Goal: Information Seeking & Learning: Check status

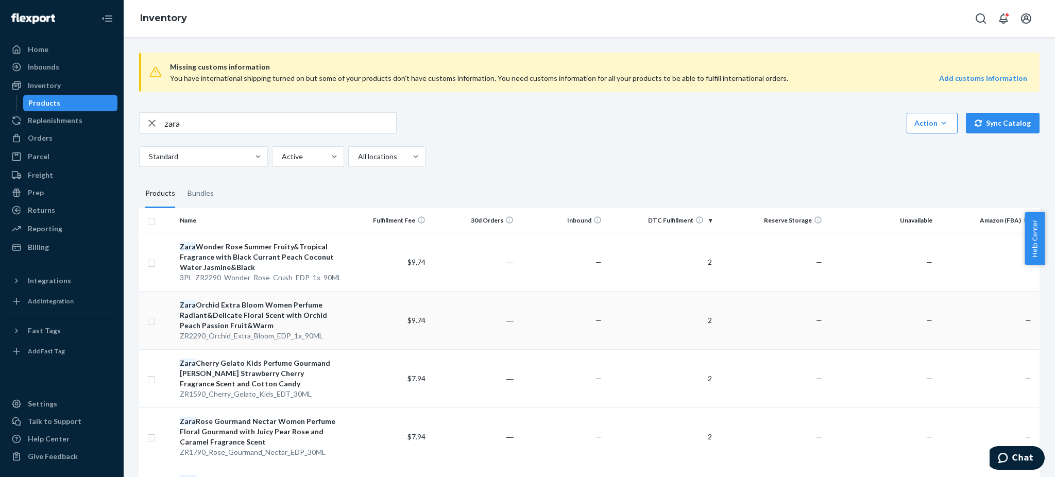
scroll to position [137, 0]
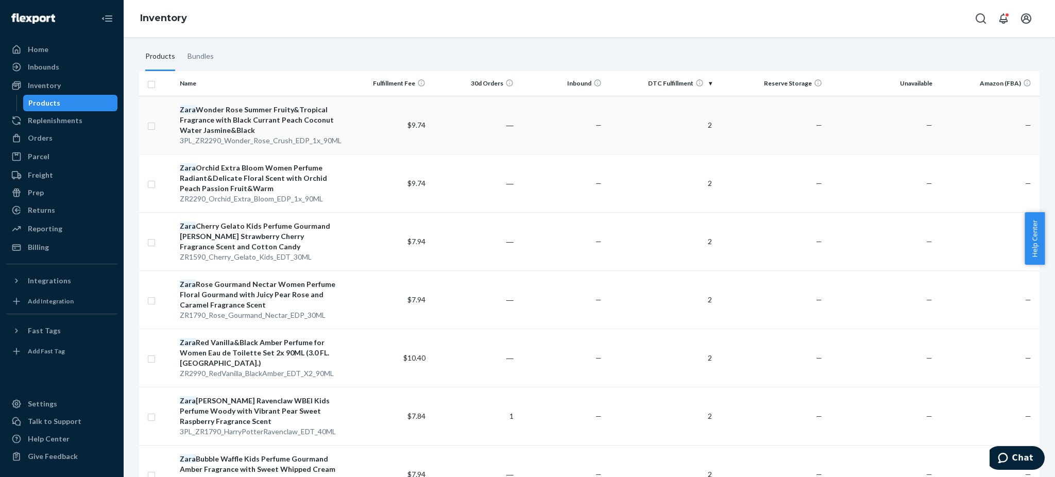
click at [243, 111] on div "Zara Wonder Rose Summer Fruity&Tropical Fragrance with Black Currant Peach Coco…" at bounding box center [258, 120] width 157 height 31
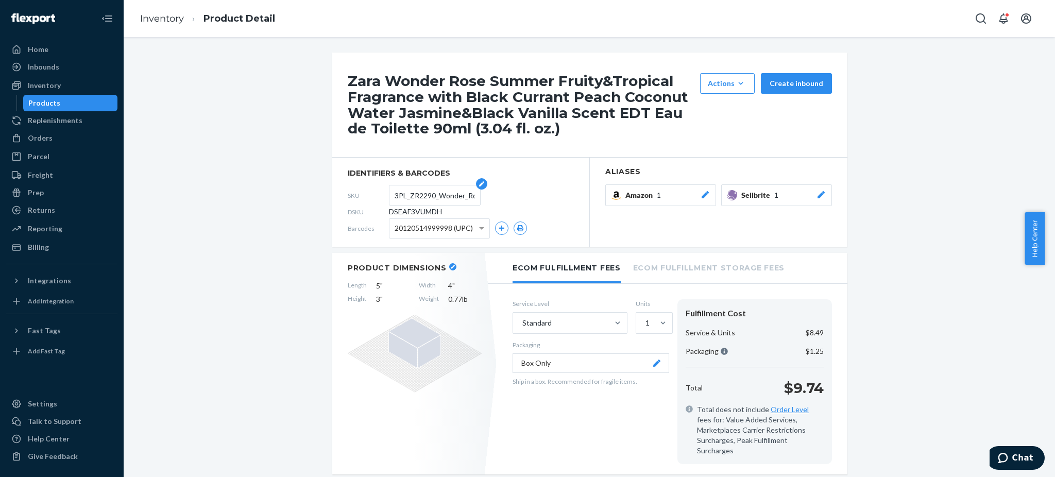
click at [415, 197] on input "3PL_ZR2290_Wonder_Rose_Crush_EDP_1x_90ML" at bounding box center [435, 195] width 80 height 20
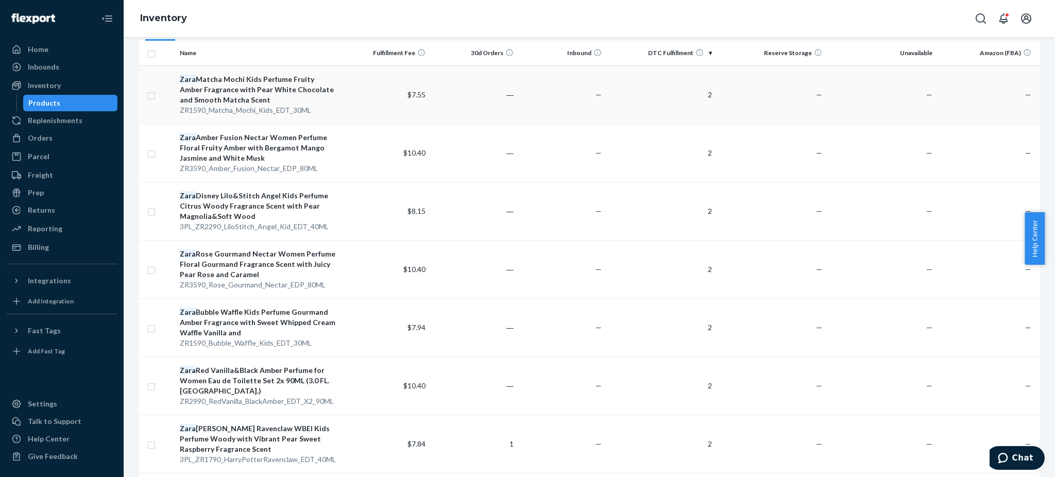
scroll to position [168, 0]
drag, startPoint x: 234, startPoint y: 98, endPoint x: 237, endPoint y: 86, distance: 12.6
click at [237, 86] on div "Zara Matcha Mochi Kids Perfume Fruity Amber Fragrance with Pear White Chocolate…" at bounding box center [258, 89] width 157 height 31
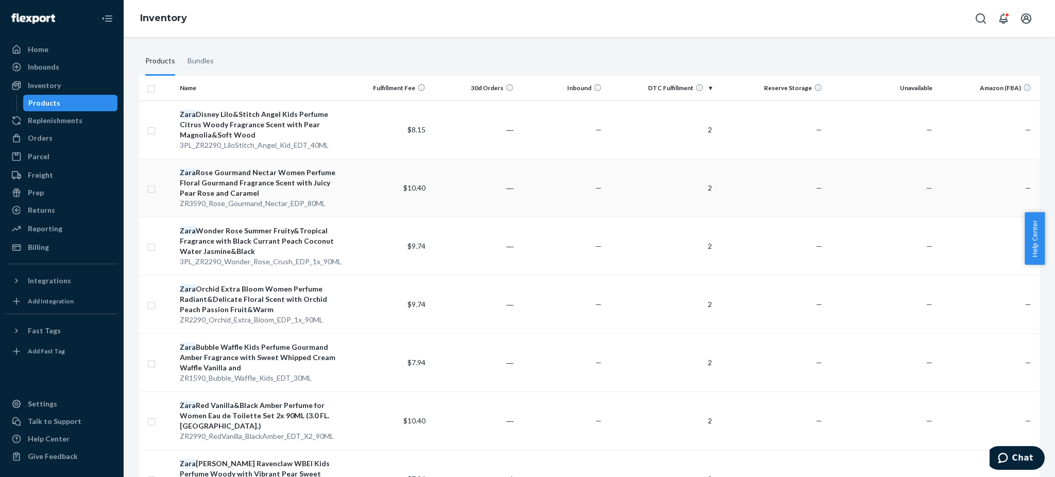
scroll to position [137, 0]
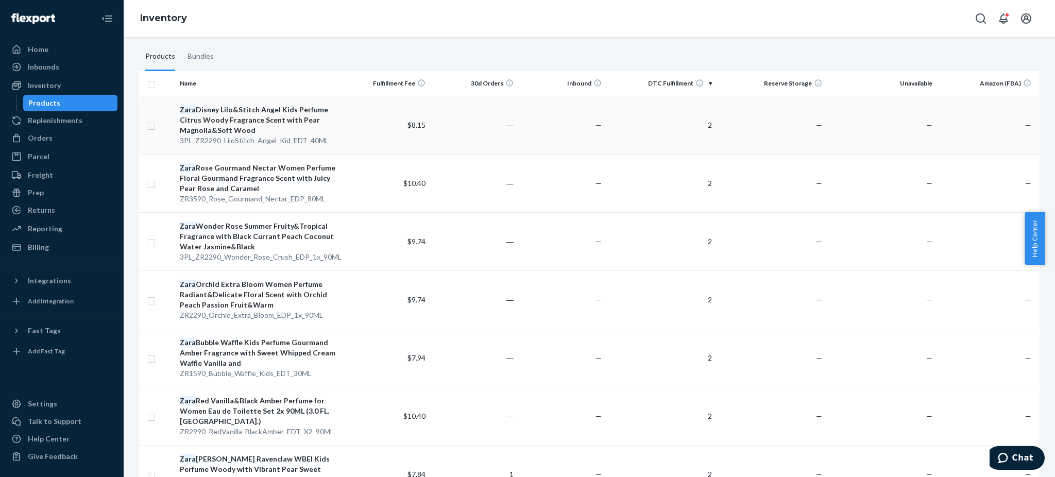
click at [240, 116] on div "Zara Disney Lilo&Stitch Angel Kids Perfume Citrus Woody Fragrance Scent with Pe…" at bounding box center [258, 120] width 157 height 31
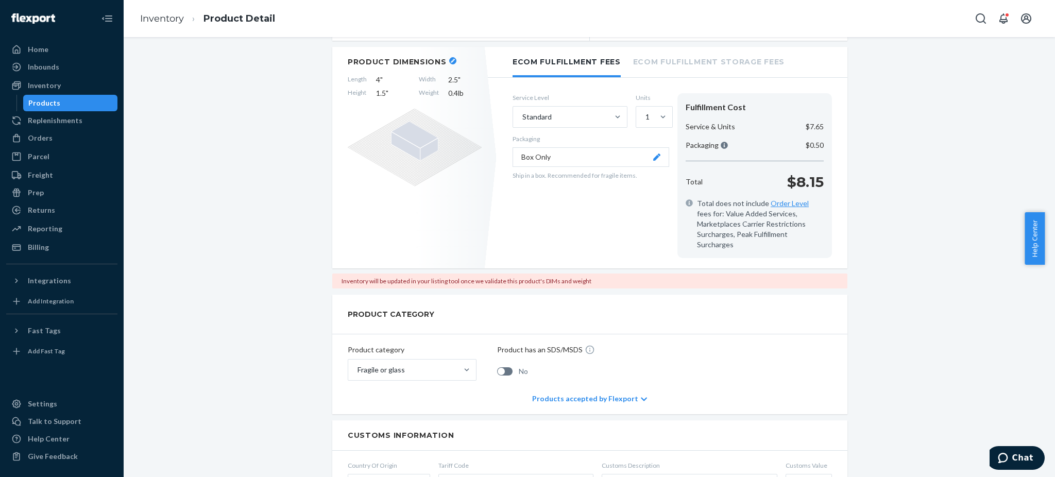
scroll to position [69, 0]
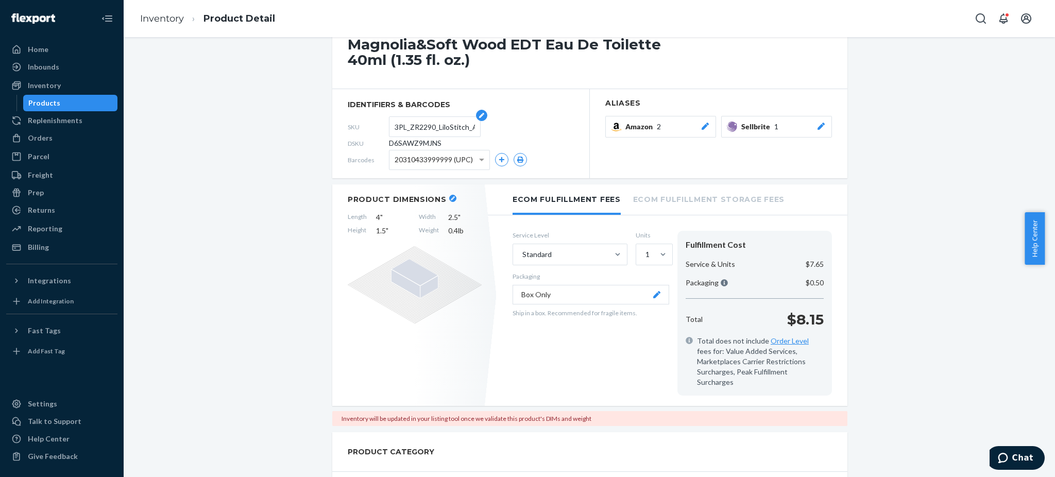
click at [430, 126] on input "3PL_ZR2290_LiloStitch_Angel_Kid_EDT_40ML" at bounding box center [435, 127] width 80 height 20
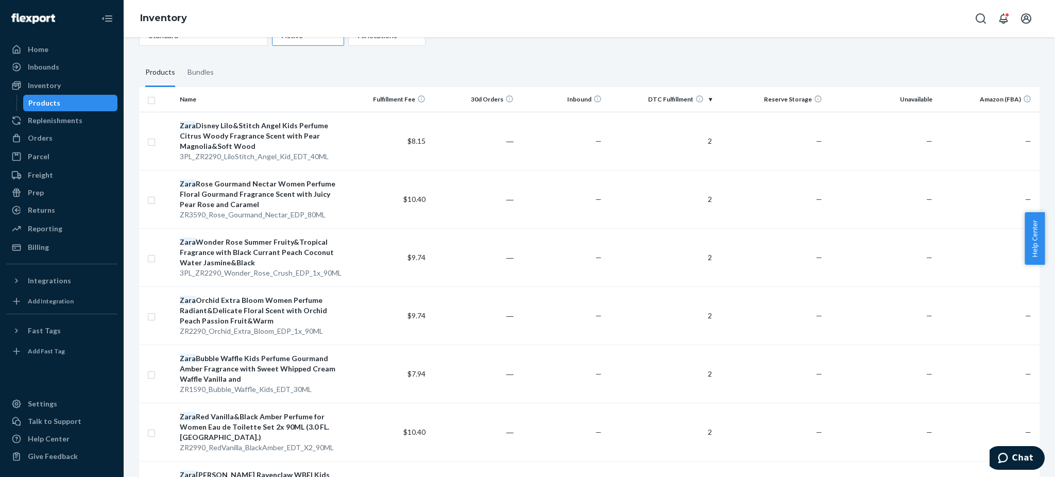
scroll to position [137, 0]
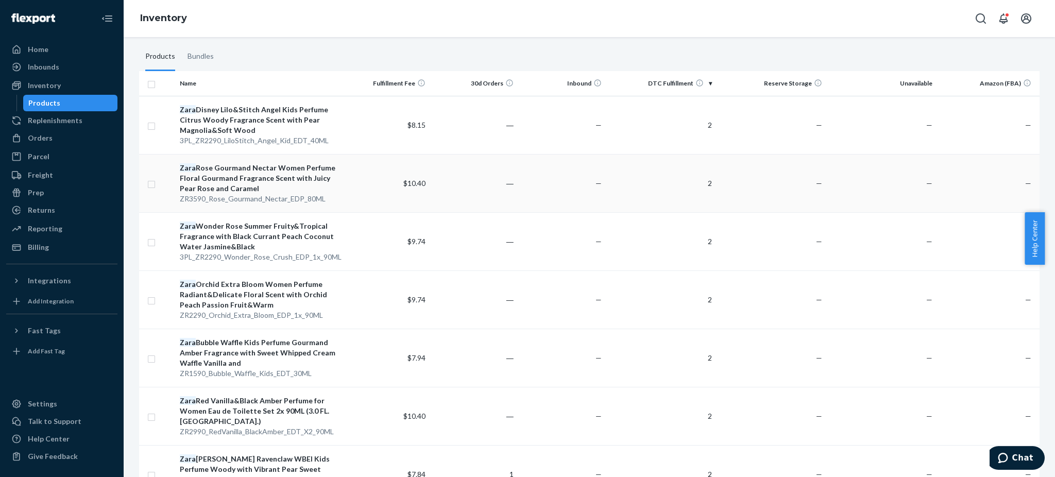
click at [235, 173] on div "Zara Rose Gourmand Nectar Women Perfume Floral Gourmand Fragrance Scent with Ju…" at bounding box center [258, 178] width 157 height 31
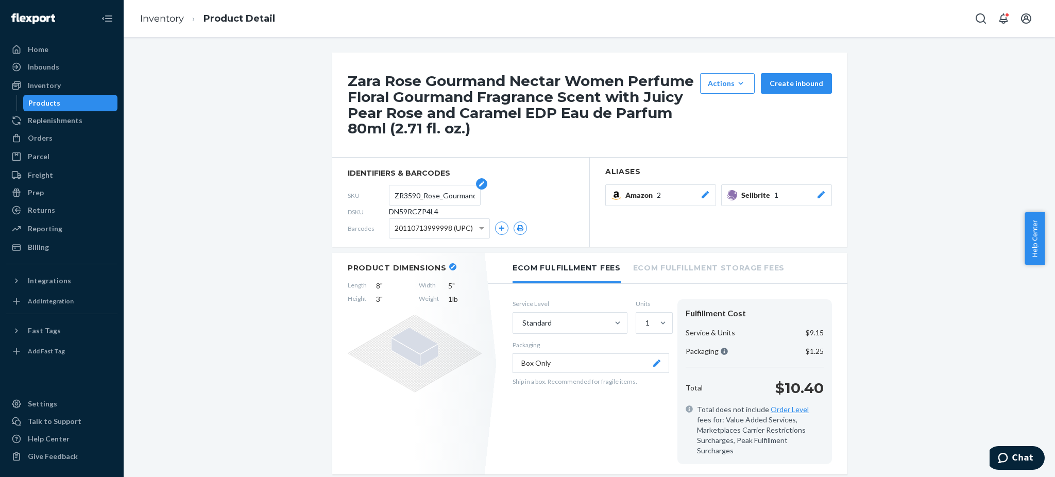
click at [427, 197] on input "ZR3590_Rose_Gourmand_Nectar_EDP_80ML" at bounding box center [435, 195] width 80 height 20
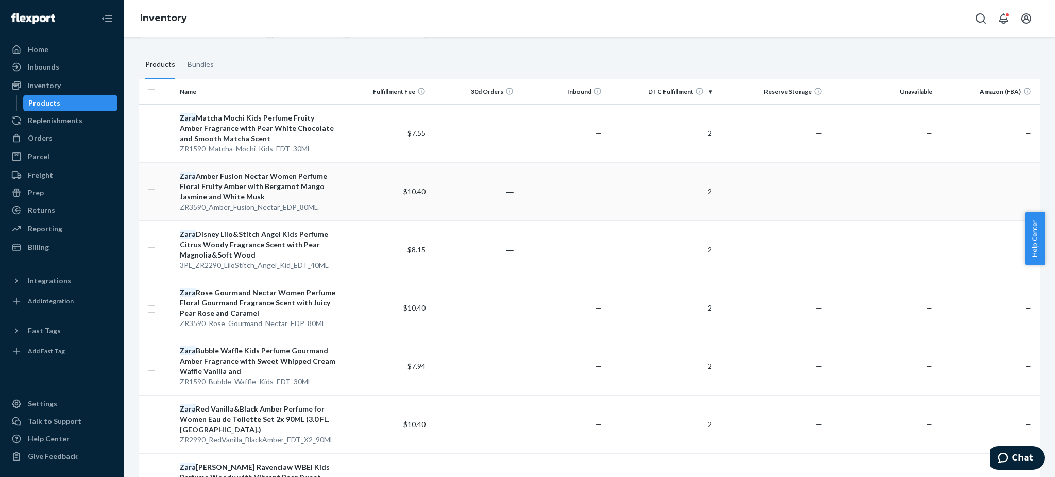
scroll to position [137, 0]
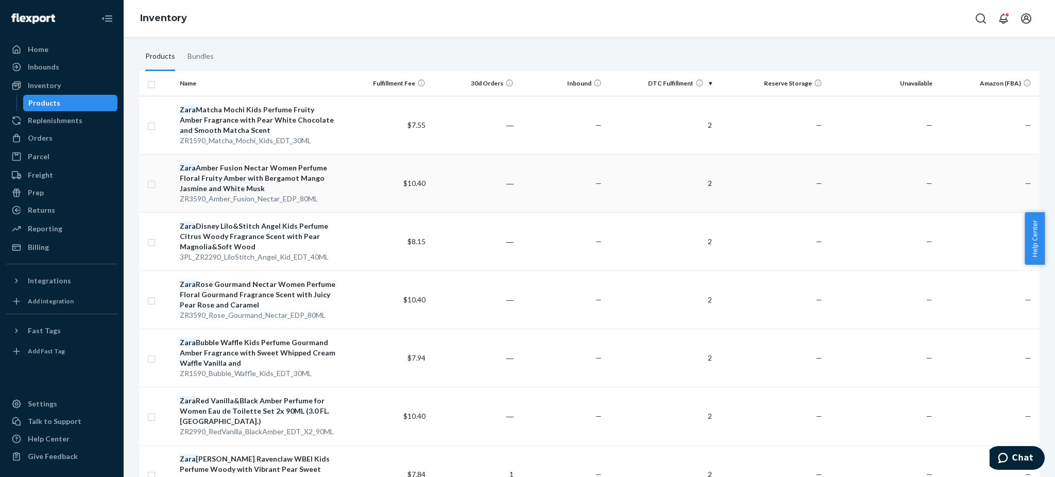
click at [241, 176] on div "Zara Amber Fusion Nectar Women Perfume Floral Fruity Amber with Bergamot Mango …" at bounding box center [258, 178] width 157 height 31
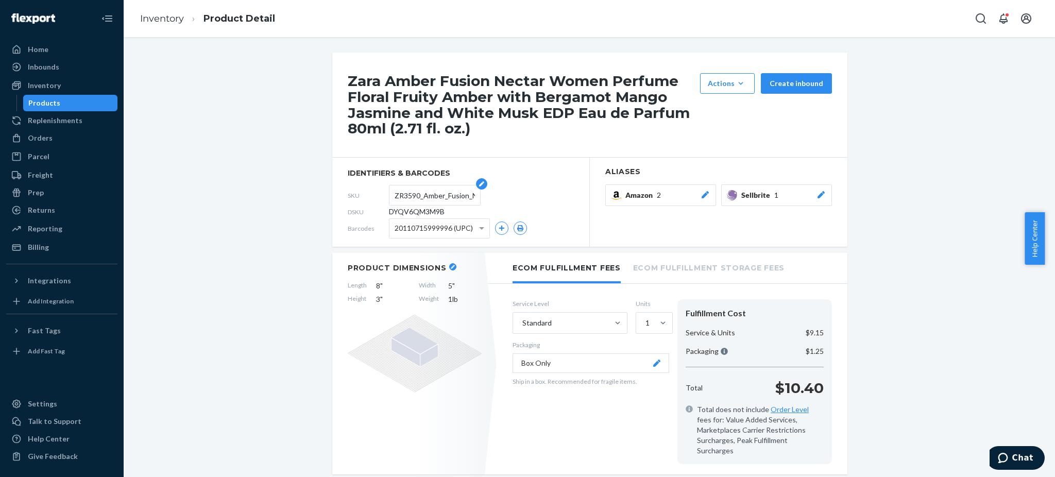
click at [424, 187] on input "ZR3590_Amber_Fusion_Nectar_EDP_80ML" at bounding box center [435, 195] width 80 height 20
click at [422, 192] on input "ZR3590_Amber_Fusion_Nectar_EDP_80ML" at bounding box center [435, 195] width 80 height 20
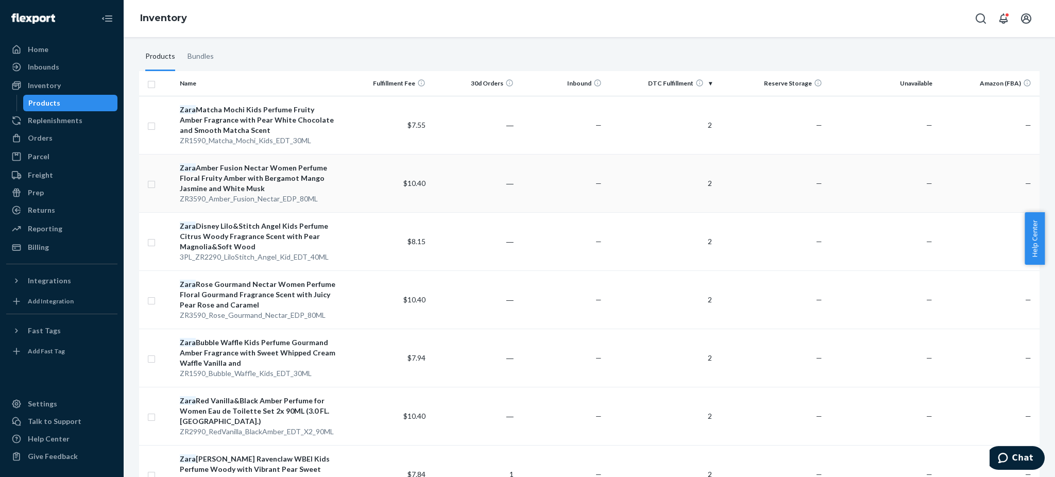
scroll to position [206, 0]
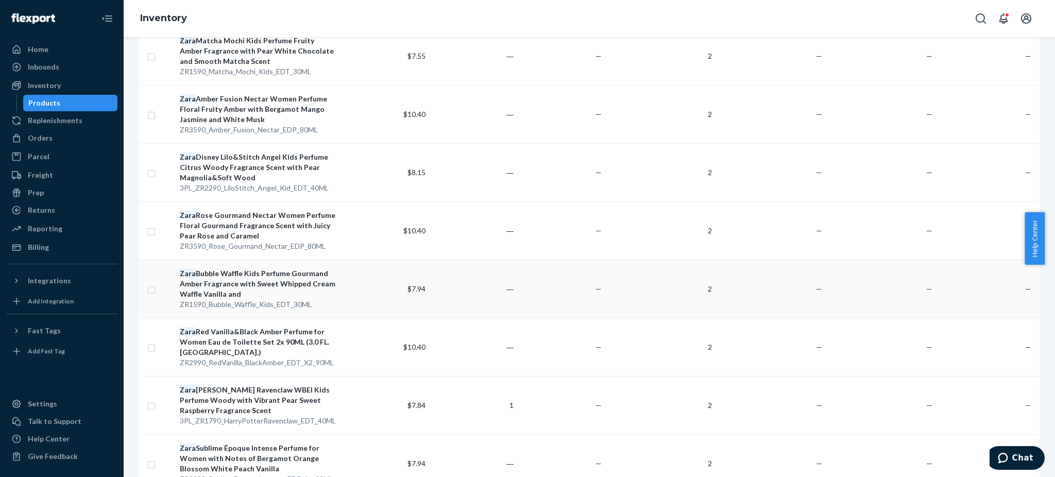
click at [242, 279] on div "Zara Bubble Waffle Kids Perfume Gourmand Amber Fragrance with Sweet Whipped Cre…" at bounding box center [258, 283] width 157 height 31
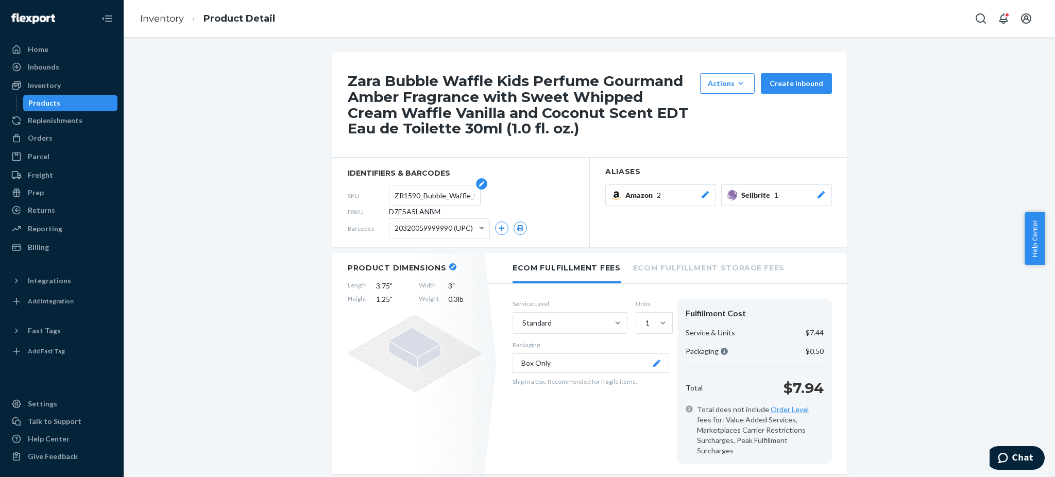
click at [430, 195] on input "ZR1590_Bubble_Waffle_Kids_EDT_30ML" at bounding box center [435, 195] width 80 height 20
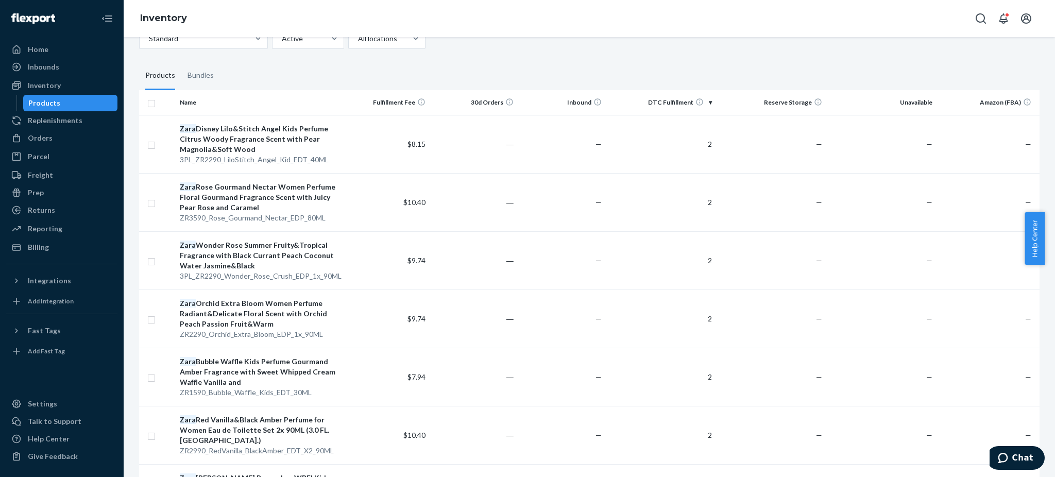
scroll to position [206, 0]
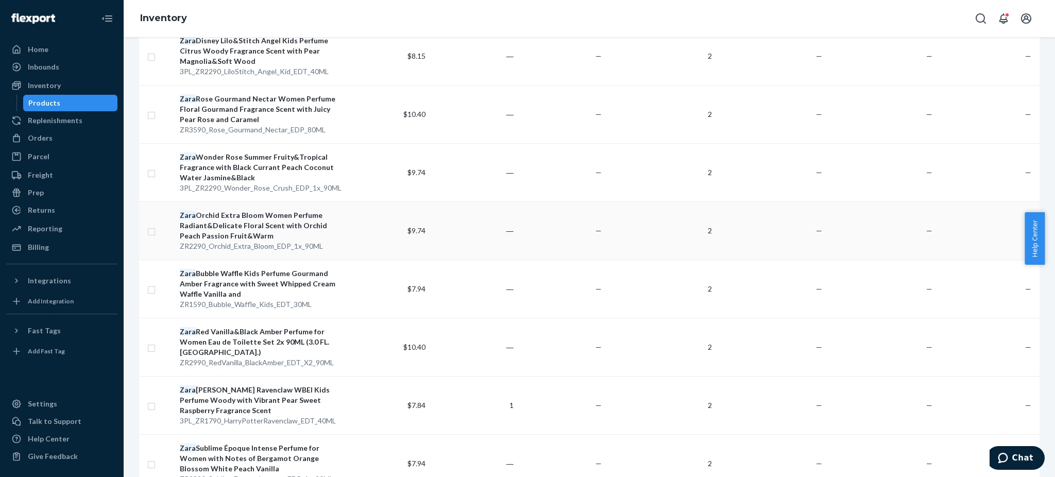
click at [242, 224] on div "Zara Orchid Extra Bloom Women Perfume Radiant&Delicate Floral Scent with Orchid…" at bounding box center [258, 225] width 157 height 31
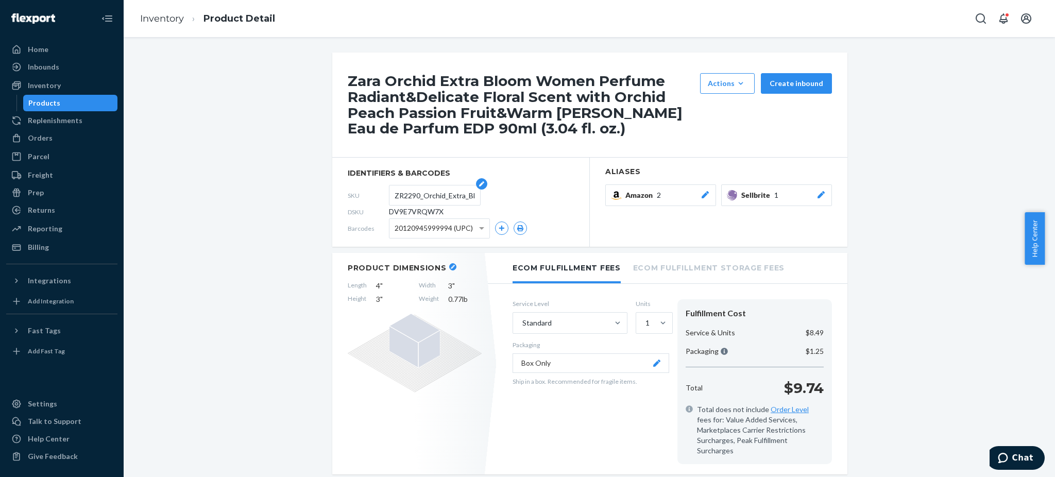
click at [431, 196] on input "ZR2290_Orchid_Extra_Bloom_EDP_1x_90ML" at bounding box center [435, 195] width 80 height 20
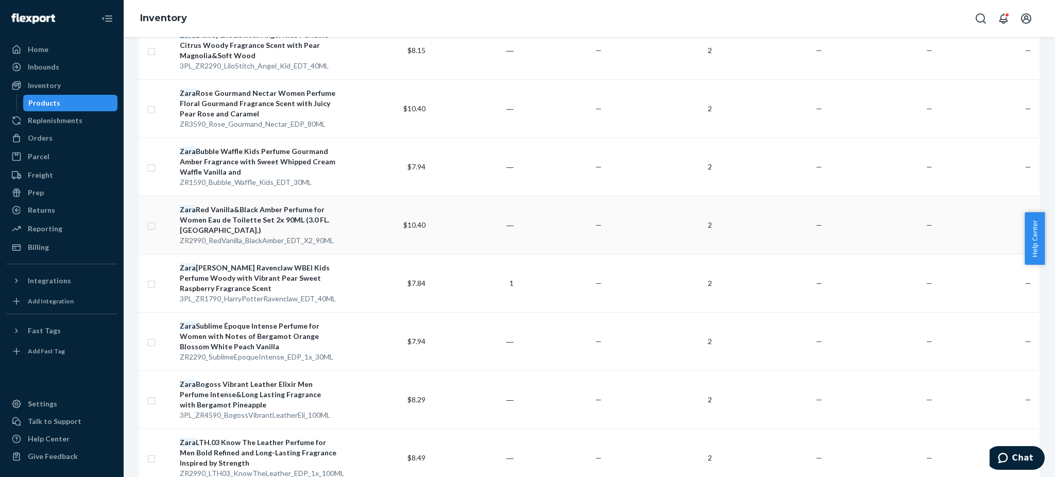
scroll to position [343, 0]
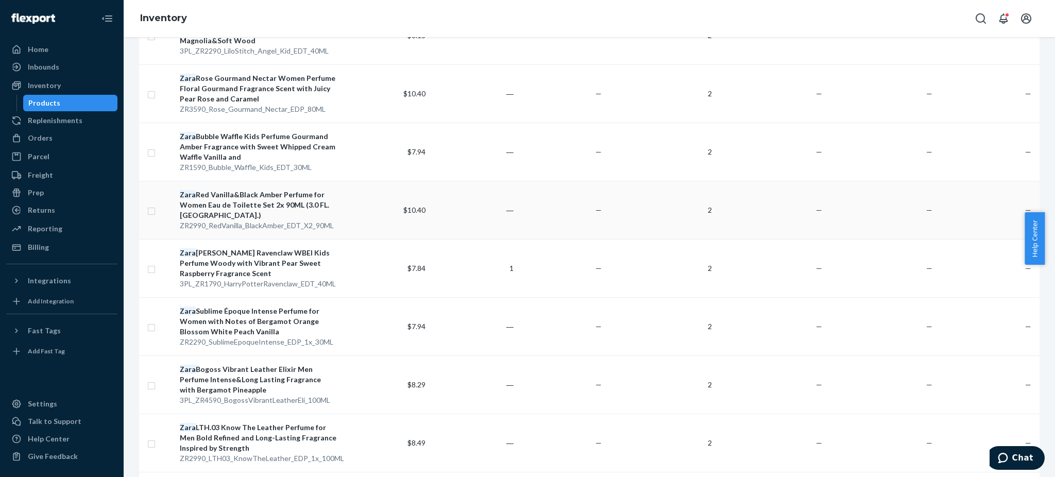
click at [253, 202] on div "[PERSON_NAME] Vanilla&Black Amber Perfume for Women Eau de Toilette Set 2x 90ML…" at bounding box center [258, 205] width 157 height 31
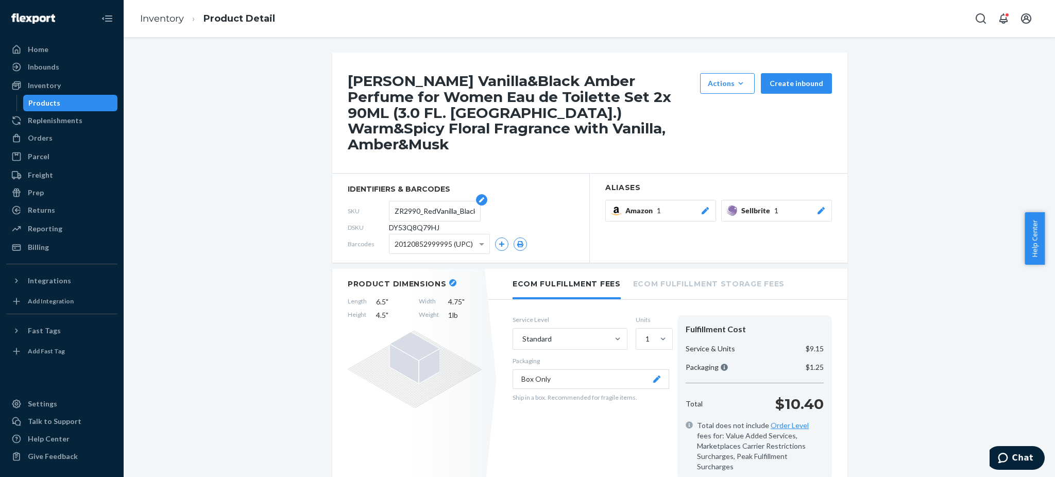
click at [421, 201] on input "ZR2990_RedVanilla_BlackAmber_EDT_X2_90ML" at bounding box center [435, 211] width 80 height 20
click at [422, 201] on input "ZR2990_RedVanilla_BlackAmber_EDT_X2_90ML" at bounding box center [435, 211] width 80 height 20
click at [423, 201] on input "ZR2990_RedVanilla_BlackAmber_EDT_X2_90ML" at bounding box center [435, 211] width 80 height 20
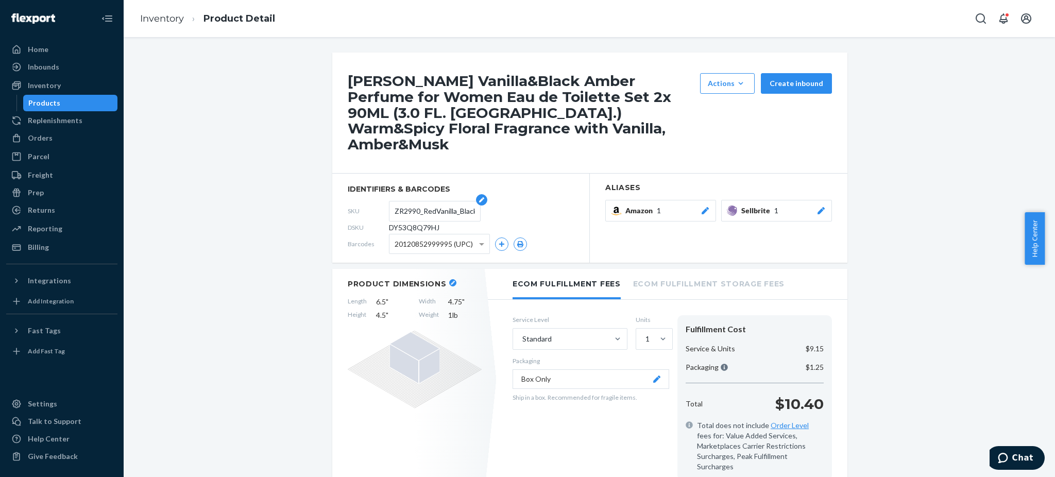
click at [423, 201] on input "ZR2990_RedVanilla_BlackAmber_EDT_X2_90ML" at bounding box center [435, 211] width 80 height 20
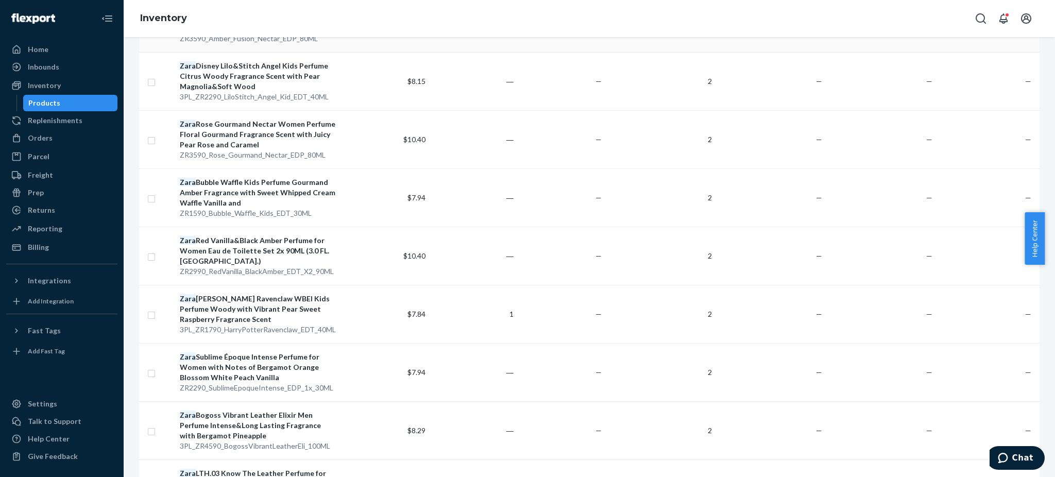
scroll to position [343, 0]
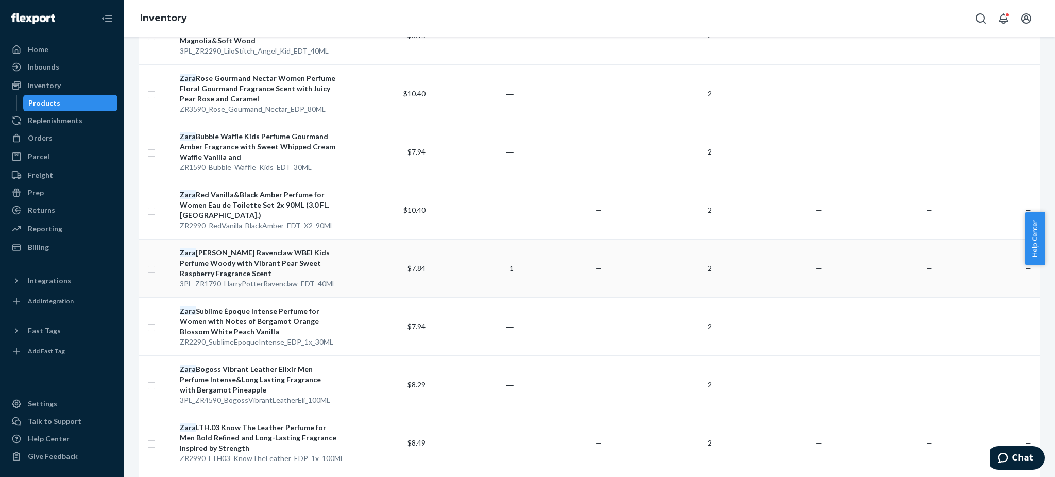
click at [243, 260] on div "[PERSON_NAME] Ravenclaw WBEI Kids Perfume Woody with Vibrant Pear Sweet Raspber…" at bounding box center [258, 263] width 157 height 31
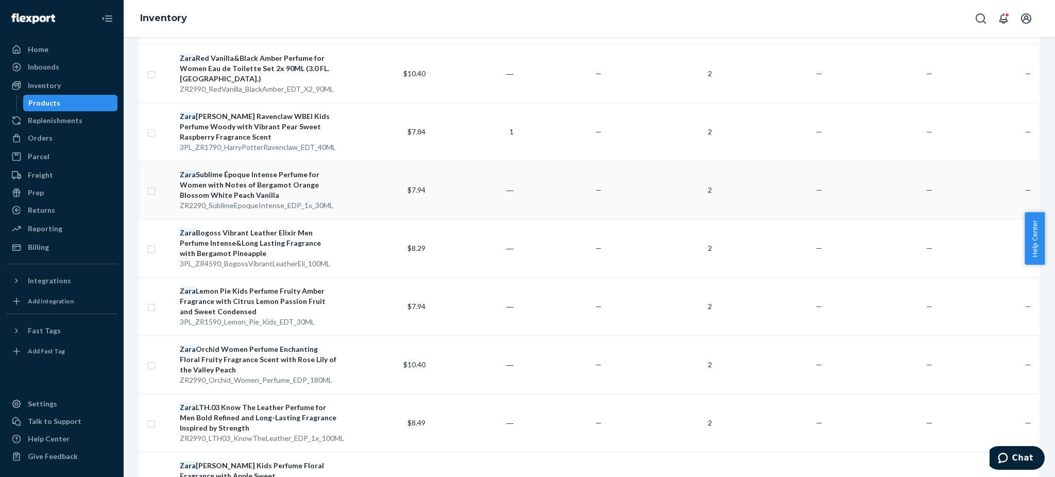
scroll to position [481, 0]
click at [241, 191] on div "[PERSON_NAME] Époque Intense Perfume for Women with Notes of Bergamot Orange Bl…" at bounding box center [258, 183] width 157 height 31
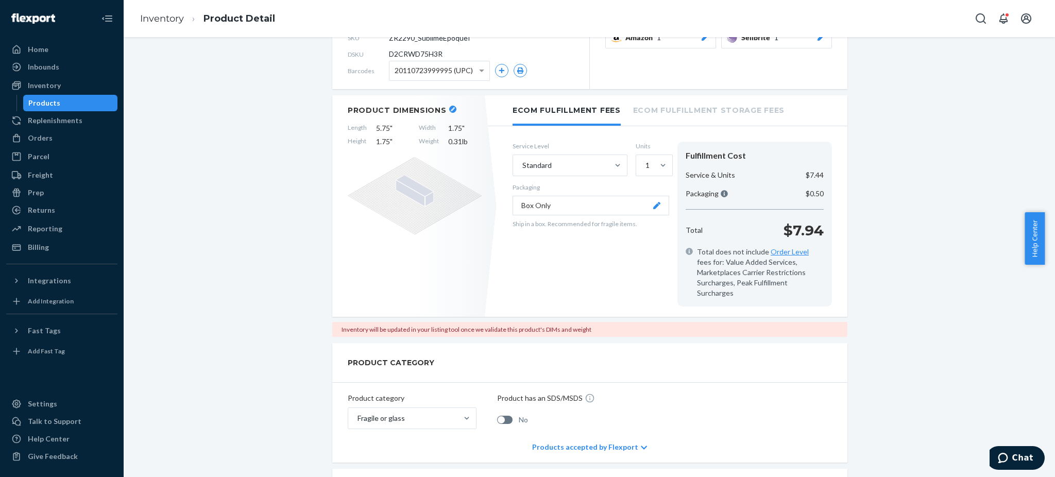
scroll to position [69, 0]
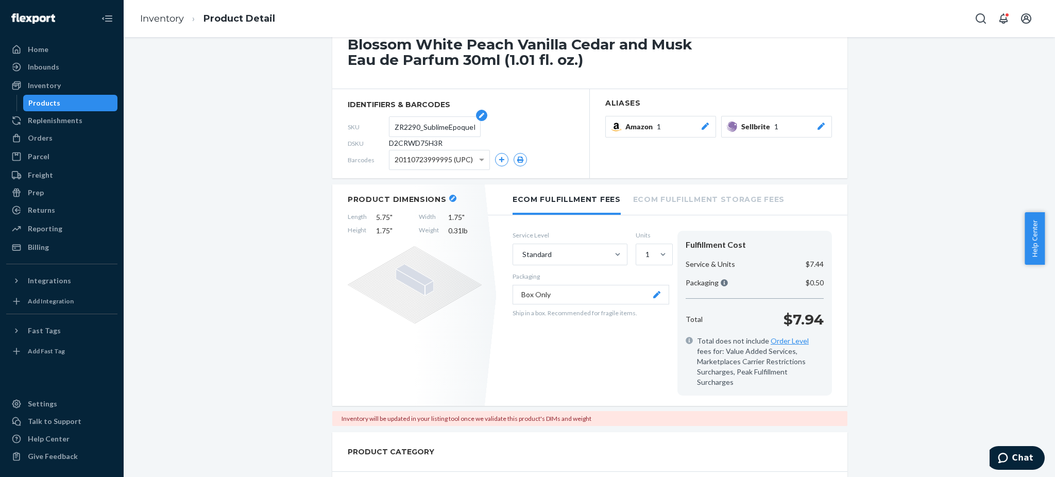
click at [431, 130] on input "ZR2290_SublimeEpoqueIntense_EDP_1x_30ML" at bounding box center [435, 127] width 80 height 20
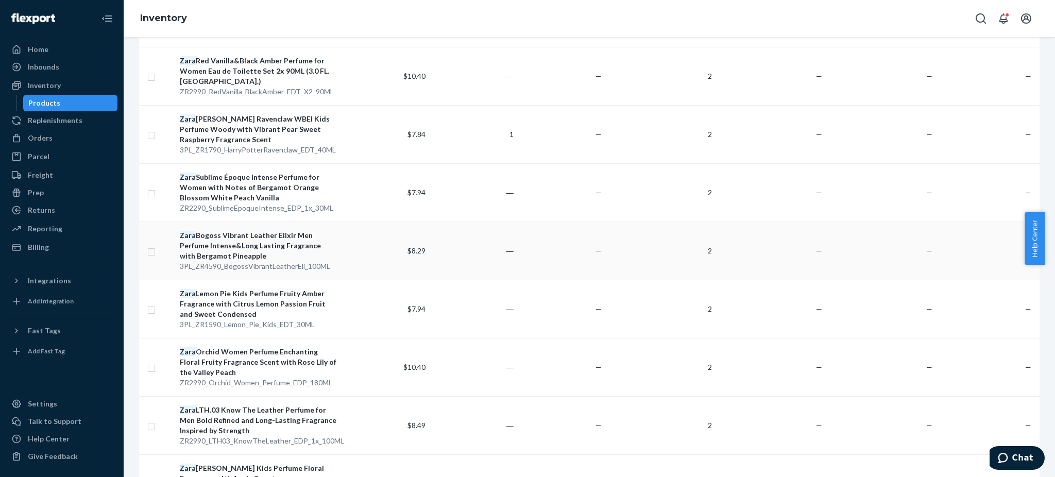
scroll to position [481, 0]
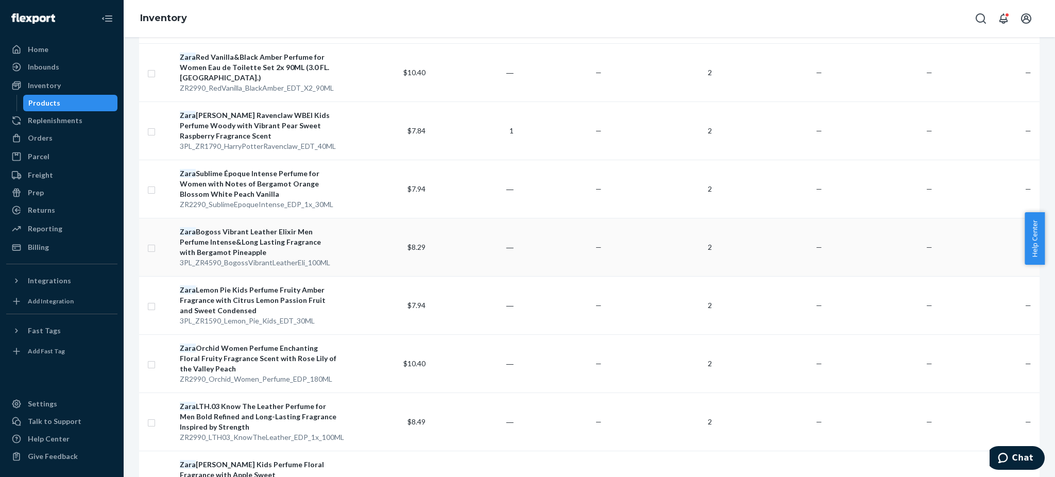
click at [242, 240] on div "[PERSON_NAME] Vibrant Leather Elixir Men Perfume Intense&Long Lasting Fragrance…" at bounding box center [258, 242] width 157 height 31
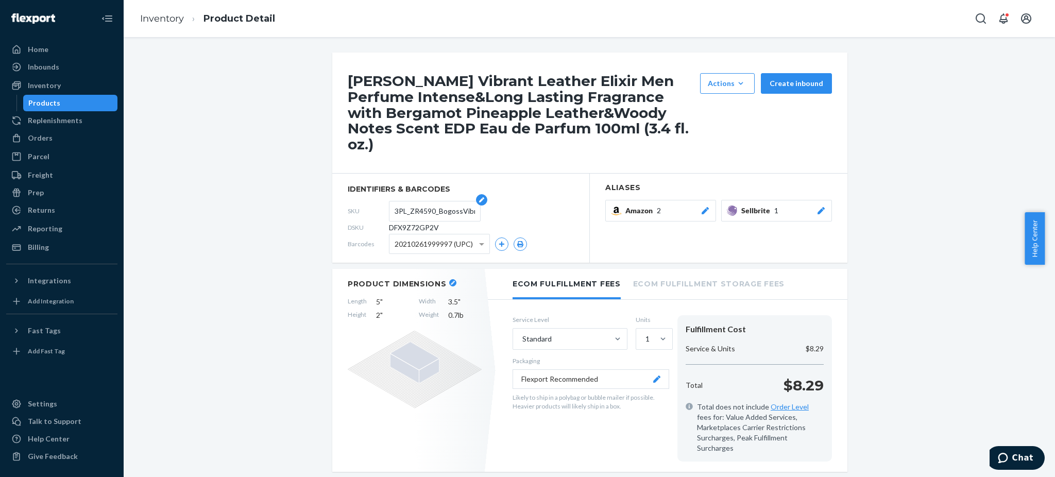
click at [439, 213] on input "3PL_ZR4590_BogossVibrantLeatherEli_100ML" at bounding box center [435, 211] width 80 height 20
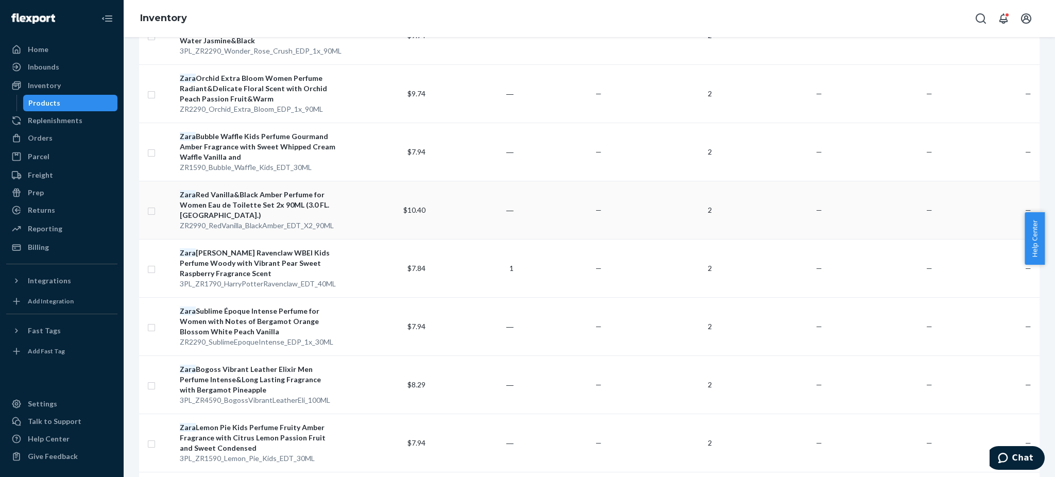
scroll to position [549, 0]
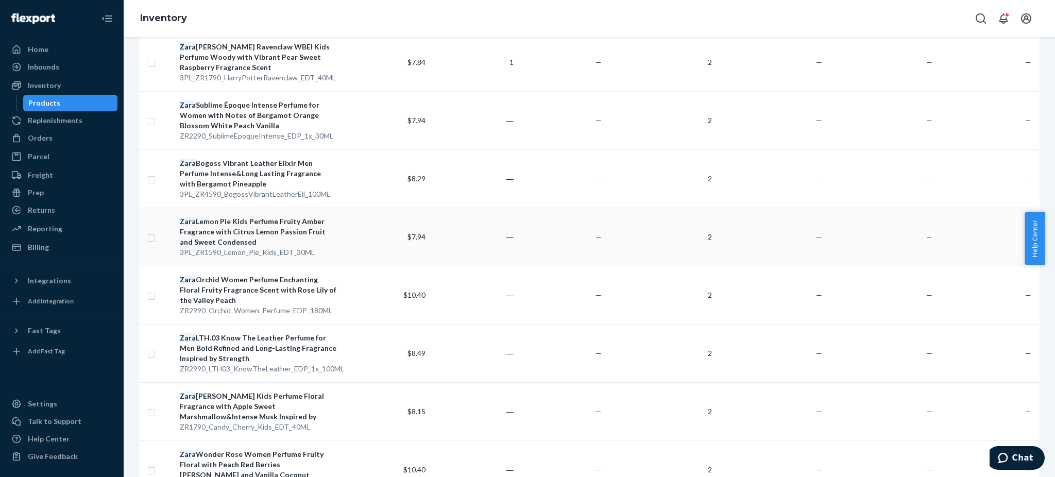
click at [244, 224] on div "Zara Lemon Pie Kids Perfume Fruity Amber Fragrance with Citrus Lemon Passion Fr…" at bounding box center [258, 231] width 157 height 31
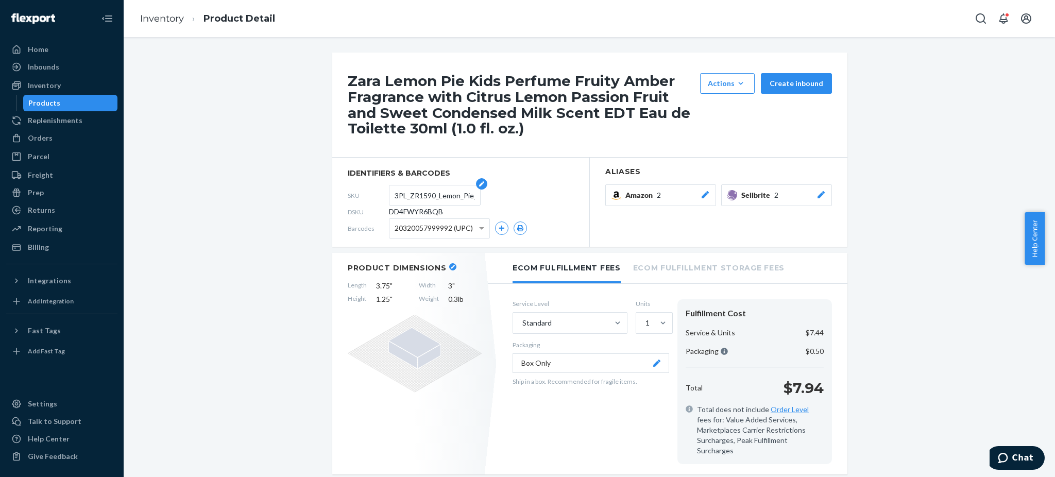
click at [431, 196] on input "3PL_ZR1590_Lemon_Pie_Kids_EDT_30ML" at bounding box center [435, 195] width 80 height 20
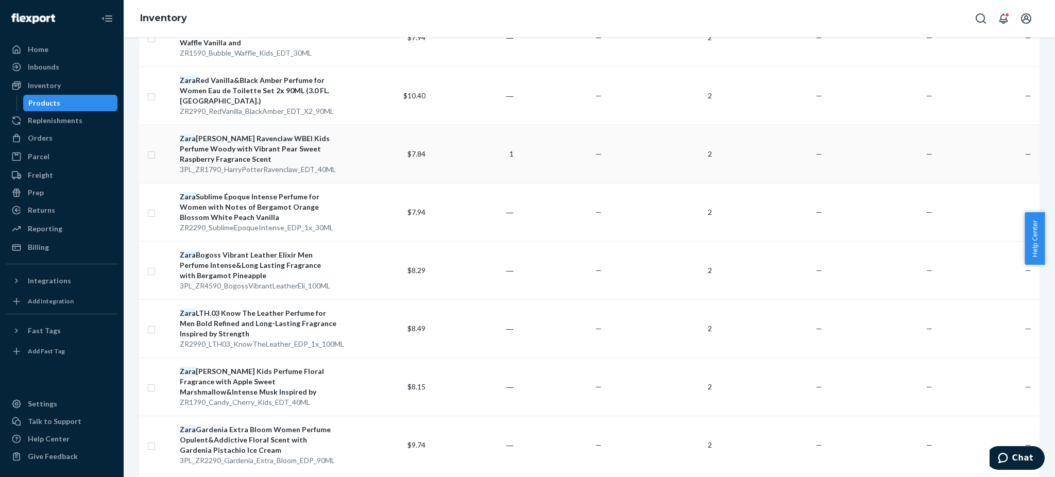
scroll to position [481, 0]
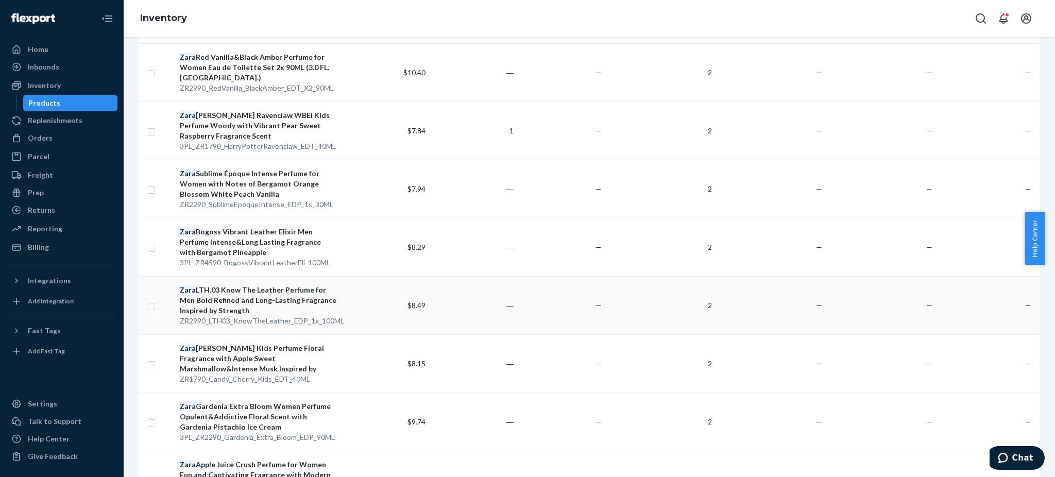
click at [242, 296] on div "Zara LTH.03 Know The Leather Perfume for Men Bold Refined and Long-Lasting Frag…" at bounding box center [258, 300] width 157 height 31
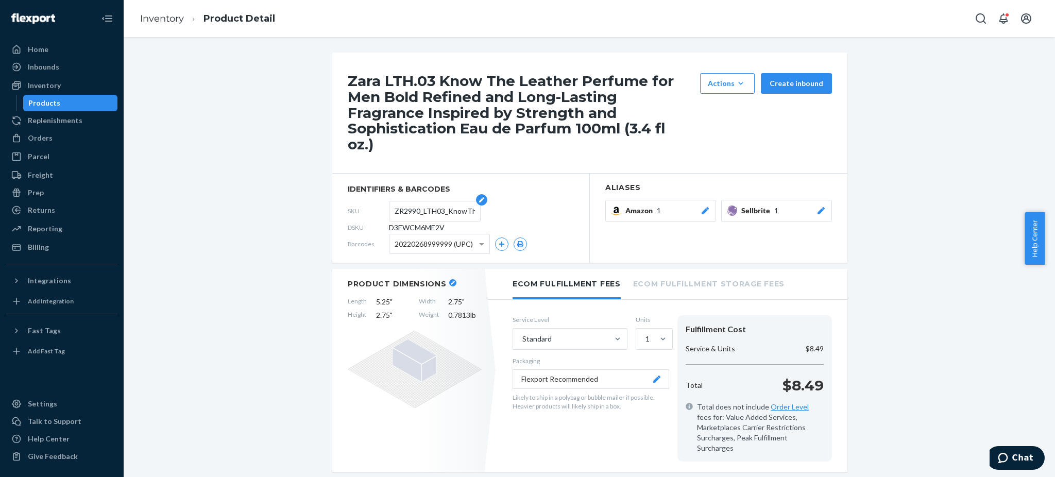
click at [427, 201] on input "ZR2990_LTH03_KnowTheLeather_EDP_1x_100ML" at bounding box center [435, 211] width 80 height 20
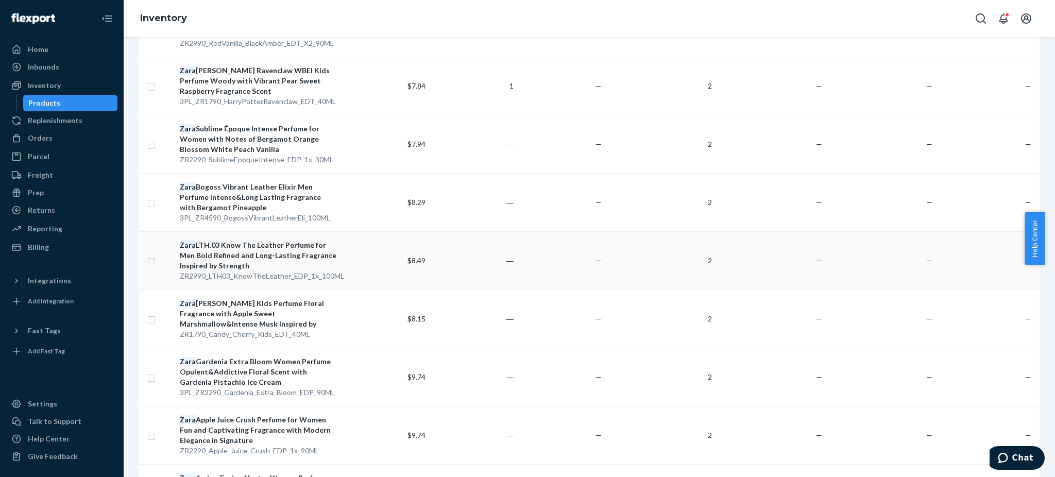
scroll to position [549, 0]
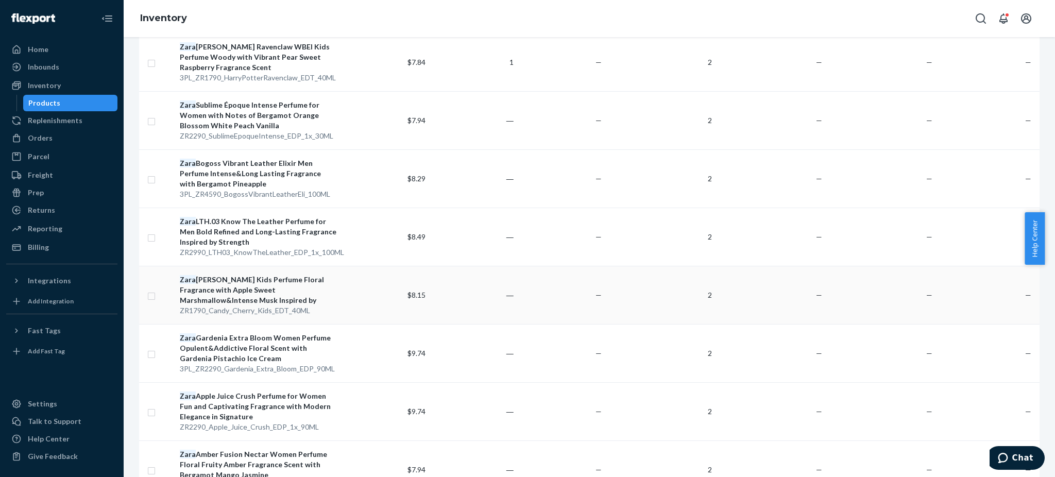
click at [249, 292] on div "Zara [PERSON_NAME] Kids Perfume Floral Fragrance with Apple Sweet Marshmallow&I…" at bounding box center [258, 290] width 157 height 31
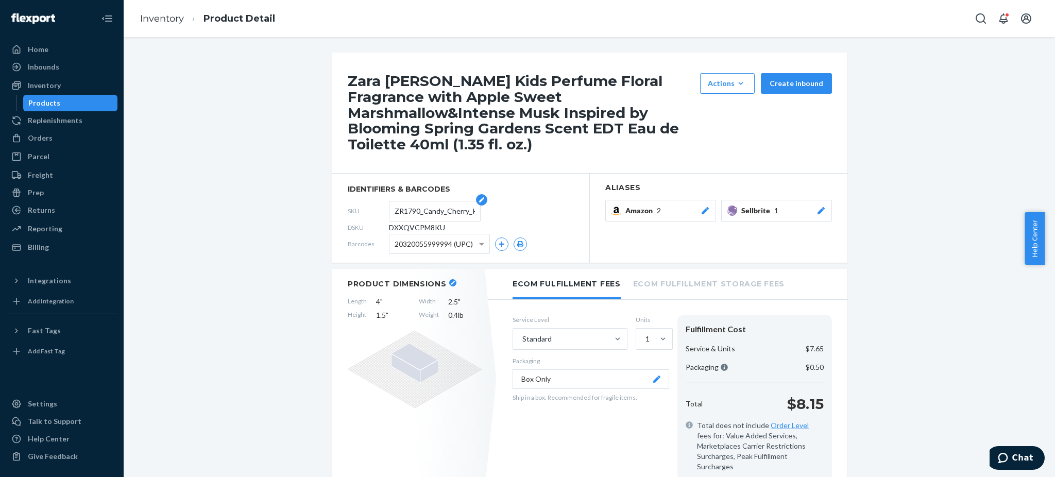
click at [425, 211] on input "ZR1790_Candy_Cherry_Kids_EDT_40ML" at bounding box center [435, 211] width 80 height 20
click at [419, 206] on input "ZR1790_Candy_Cherry_Kids_EDT_40ML" at bounding box center [435, 211] width 80 height 20
click at [745, 407] on div "Total $8.15" at bounding box center [754, 404] width 146 height 21
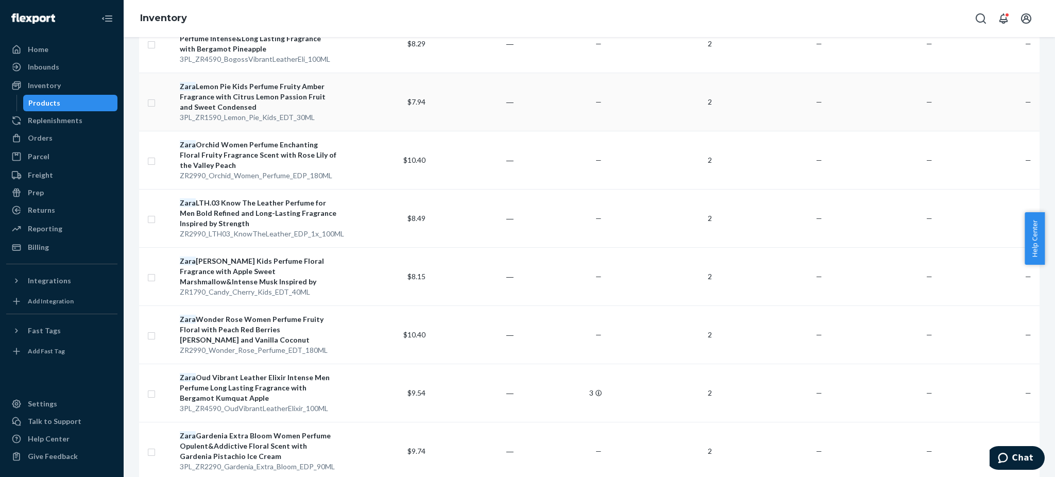
scroll to position [687, 0]
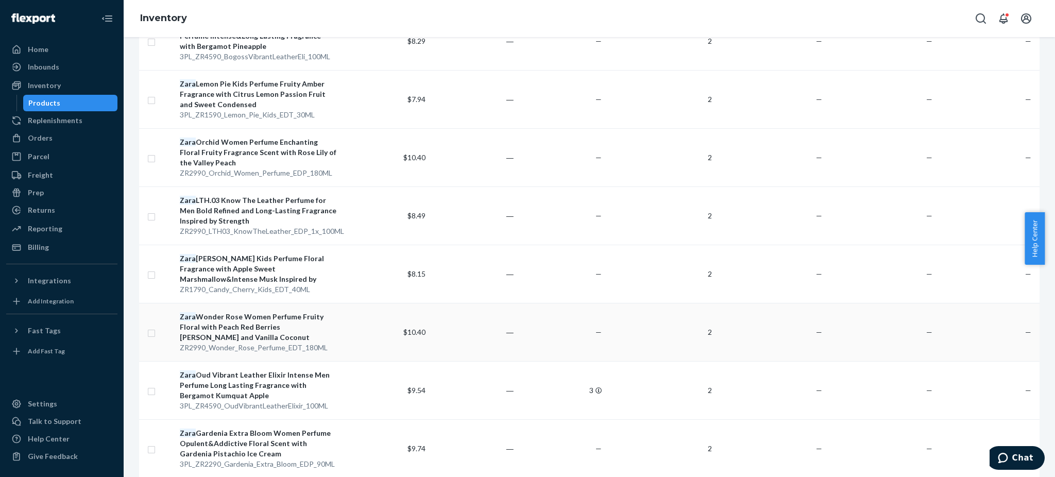
click at [239, 318] on div "Zara Wonder Rose Women Perfume Fruity Floral with Peach Red Berries [PERSON_NAM…" at bounding box center [258, 327] width 157 height 31
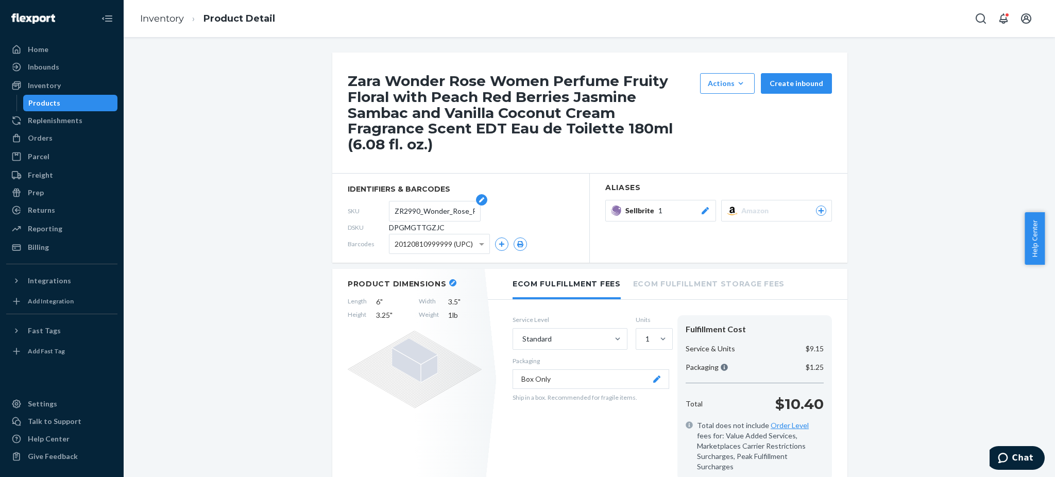
click at [422, 201] on input "ZR2990_Wonder_Rose_Perfume_EDT_180ML" at bounding box center [435, 211] width 80 height 20
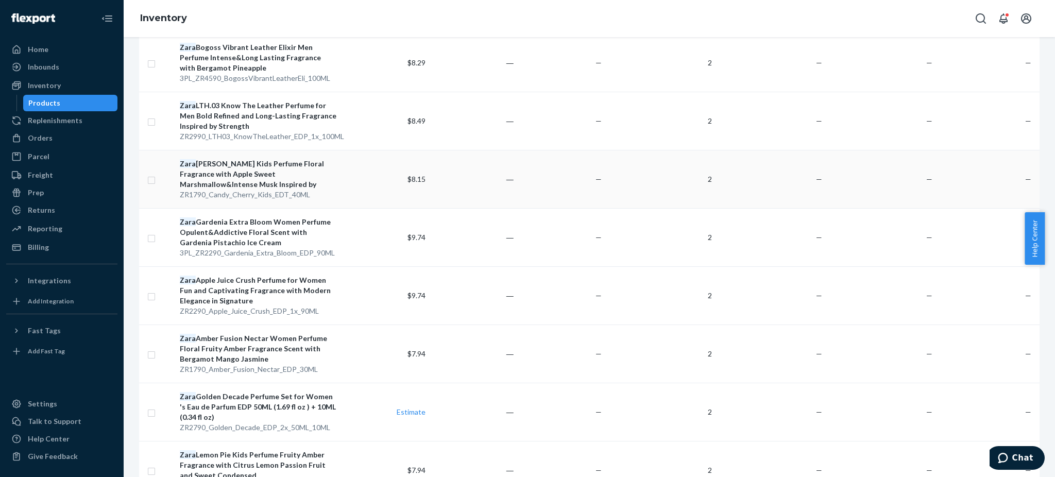
scroll to position [687, 0]
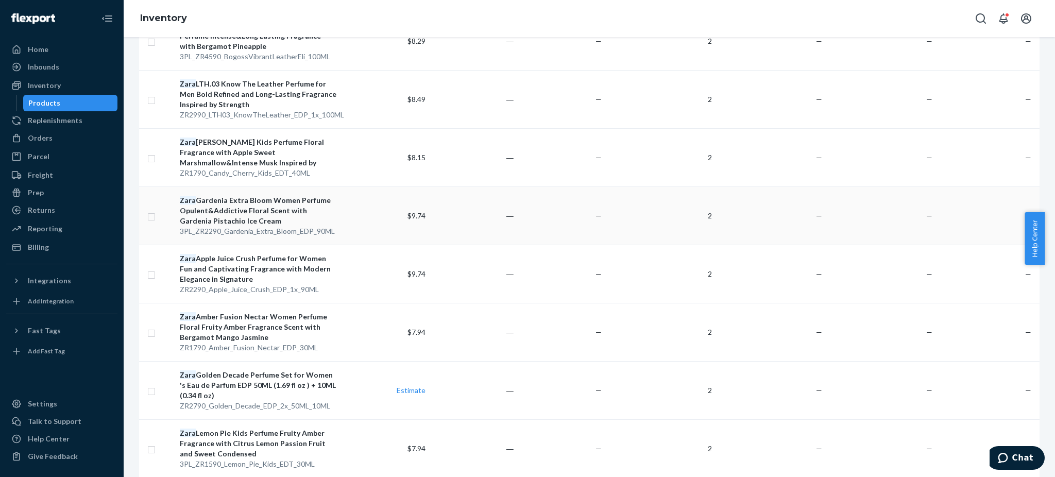
click at [241, 207] on div "Zara Gardenia Extra Bloom Women Perfume Opulent&Addictive Floral Scent with Gar…" at bounding box center [258, 210] width 157 height 31
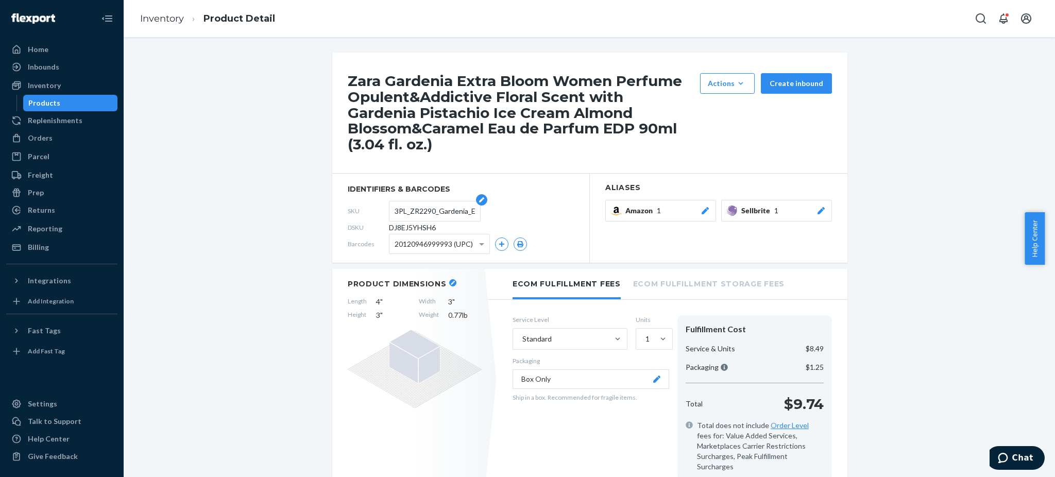
click at [410, 214] on input "3PL_ZR2290_Gardenia_Extra_Bloom_EDP_90ML" at bounding box center [435, 211] width 80 height 20
click at [410, 215] on input "3PL_ZR2290_Gardenia_Extra_Bloom_EDP_90ML" at bounding box center [435, 211] width 80 height 20
click at [423, 212] on input "3PL_ZR2290_Gardenia_Extra_Bloom_EDP_90ML" at bounding box center [435, 211] width 80 height 20
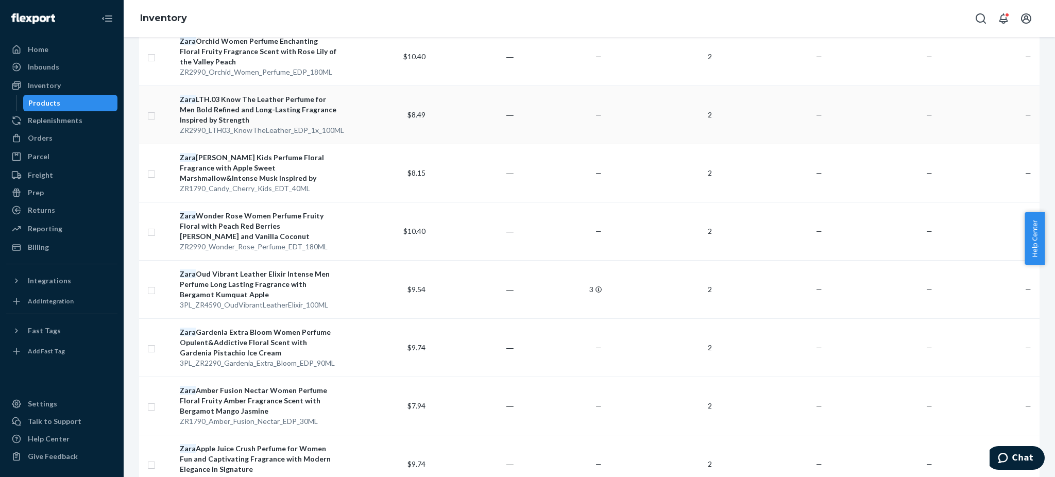
scroll to position [755, 0]
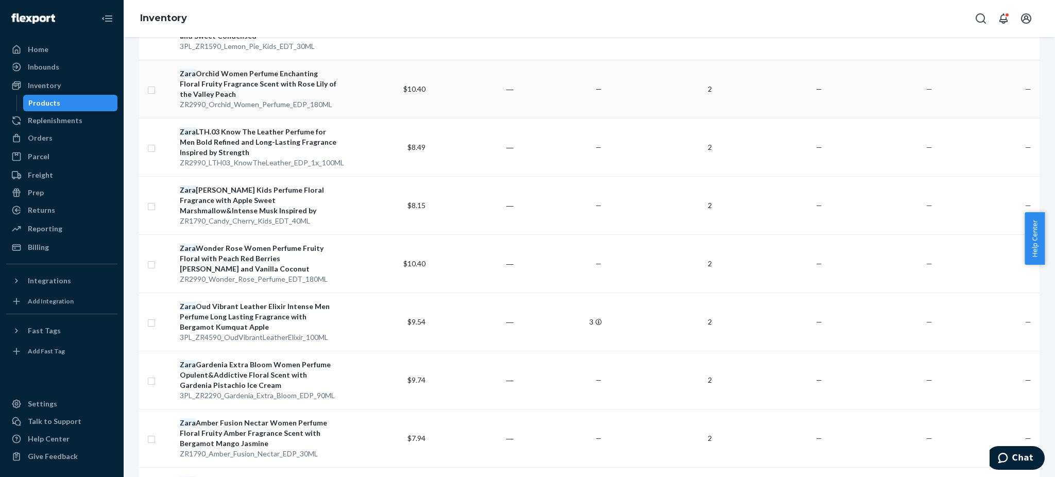
click at [257, 76] on div "Zara Orchid Women Perfume Enchanting Floral Fruity Fragrance Scent with Rose Li…" at bounding box center [258, 84] width 157 height 31
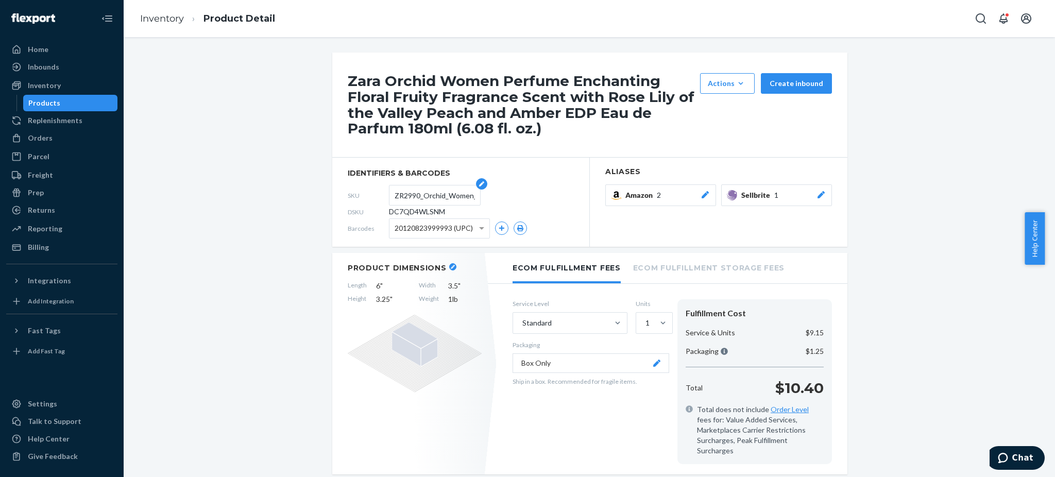
click at [427, 194] on input "ZR2990_Orchid_Women_Perfume_EDP_180ML" at bounding box center [435, 195] width 80 height 20
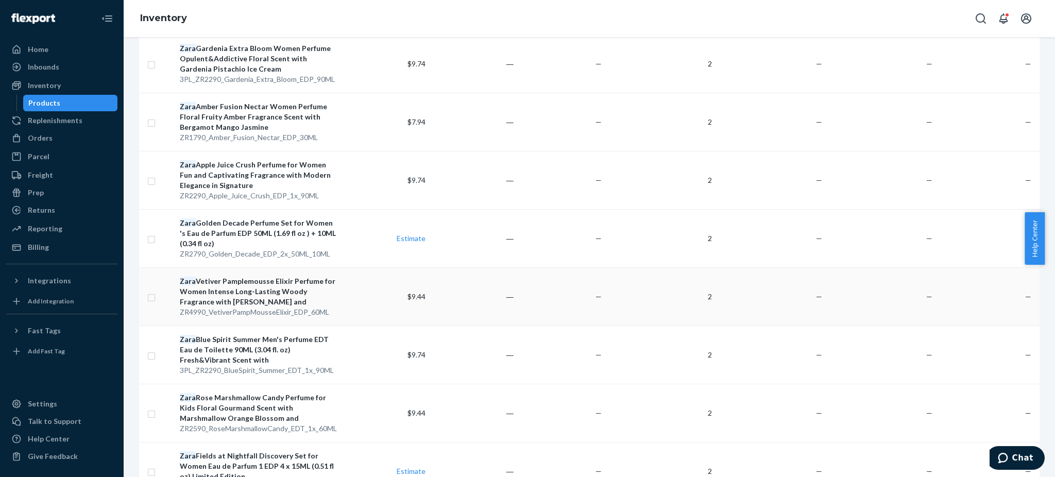
scroll to position [1002, 0]
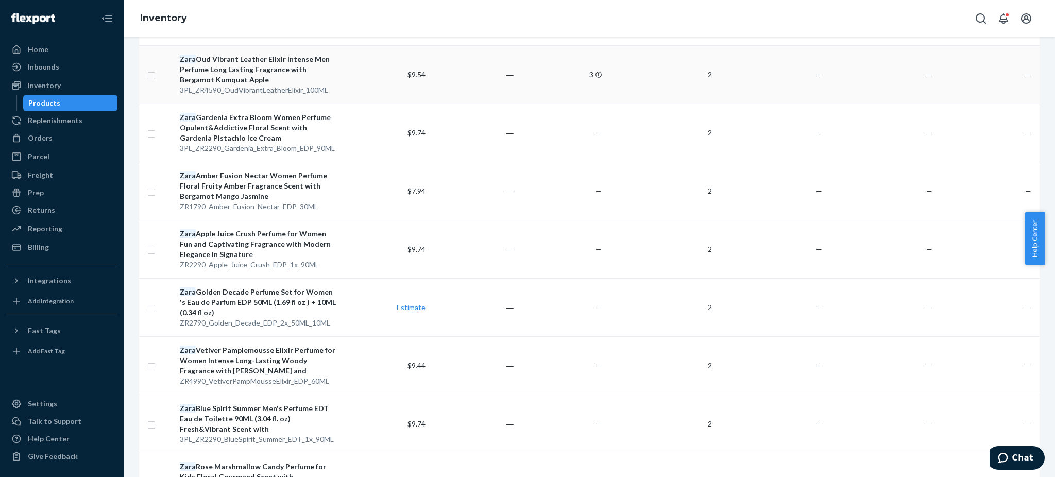
click at [243, 73] on div "[PERSON_NAME] Vibrant Leather Elixir Intense Men Perfume Long Lasting Fragrance…" at bounding box center [258, 69] width 157 height 31
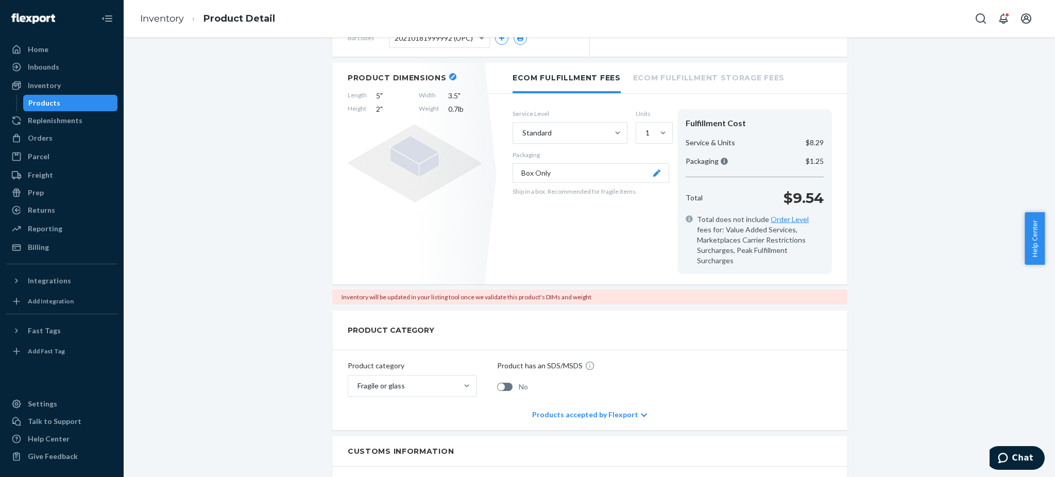
scroll to position [69, 0]
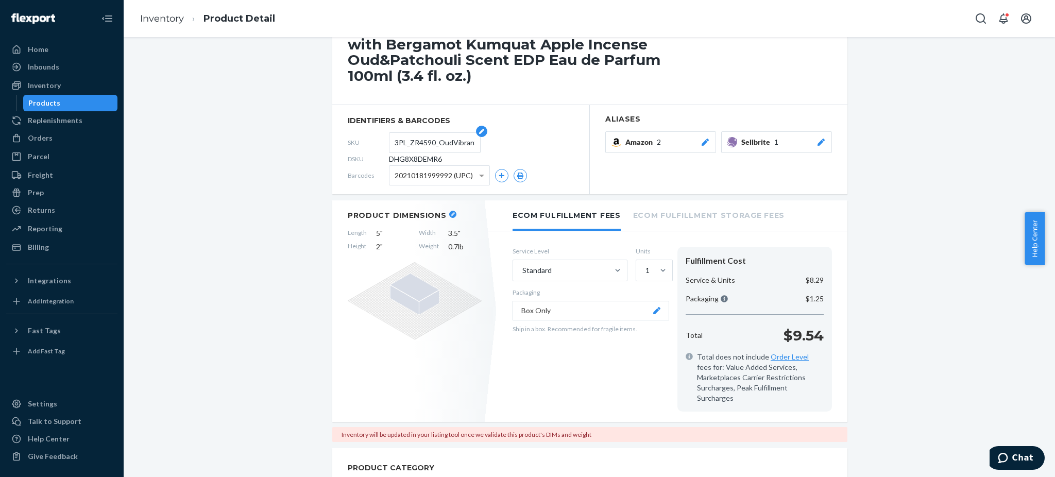
click at [414, 144] on input "3PL_ZR4590_OudVibrantLeatherElixir_100ML" at bounding box center [435, 143] width 80 height 20
click at [679, 380] on div "Fulfillment Cost Service & Units $8.29 Packaging $1.25 Total $9.54 Total does n…" at bounding box center [754, 329] width 155 height 165
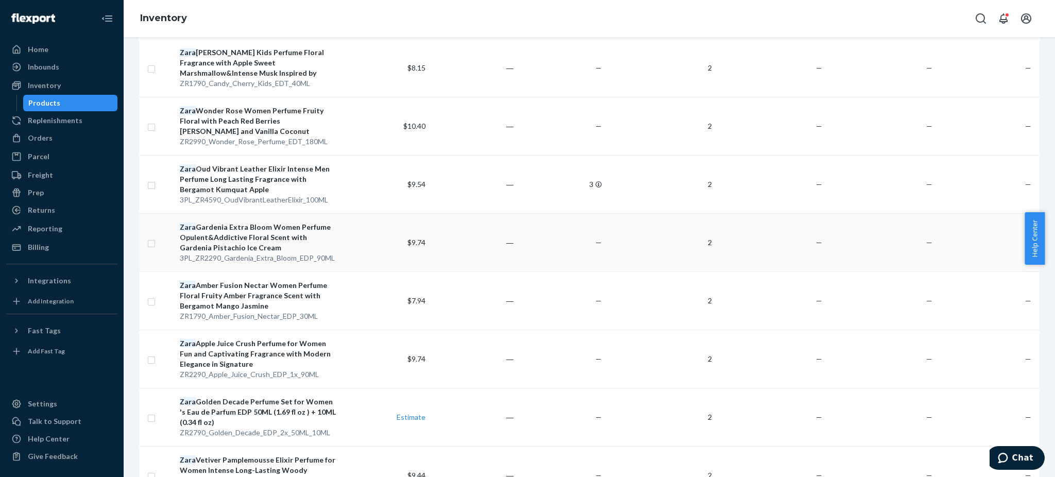
scroll to position [961, 0]
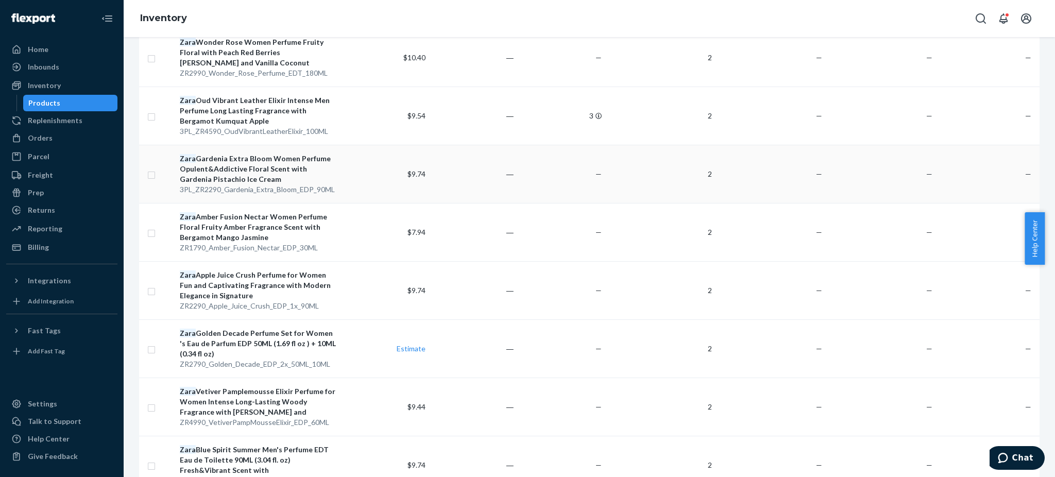
click at [234, 168] on div "Zara Gardenia Extra Bloom Women Perfume Opulent&Addictive Floral Scent with Gar…" at bounding box center [258, 168] width 157 height 31
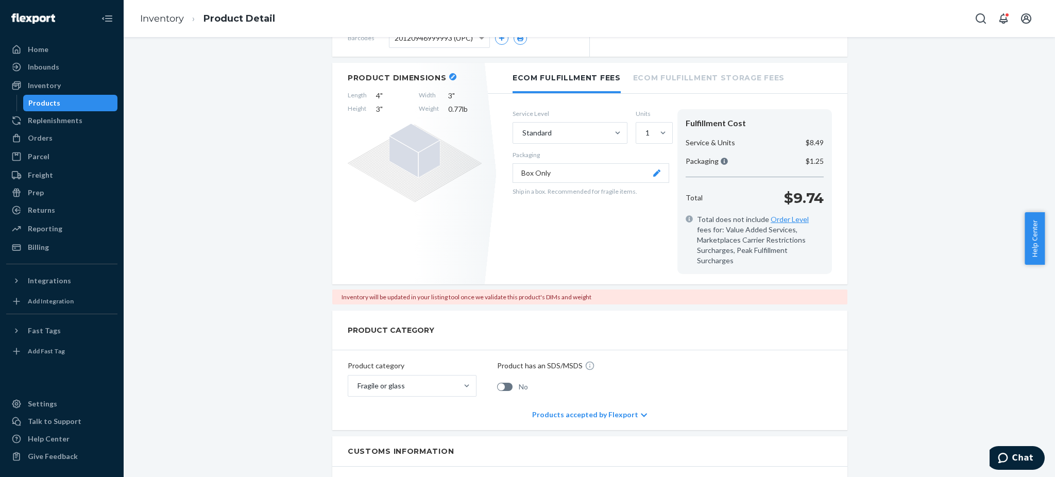
scroll to position [69, 0]
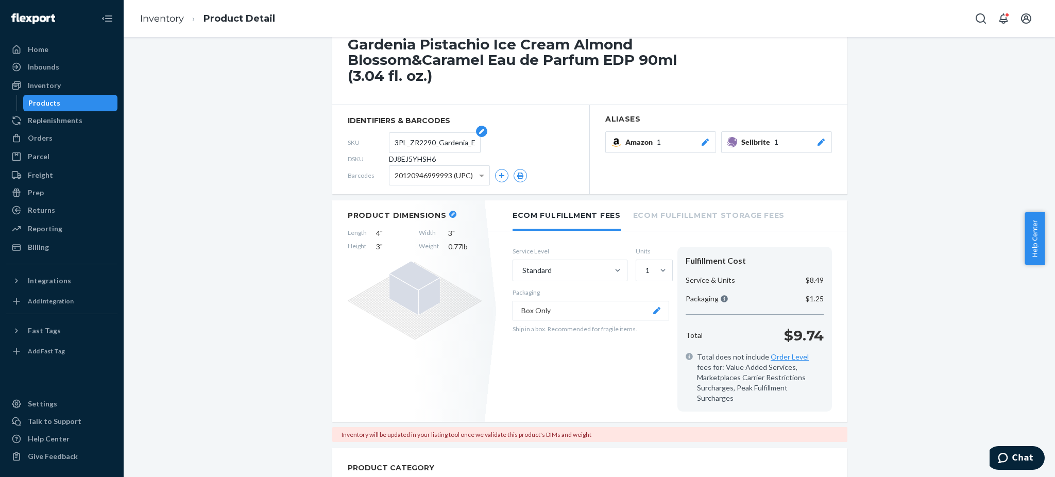
click at [431, 140] on input "3PL_ZR2290_Gardenia_Extra_Bloom_EDP_90ML" at bounding box center [435, 143] width 80 height 20
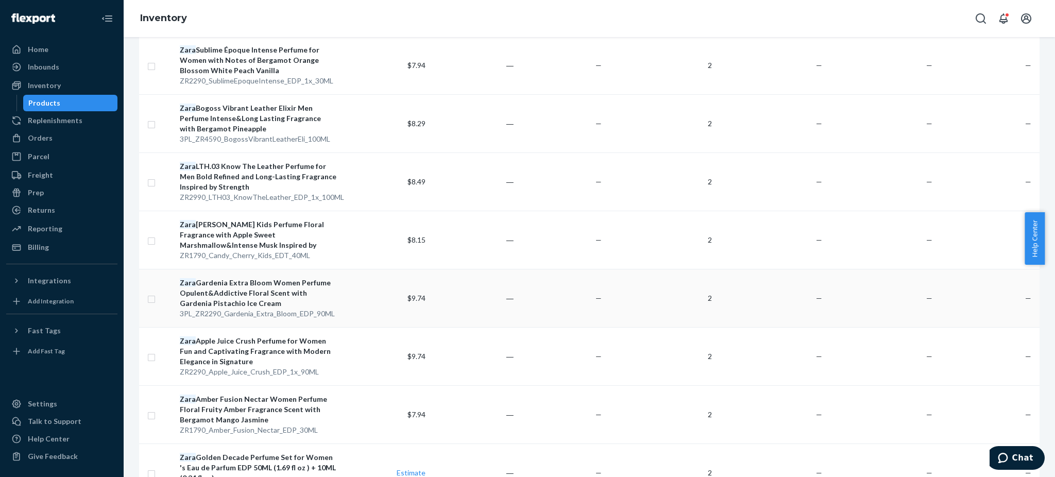
scroll to position [687, 0]
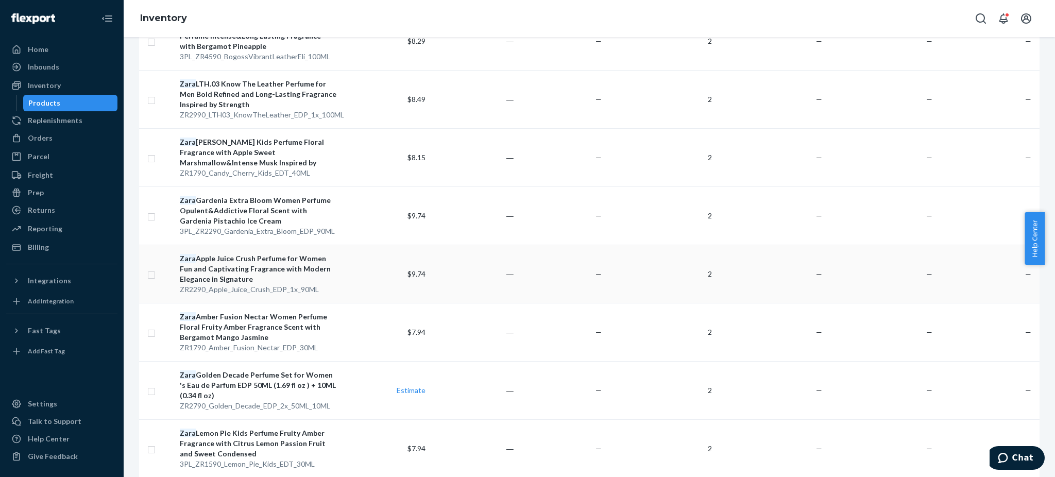
click at [243, 265] on div "Zara Apple Juice Crush Perfume for Women Fun and Captivating Fragrance with Mod…" at bounding box center [258, 268] width 157 height 31
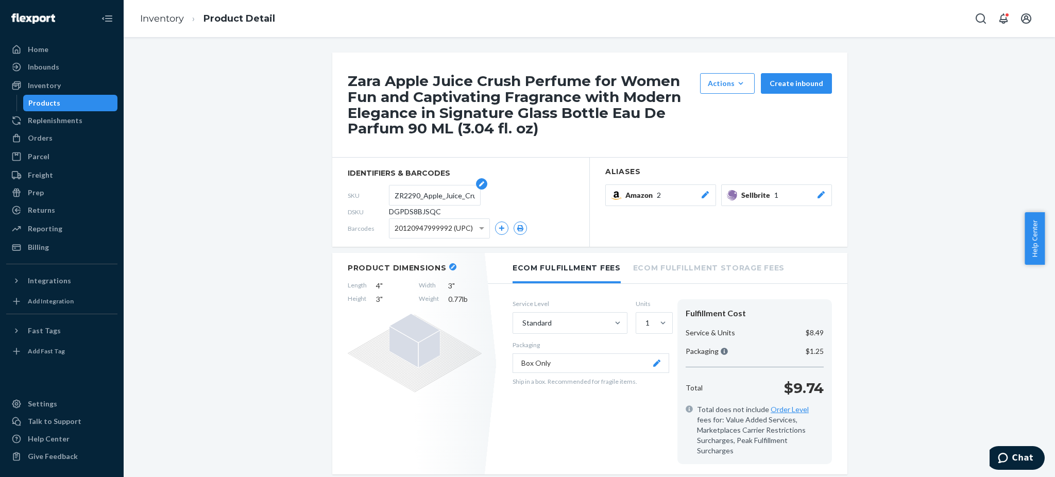
click at [429, 196] on input "ZR2290_Apple_Juice_Crush_EDP_1x_90ML" at bounding box center [435, 195] width 80 height 20
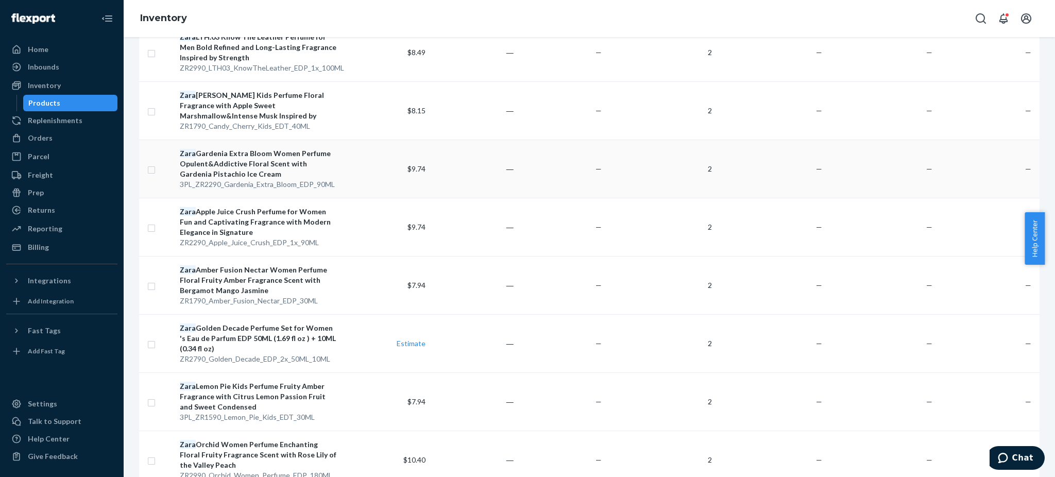
scroll to position [755, 0]
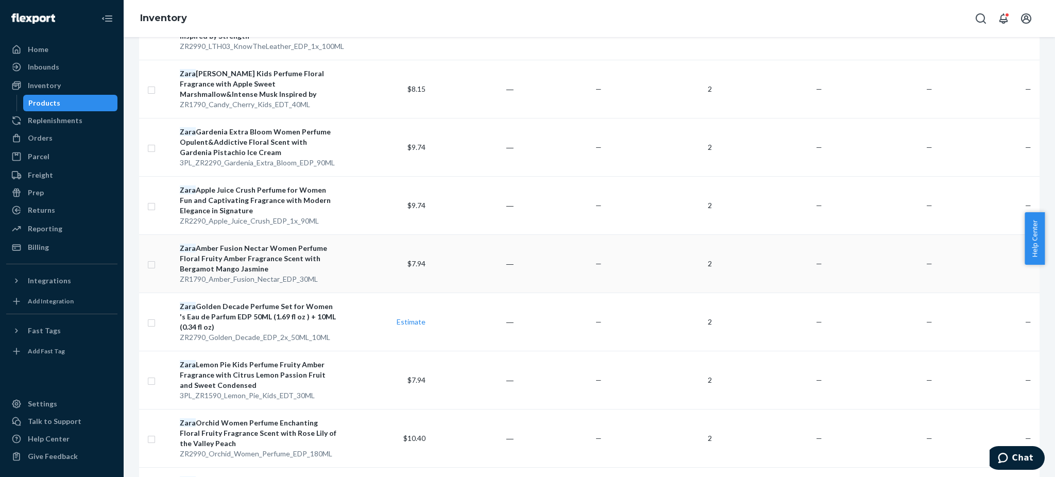
click at [241, 253] on div "Zara Amber Fusion Nectar Women Perfume Floral Fruity Amber Fragrance Scent with…" at bounding box center [258, 258] width 157 height 31
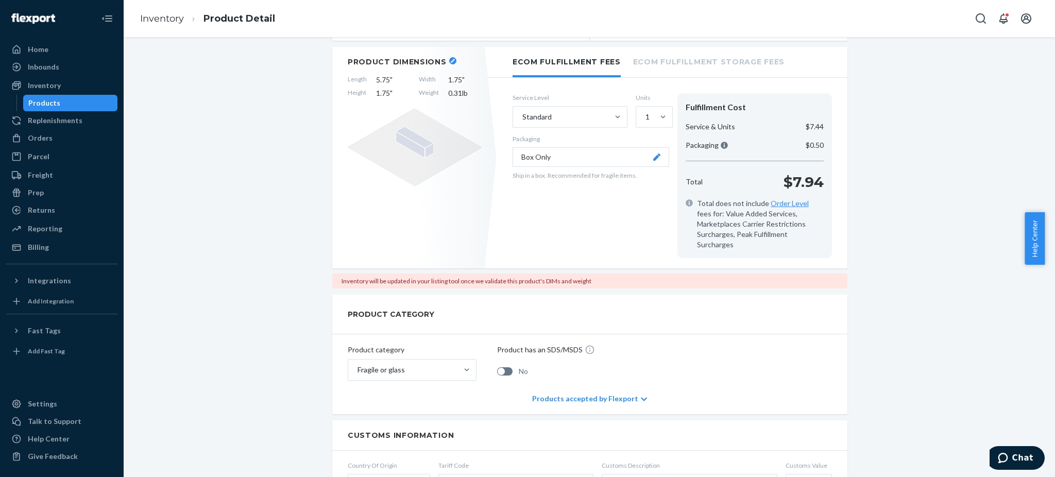
scroll to position [69, 0]
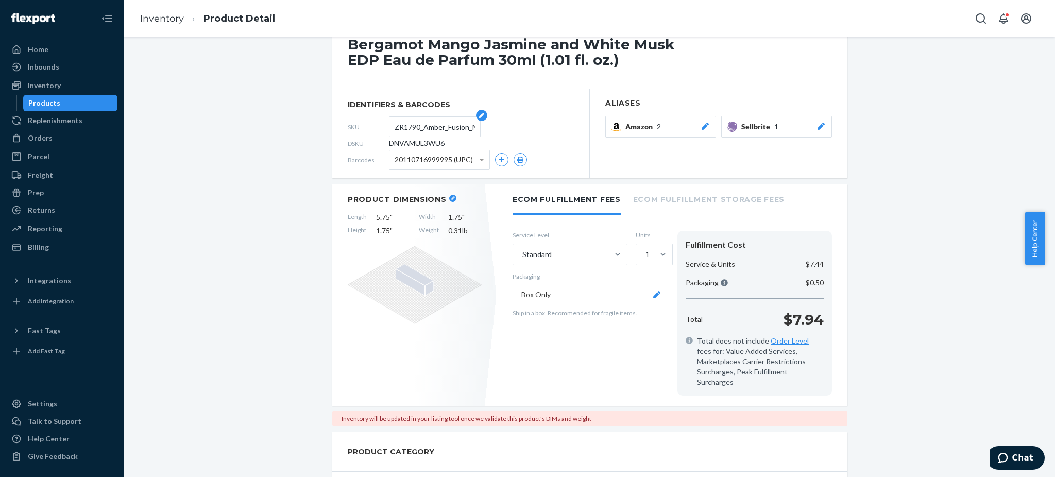
click at [425, 122] on input "ZR1790_Amber_Fusion_Nectar_EDP_30ML" at bounding box center [435, 127] width 80 height 20
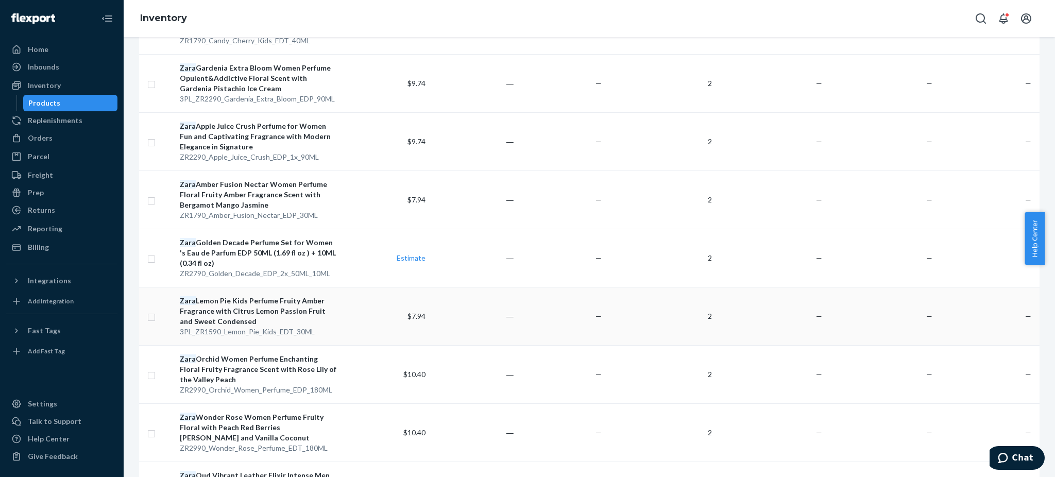
scroll to position [824, 0]
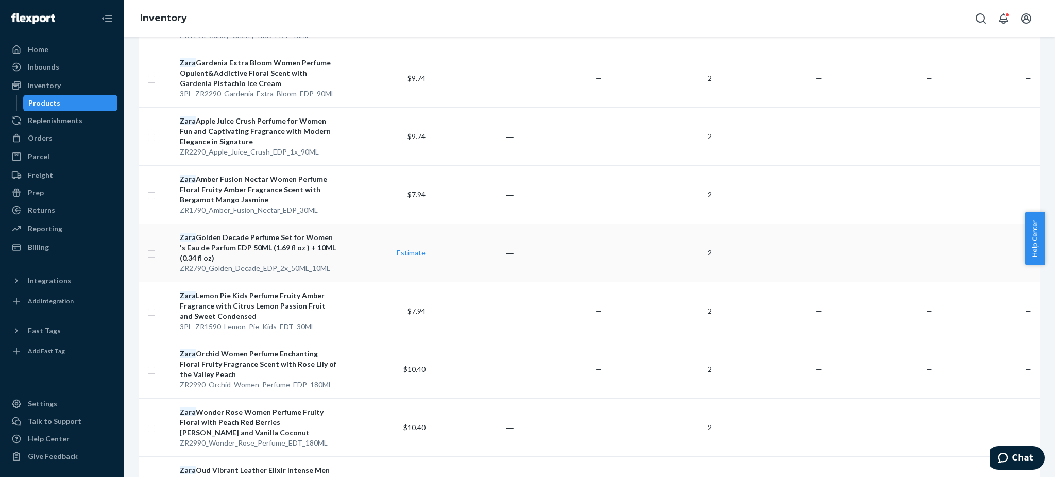
click at [240, 244] on div "Zara Golden Decade Perfume Set for Women 's Eau de Parfum EDP 50ML (1.69 fl oz …" at bounding box center [258, 247] width 157 height 31
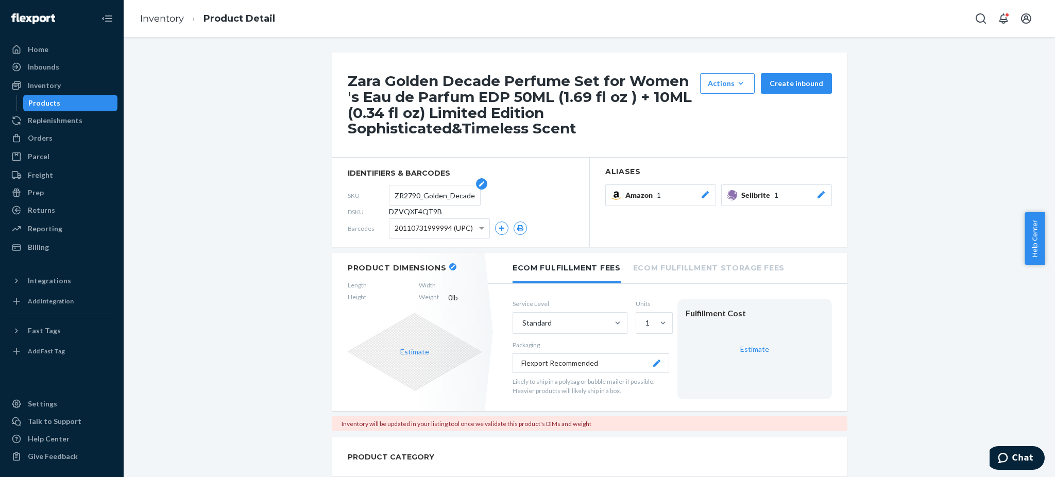
click at [429, 198] on input "ZR2790_Golden_Decade_EDP_2x_50ML_10ML" at bounding box center [435, 195] width 80 height 20
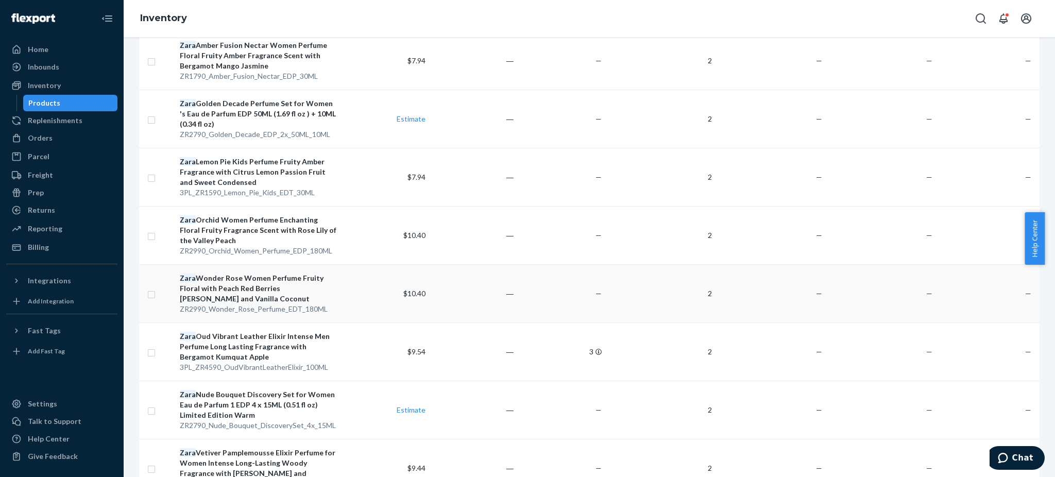
scroll to position [1099, 0]
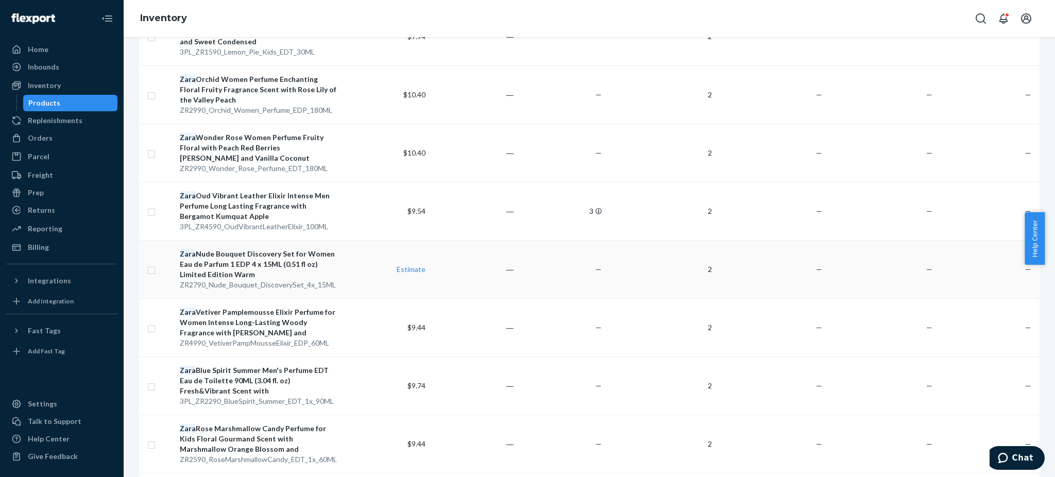
click at [235, 259] on div "Zara Nude Bouquet Discovery Set for Women Eau de Parfum 1 EDP 4 x 15ML (0.51 fl…" at bounding box center [258, 264] width 157 height 31
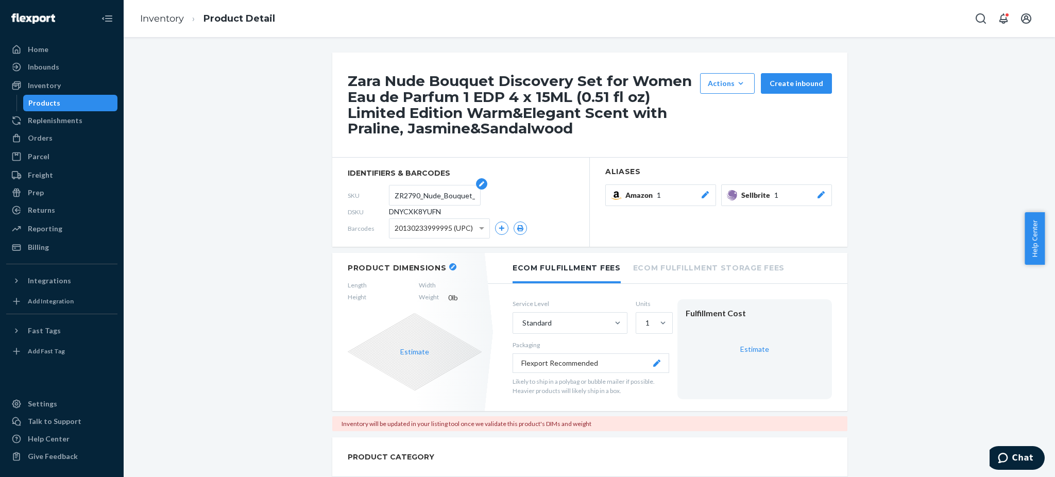
click at [426, 196] on input "ZR2790_Nude_Bouquet_DiscoverySet_4x_15ML" at bounding box center [435, 195] width 80 height 20
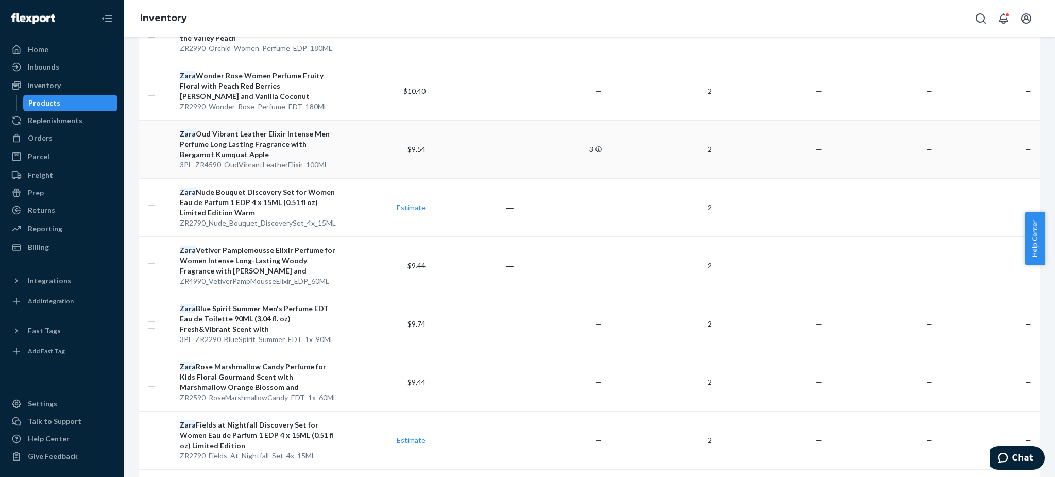
scroll to position [1167, 0]
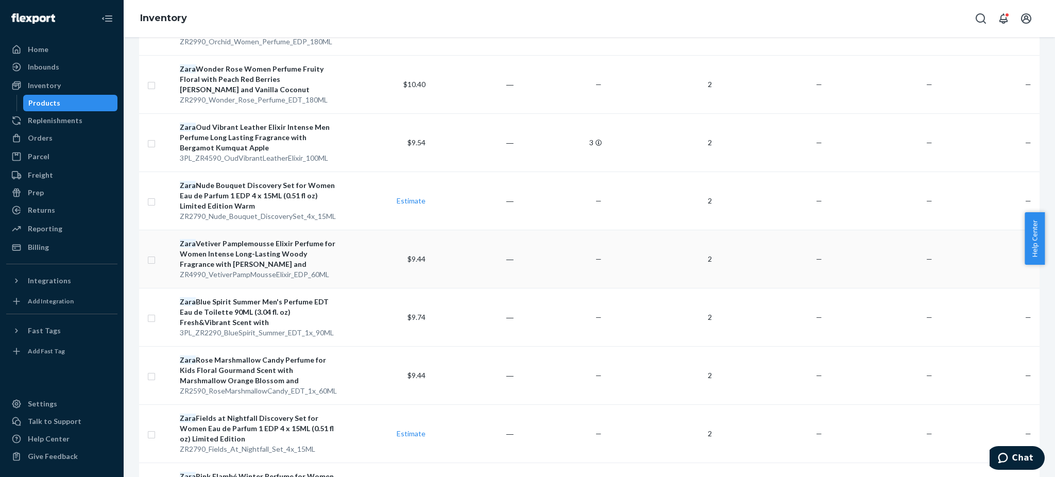
click at [243, 243] on div "Zara Vetiver Pamplemousse Elixir Perfume for Women Intense Long-Lasting Woody F…" at bounding box center [258, 253] width 157 height 31
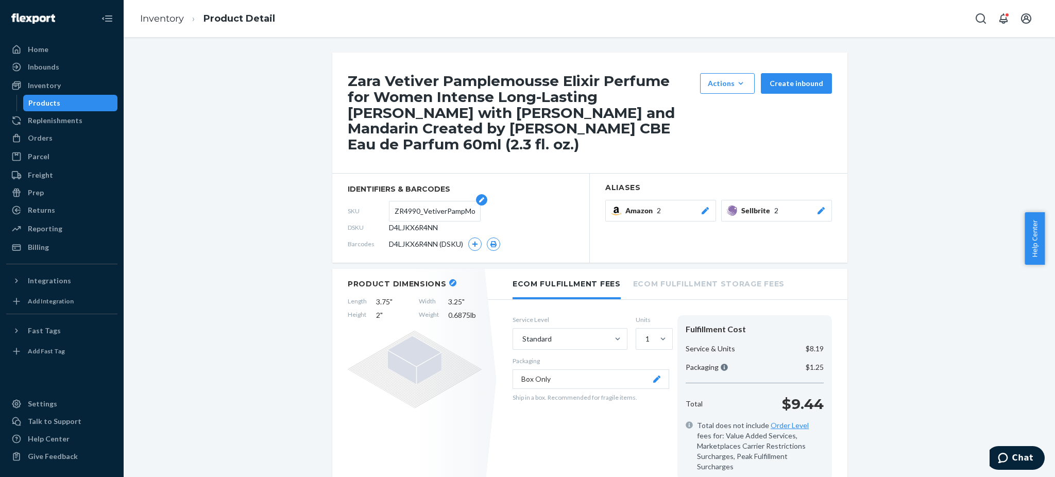
click at [425, 212] on input "ZR4990_VetiverPampMousseElixir_EDP_60ML" at bounding box center [435, 211] width 80 height 20
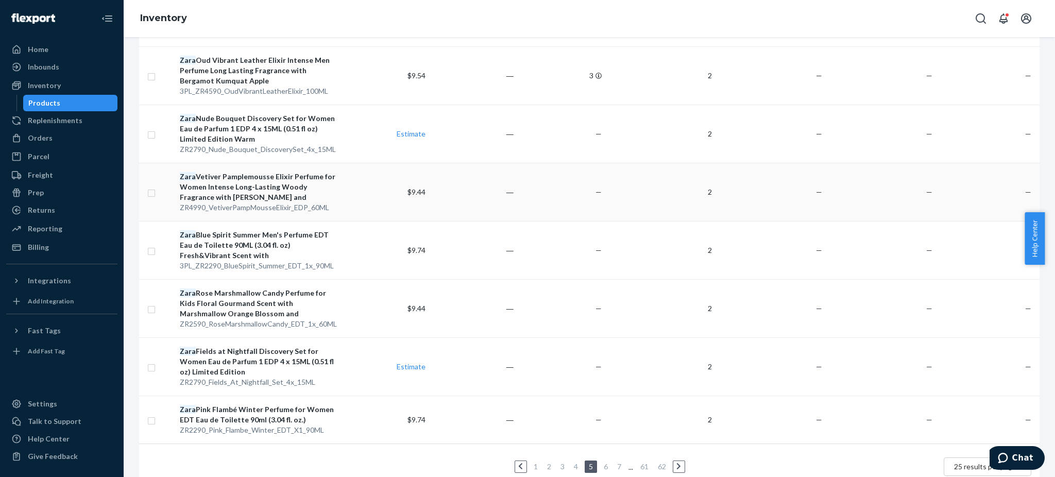
scroll to position [1236, 0]
click at [237, 238] on div "Zara Blue Spirit Summer Men's Perfume EDT Eau de Toilette 90ML (3.04 fl. oz) Fr…" at bounding box center [258, 243] width 157 height 31
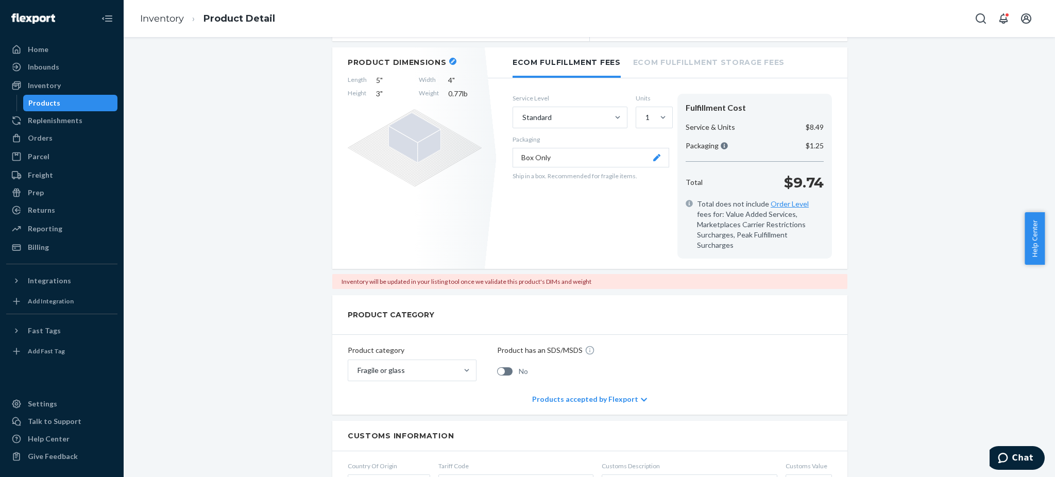
scroll to position [69, 0]
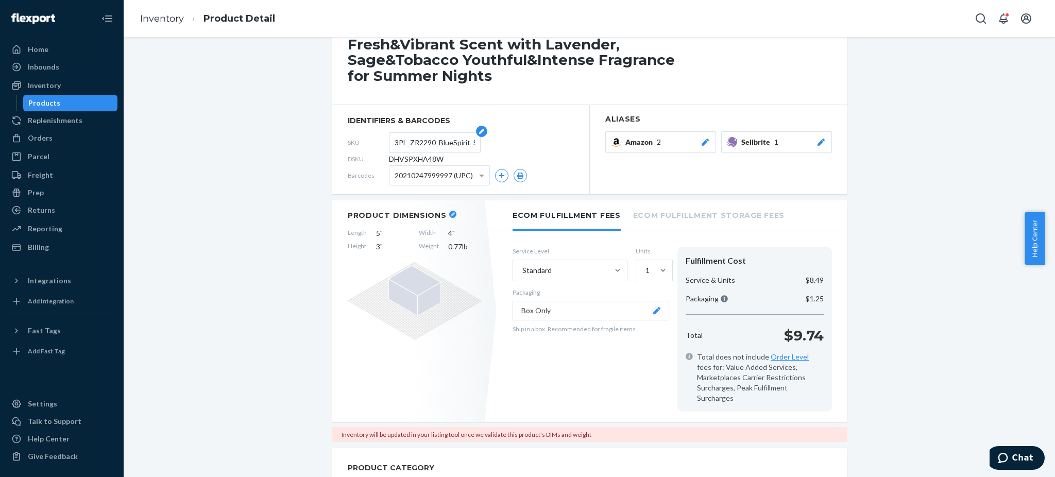
click at [424, 143] on input "3PL_ZR2290_BlueSpirit_Summer_EDT_1x_90ML" at bounding box center [435, 143] width 80 height 20
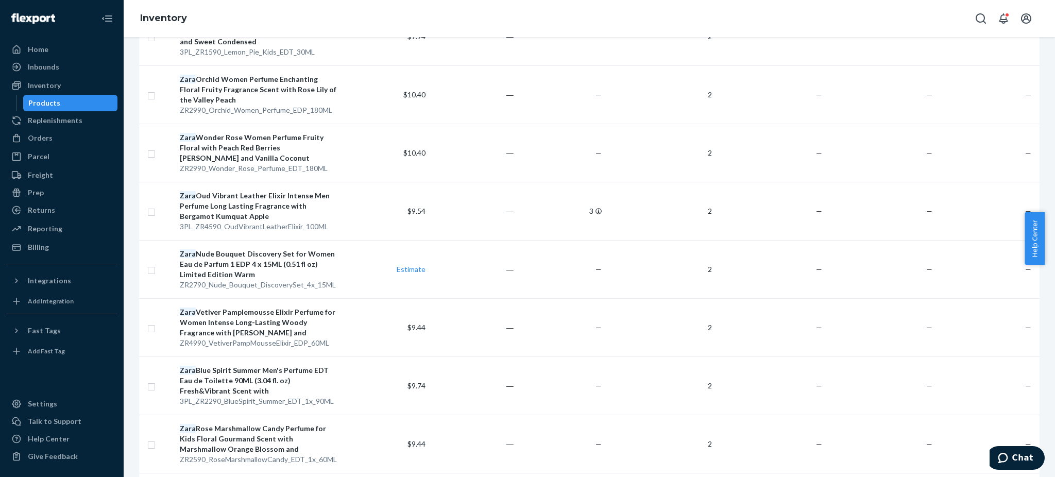
scroll to position [1236, 0]
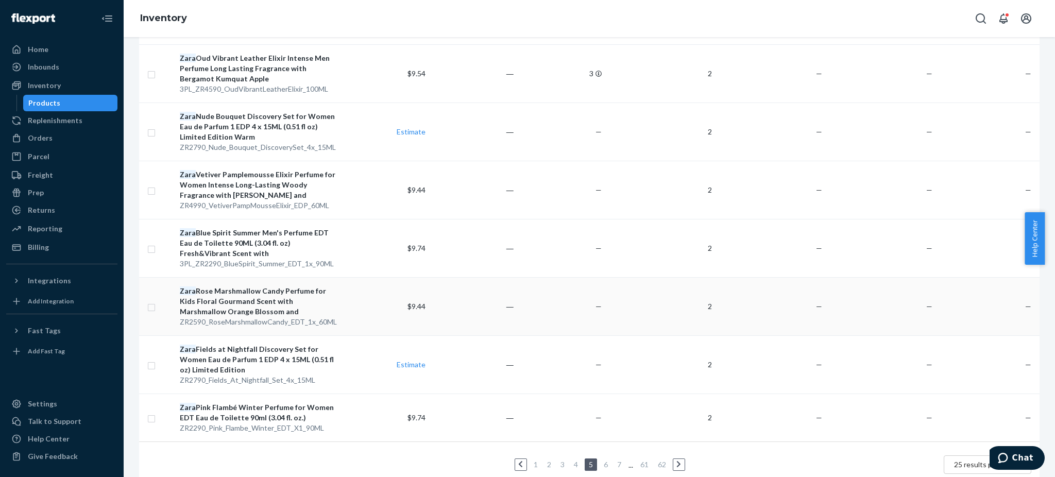
click at [231, 294] on div "[PERSON_NAME] Marshmallow Candy Perfume for Kids Floral Gourmand Scent with Mar…" at bounding box center [258, 301] width 157 height 31
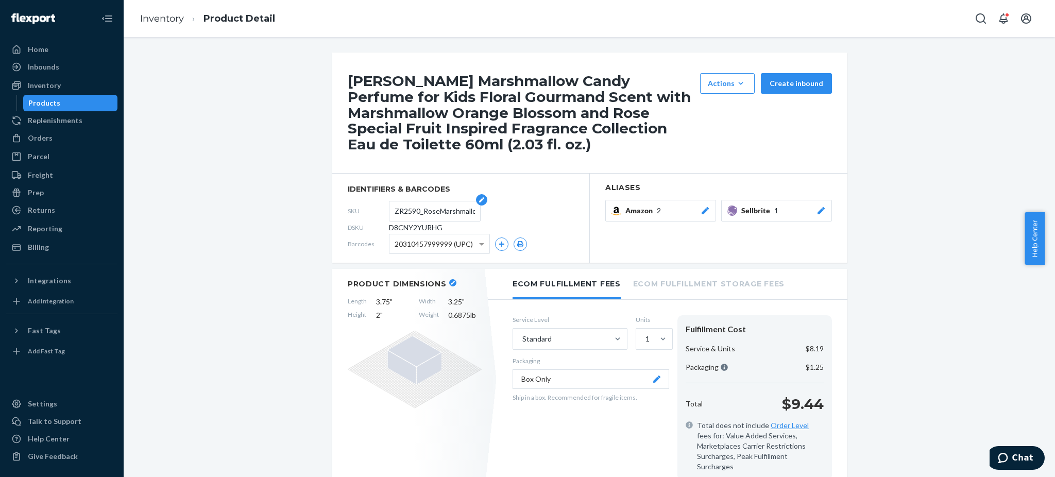
click at [432, 210] on input "ZR2590_RoseMarshmallowCandy_EDT_1x_60ML" at bounding box center [435, 211] width 80 height 20
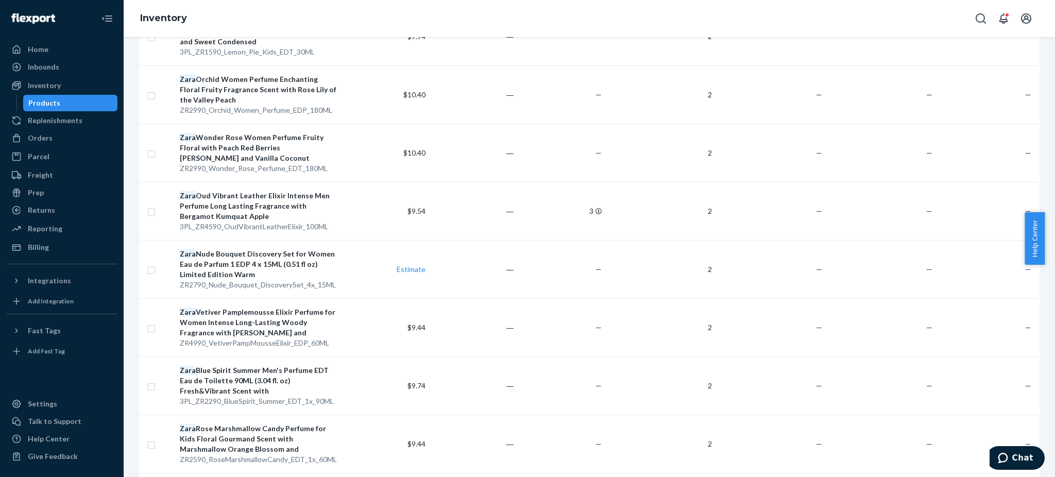
scroll to position [1267, 0]
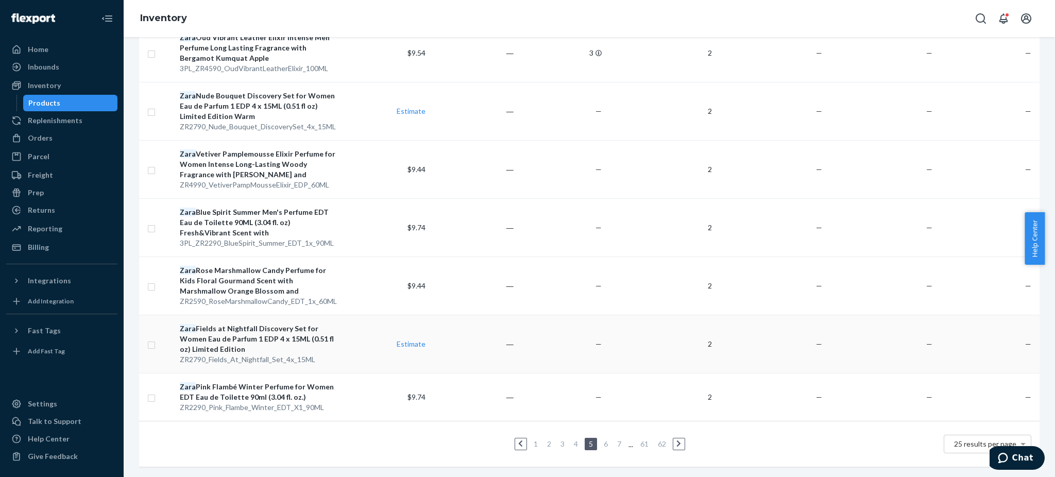
click at [237, 326] on div "Zara Fields at Nightfall Discovery Set for Women Eau de Parfum 1 EDP 4 x 15ML (…" at bounding box center [258, 338] width 157 height 31
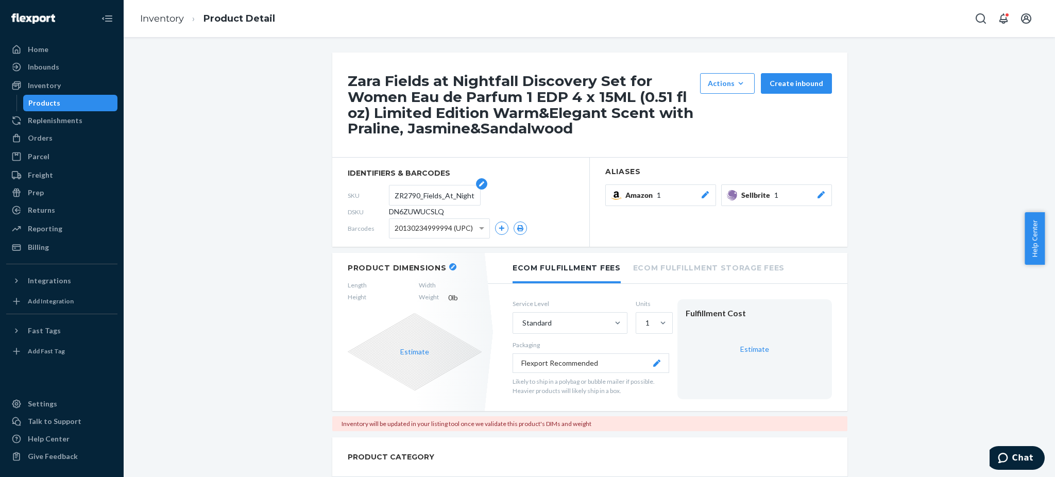
click at [421, 197] on input "ZR2790_Fields_At_Nightfall_Set_4x_15ML" at bounding box center [435, 195] width 80 height 20
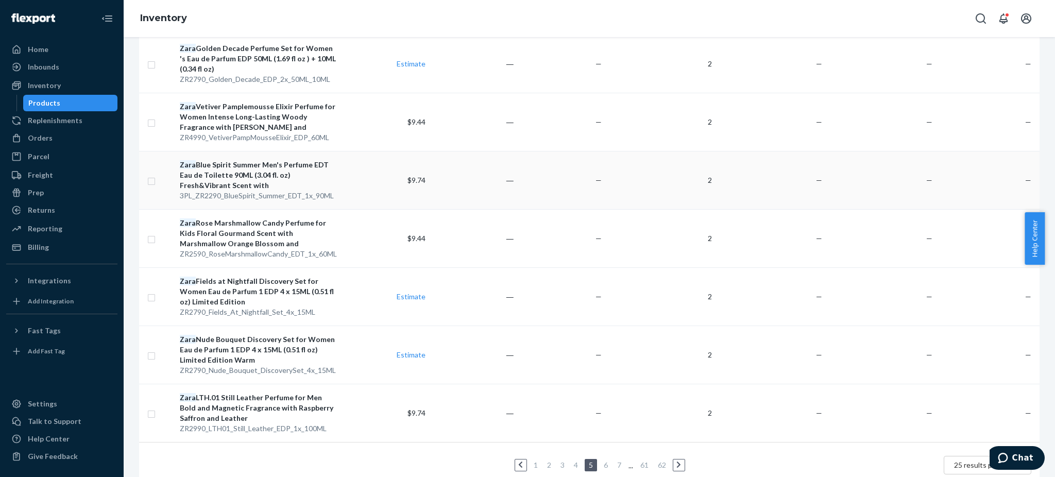
scroll to position [1277, 0]
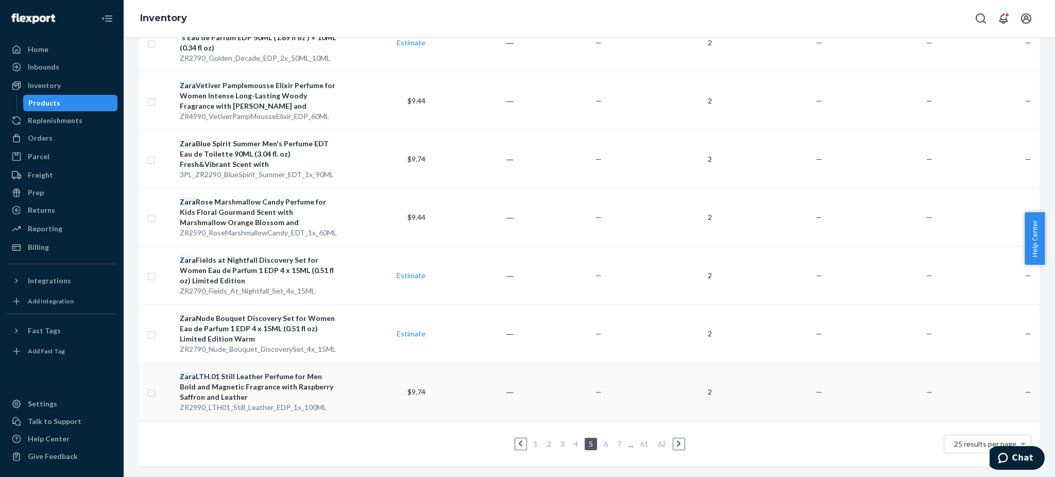
click at [252, 371] on div "Zara LTH.01 Still Leather Perfume for Men Bold and Magnetic Fragrance with Rasp…" at bounding box center [258, 386] width 157 height 31
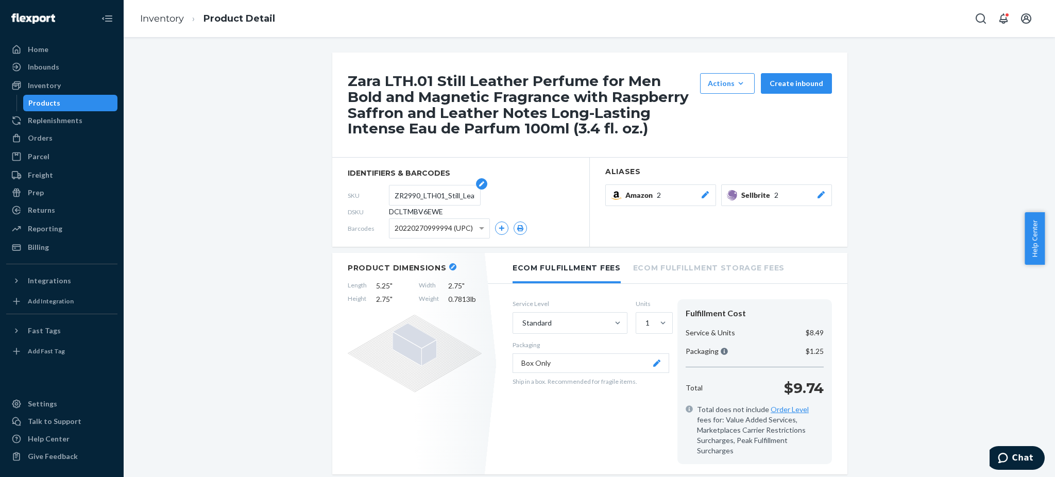
click at [447, 193] on input "ZR2990_LTH01_Still_Leather_EDP_1x_100ML" at bounding box center [435, 195] width 80 height 20
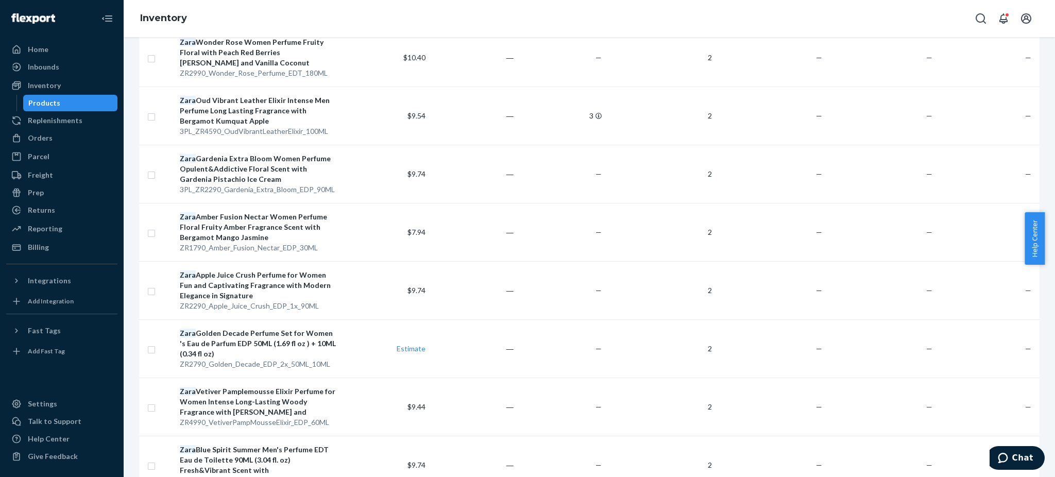
scroll to position [1277, 0]
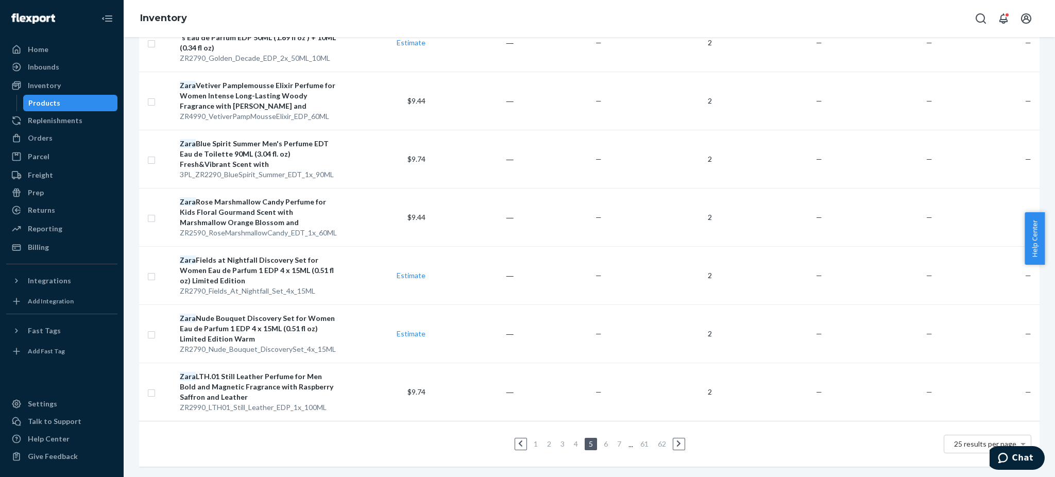
click at [676, 440] on icon at bounding box center [678, 443] width 5 height 7
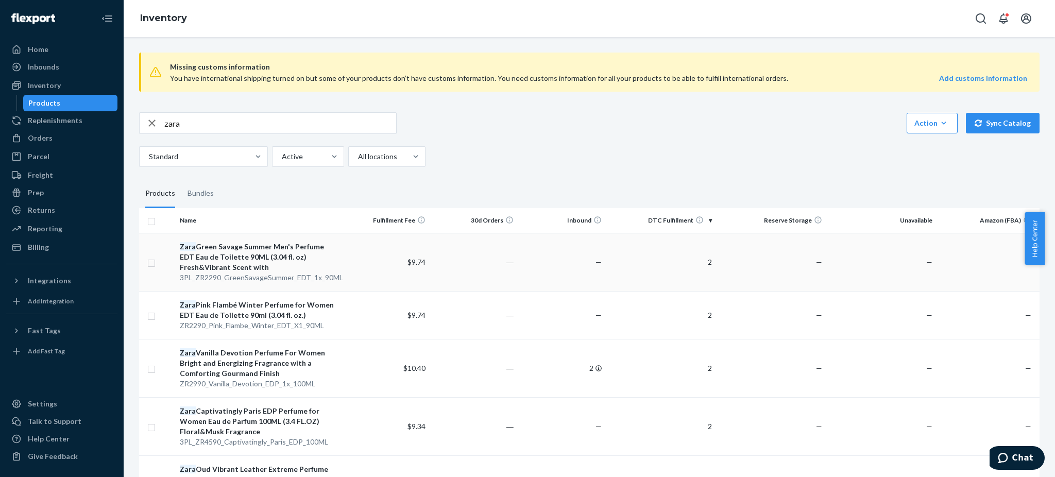
click at [270, 253] on div "[PERSON_NAME] Savage Summer Men's Perfume EDT Eau de Toilette 90ML (3.04 fl. oz…" at bounding box center [258, 257] width 157 height 31
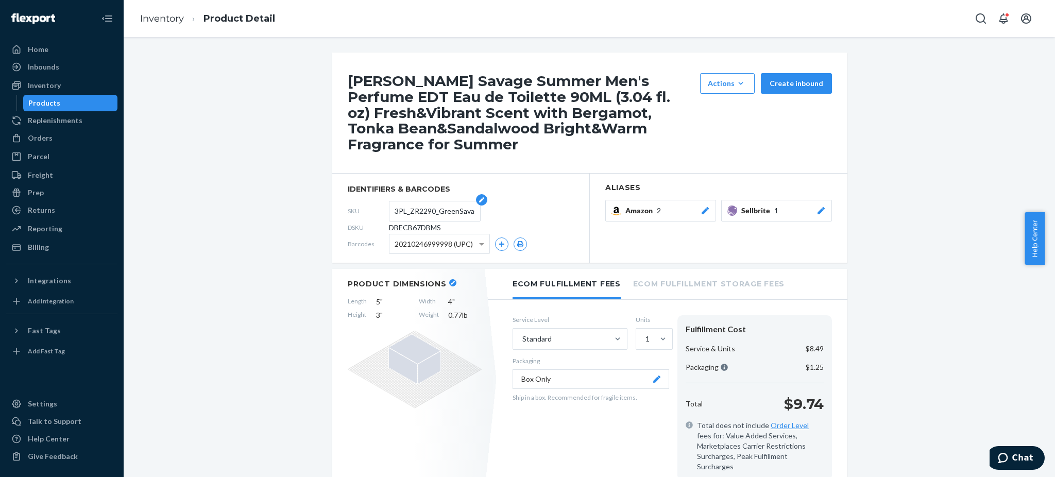
click at [426, 210] on input "3PL_ZR2290_GreenSavageSummer_EDT_1x_90ML" at bounding box center [435, 211] width 80 height 20
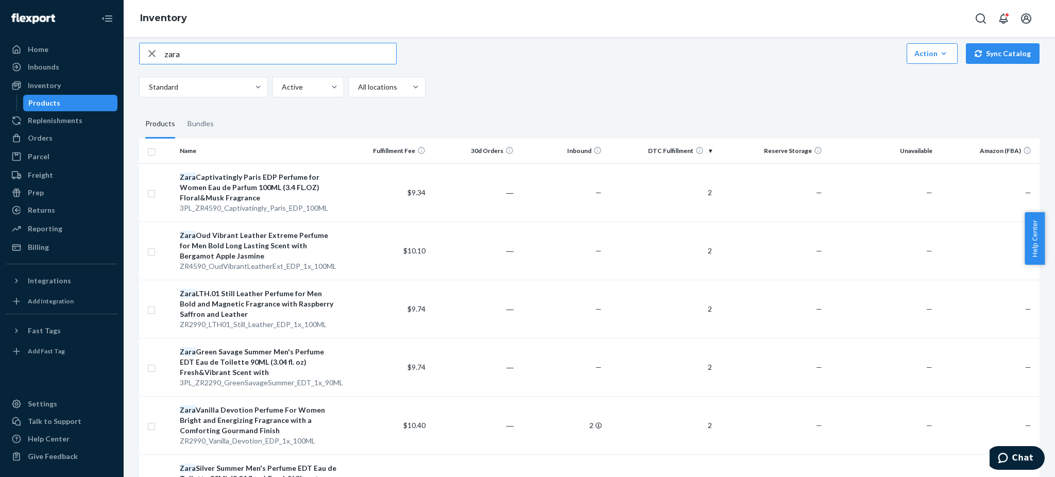
scroll to position [137, 0]
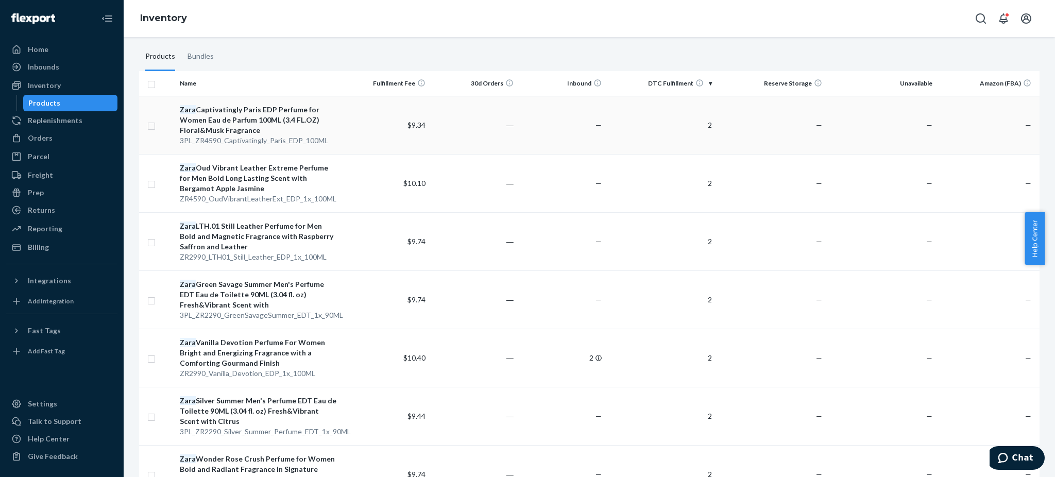
click at [240, 112] on div "Zara Captivatingly Paris EDP Perfume for Women Eau de Parfum 100ML (3.4 FL.OZ) …" at bounding box center [258, 120] width 157 height 31
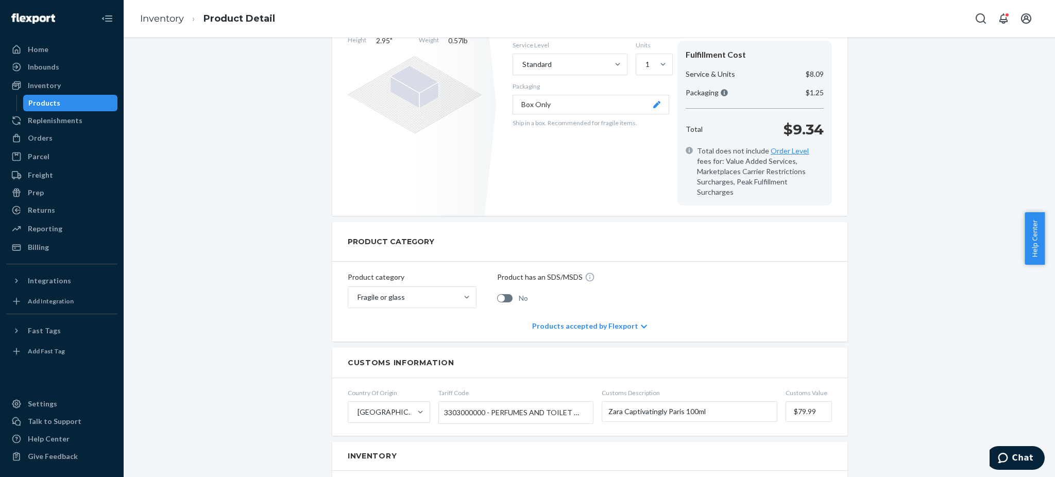
scroll to position [69, 0]
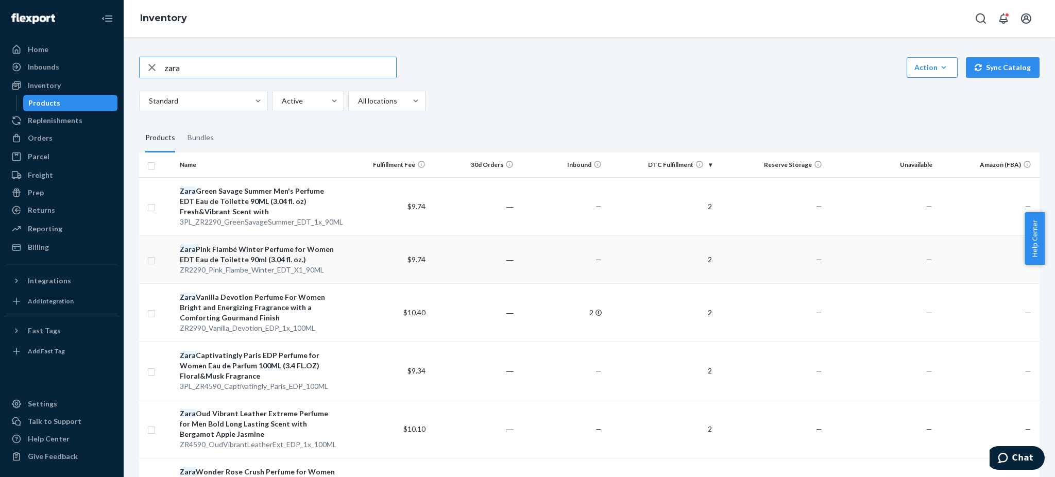
scroll to position [137, 0]
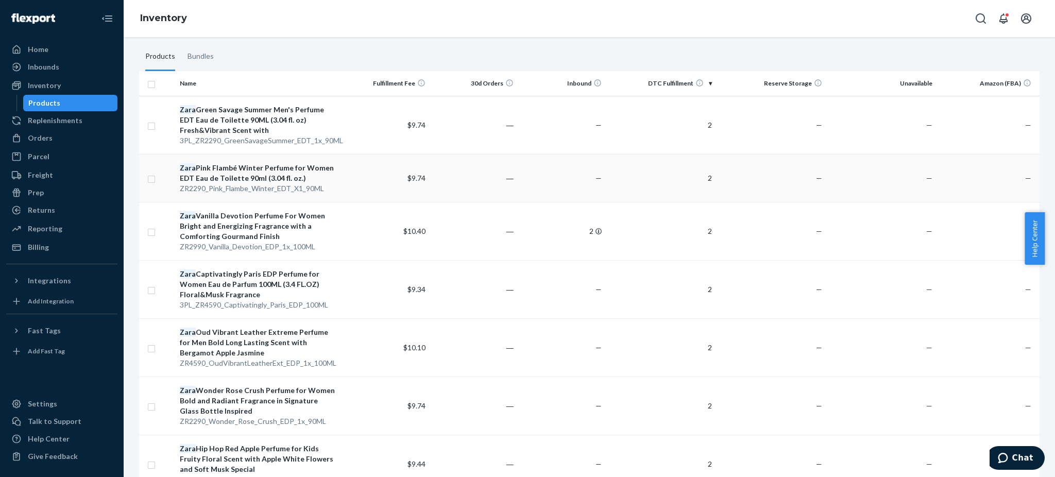
click at [252, 174] on div "Zara Pink Flambé Winter Perfume for Women EDT Eau de Toilette 90ml (3.04 fl. oz…" at bounding box center [258, 173] width 157 height 21
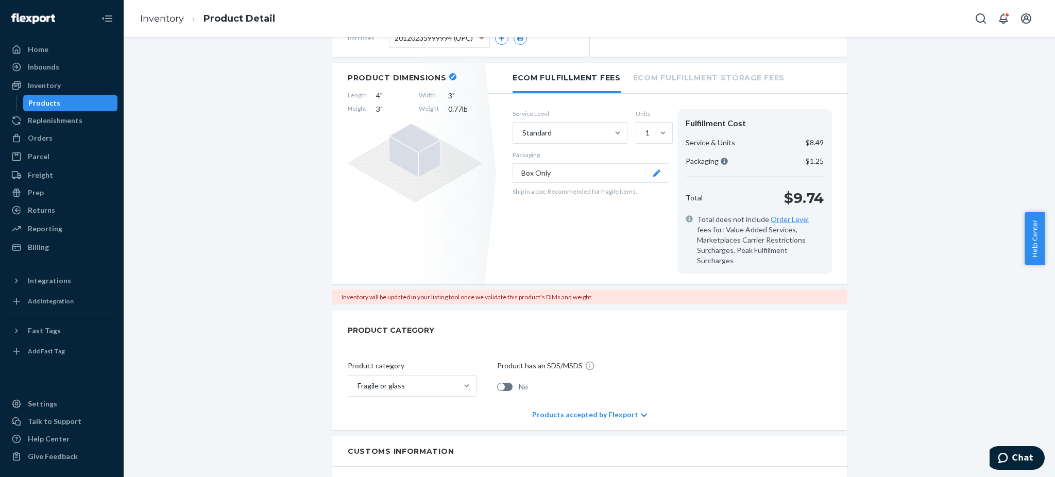
scroll to position [69, 0]
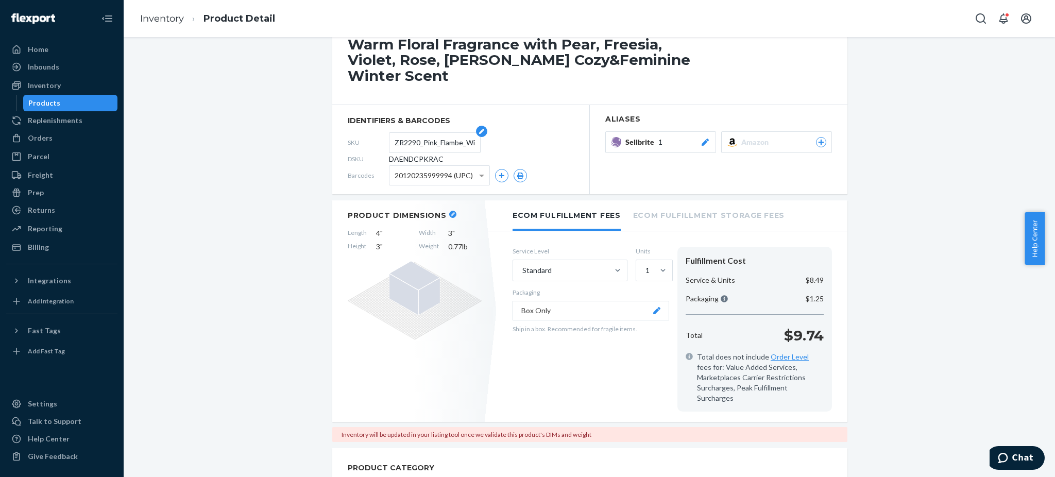
click at [429, 141] on input "ZR2290_Pink_Flambe_Winter_EDT_X1_90ML" at bounding box center [435, 143] width 80 height 20
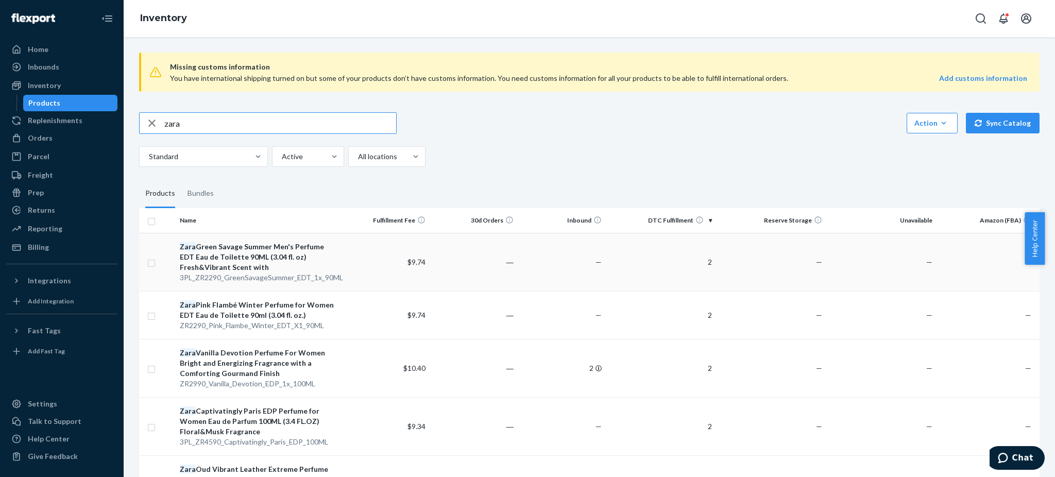
scroll to position [137, 0]
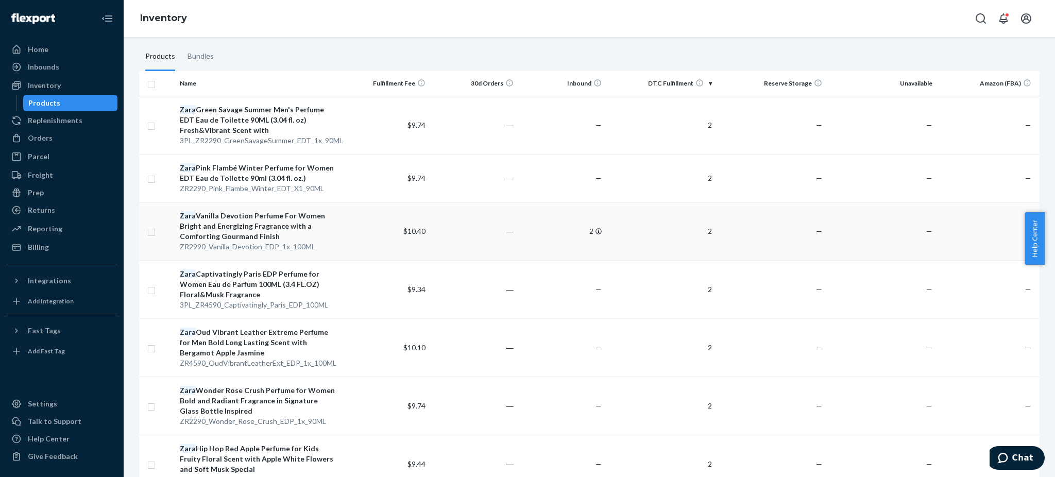
click at [249, 225] on div "[PERSON_NAME] Devotion Perfume For Women Bright and Energizing Fragrance with a…" at bounding box center [258, 226] width 157 height 31
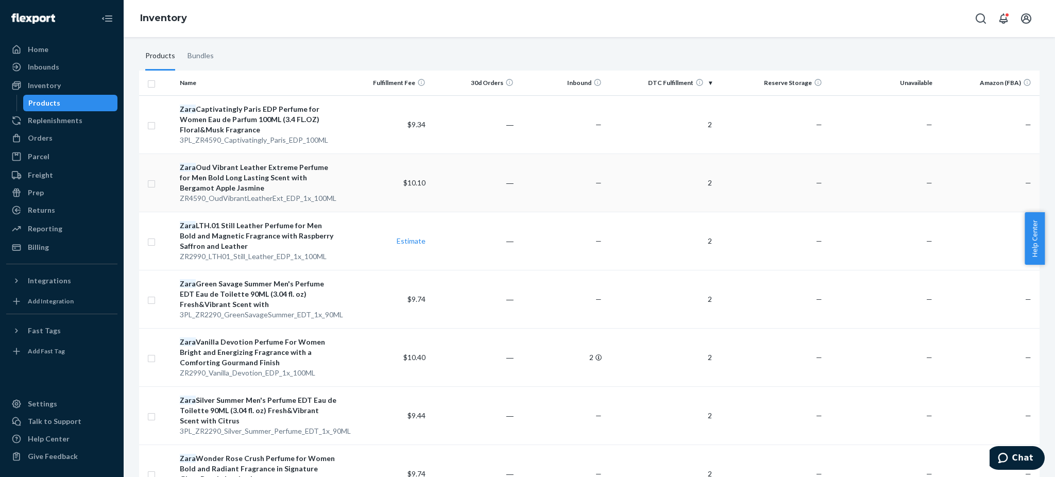
scroll to position [137, 0]
click at [246, 171] on div "[PERSON_NAME] Vibrant Leather Extreme Perfume for Men Bold Long Lasting Scent w…" at bounding box center [258, 178] width 157 height 31
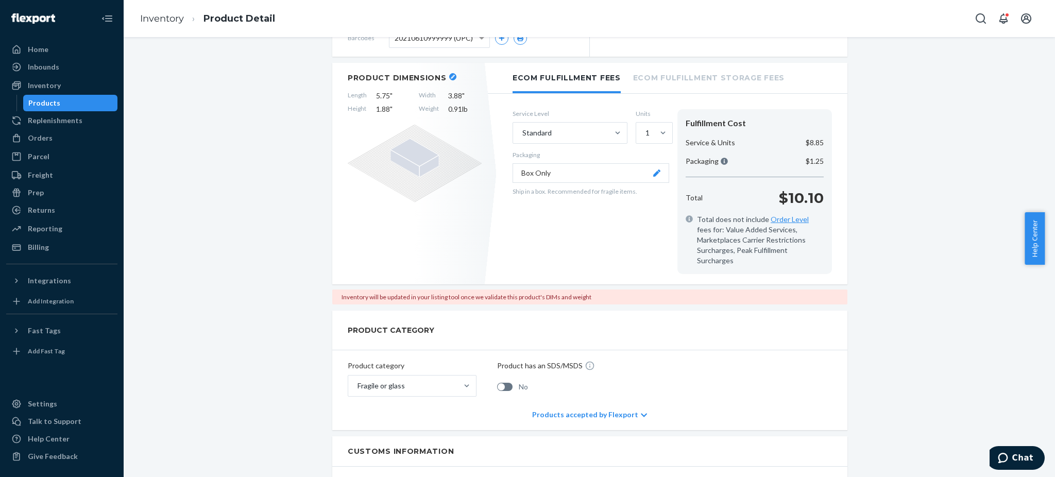
scroll to position [69, 0]
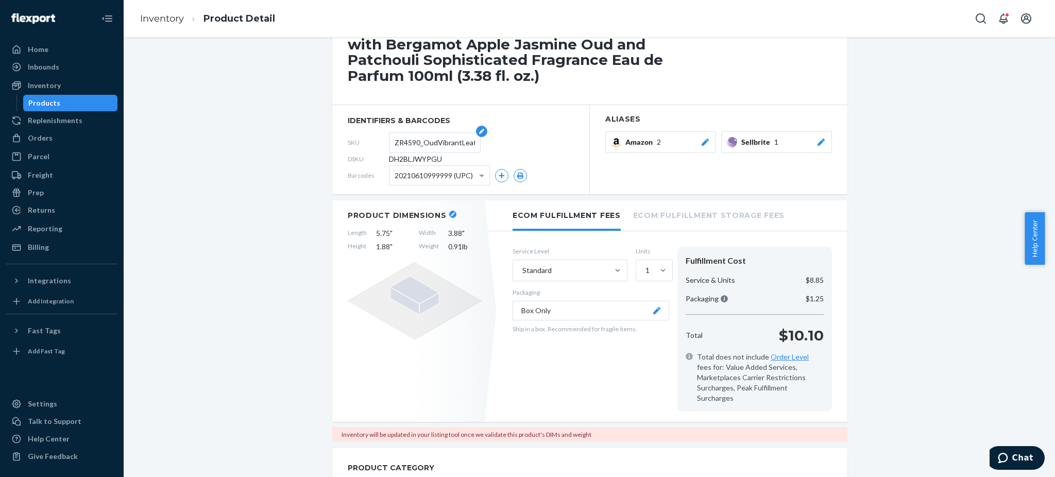
click at [434, 144] on input "ZR4590_OudVibrantLeatherExt_EDP_1x_100ML" at bounding box center [435, 143] width 80 height 20
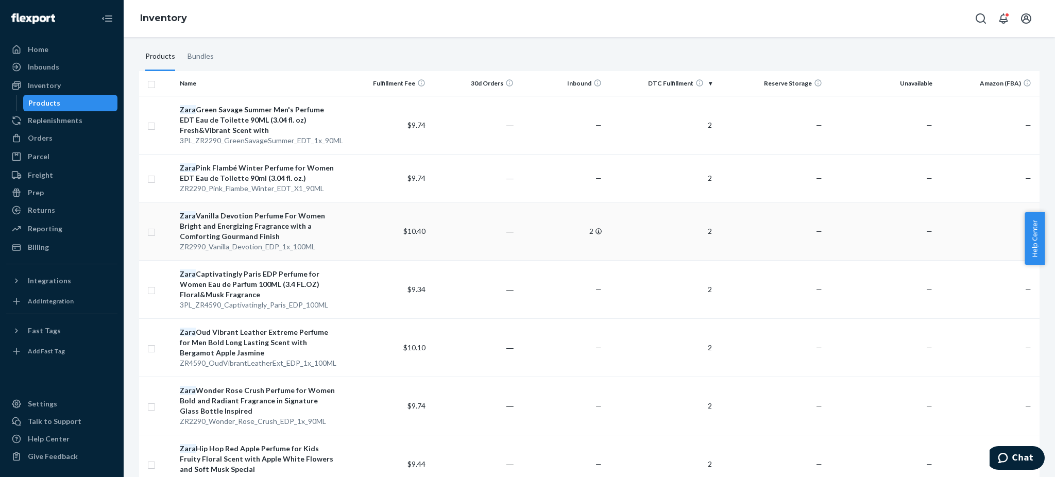
scroll to position [275, 0]
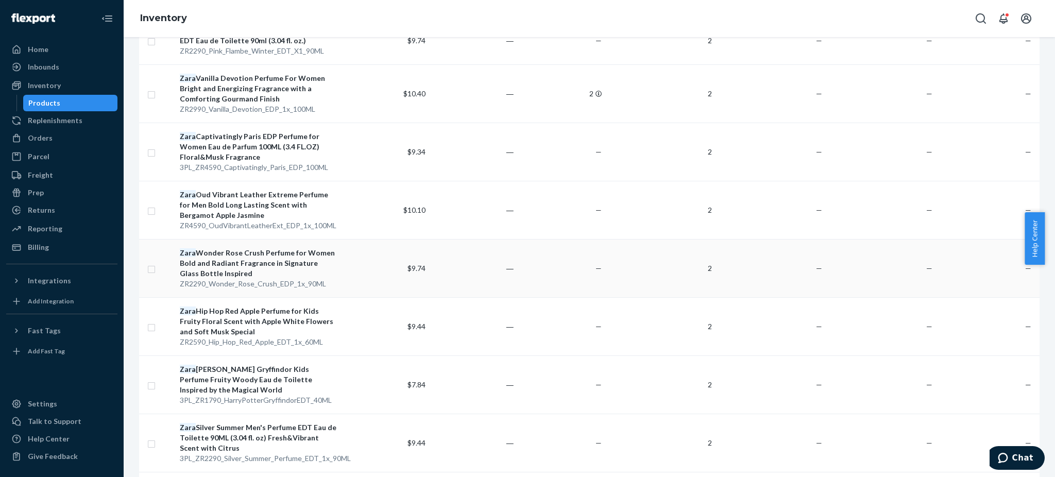
click at [240, 256] on div "Zara Wonder Rose Crush Perfume for Women Bold and Radiant Fragrance in Signatur…" at bounding box center [258, 263] width 157 height 31
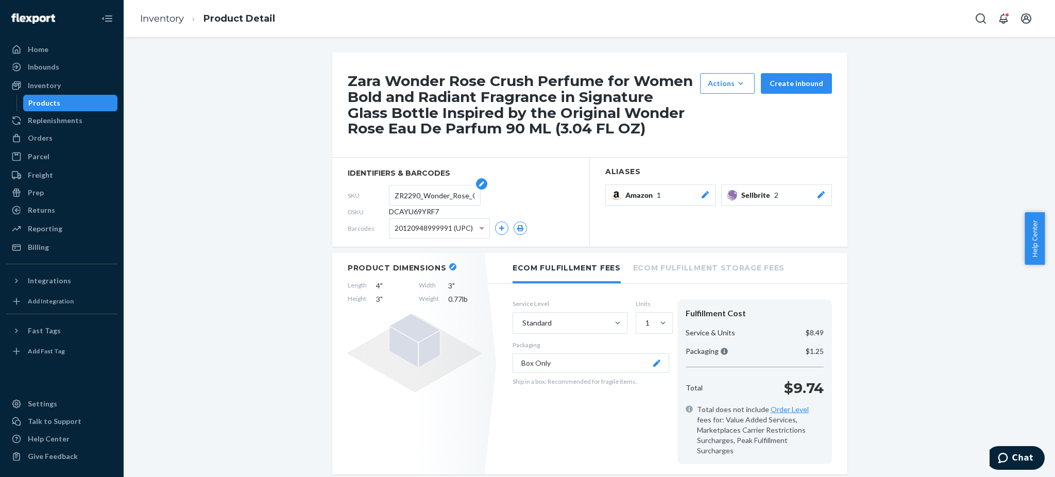
click at [434, 199] on input "ZR2290_Wonder_Rose_Crush_EDP_1x_90ML" at bounding box center [435, 195] width 80 height 20
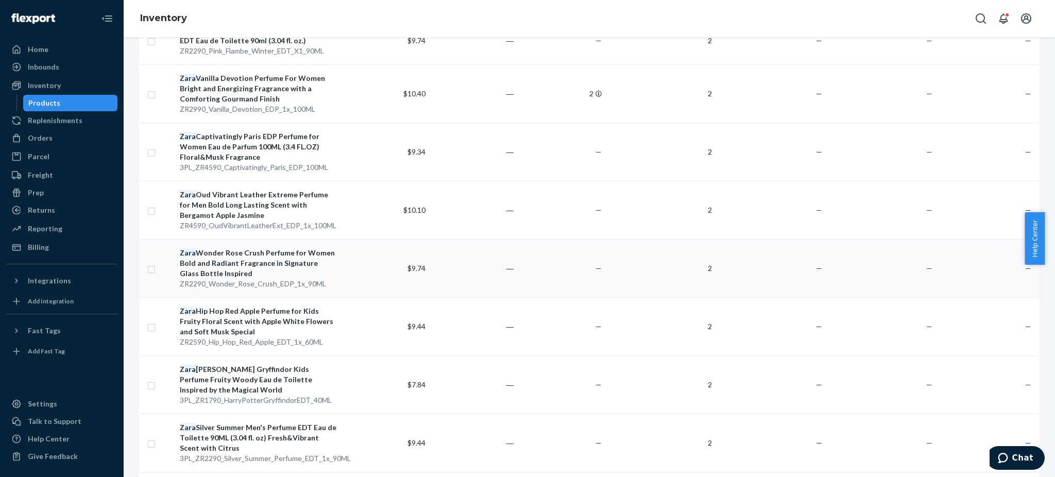
scroll to position [412, 0]
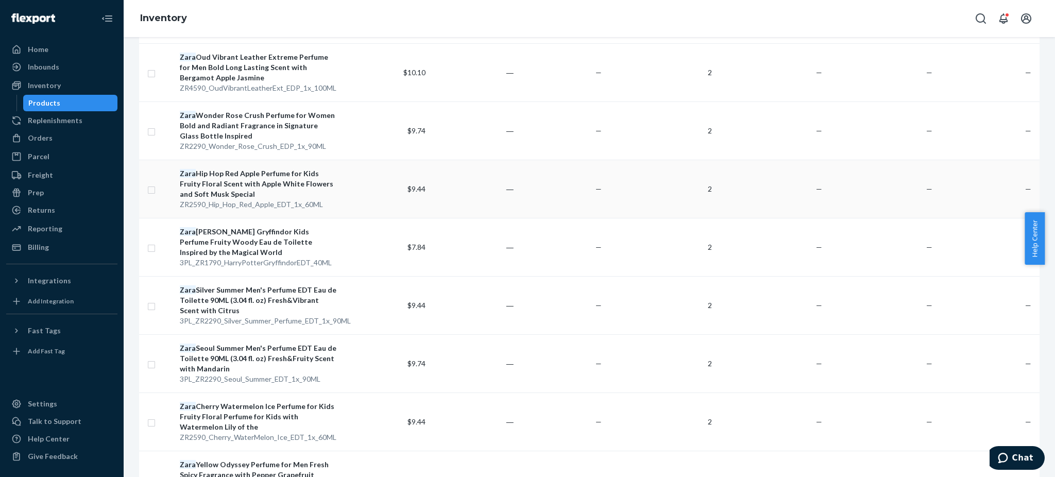
click at [264, 184] on div "Zara Hip Hop Red Apple Perfume for Kids Fruity Floral Scent with Apple White Fl…" at bounding box center [258, 183] width 157 height 31
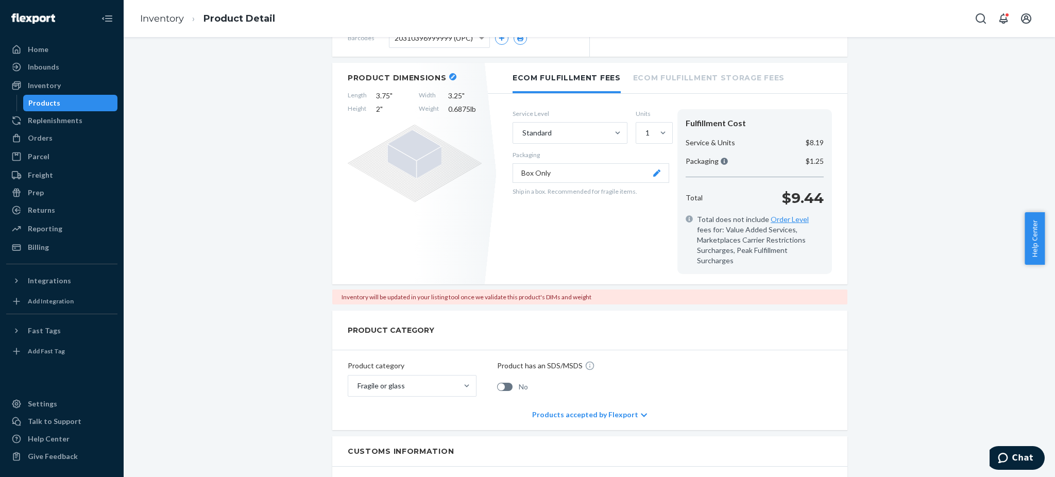
scroll to position [69, 0]
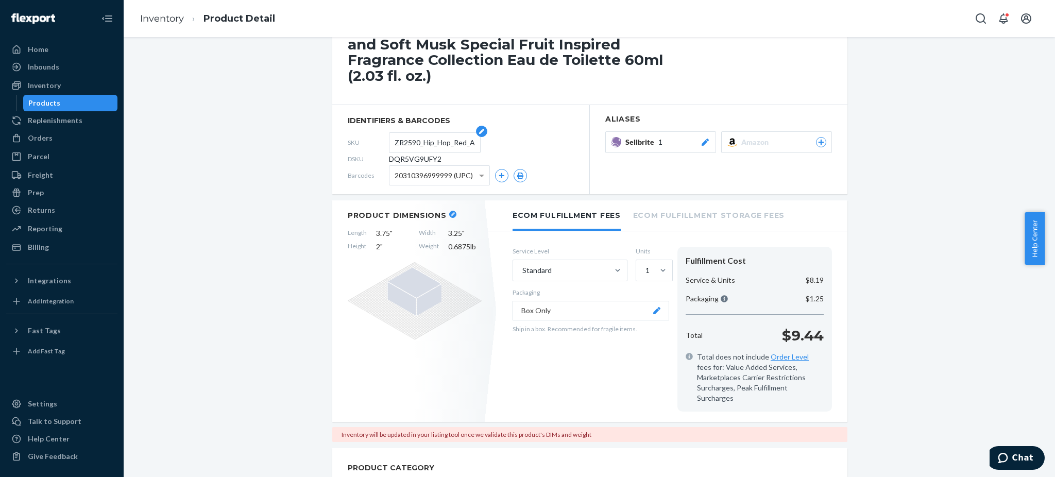
click at [422, 133] on input "ZR2590_Hip_Hop_Red_Apple_EDT_1x_60ML" at bounding box center [435, 143] width 80 height 20
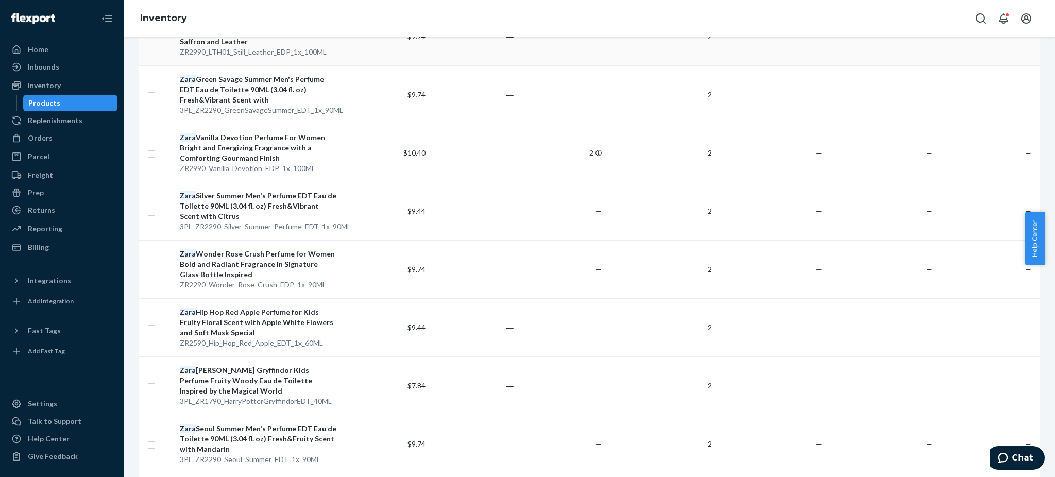
scroll to position [343, 0]
click at [286, 202] on div "Zara Silver Summer Men's Perfume EDT Eau de Toilette 90ML (3.04 fl. oz) Fresh&V…" at bounding box center [258, 205] width 157 height 31
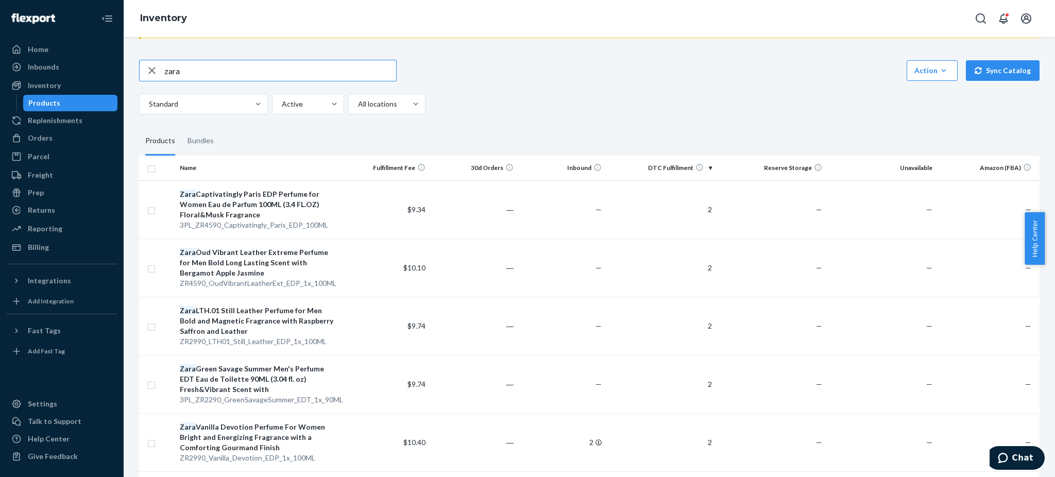
scroll to position [137, 0]
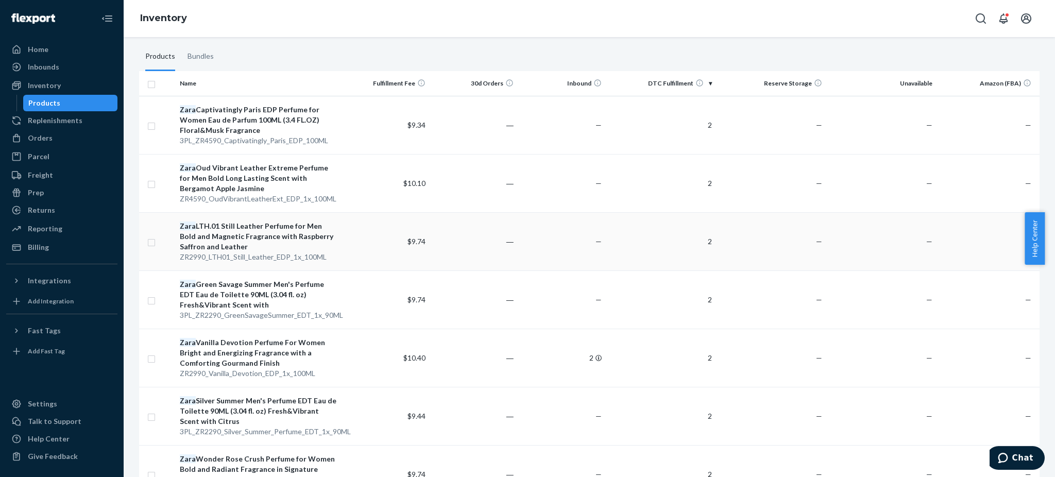
click at [244, 231] on div "Zara LTH.01 Still Leather Perfume for Men Bold and Magnetic Fragrance with Rasp…" at bounding box center [258, 236] width 157 height 31
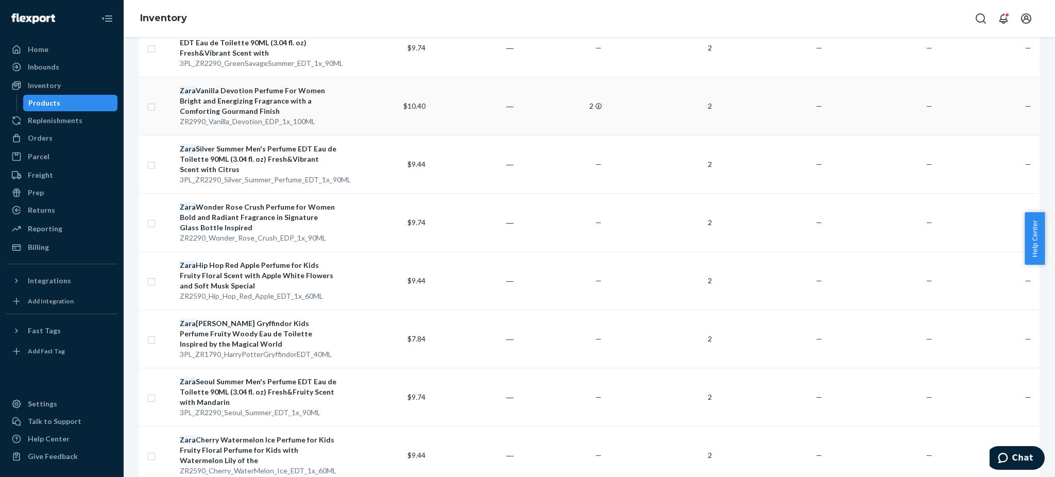
scroll to position [412, 0]
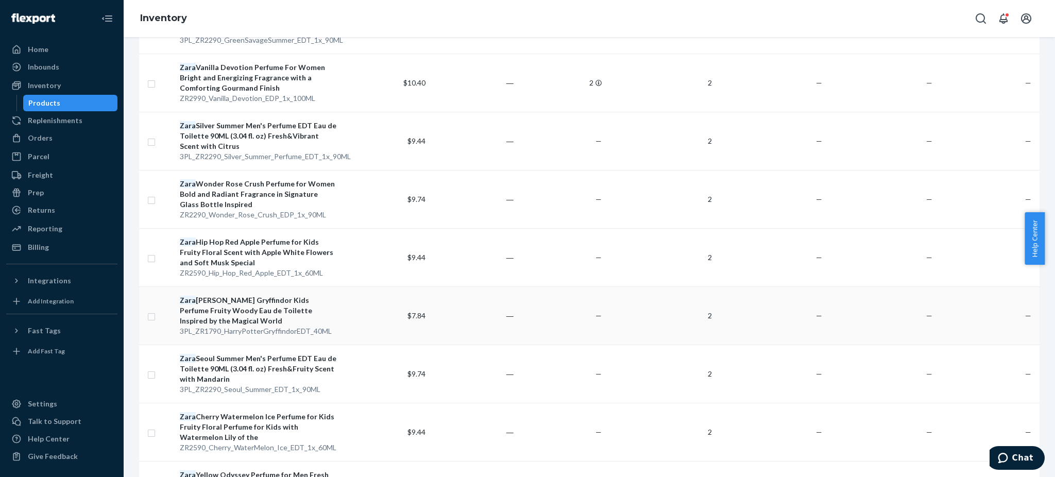
click at [232, 302] on div "[PERSON_NAME] Gryffindor Kids Perfume Fruity Woody Eau de Toilette Inspired by …" at bounding box center [258, 310] width 157 height 31
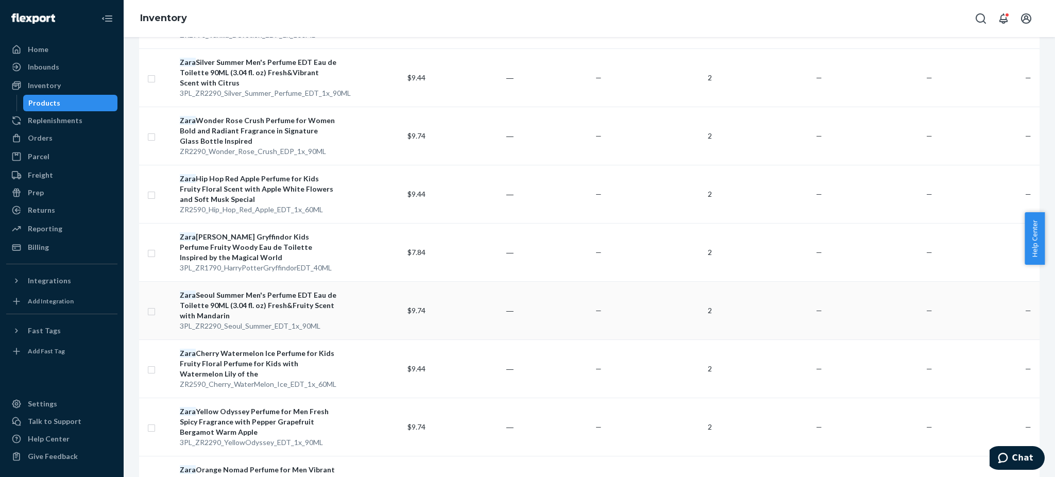
scroll to position [549, 0]
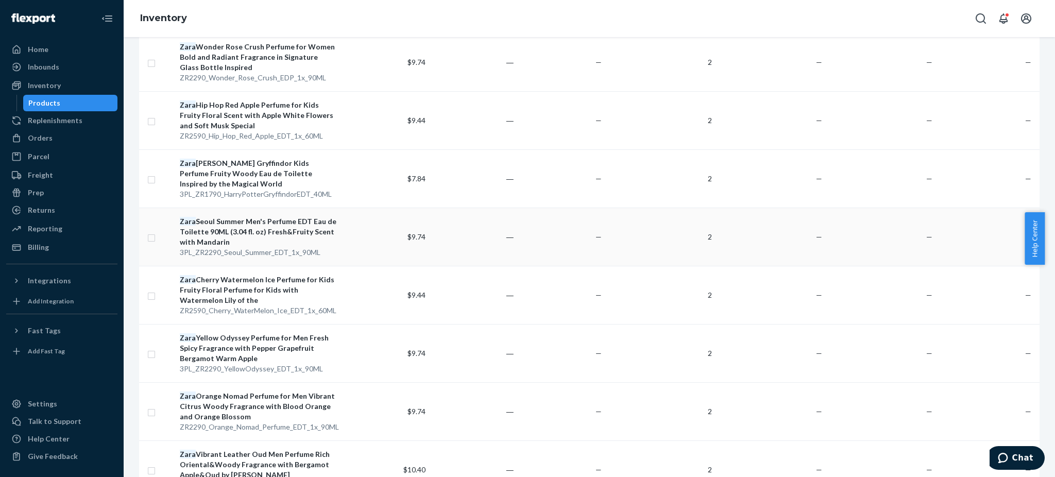
click at [233, 227] on div "Zara Seoul Summer Men's Perfume EDT Eau de Toilette 90ML (3.04 fl. oz) Fresh&Fr…" at bounding box center [258, 231] width 157 height 31
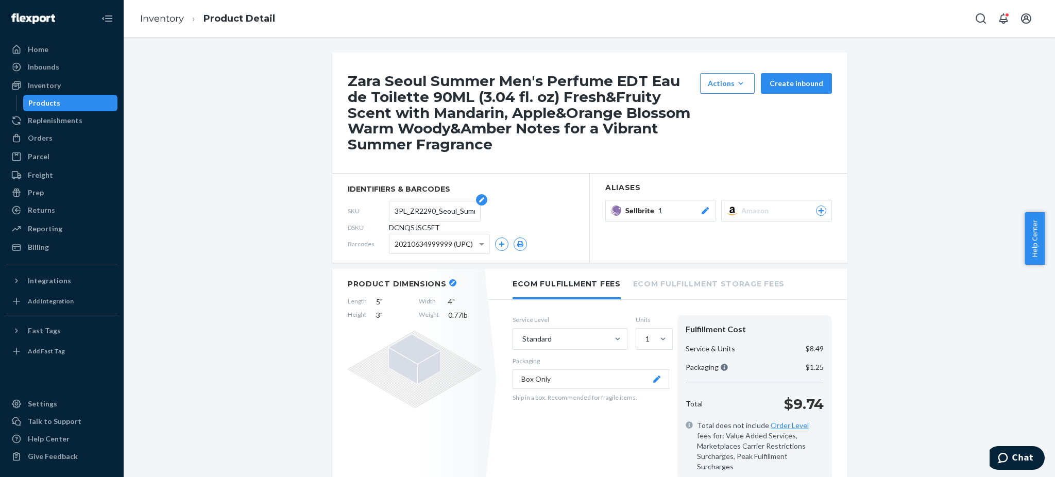
click at [430, 211] on input "3PL_ZR2290_Seoul_Summer_EDT_1x_90ML" at bounding box center [435, 211] width 80 height 20
click at [430, 210] on input "3PL_ZR2290_Seoul_Summer_EDT_1x_90ML" at bounding box center [435, 211] width 80 height 20
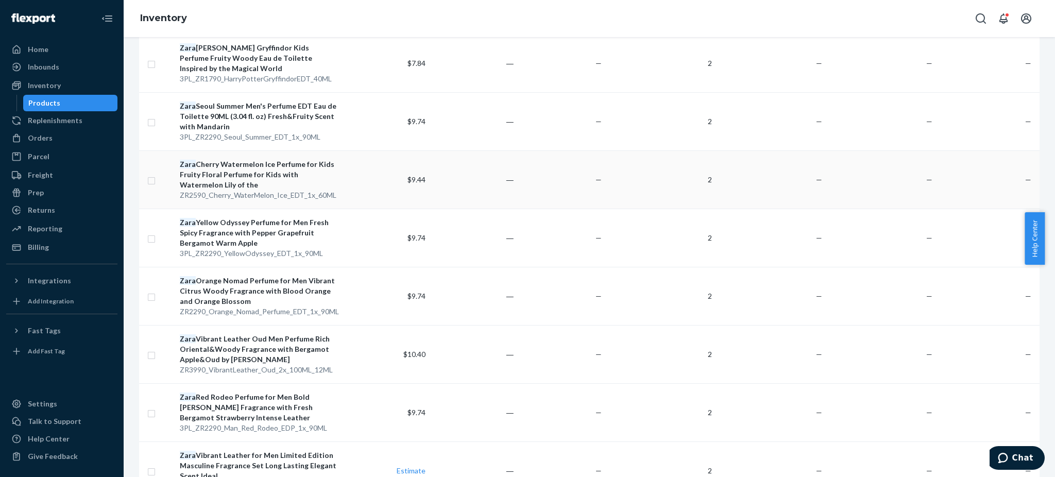
scroll to position [687, 0]
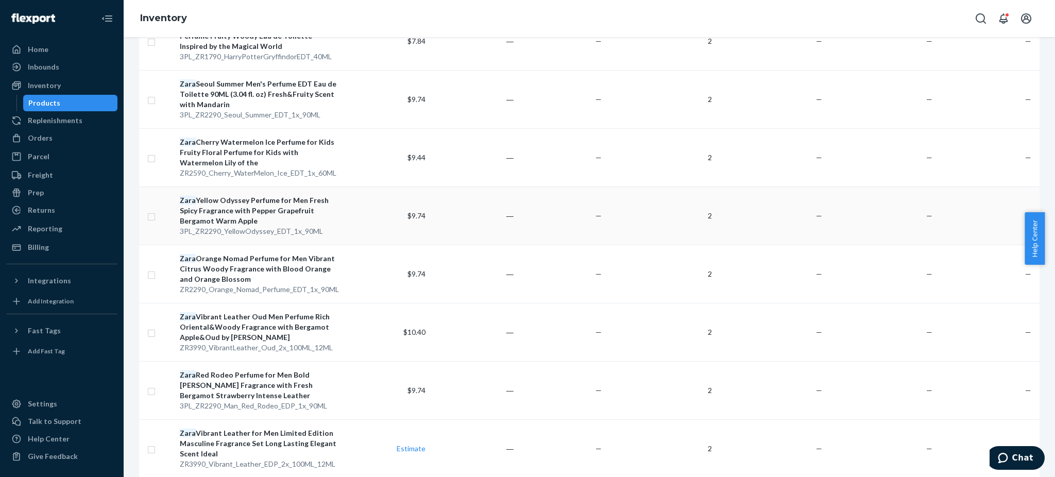
click at [234, 203] on div "Zara Yellow Odyssey Perfume for Men Fresh Spicy Fragrance with Pepper Grapefrui…" at bounding box center [258, 210] width 157 height 31
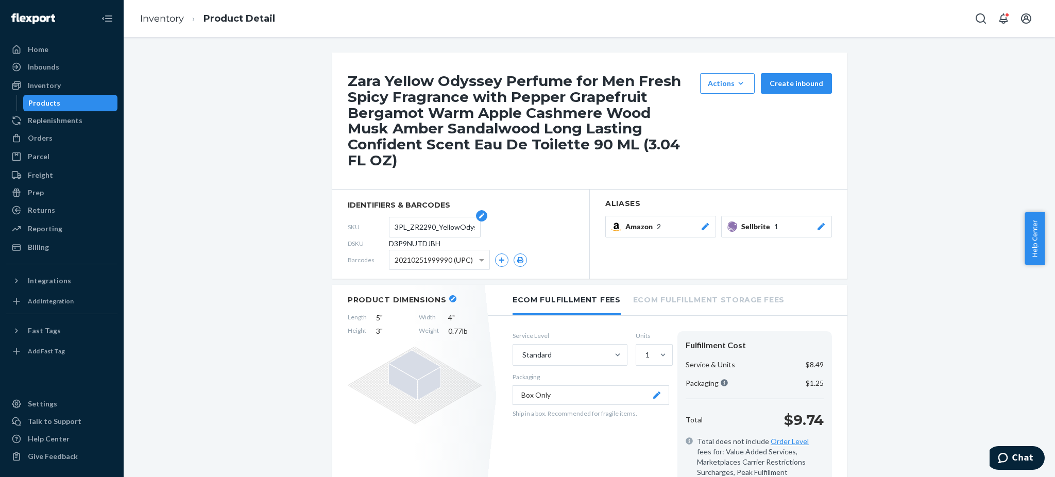
click at [413, 217] on input "3PL_ZR2290_YellowOdyssey_EDT_1x_90ML" at bounding box center [435, 227] width 80 height 20
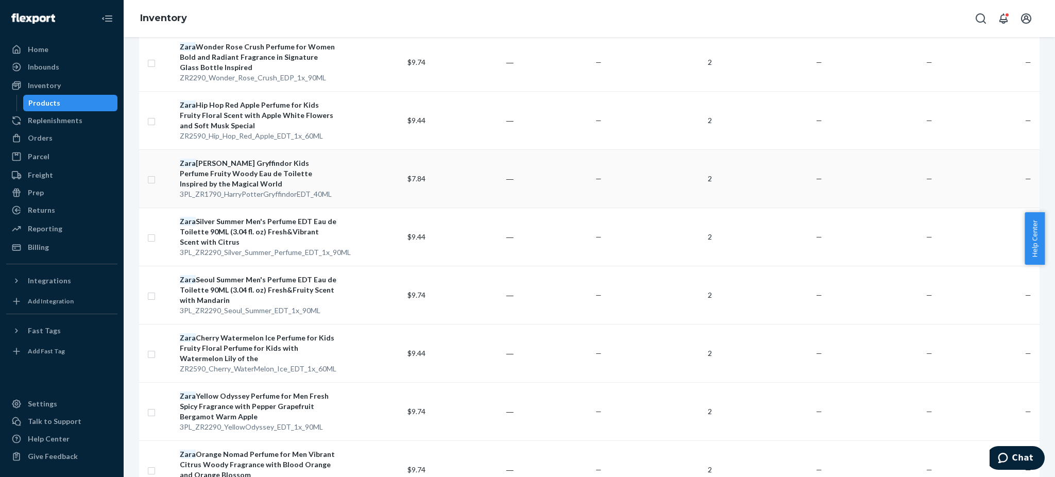
scroll to position [549, 0]
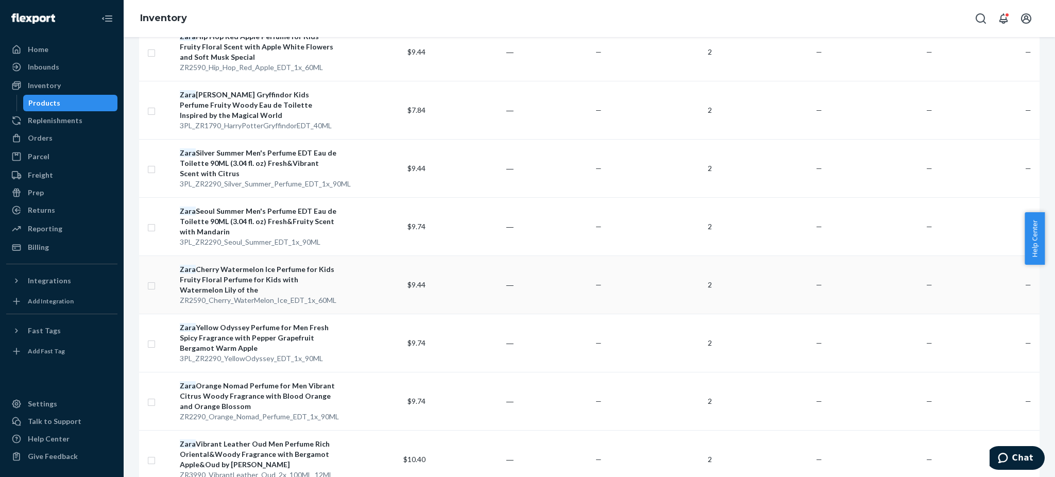
click at [235, 272] on div "Zara Cherry Watermelon Ice Perfume for Kids Fruity Floral Perfume for Kids with…" at bounding box center [258, 279] width 157 height 31
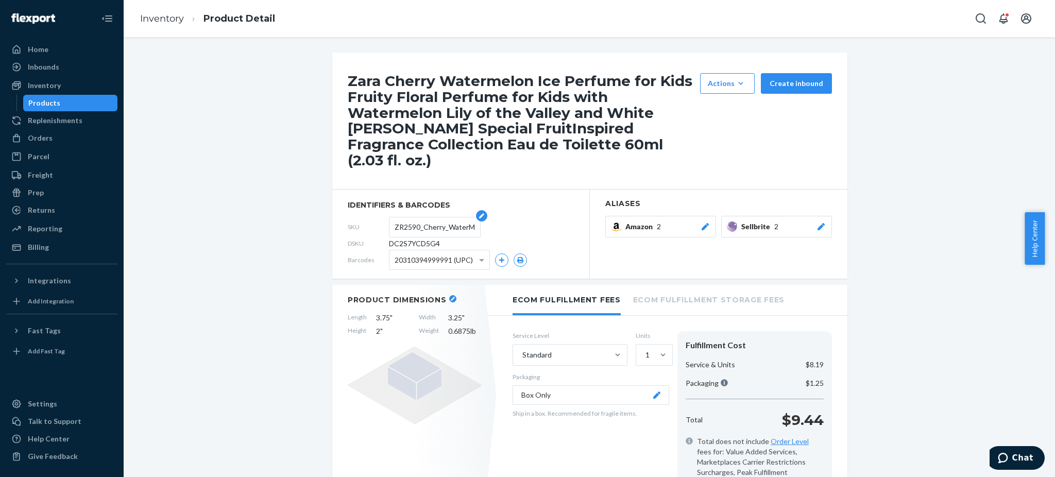
click at [433, 217] on input "ZR2590_Cherry_WaterMelon_Ice_EDT_1x_60ML" at bounding box center [435, 227] width 80 height 20
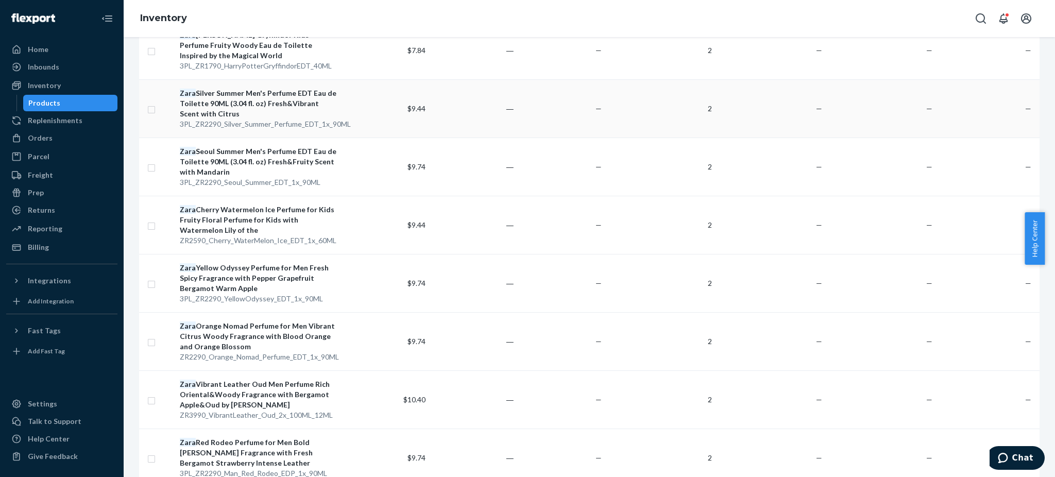
scroll to position [618, 0]
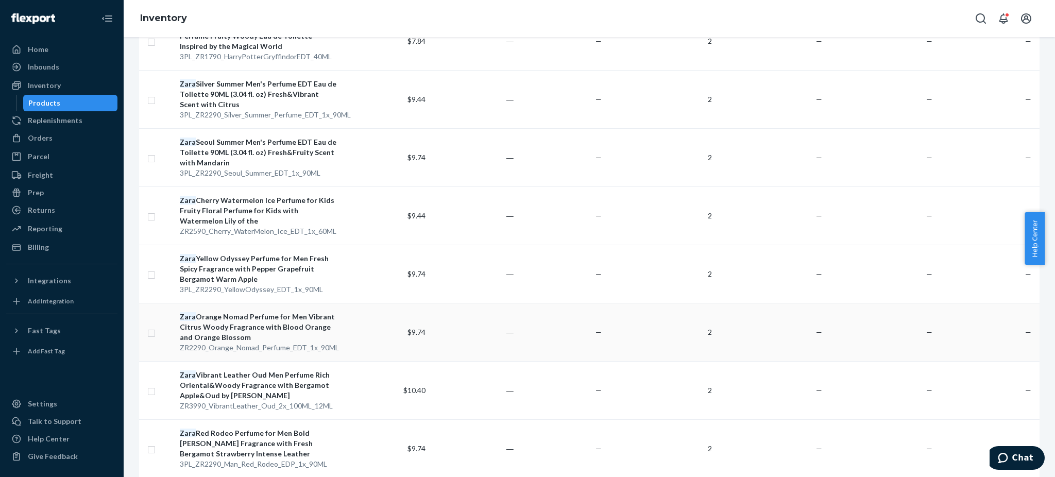
click at [244, 324] on div "Zara Orange Nomad Perfume for Men Vibrant Citrus Woody Fragrance with Blood Ora…" at bounding box center [258, 327] width 157 height 31
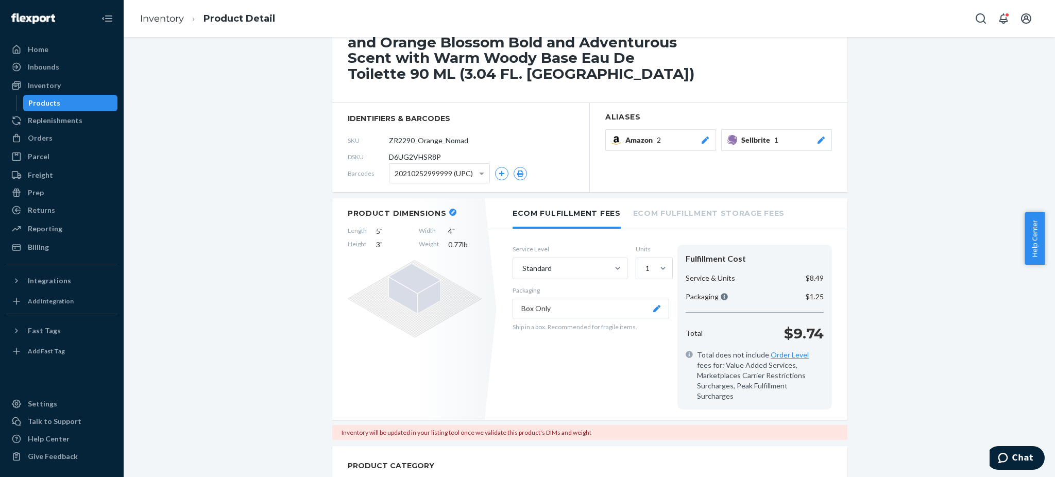
scroll to position [69, 0]
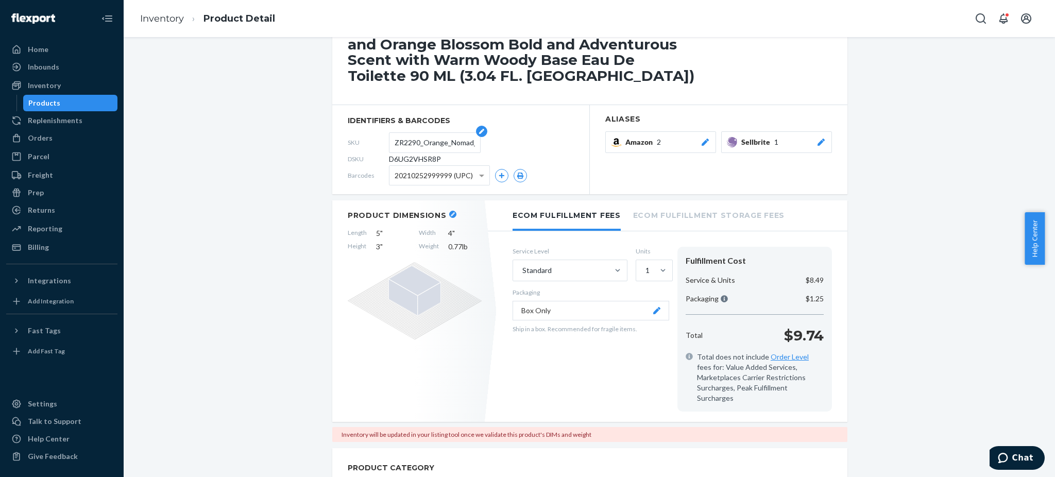
click at [439, 139] on input "ZR2290_Orange_Nomad_Perfume_EDT_1x_90ML" at bounding box center [435, 143] width 80 height 20
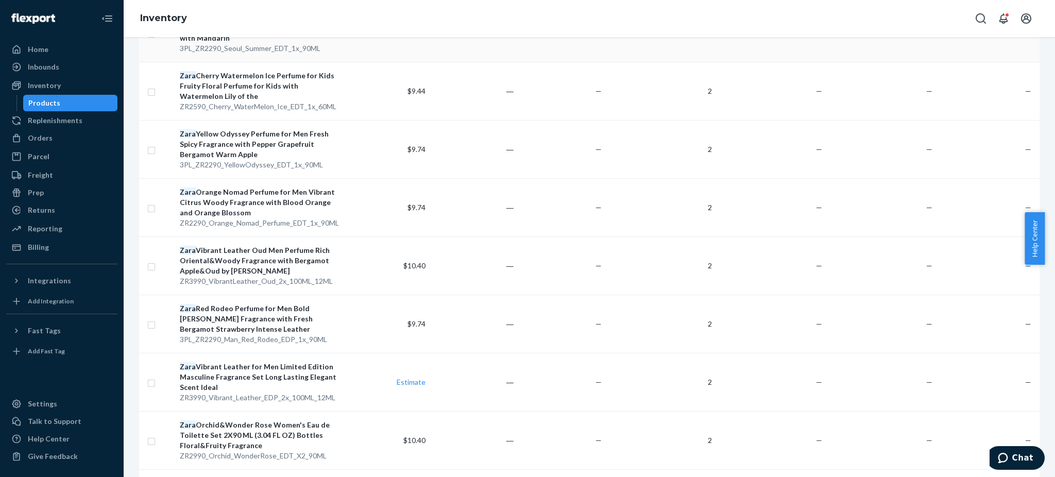
scroll to position [755, 0]
click at [226, 255] on div "Zara Vibrant Leather Oud Men Perfume Rich Oriental&Woody Fragrance with Bergamo…" at bounding box center [258, 258] width 157 height 31
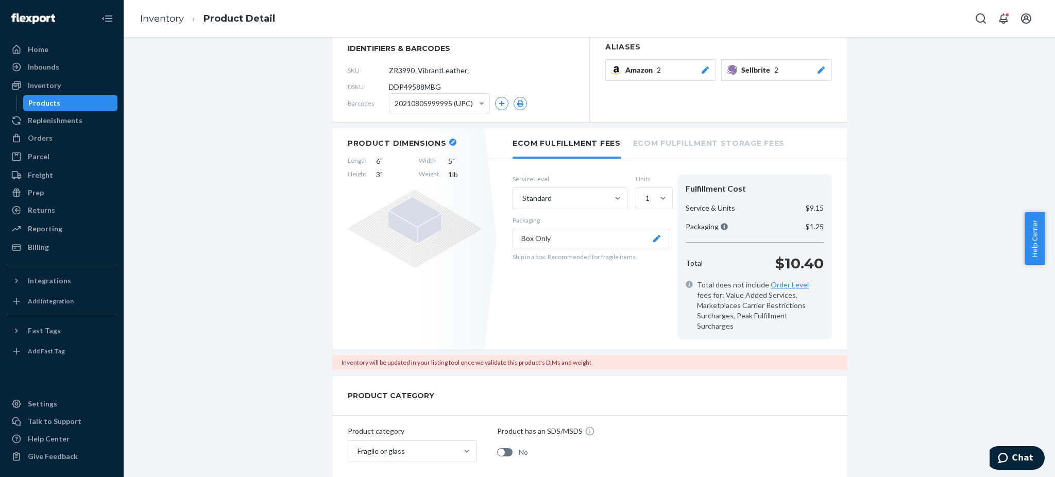
scroll to position [69, 0]
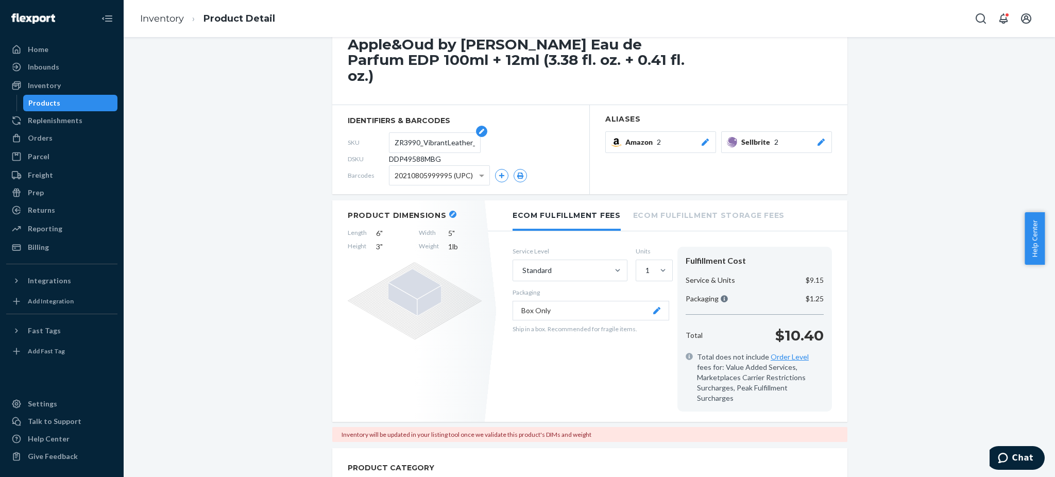
click at [429, 139] on input "ZR3990_VibrantLeather_Oud_2x_100ML_12ML" at bounding box center [435, 143] width 80 height 20
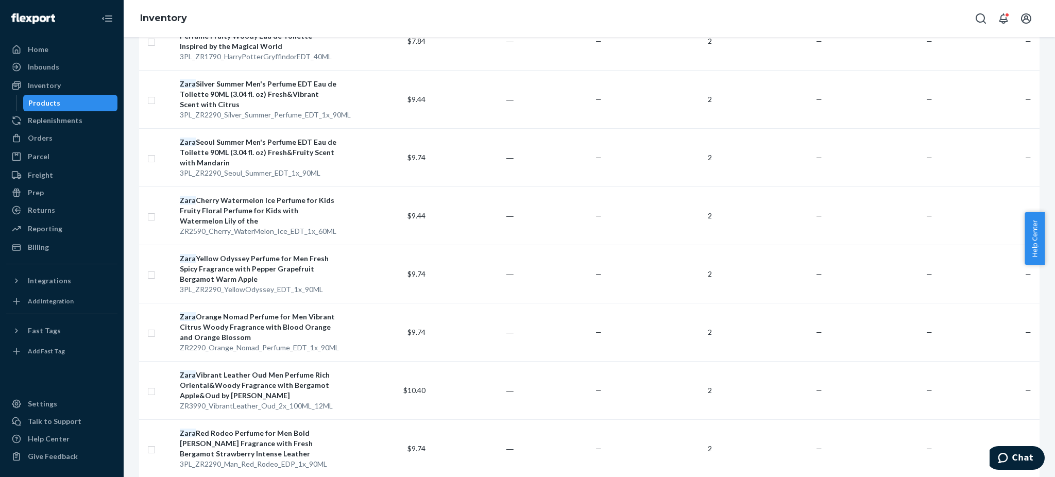
scroll to position [755, 0]
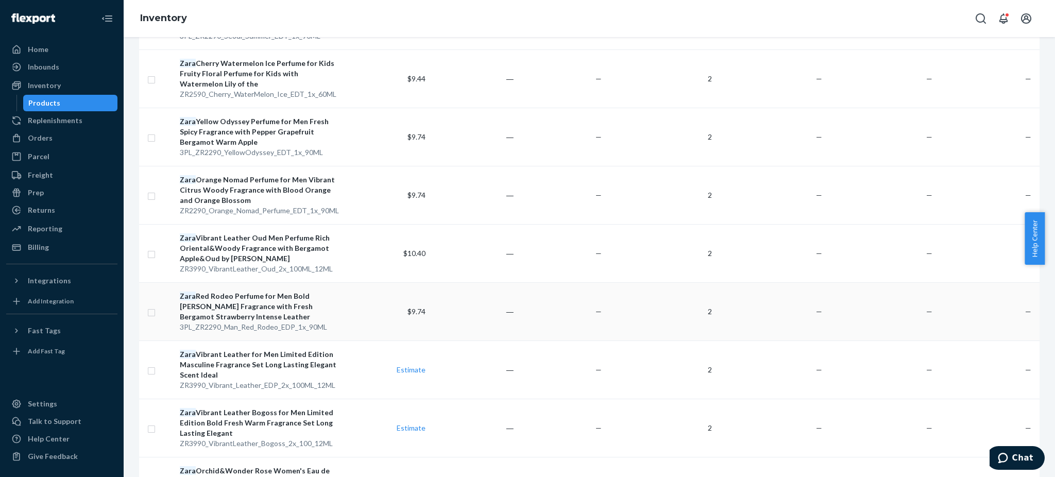
click at [235, 304] on div "Zara Red Rodeo Perfume for Men Bold [PERSON_NAME] Fragrance with Fresh Bergamot…" at bounding box center [258, 306] width 157 height 31
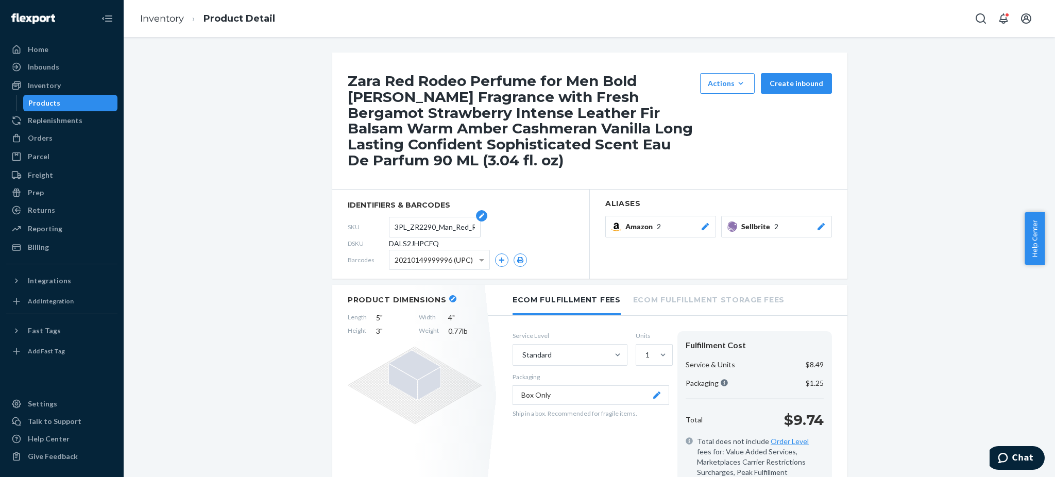
click at [426, 222] on input "3PL_ZR2290_Man_Red_Rodeo_EDP_1x_90ML" at bounding box center [435, 227] width 80 height 20
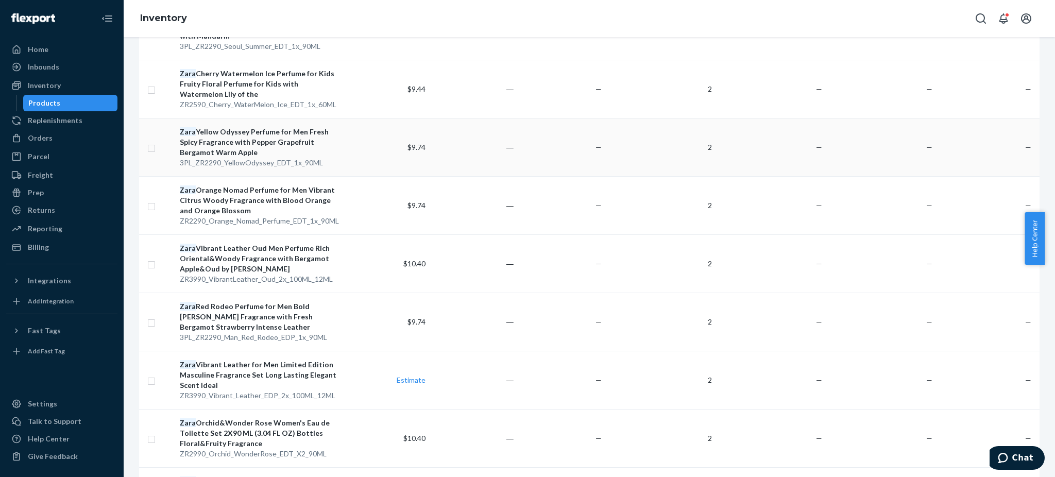
scroll to position [893, 0]
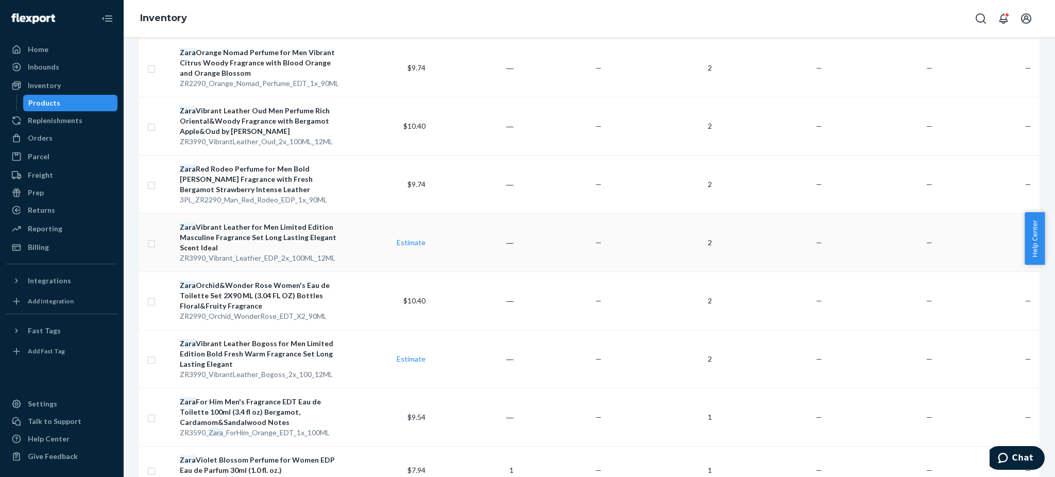
click at [250, 233] on div "Zara Vibrant Leather for Men Limited Edition Masculine Fragrance Set Long Lasti…" at bounding box center [258, 237] width 157 height 31
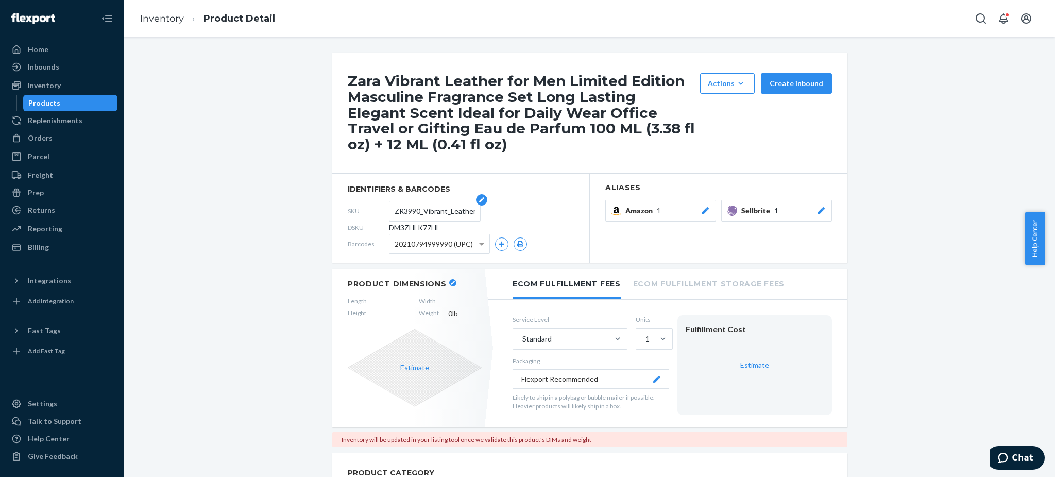
click at [425, 209] on input "ZR3990_Vibrant_Leather_EDP_2x_100ML_12ML" at bounding box center [435, 211] width 80 height 20
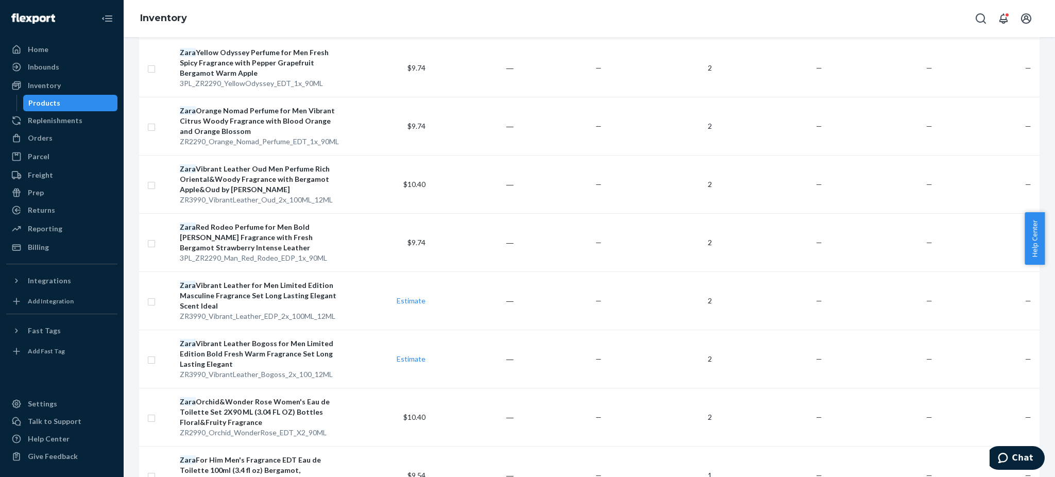
scroll to position [893, 0]
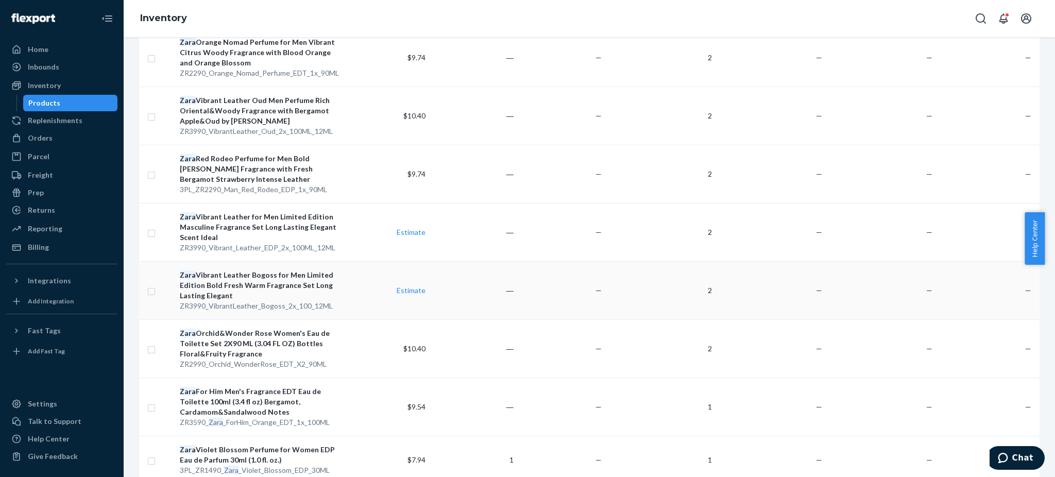
click at [234, 278] on div "Zara Vibrant Leather Bogoss for Men Limited Edition Bold Fresh Warm Fragrance S…" at bounding box center [258, 285] width 157 height 31
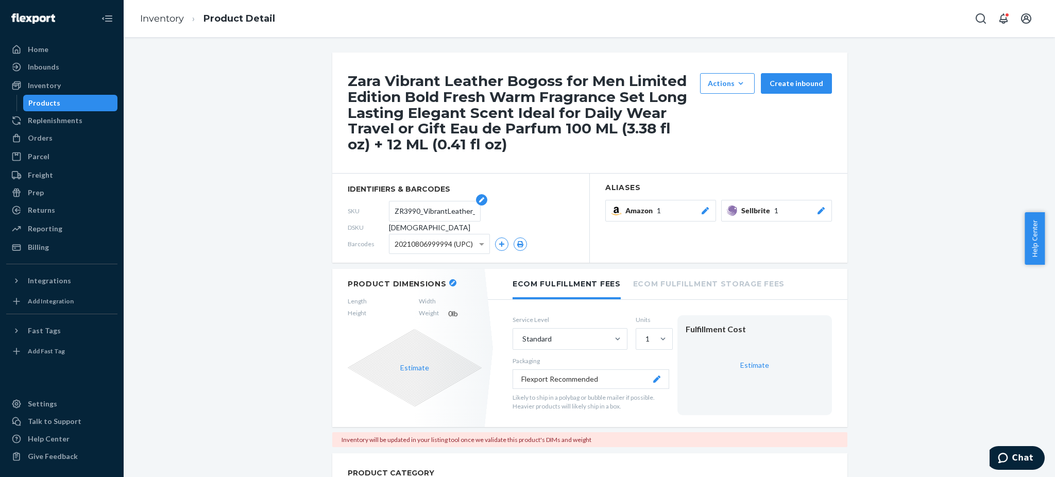
click at [422, 214] on input "ZR3990_VibrantLeather_Bogoss_2x_100_12ML" at bounding box center [435, 211] width 80 height 20
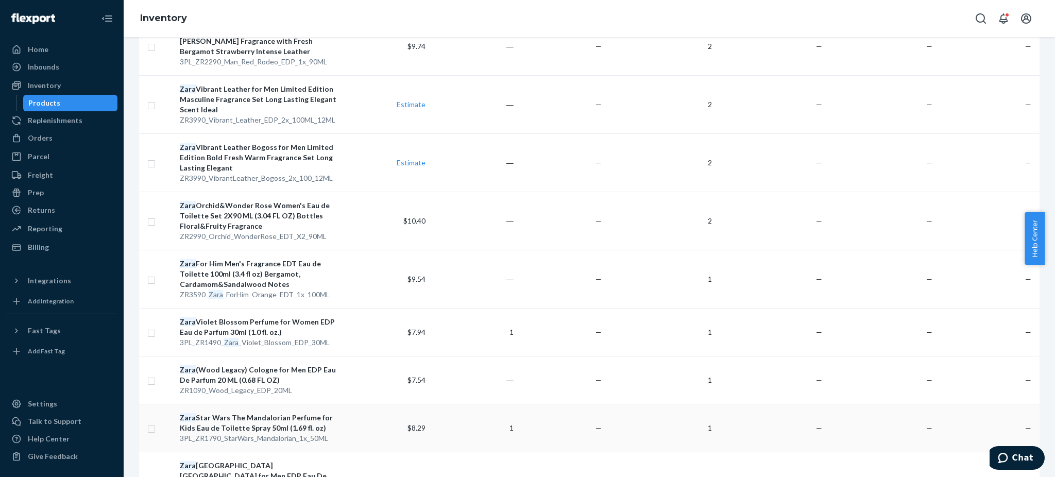
scroll to position [1019, 0]
click at [235, 212] on div "[PERSON_NAME] Rose Women's Eau de Toilette Set 2X90 ML (3.04 FL OZ) Bottles Flo…" at bounding box center [258, 216] width 157 height 31
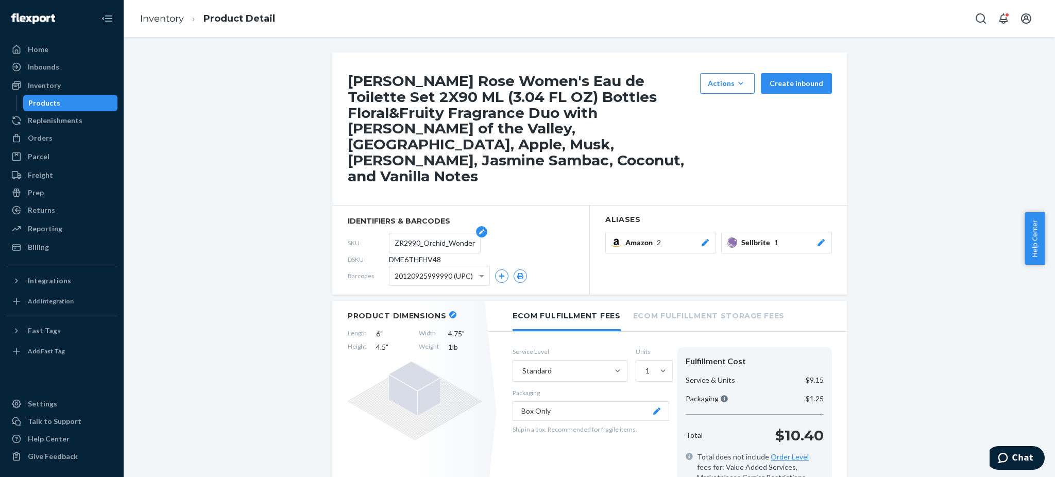
click at [432, 233] on input "ZR2990_Orchid_WonderRose_EDT_X2_90ML" at bounding box center [435, 243] width 80 height 20
click at [431, 233] on input "ZR2990_Orchid_WonderRose_EDT_X2_90ML" at bounding box center [435, 243] width 80 height 20
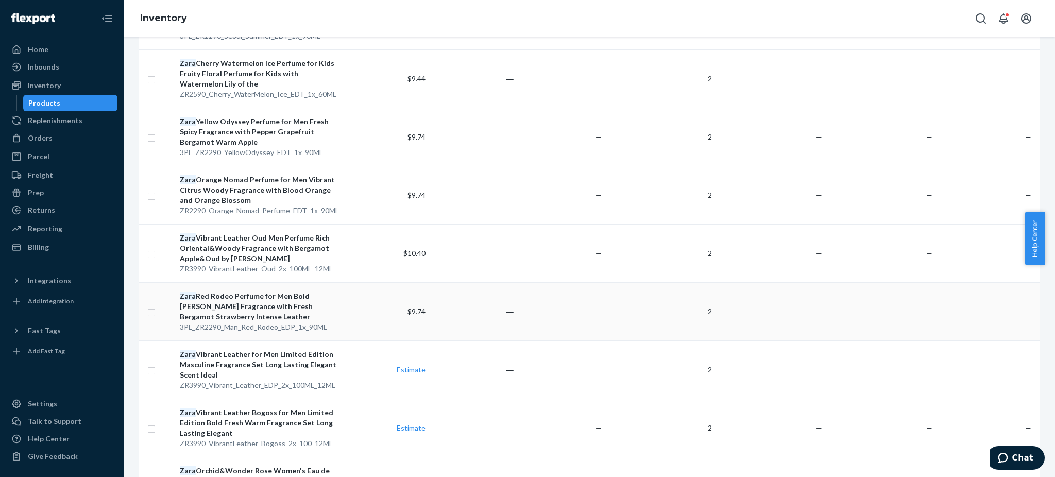
scroll to position [961, 0]
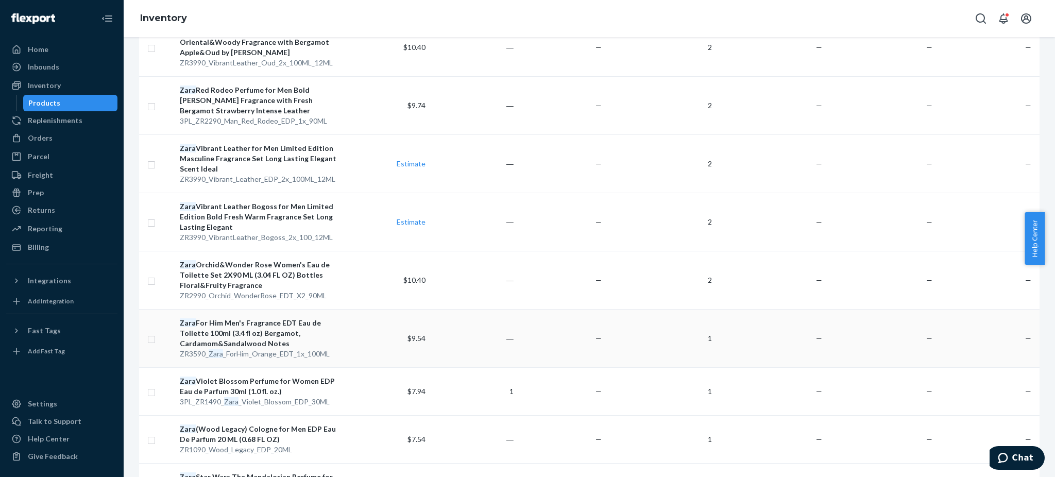
click at [235, 329] on div "Zara For Him Men's Fragrance EDT Eau de Toilette 100ml (3.4 fl oz) Bergamot, Ca…" at bounding box center [258, 333] width 157 height 31
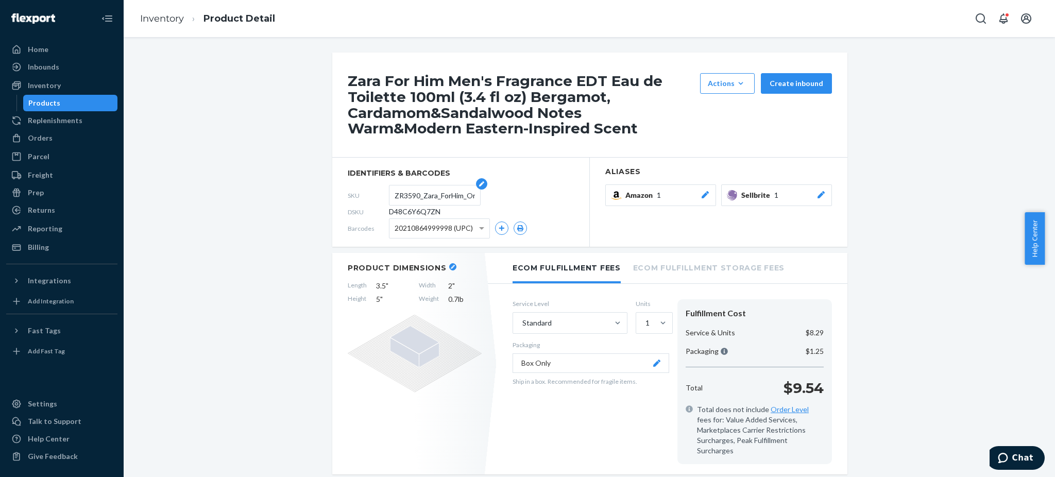
click at [432, 196] on input "ZR3590_Zara_ForHim_Orange_EDT_1x_100ML" at bounding box center [435, 195] width 80 height 20
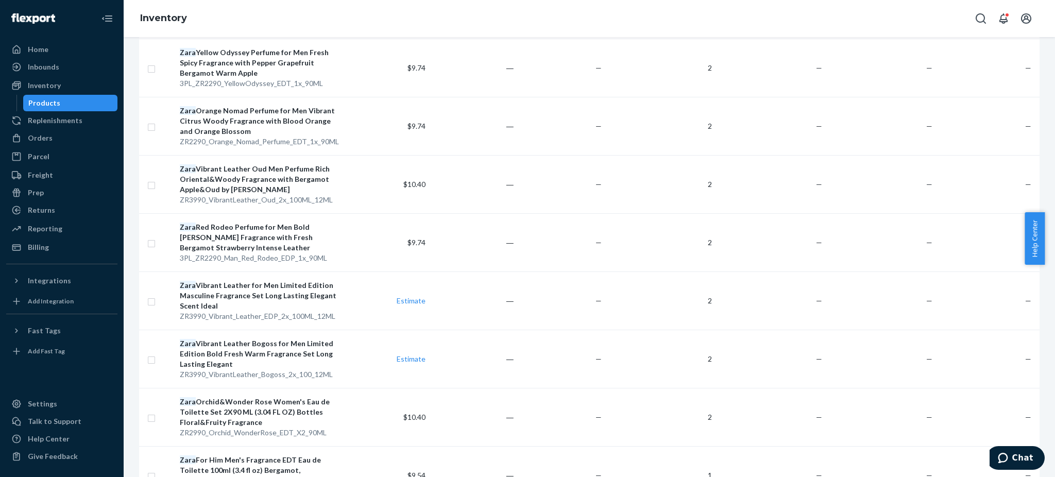
scroll to position [1225, 0]
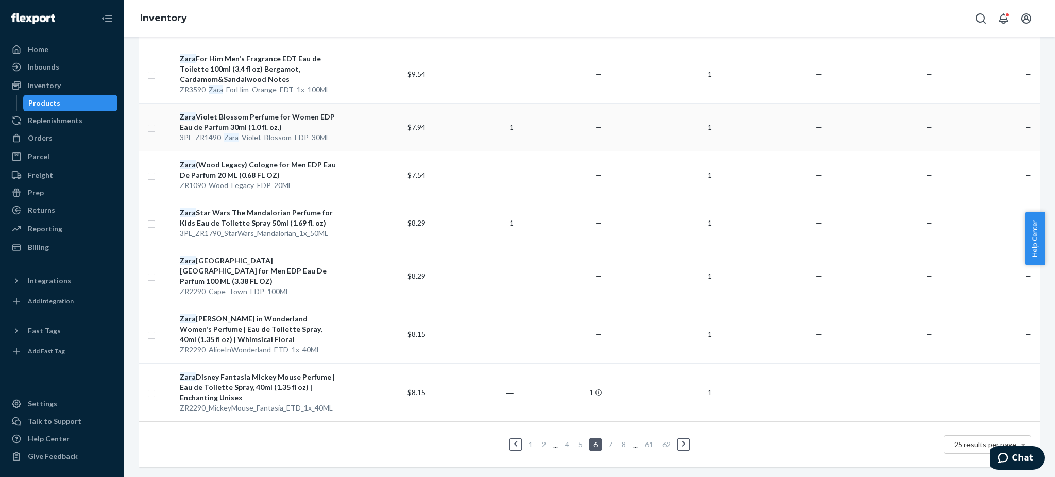
click at [253, 121] on div "[PERSON_NAME] Blossom Perfume for Women EDP Eau de Parfum 30ml (1.0 fl. oz.)" at bounding box center [258, 122] width 157 height 21
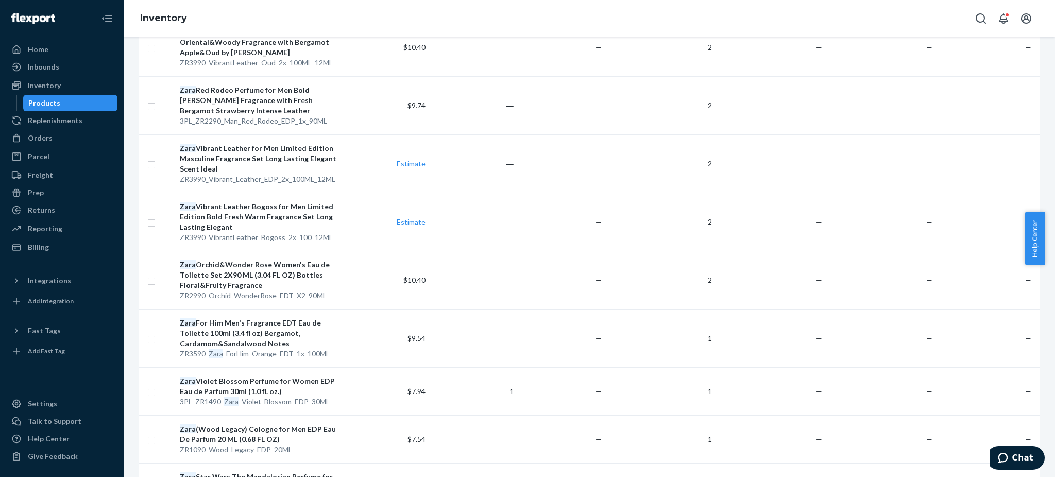
scroll to position [1167, 0]
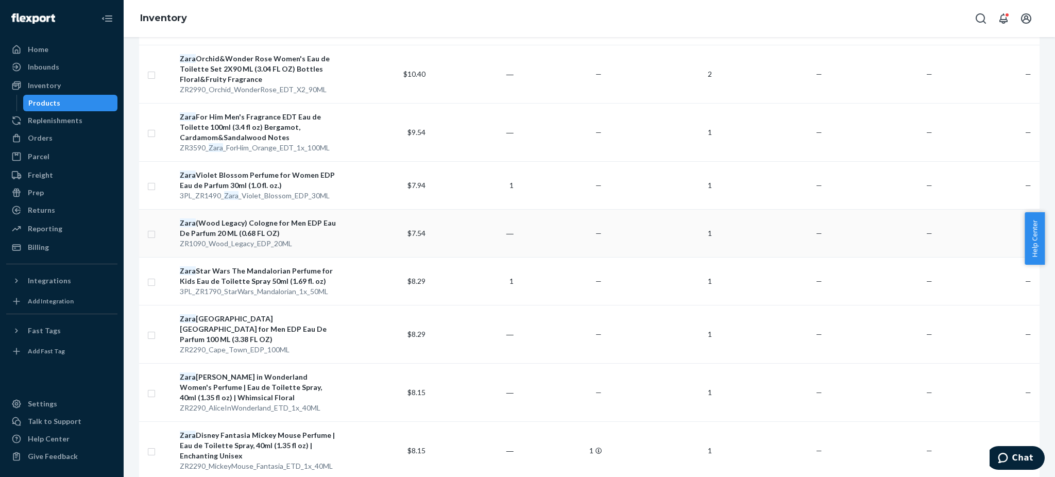
click at [241, 229] on div "Zara (Wood Legacy) Cologne for Men EDP Eau De Parfum 20 ML (0.68 FL OZ)" at bounding box center [258, 228] width 157 height 21
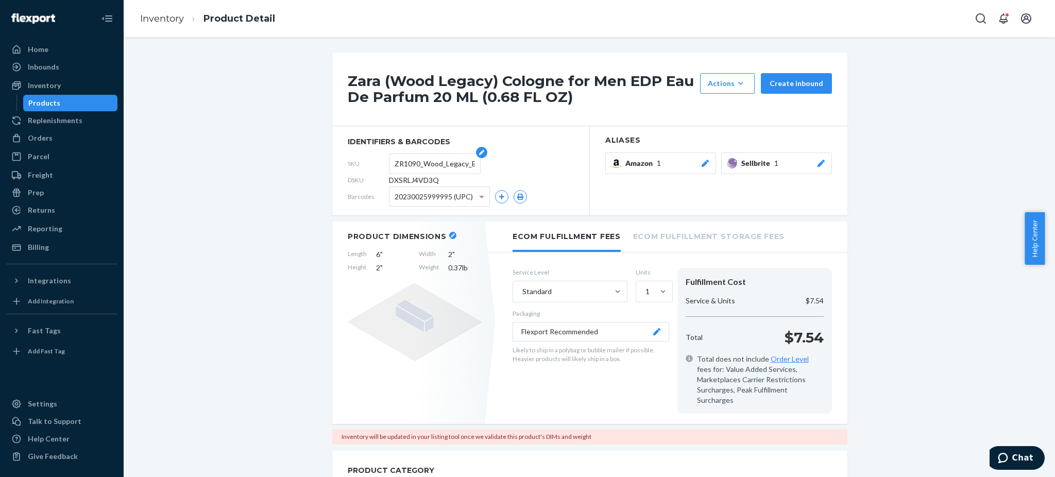
click at [431, 165] on input "ZR1090_Wood_Legacy_EDP_20ML" at bounding box center [435, 164] width 80 height 20
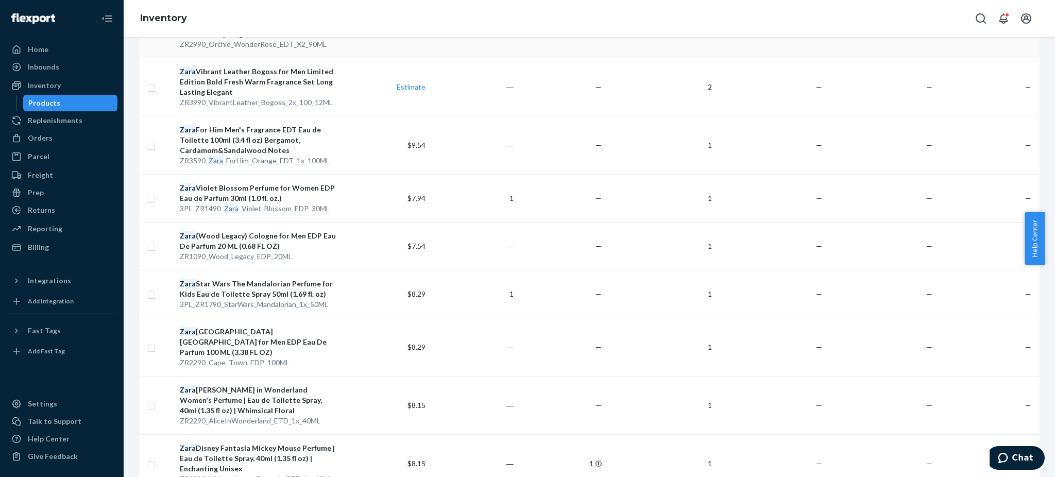
scroll to position [1236, 0]
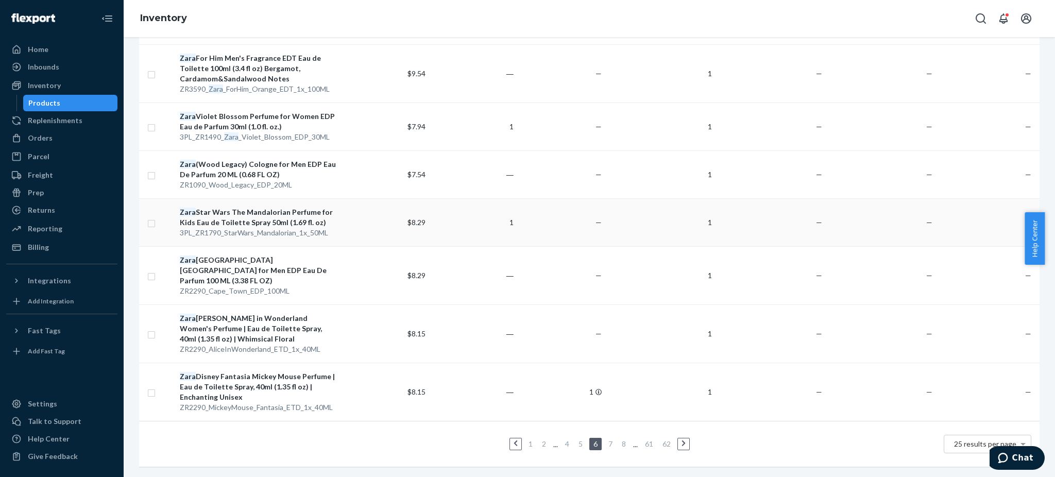
click at [238, 220] on div "Zara Star Wars The Mandalorian Perfume for Kids Eau de Toilette Spray 50ml (1.6…" at bounding box center [258, 217] width 157 height 21
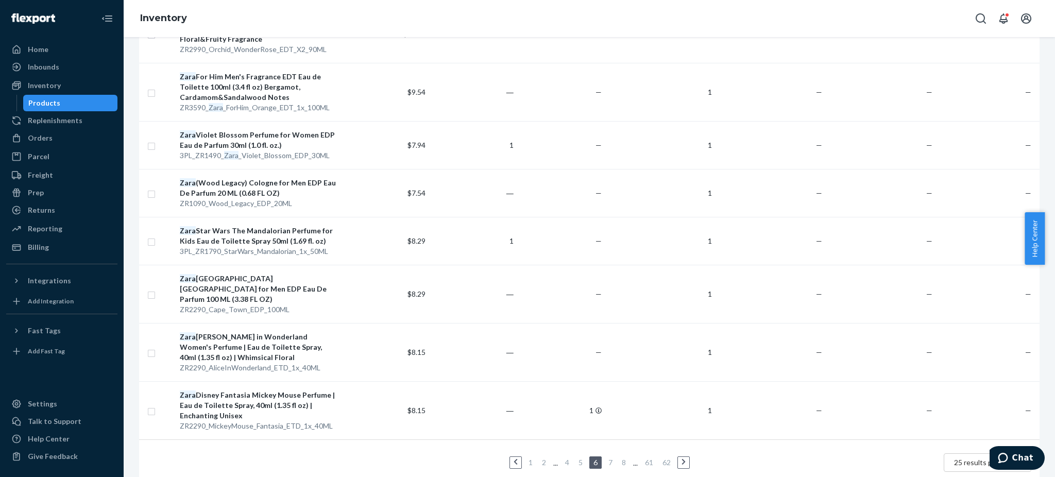
scroll to position [1225, 0]
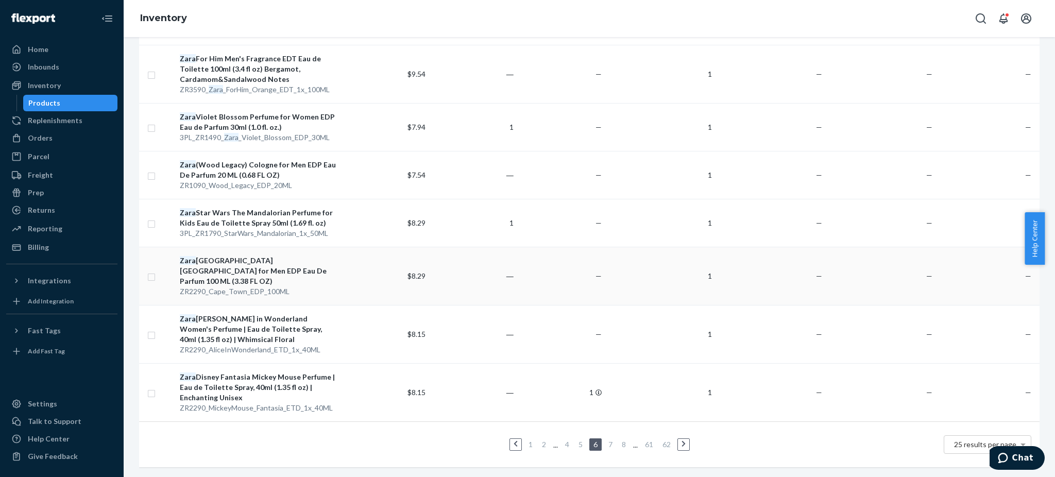
click at [252, 262] on div "Zara [GEOGRAPHIC_DATA] [GEOGRAPHIC_DATA] [GEOGRAPHIC_DATA] for Men EDP Eau De P…" at bounding box center [258, 270] width 157 height 31
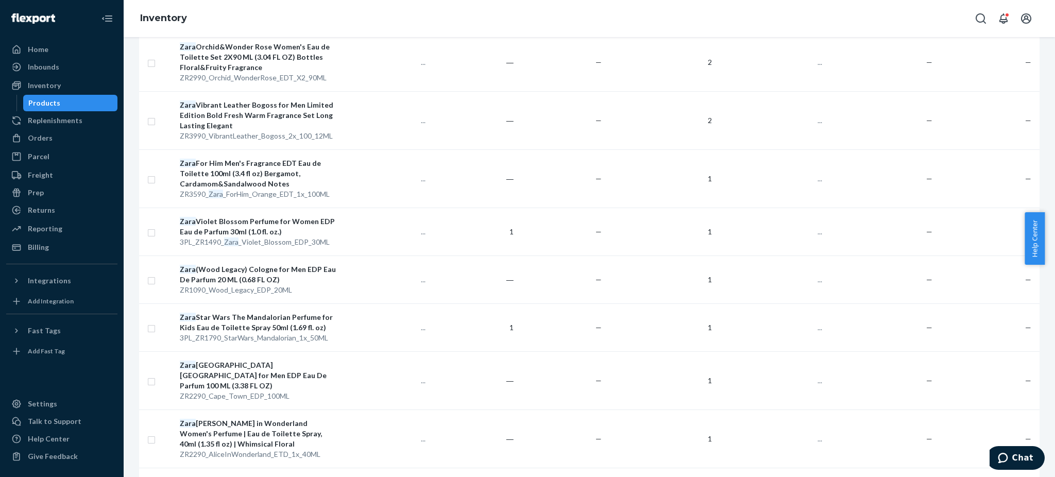
scroll to position [1236, 0]
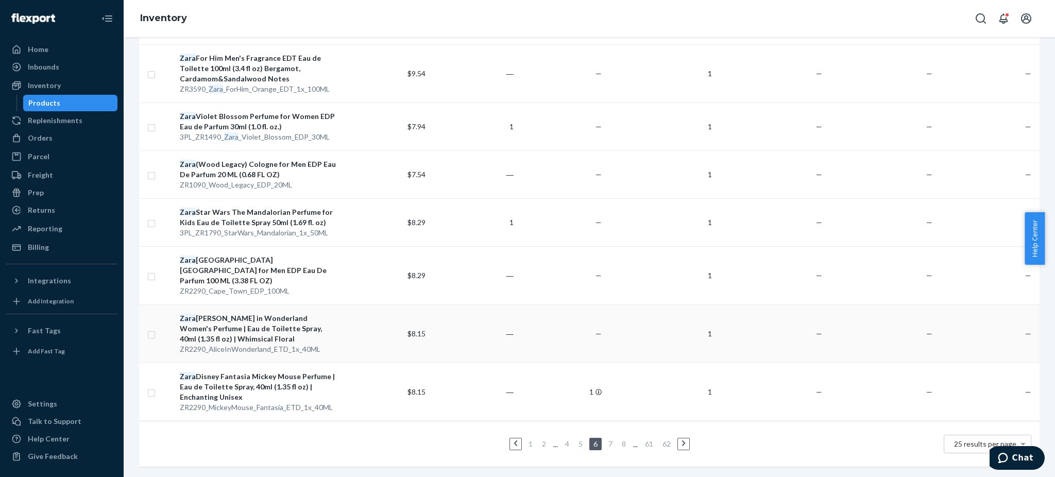
click at [243, 319] on div "Zara [PERSON_NAME] in Wonderland Women's Perfume | Eau de Toilette Spray, 40ml …" at bounding box center [258, 328] width 157 height 31
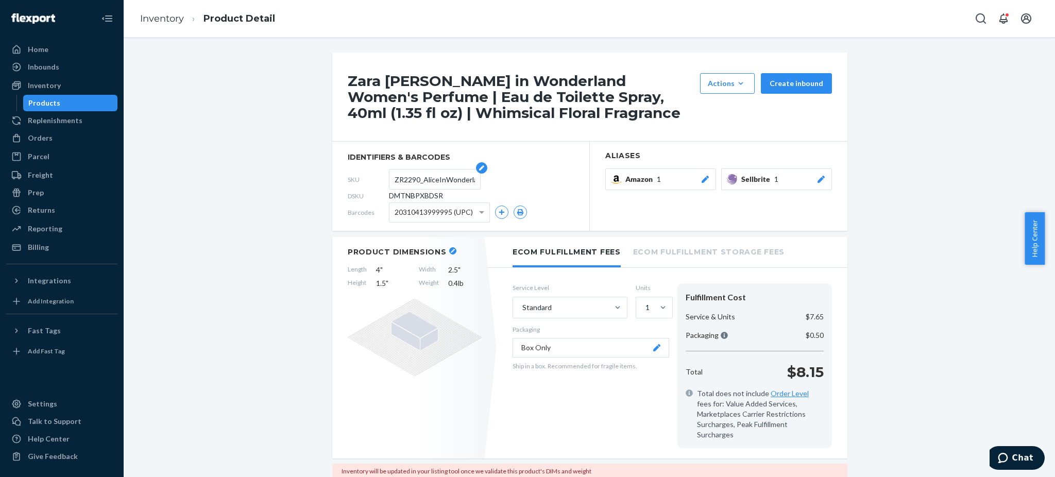
click at [423, 179] on input "ZR2290_AliceInWonderland_ETD_1x_40ML" at bounding box center [435, 179] width 80 height 20
click at [423, 178] on input "ZR2290_AliceInWonderland_ETD_1x_40ML" at bounding box center [435, 179] width 80 height 20
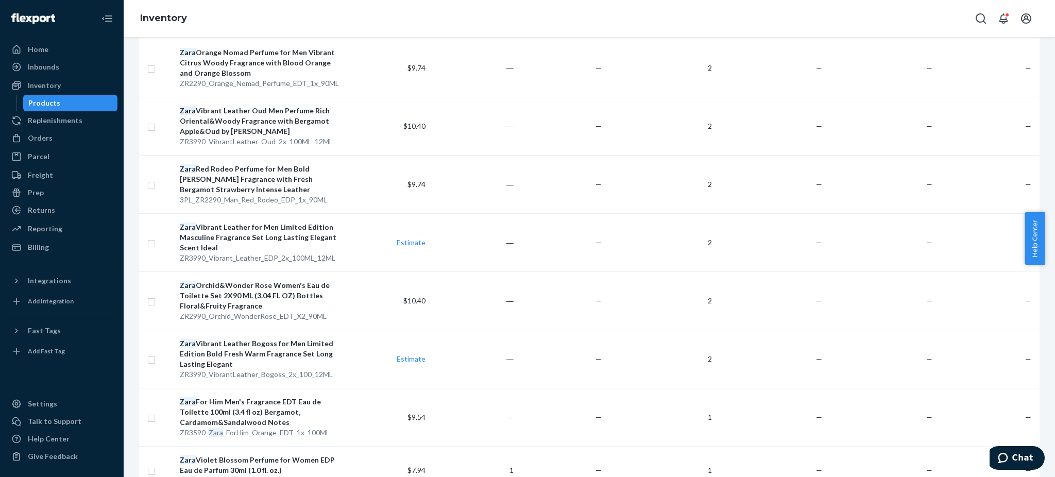
scroll to position [1236, 0]
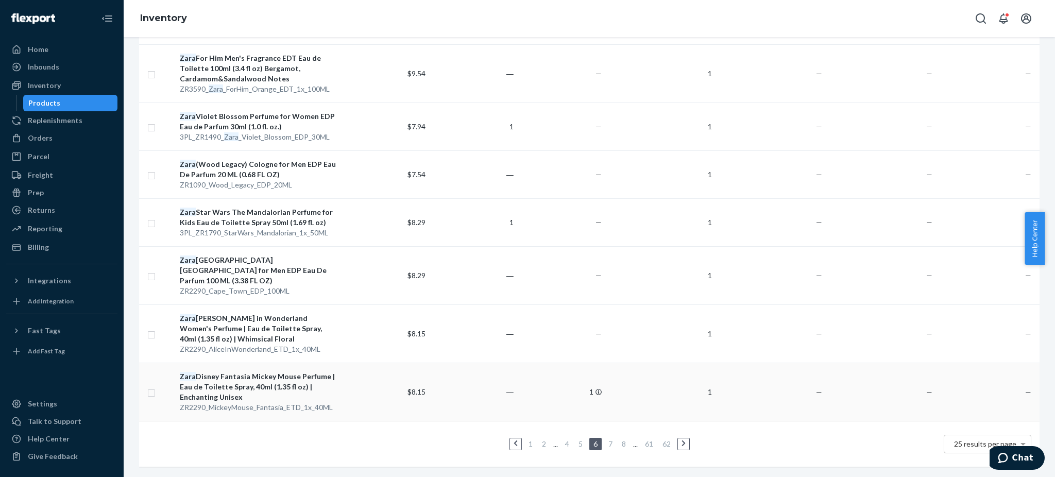
click at [231, 377] on div "Zara Disney Fantasia Mickey Mouse Perfume | Eau de Toilette Spray, 40ml (1.35 f…" at bounding box center [258, 386] width 157 height 31
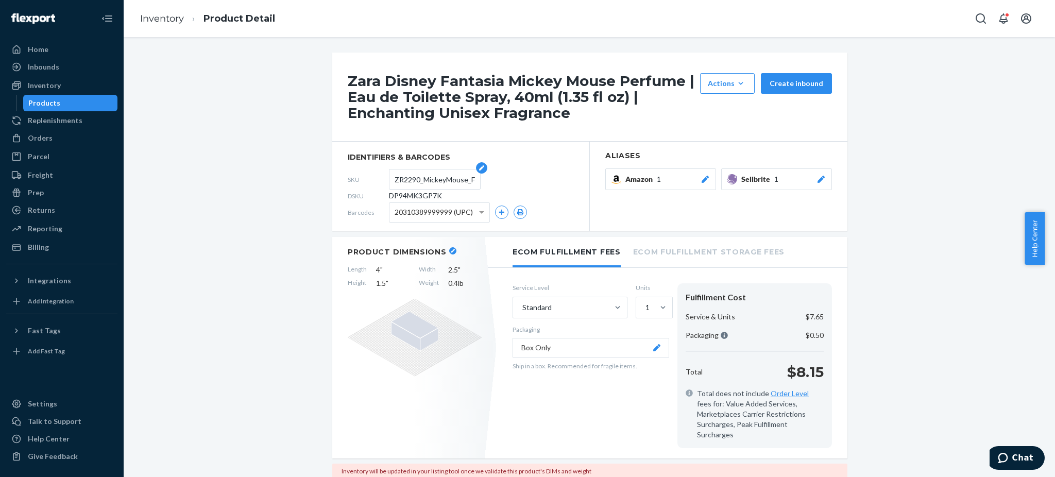
click at [423, 177] on input "ZR2290_MickeyMouse_Fantasia_ETD_1x_40ML" at bounding box center [435, 179] width 80 height 20
click at [426, 181] on input "ZR2290_MickeyMouse_Fantasia_ETD_1x_40ML" at bounding box center [435, 179] width 80 height 20
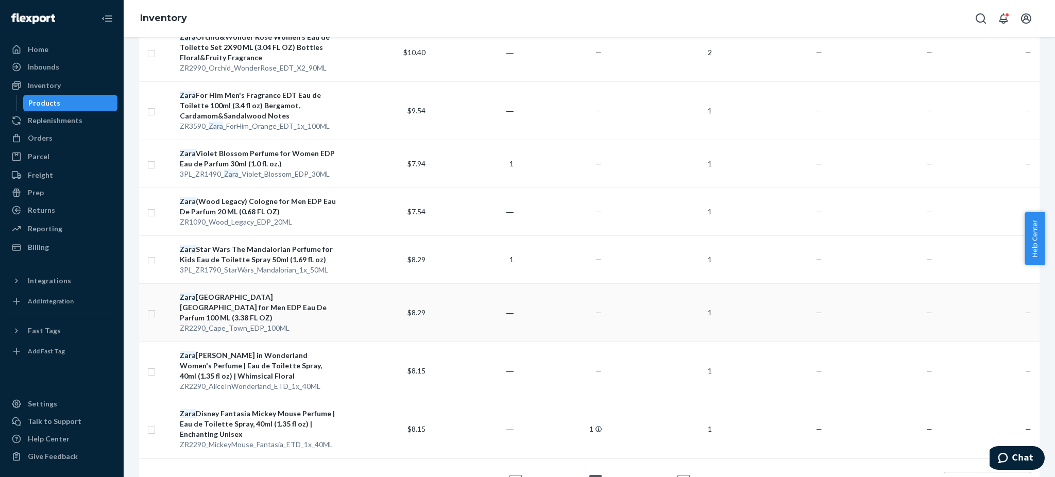
scroll to position [1225, 0]
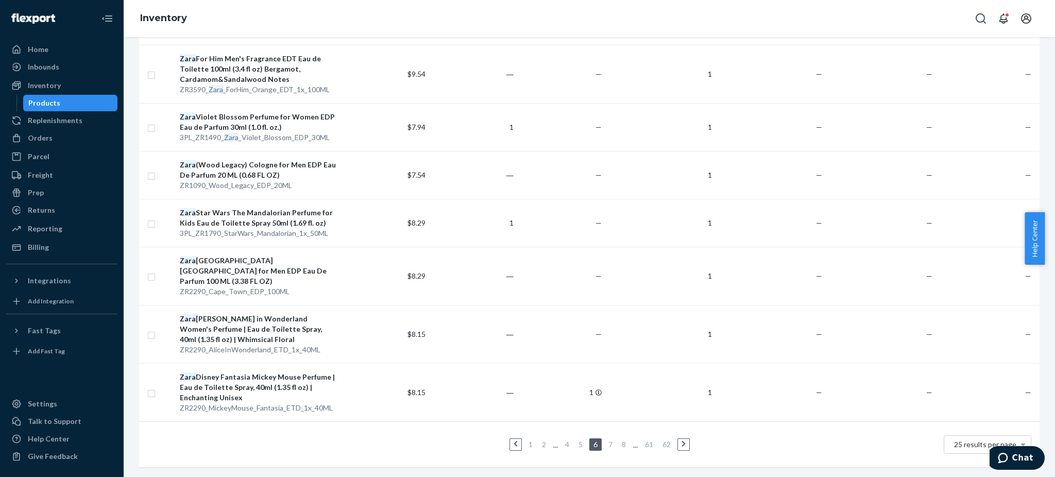
click at [606, 440] on link "7" at bounding box center [610, 444] width 8 height 9
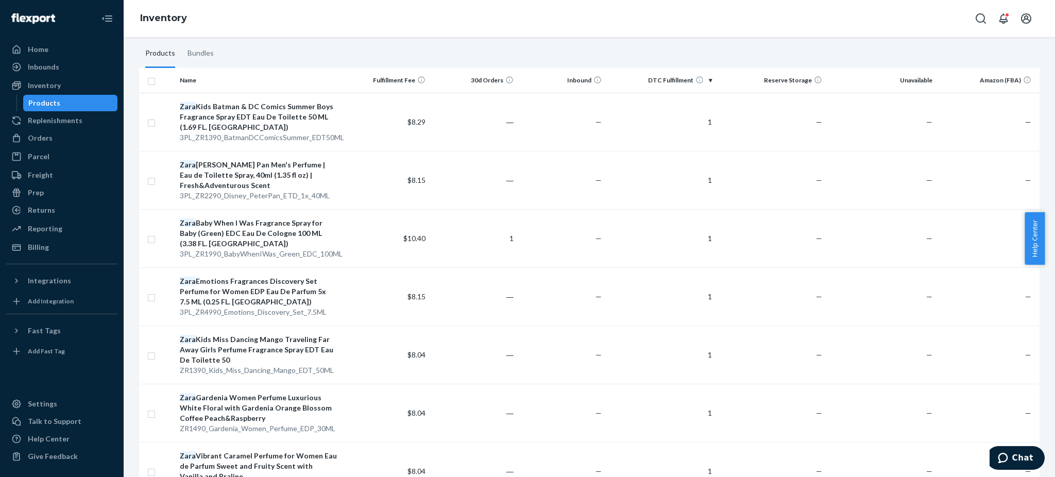
scroll to position [137, 0]
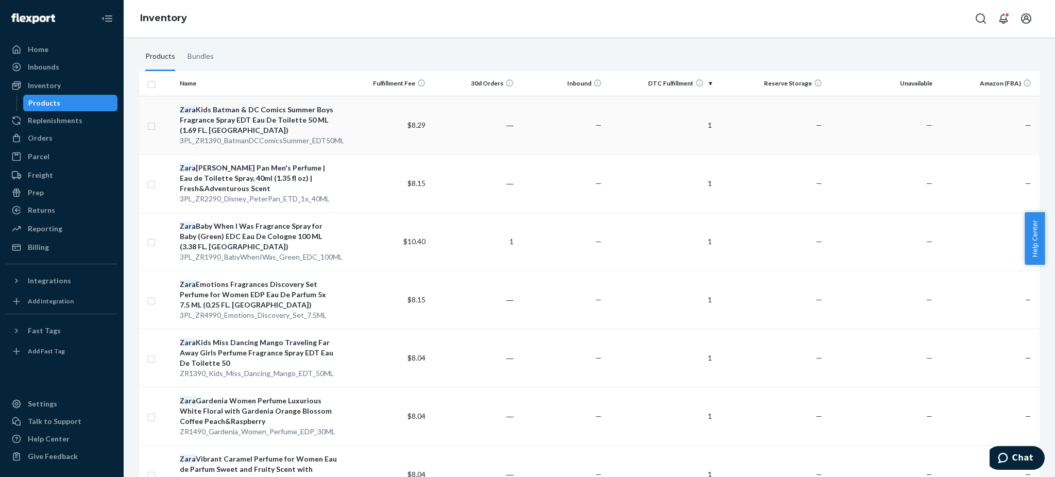
click at [264, 114] on div "Zara Kids Batman & DC Comics Summer Boys Fragrance Spray EDT Eau De Toilette 50…" at bounding box center [258, 120] width 157 height 31
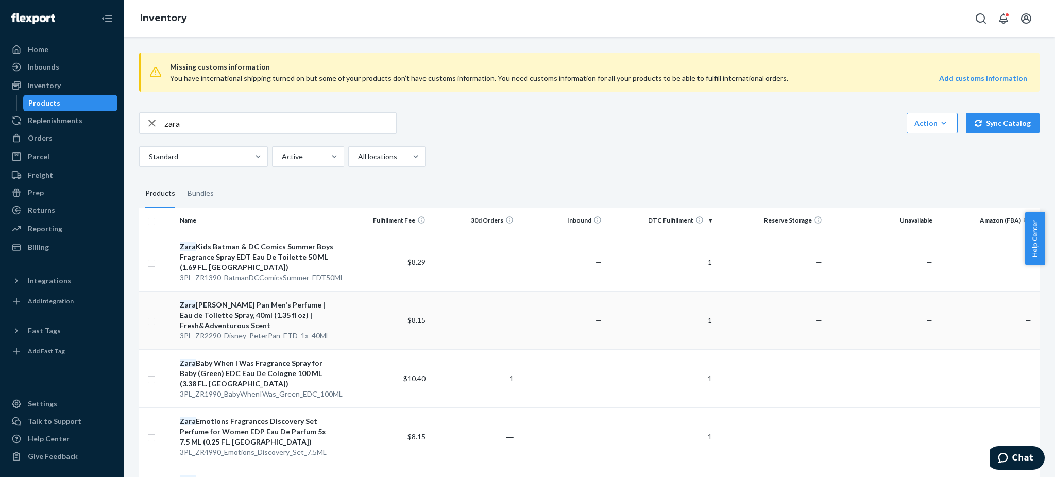
click at [251, 311] on div "[PERSON_NAME] Pan Men's Perfume | Eau de Toilette Spray, 40ml (1.35 fl oz) | Fr…" at bounding box center [258, 315] width 157 height 31
click at [261, 367] on div "Zara Baby When I Was Fragrance Spray for Baby (Green) EDC Eau De Cologne 100 ML…" at bounding box center [258, 373] width 157 height 31
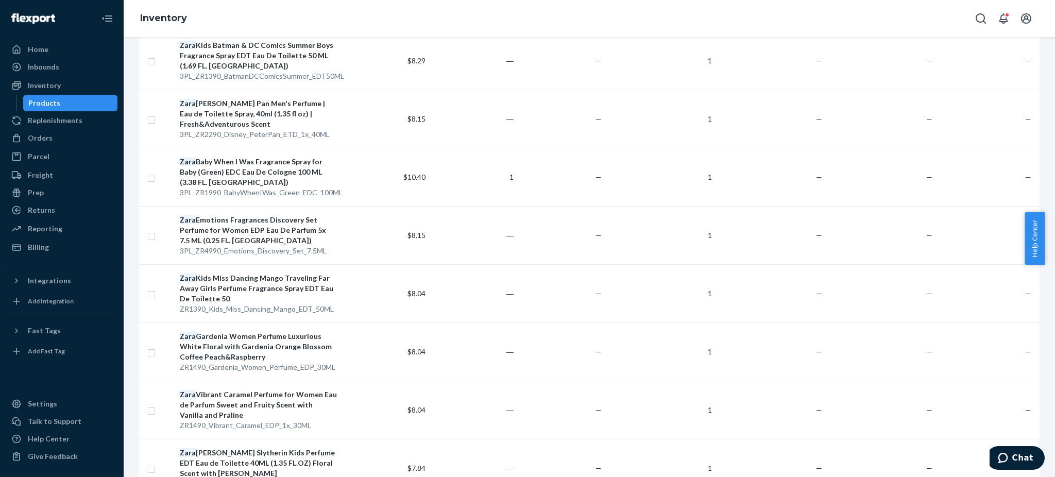
scroll to position [206, 0]
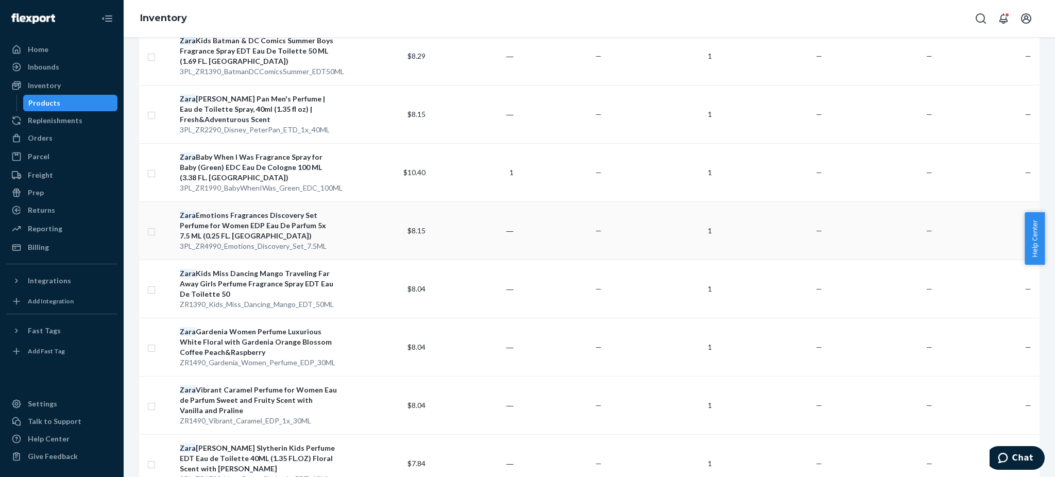
click at [243, 220] on div "Zara Emotions Fragrances Discovery Set Perfume for Women EDP Eau De Parfum 5x 7…" at bounding box center [258, 225] width 157 height 31
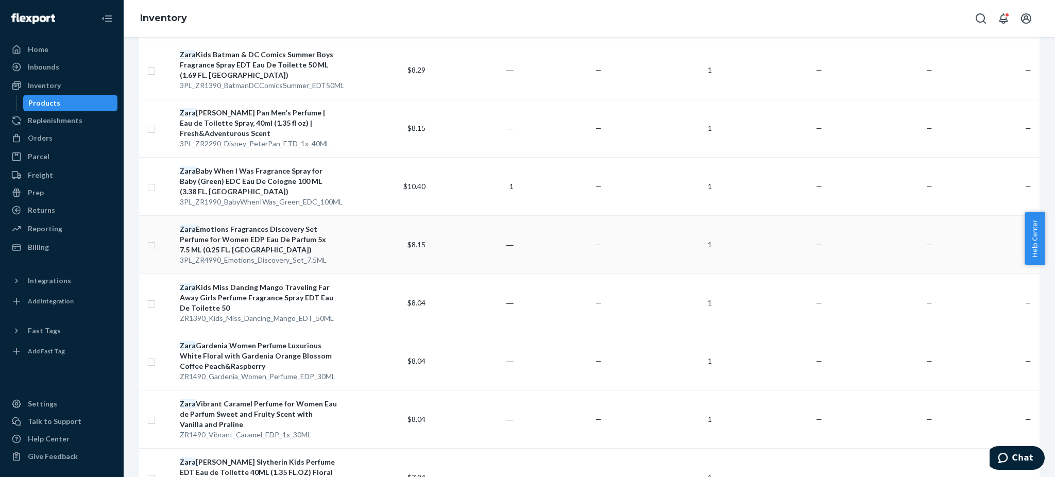
scroll to position [275, 0]
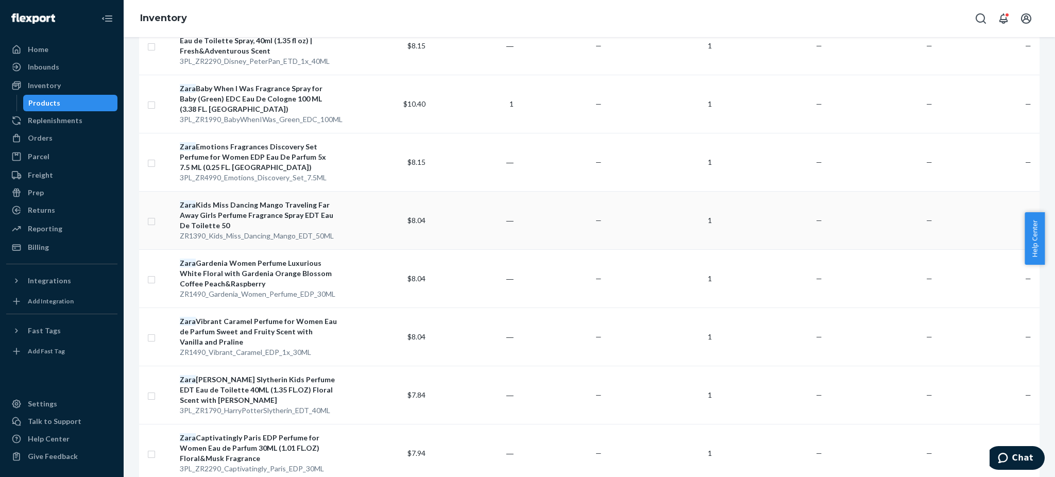
click at [238, 209] on div "Zara Kids Miss Dancing Mango Traveling Far Away Girls Perfume Fragrance Spray E…" at bounding box center [258, 215] width 157 height 31
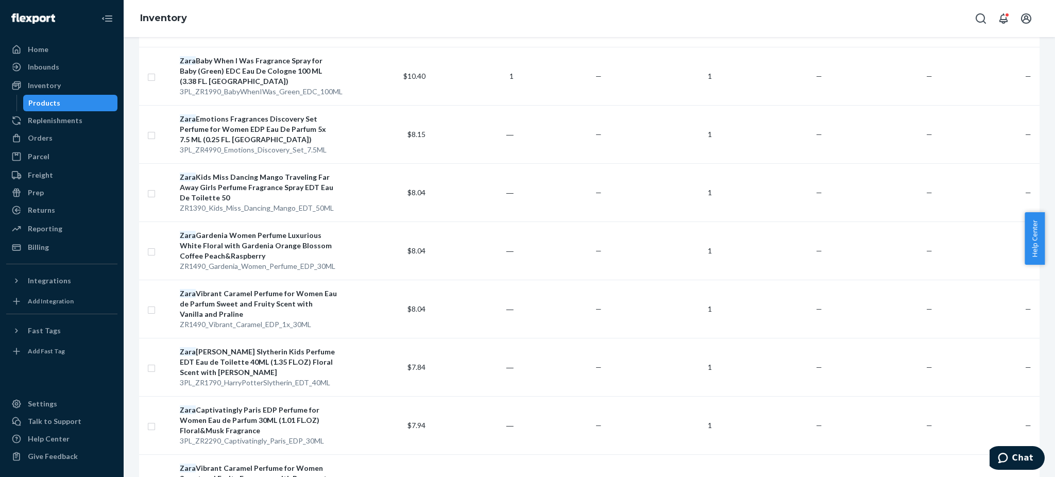
scroll to position [343, 0]
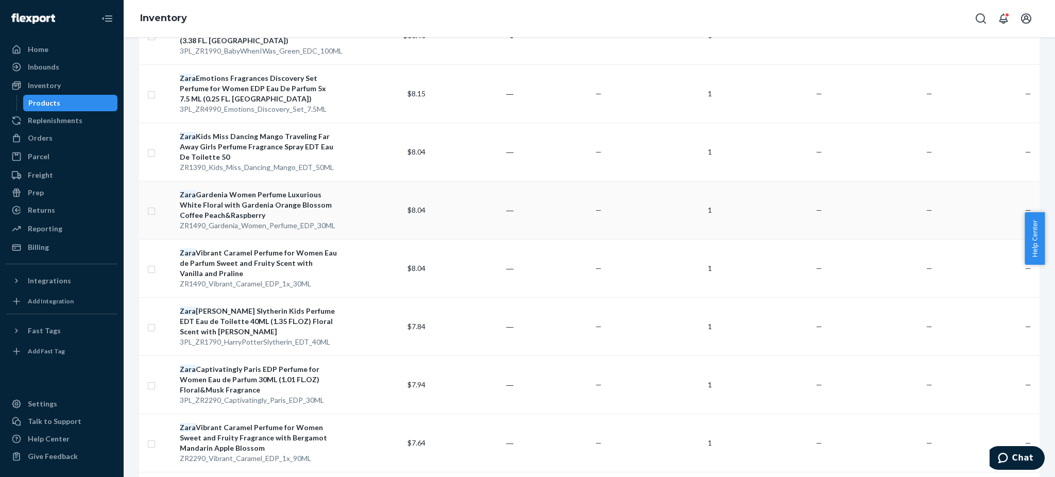
click at [245, 200] on div "Zara Gardenia Women Perfume Luxurious White Floral with Gardenia Orange Blossom…" at bounding box center [258, 205] width 157 height 31
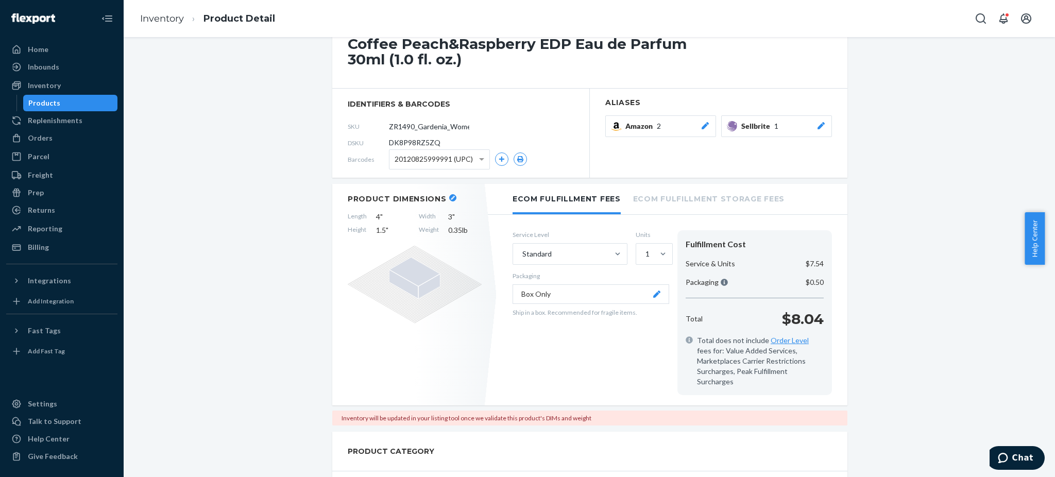
scroll to position [69, 0]
click at [429, 128] on input "ZR1490_Gardenia_Women_Perfume_EDP_30ML" at bounding box center [435, 127] width 80 height 20
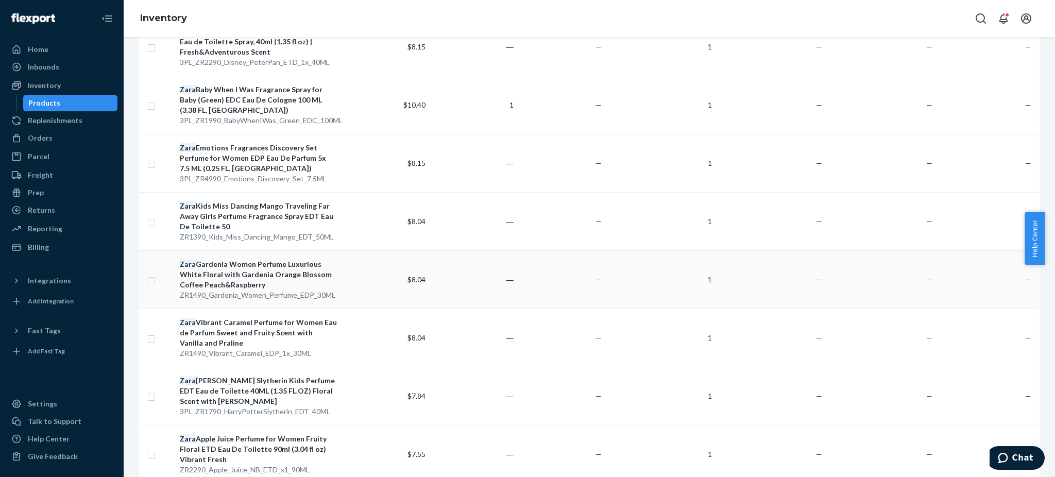
scroll to position [343, 0]
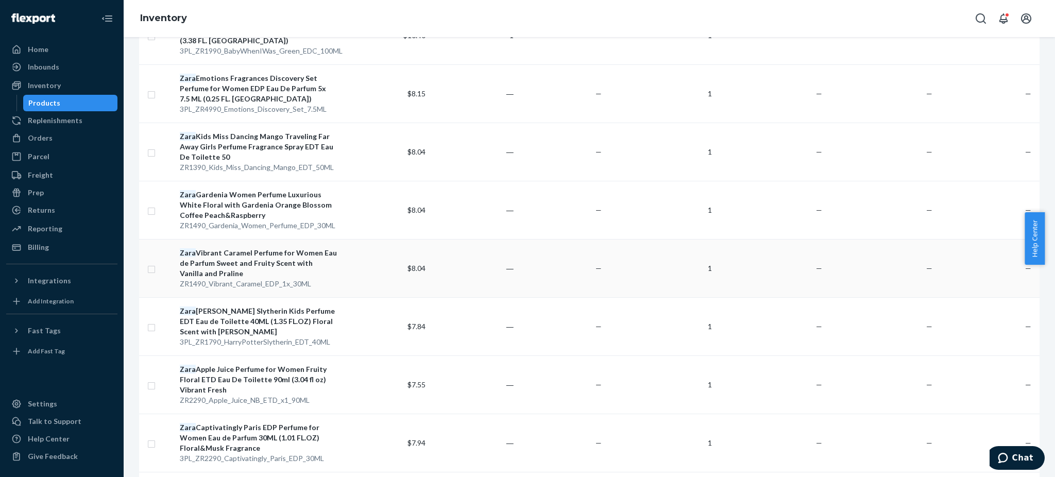
click at [235, 258] on div "[PERSON_NAME] Caramel Perfume for Women Eau de Parfum Sweet and Fruity Scent wi…" at bounding box center [258, 263] width 157 height 31
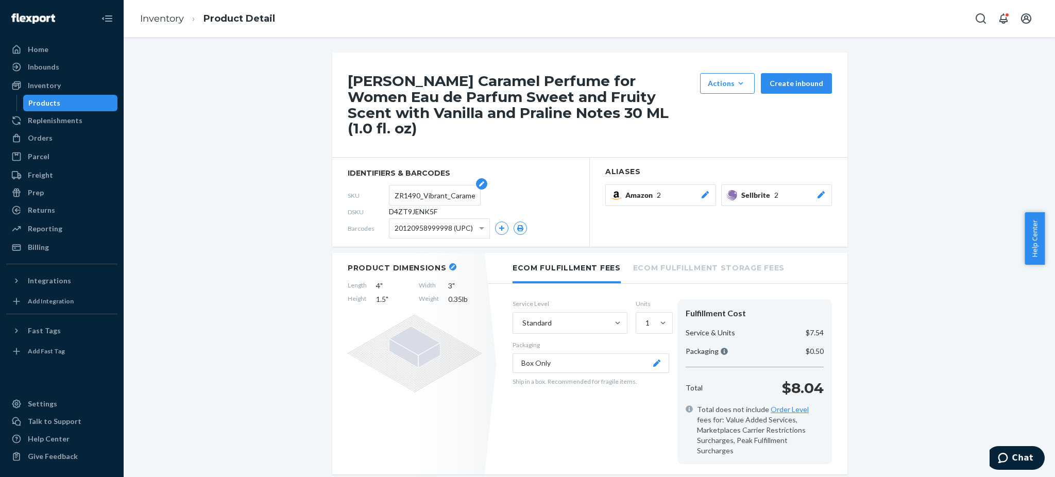
click at [439, 185] on input "ZR1490_Vibrant_Caramel_EDP_1x_30ML" at bounding box center [435, 195] width 80 height 20
click at [432, 185] on input "ZR1490_Vibrant_Caramel_EDP_1x_30ML" at bounding box center [435, 195] width 80 height 20
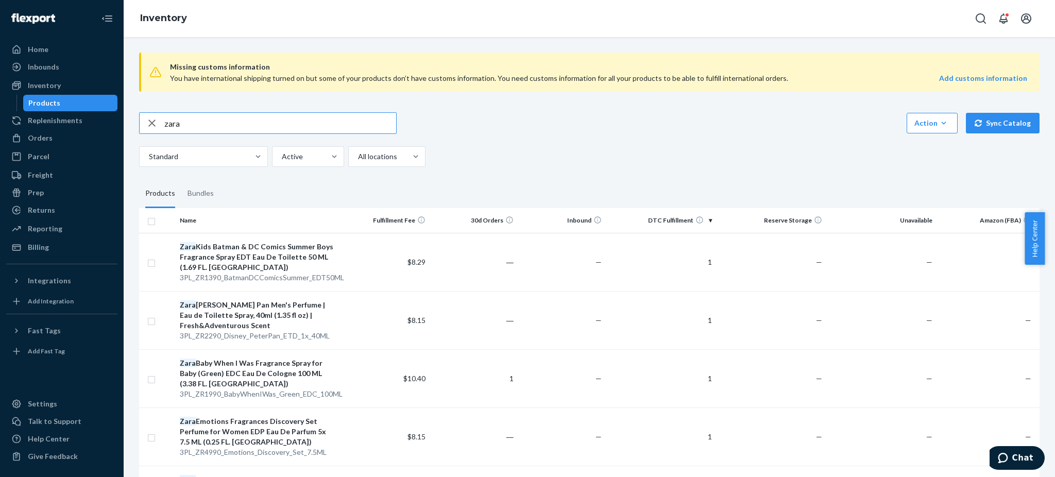
scroll to position [343, 0]
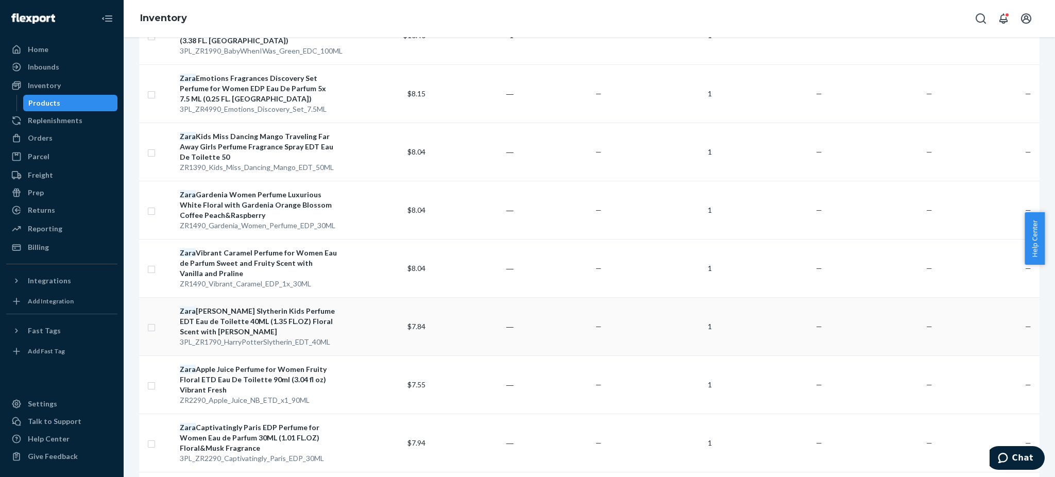
click at [249, 310] on div "[PERSON_NAME] Slytherin Kids Perfume EDT Eau de Toilette 40ML (1.35 FL.OZ) Flor…" at bounding box center [258, 321] width 157 height 31
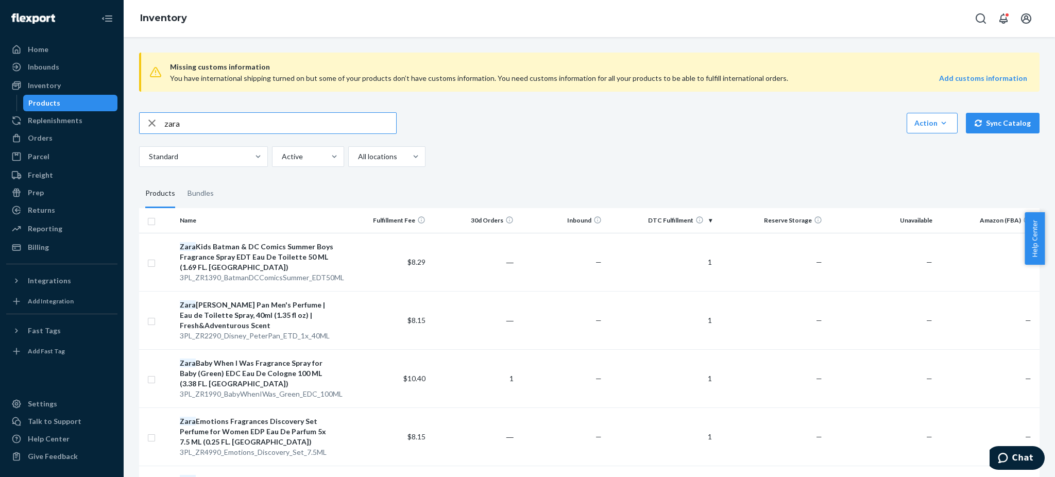
scroll to position [481, 0]
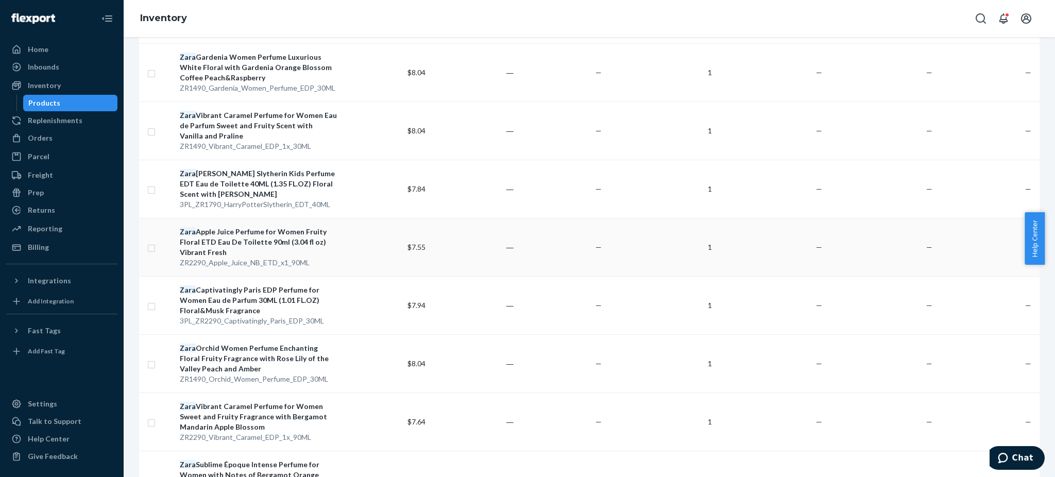
click at [228, 233] on div "Zara Apple Juice Perfume for Women Fruity Floral ETD Eau De Toilette 90ml (3.04…" at bounding box center [258, 242] width 157 height 31
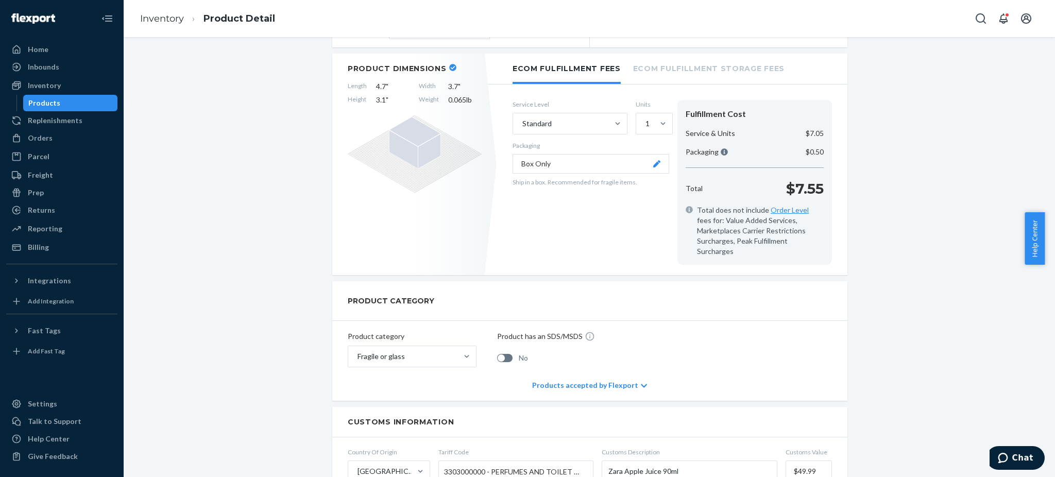
scroll to position [69, 0]
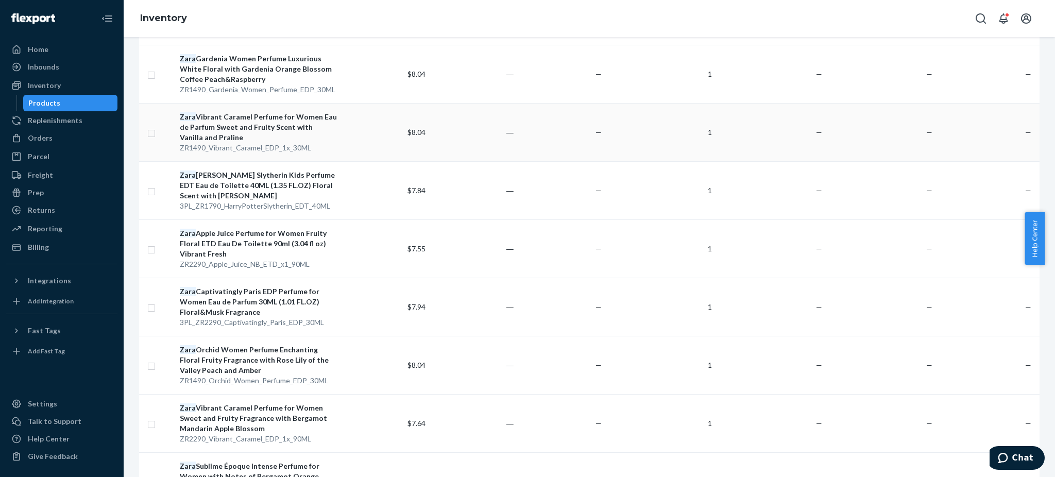
scroll to position [481, 0]
click at [234, 292] on div "Zara Captivatingly Paris EDP Perfume for Women Eau de Parfum 30ML (1.01 FL.OZ) …" at bounding box center [258, 300] width 157 height 31
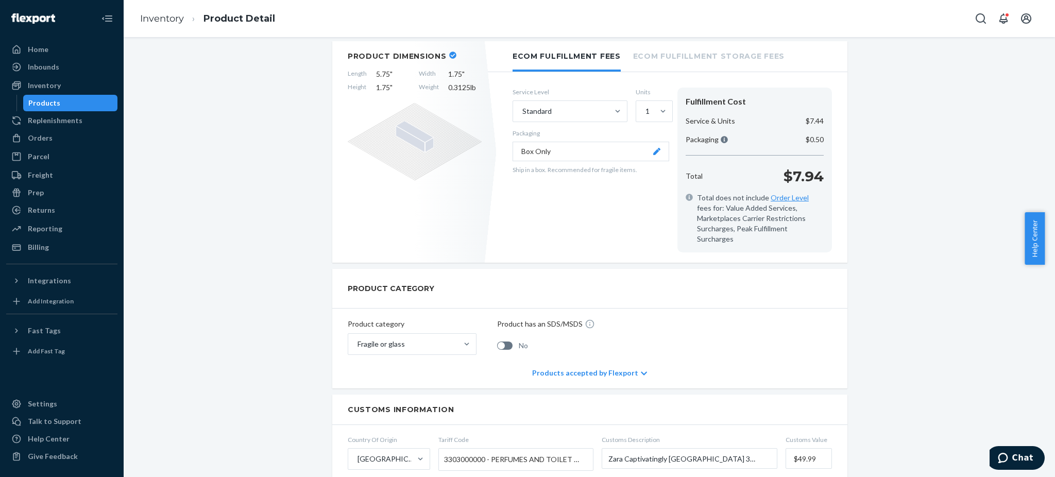
scroll to position [69, 0]
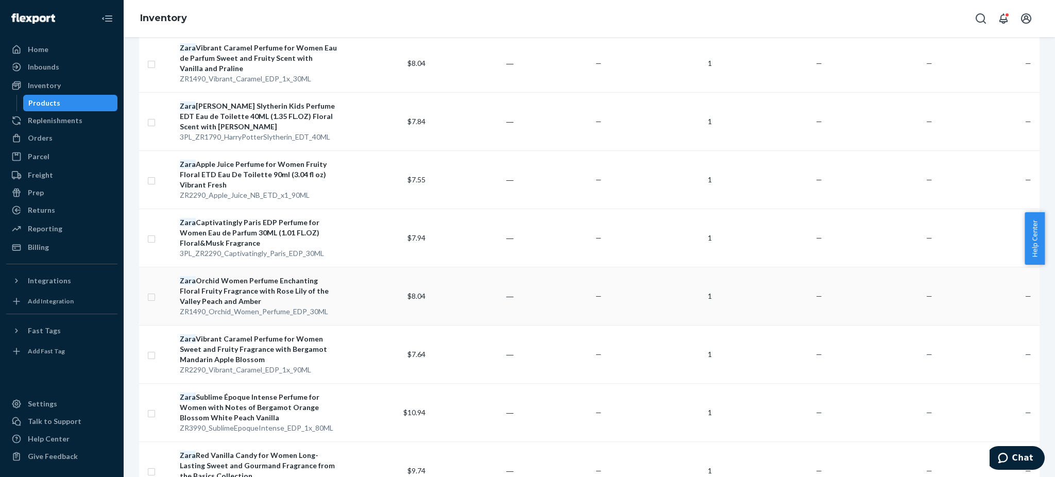
scroll to position [549, 0]
click at [236, 163] on div "Zara Apple Juice Perfume for Women Fruity Floral ETD Eau De Toilette 90ml (3.04…" at bounding box center [258, 173] width 157 height 31
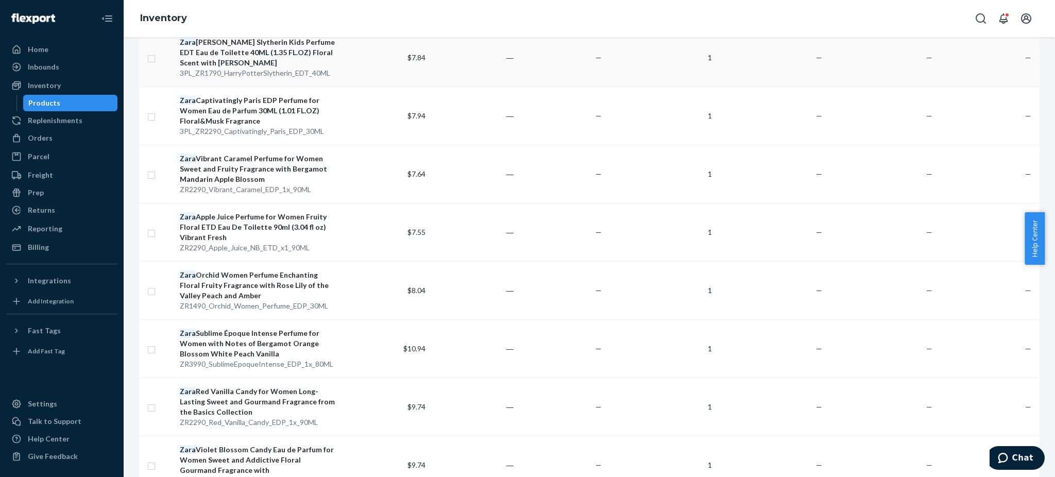
scroll to position [618, 0]
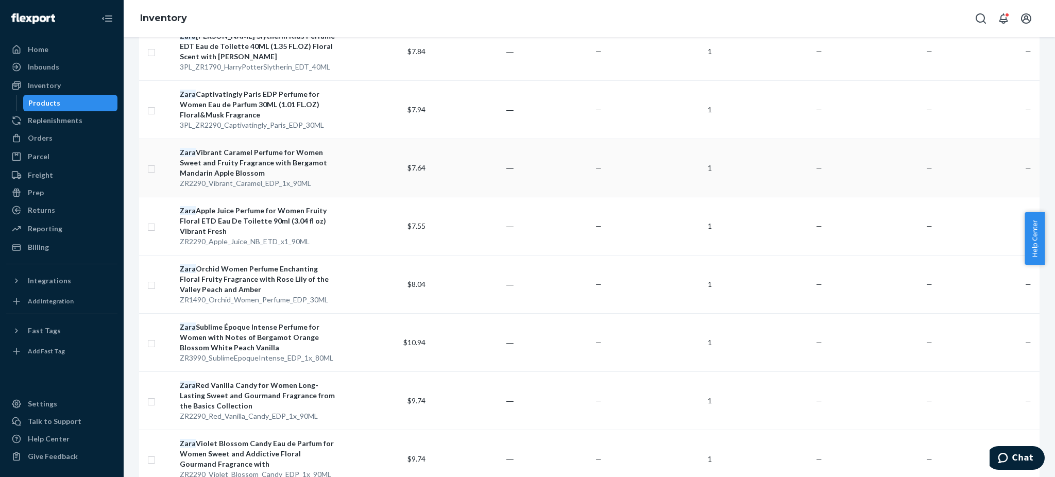
click at [235, 162] on div "Zara Vibrant Caramel Perfume for Women Sweet and Fruity Fragrance with Bergamot…" at bounding box center [258, 162] width 157 height 31
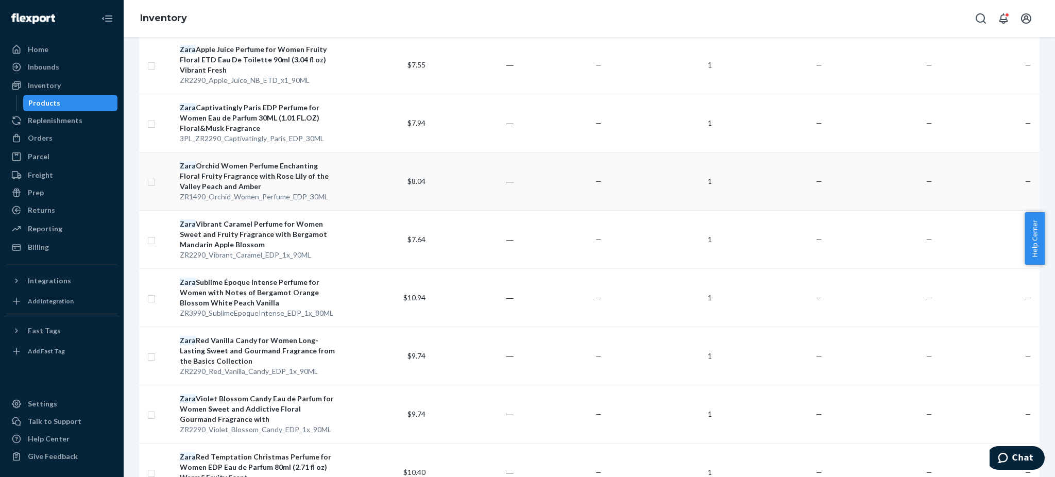
scroll to position [687, 0]
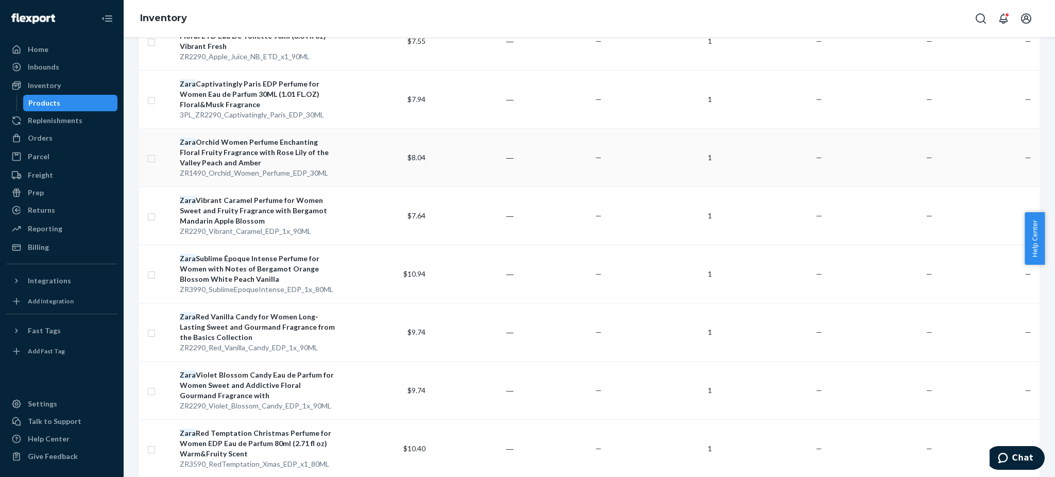
click at [241, 146] on div "Zara Orchid Women Perfume Enchanting Floral Fruity Fragrance with Rose Lily of …" at bounding box center [258, 152] width 157 height 31
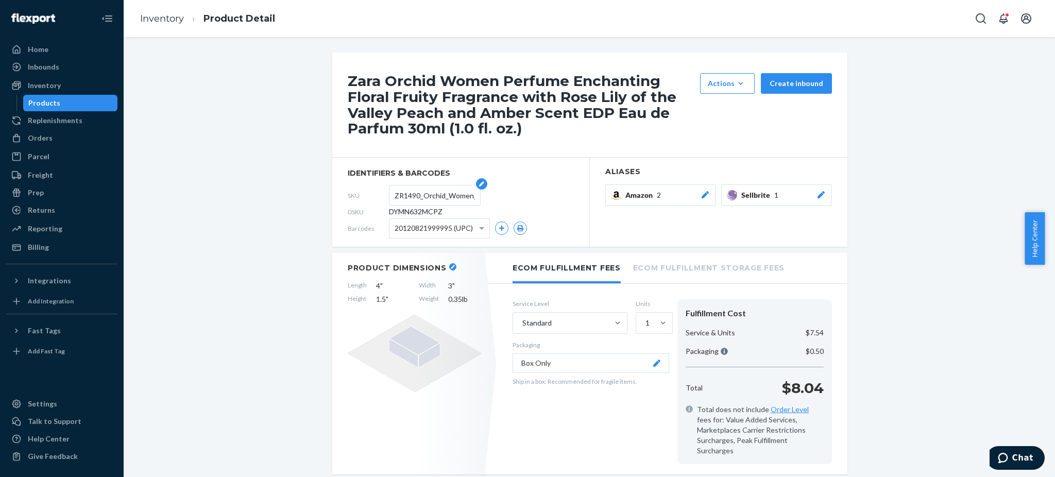
click at [418, 195] on input "ZR1490_Orchid_Women_Perfume_EDP_30ML" at bounding box center [435, 195] width 80 height 20
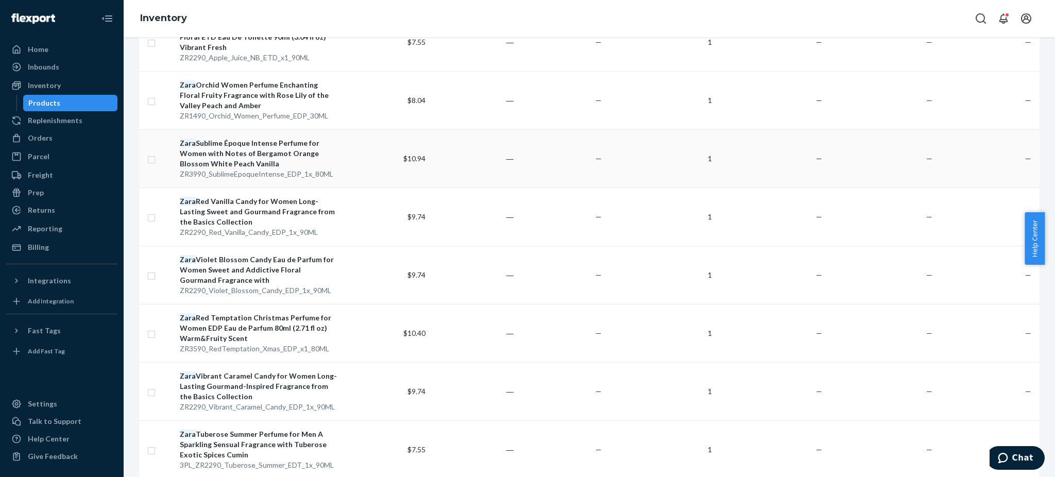
scroll to position [824, 0]
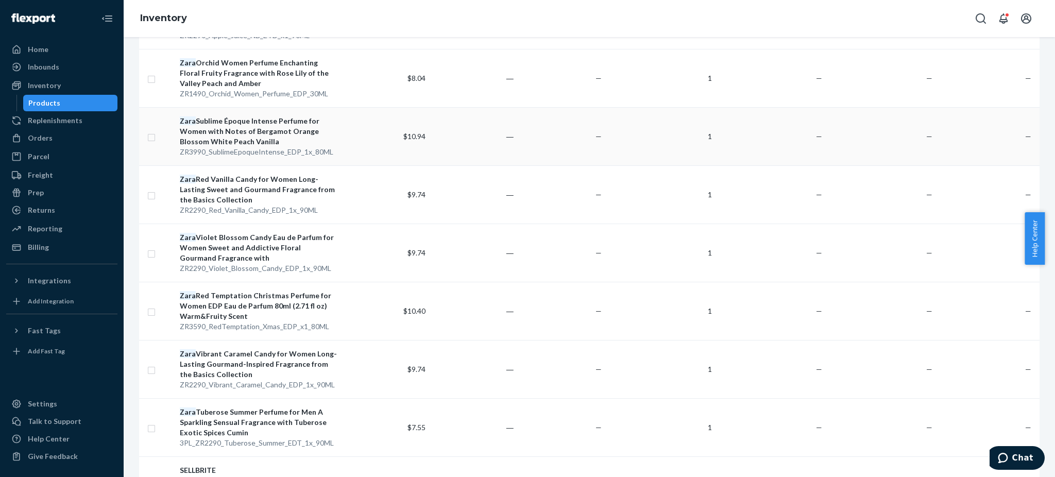
click at [240, 129] on div "[PERSON_NAME] Époque Intense Perfume for Women with Notes of Bergamot Orange Bl…" at bounding box center [258, 131] width 157 height 31
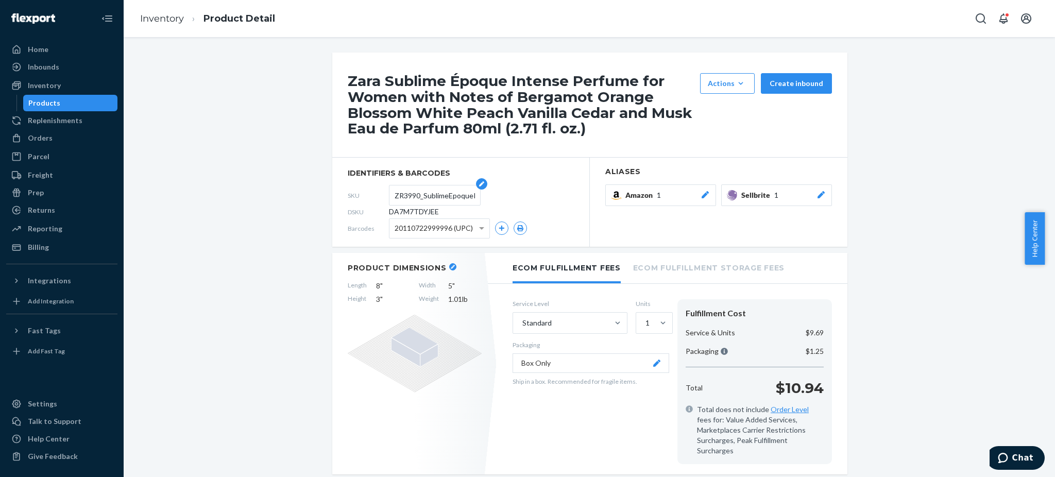
click at [431, 195] on input "ZR3990_SublimeEpoqueIntense_EDP_1x_80ML" at bounding box center [435, 195] width 80 height 20
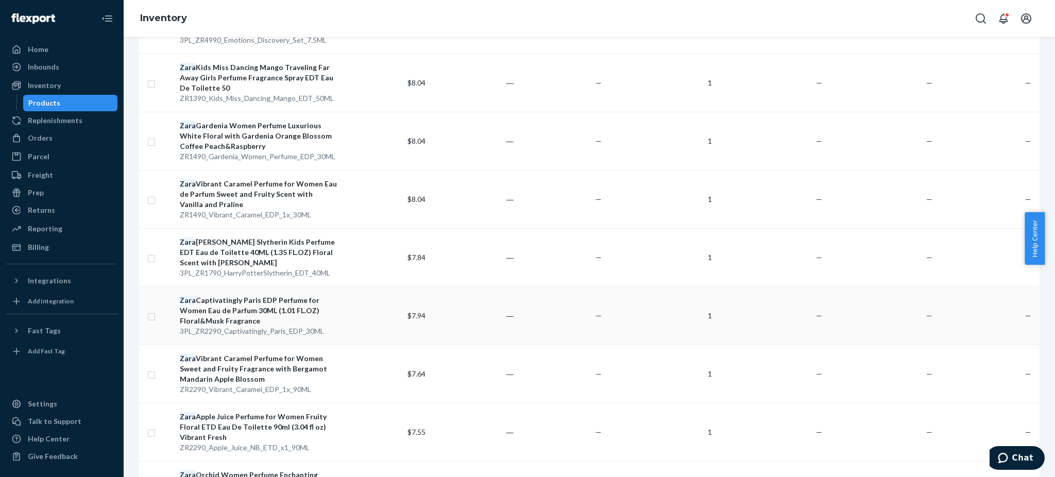
scroll to position [824, 0]
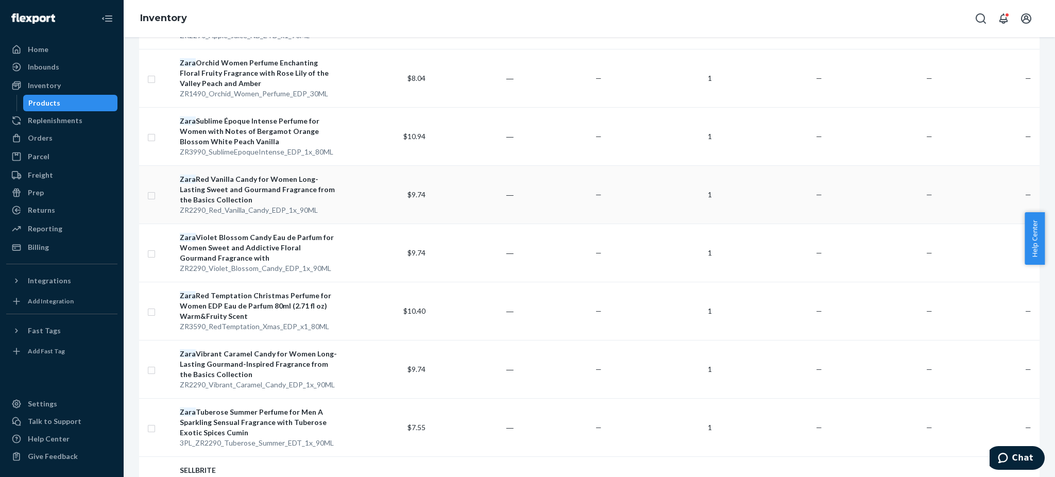
click at [251, 180] on div "[PERSON_NAME] Vanilla Candy for Women Long-Lasting Sweet and Gourmand Fragrance…" at bounding box center [258, 189] width 157 height 31
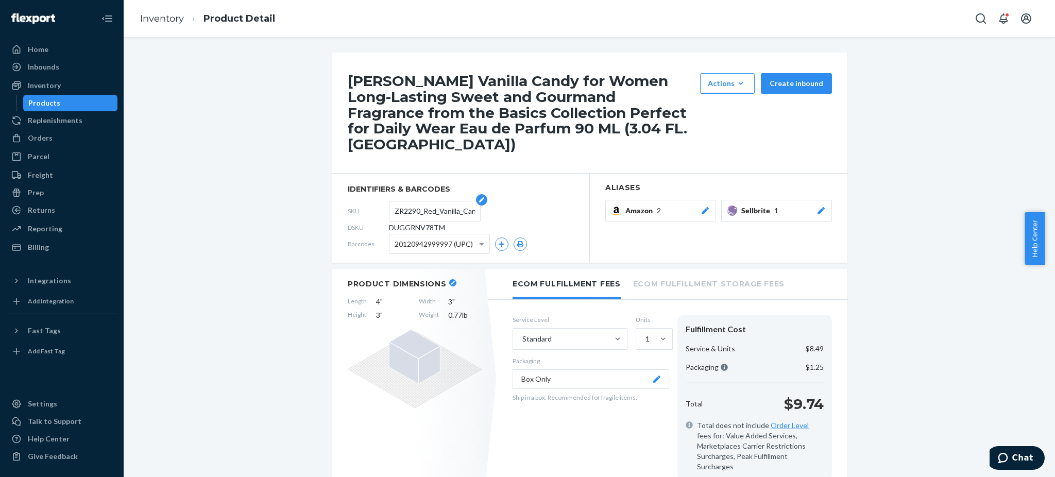
click at [421, 201] on input "ZR2290_Red_Vanilla_Candy_EDP_1x_90ML" at bounding box center [435, 211] width 80 height 20
click at [420, 201] on input "ZR2290_Red_Vanilla_Candy_EDP_1x_90ML" at bounding box center [435, 211] width 80 height 20
click at [419, 201] on input "ZR2290_Red_Vanilla_Candy_EDP_1x_90ML" at bounding box center [435, 211] width 80 height 20
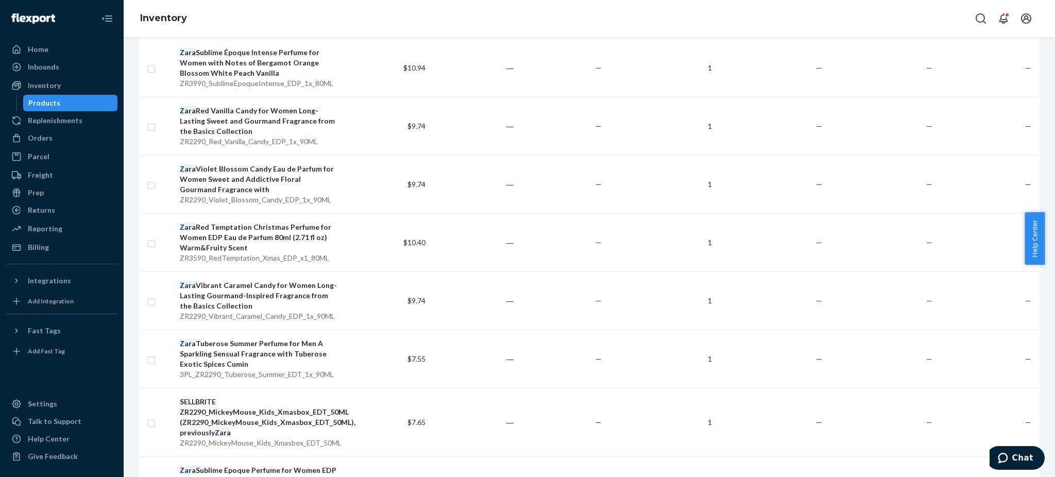
scroll to position [824, 0]
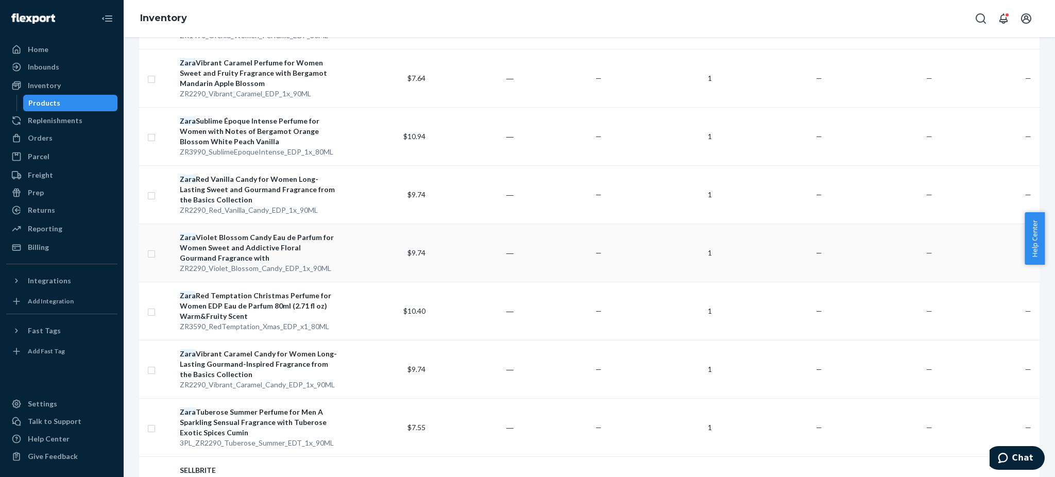
click at [241, 239] on div "Zara Violet Blossom Candy Eau de Parfum for Women Sweet and Addictive Floral Go…" at bounding box center [258, 247] width 157 height 31
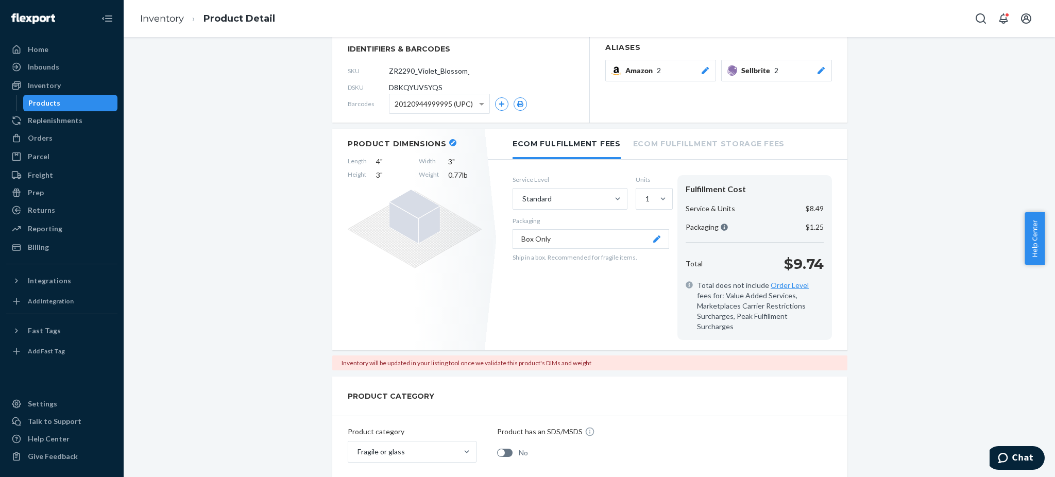
scroll to position [69, 0]
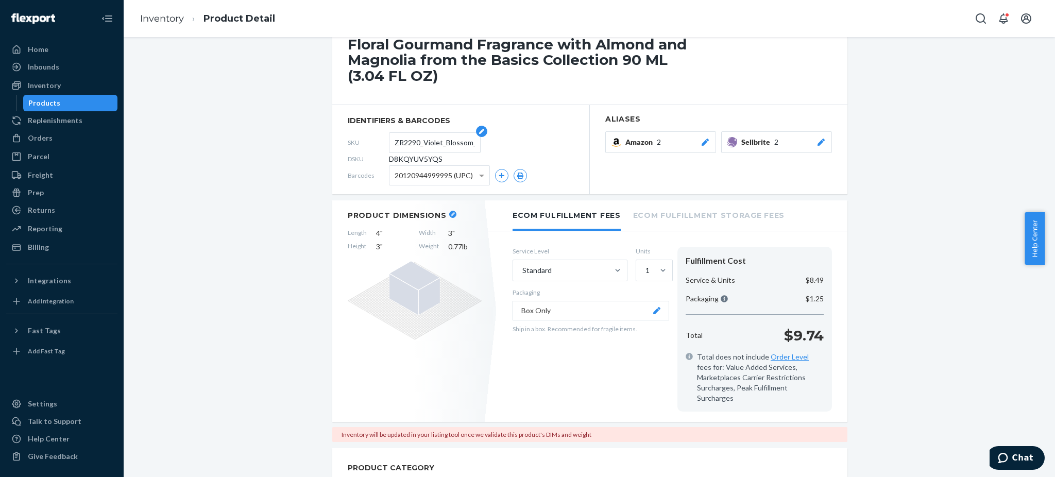
click at [425, 133] on input "ZR2290_Violet_Blossom_Candy_EDP_1x_90ML" at bounding box center [435, 143] width 80 height 20
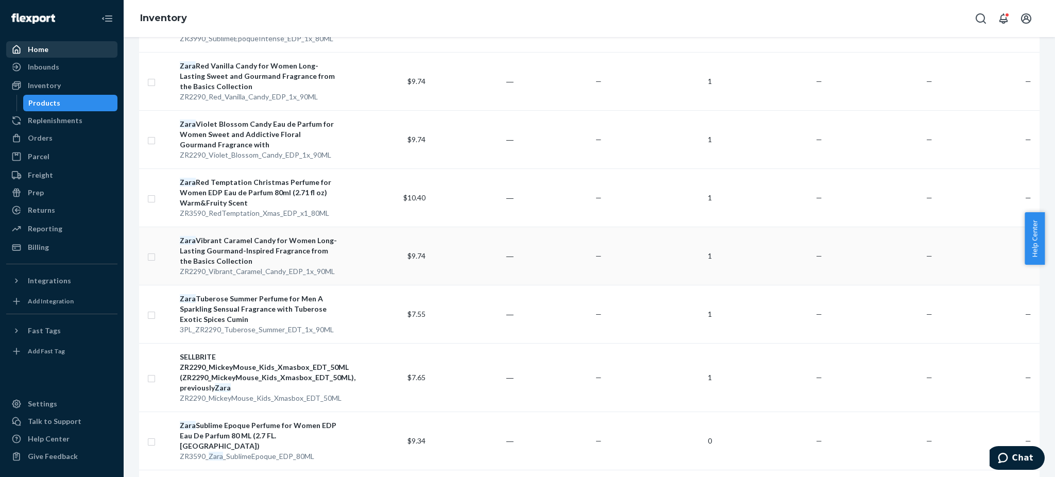
scroll to position [961, 0]
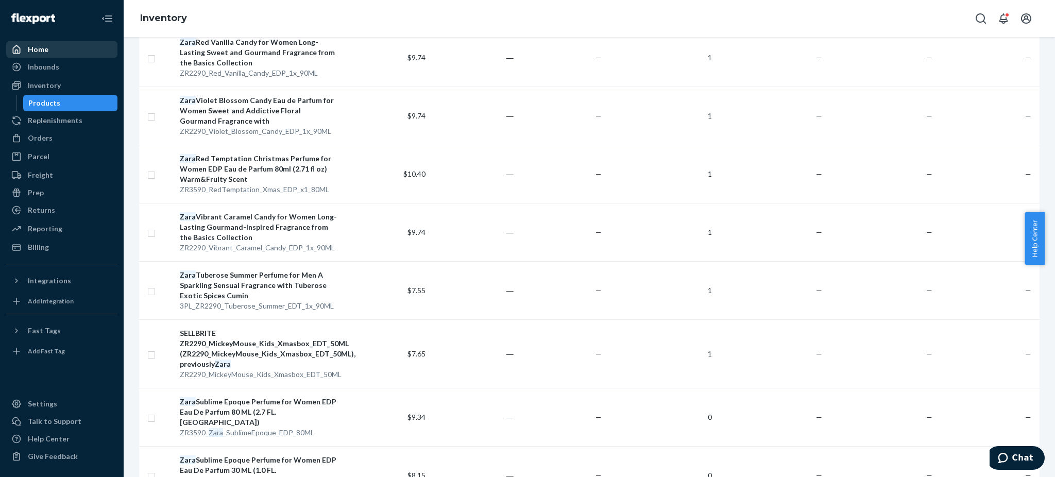
click at [227, 168] on div "Zara Red Temptation Christmas Perfume for Women EDP Eau de Parfum 80ml (2.71 fl…" at bounding box center [258, 168] width 157 height 31
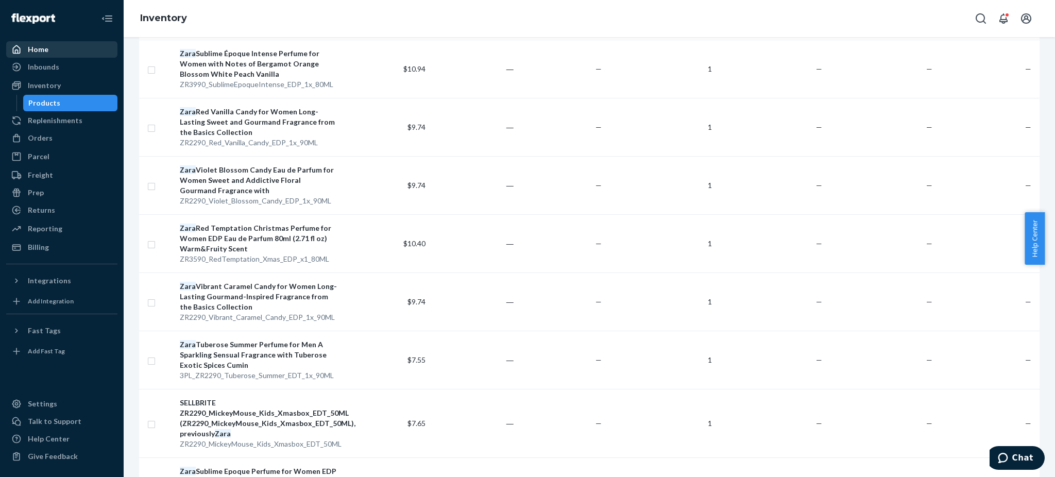
scroll to position [893, 0]
click at [247, 170] on div "Zara Violet Blossom Candy Eau de Parfum for Women Sweet and Addictive Floral Go…" at bounding box center [258, 179] width 157 height 31
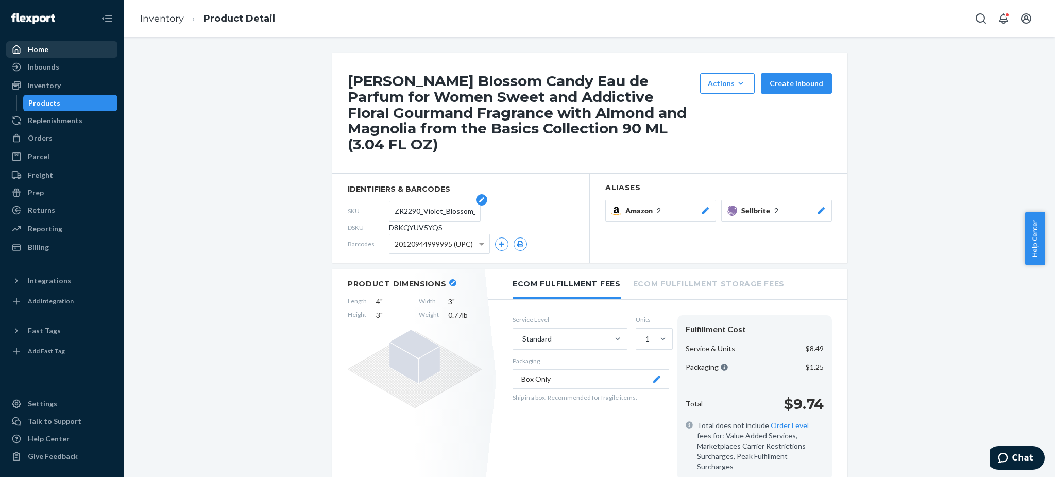
click at [427, 201] on input "ZR2290_Violet_Blossom_Candy_EDP_1x_90ML" at bounding box center [435, 211] width 80 height 20
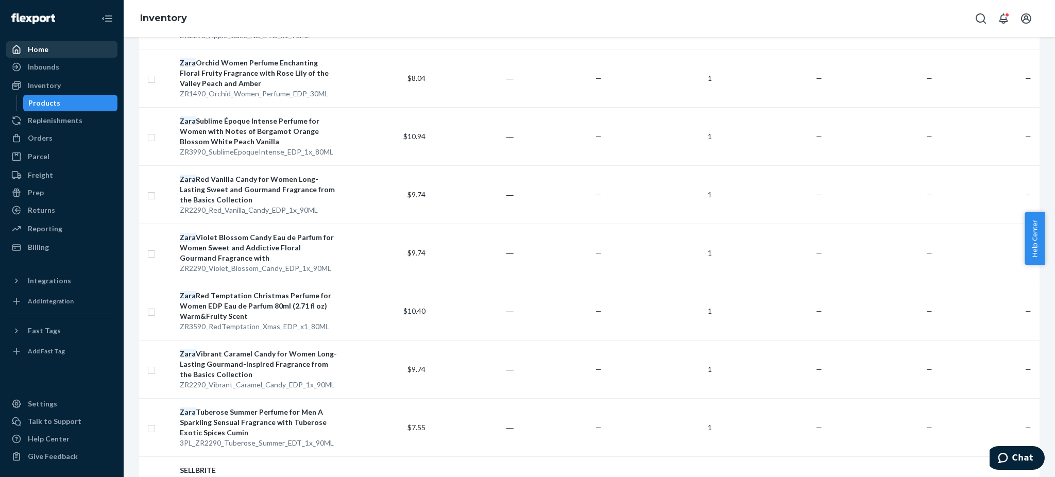
scroll to position [961, 0]
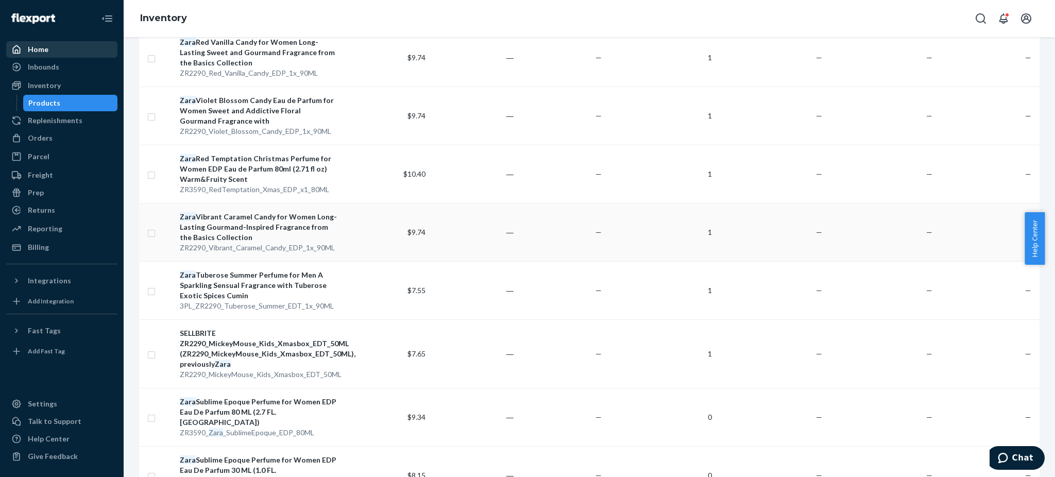
click at [229, 221] on div "Zara Vibrant Caramel Candy for Women Long-Lasting Gourmand-Inspired Fragrance f…" at bounding box center [258, 227] width 157 height 31
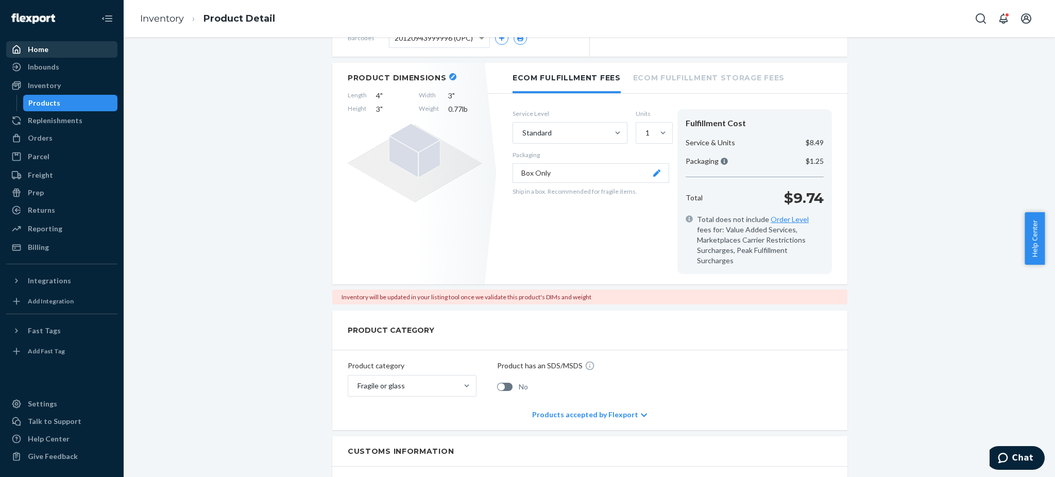
scroll to position [69, 0]
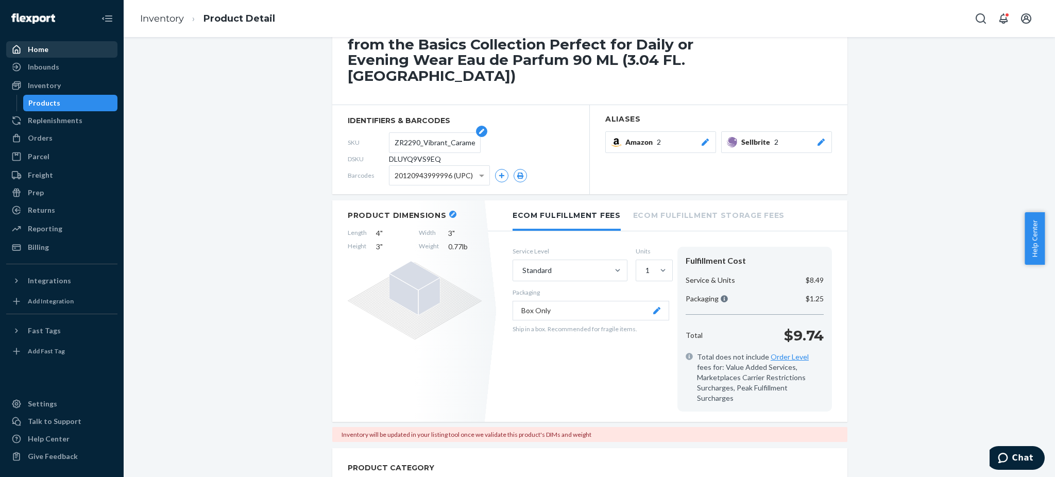
click at [421, 143] on input "ZR2290_Vibrant_Caramel_Candy_EDP_1x_90ML" at bounding box center [435, 143] width 80 height 20
click at [421, 142] on input "ZR2290_Vibrant_Caramel_Candy_EDP_1x_90ML" at bounding box center [435, 143] width 80 height 20
click at [441, 144] on input "ZR2290_Vibrant_Caramel_Candy_EDP_1x_90ML" at bounding box center [435, 143] width 80 height 20
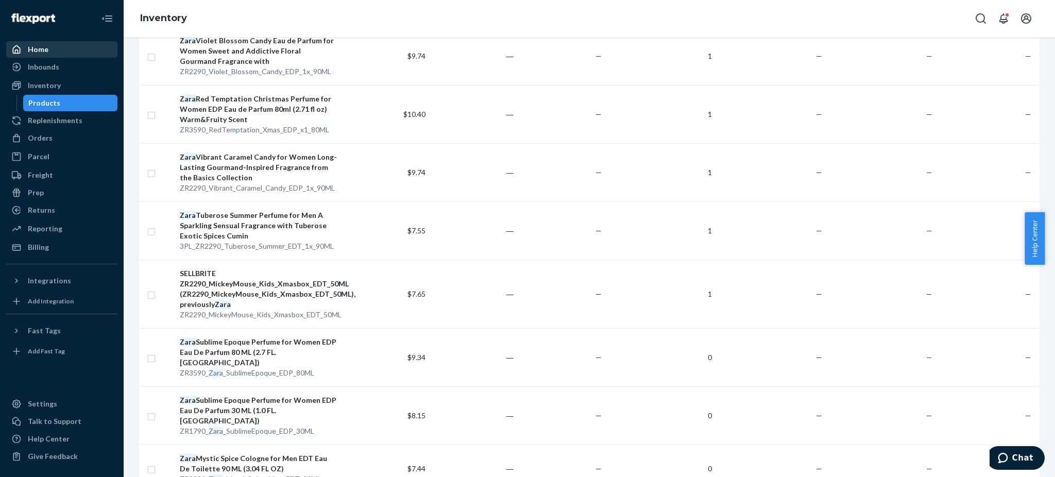
scroll to position [1030, 0]
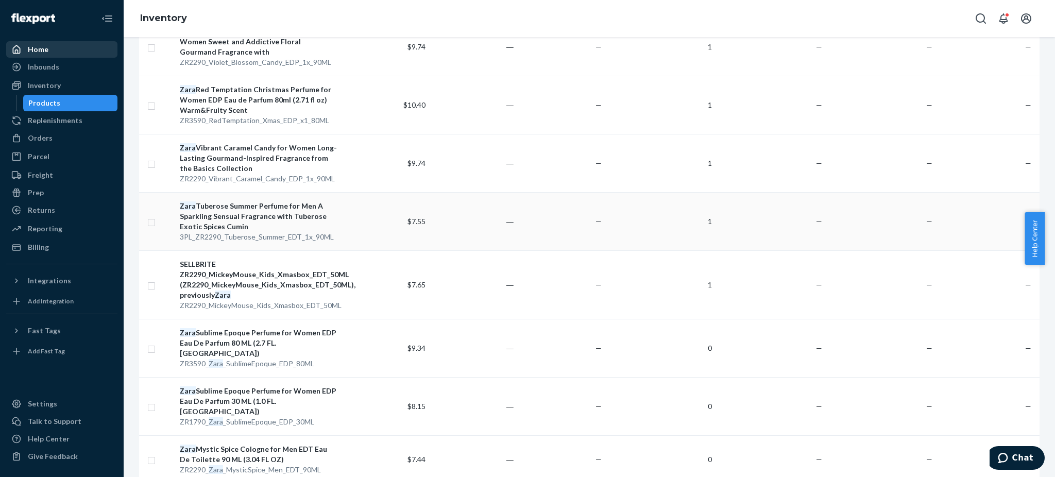
click at [245, 214] on div "Zara Tuberose Summer Perfume for Men A Sparkling Sensual Fragrance with Tuberos…" at bounding box center [258, 216] width 157 height 31
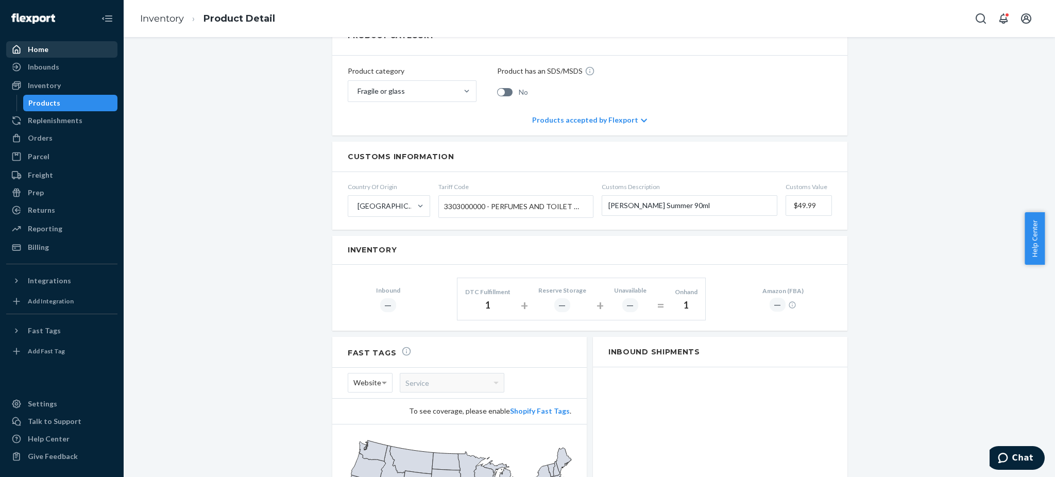
scroll to position [137, 0]
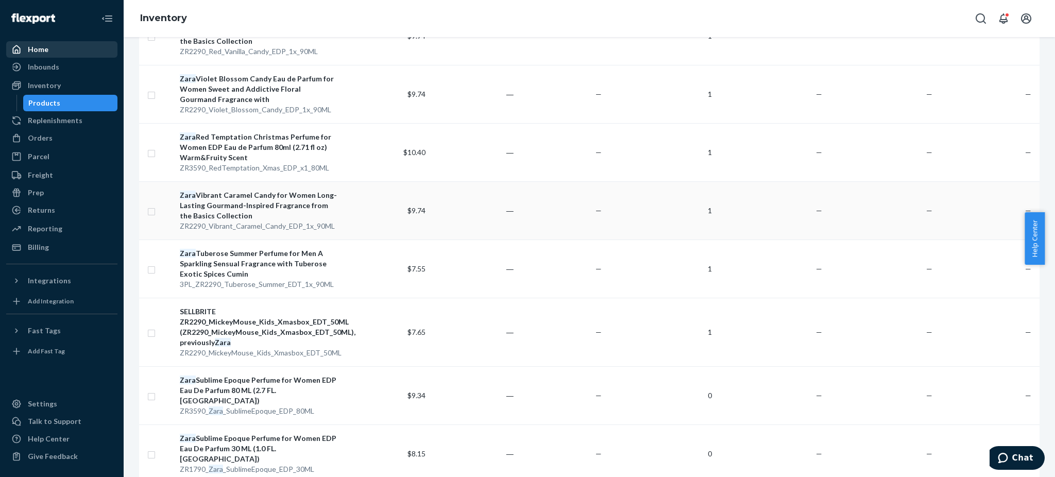
scroll to position [1099, 0]
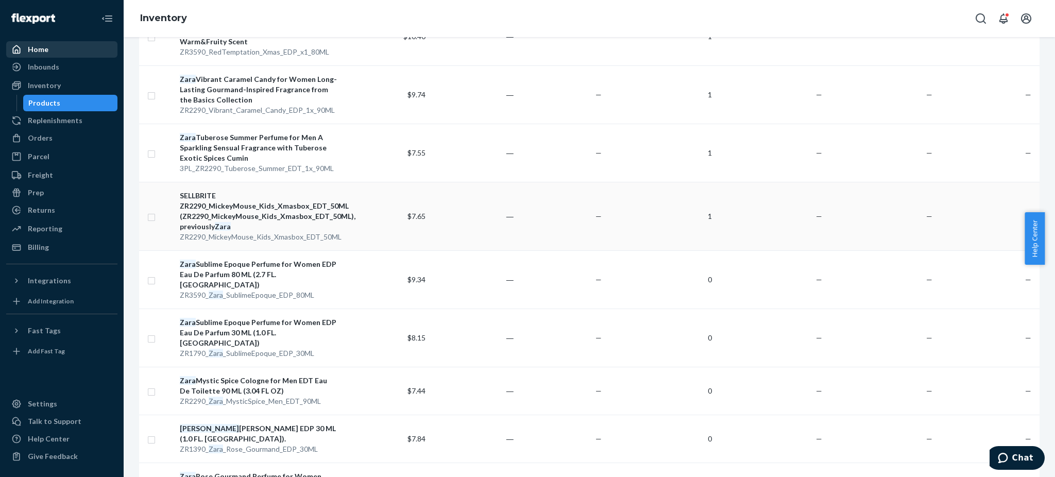
click at [243, 213] on div "SELLBRITE ZR2290_MickeyMouse_Kids_Xmasbox_EDT_50ML (ZR2290_MickeyMouse_Kids_Xma…" at bounding box center [258, 211] width 157 height 41
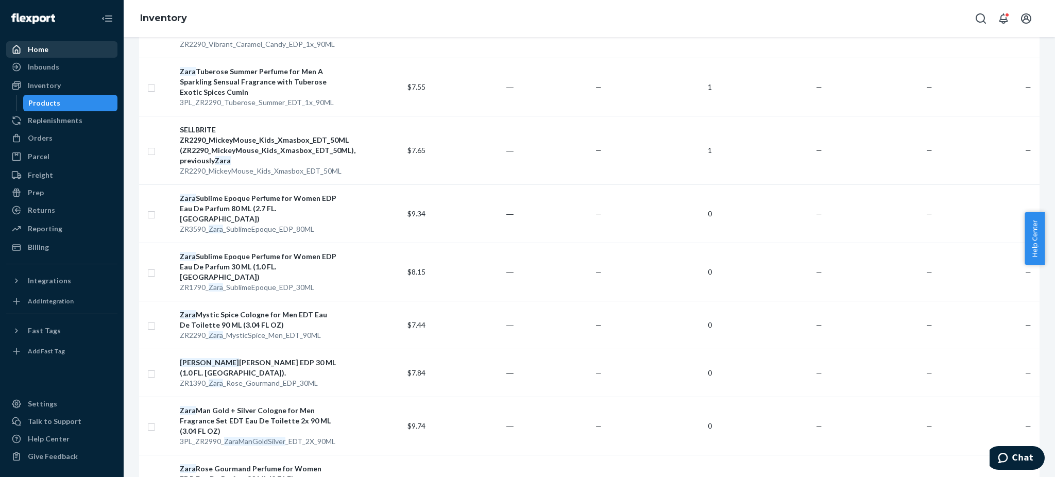
scroll to position [1236, 0]
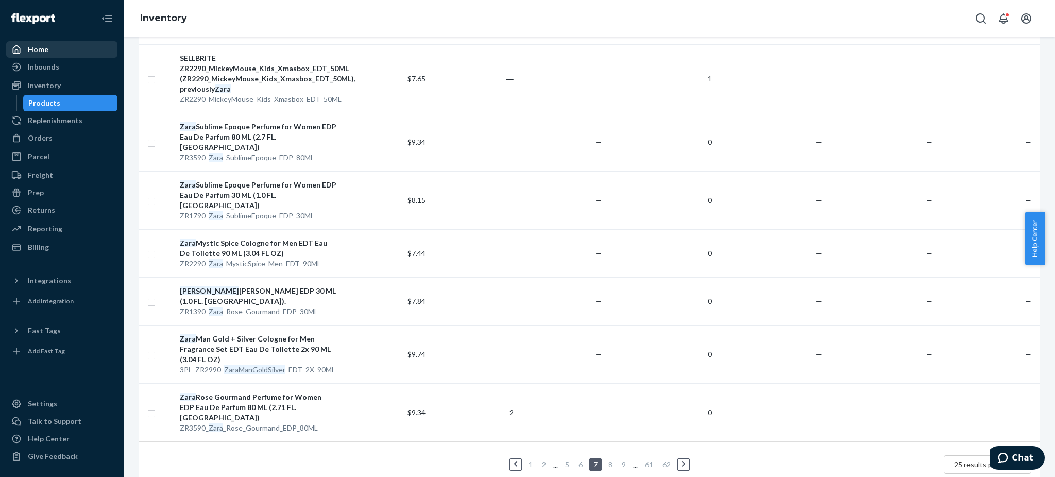
click at [514, 461] on icon at bounding box center [516, 464] width 4 height 6
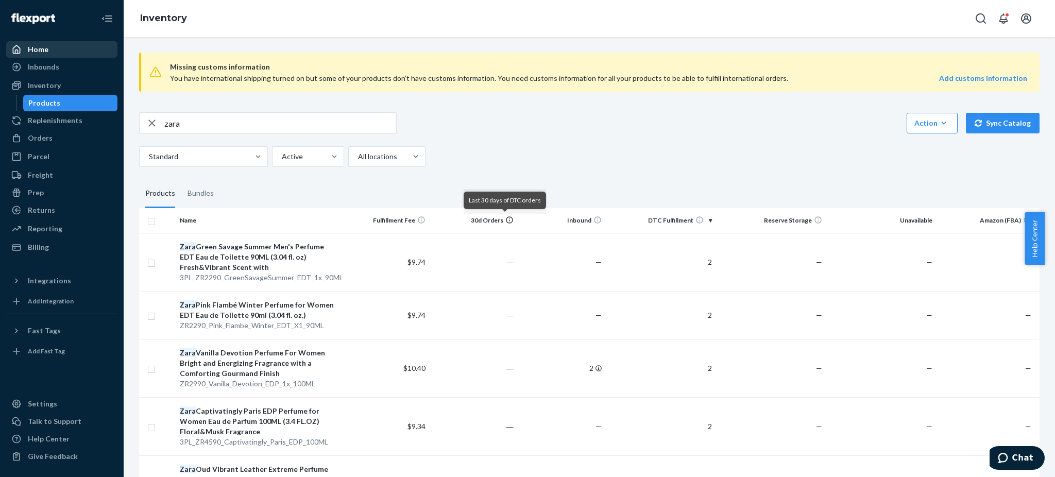
click at [505, 217] on icon at bounding box center [509, 220] width 8 height 8
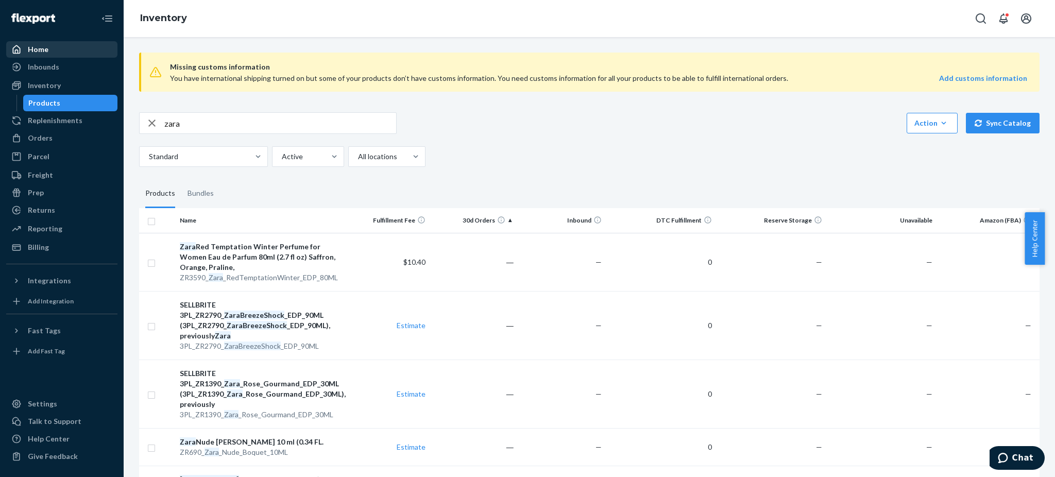
click at [487, 218] on th "30d Orders" at bounding box center [474, 220] width 88 height 25
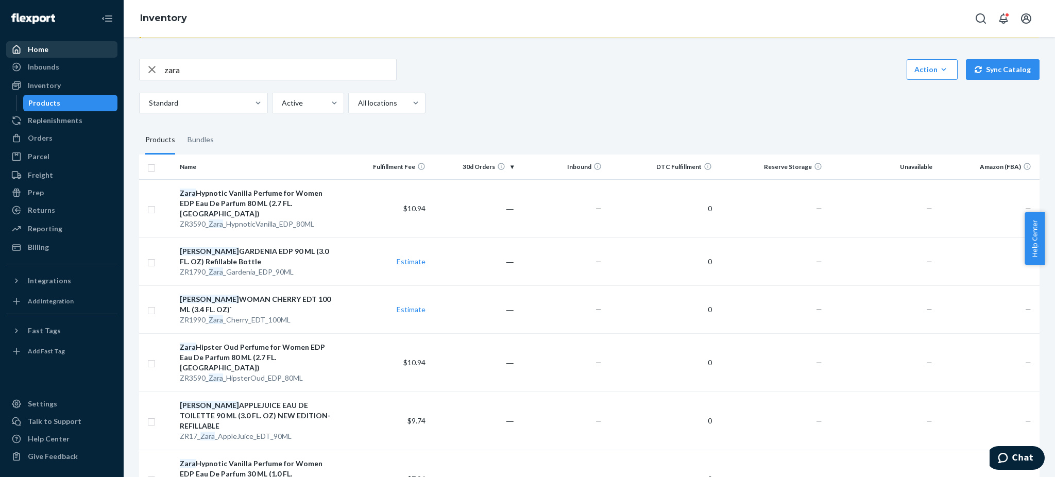
scroll to position [137, 0]
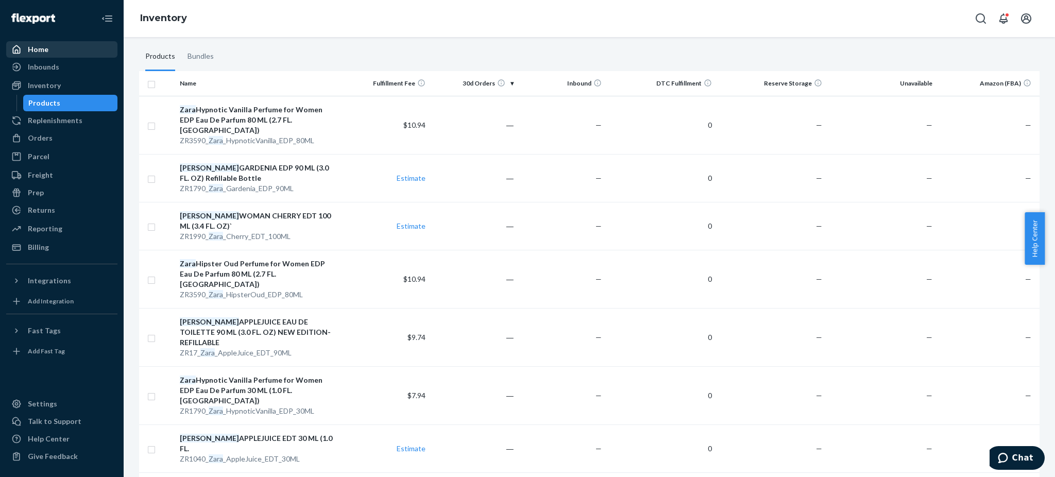
click at [505, 80] on th "30d Orders" at bounding box center [474, 83] width 88 height 25
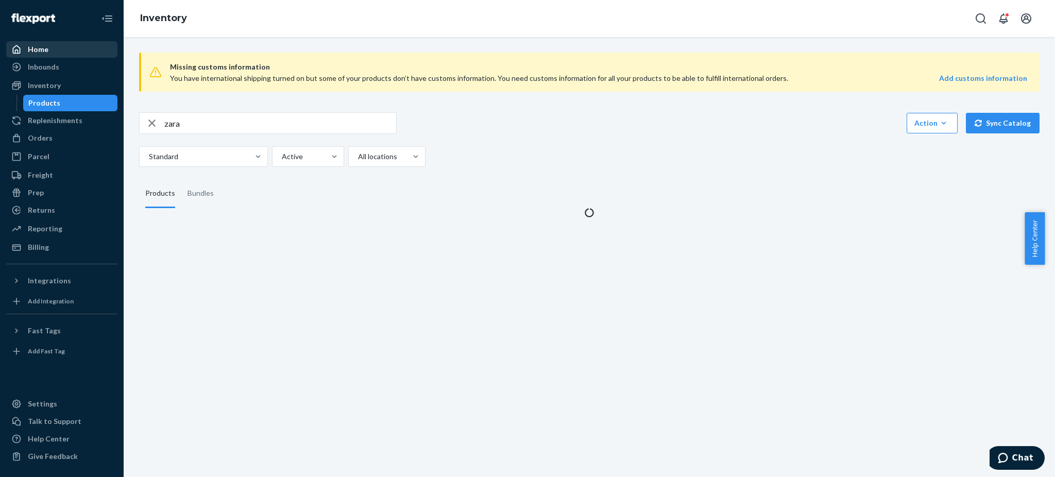
scroll to position [0, 0]
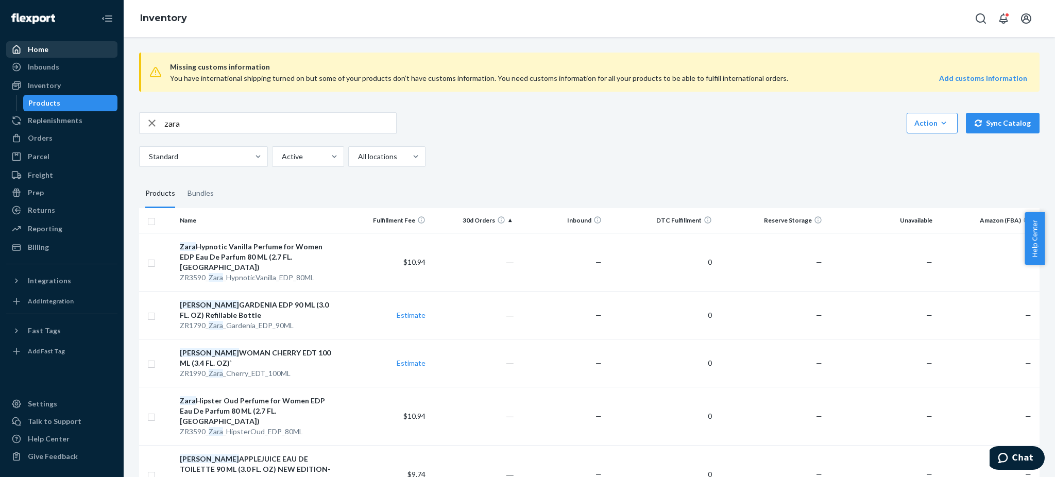
click at [505, 225] on th "30d Orders" at bounding box center [474, 220] width 88 height 25
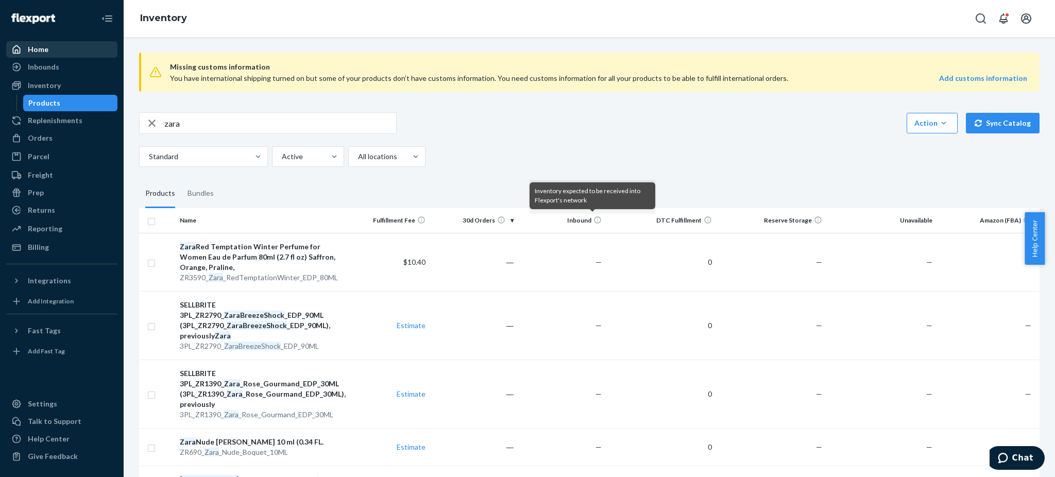
click at [593, 218] on icon at bounding box center [597, 220] width 8 height 8
click at [574, 221] on th "Inbound" at bounding box center [562, 220] width 88 height 25
click at [574, 219] on th "Inbound" at bounding box center [562, 220] width 88 height 25
click at [689, 217] on th "DTC Fulfillment" at bounding box center [661, 220] width 110 height 25
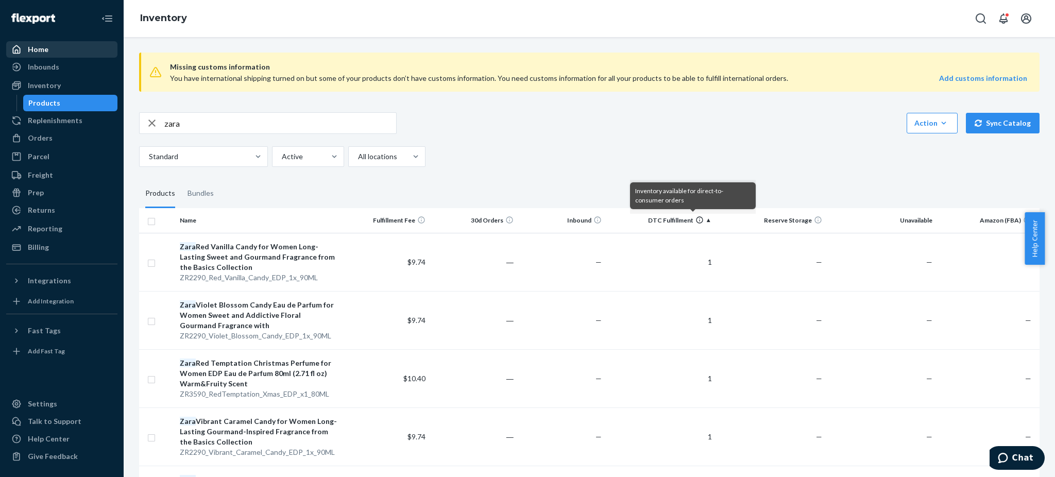
click at [695, 218] on icon at bounding box center [699, 220] width 8 height 8
click at [705, 219] on th "DTC Fulfillment" at bounding box center [661, 220] width 110 height 25
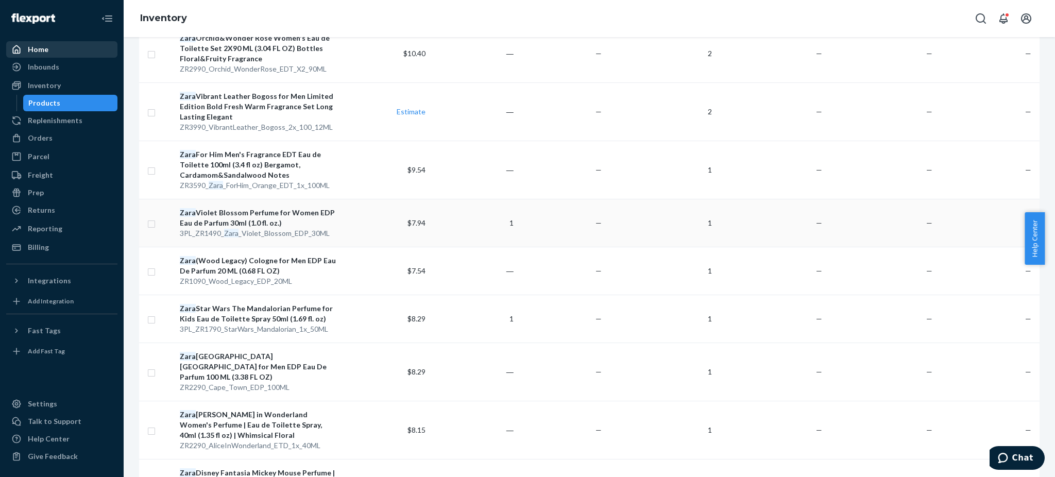
scroll to position [1236, 0]
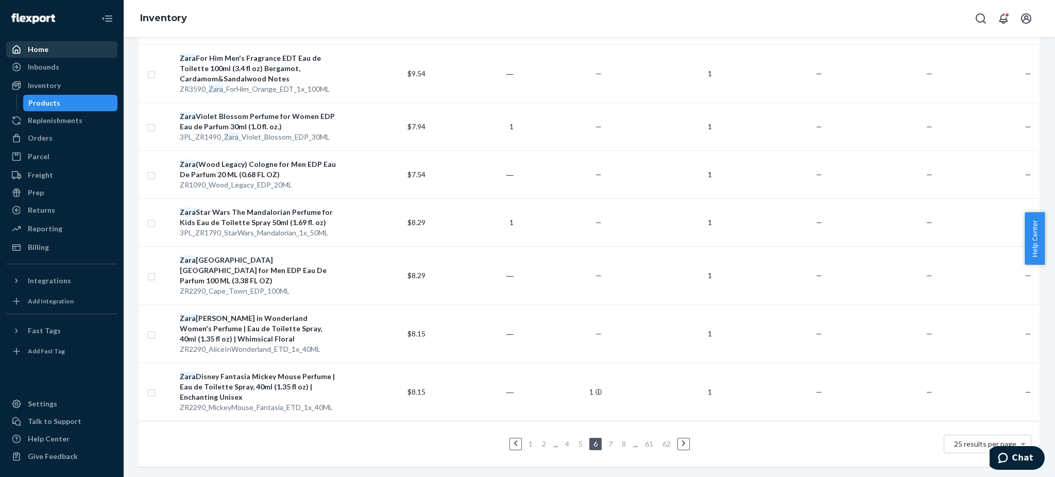
click at [512, 438] on link at bounding box center [515, 444] width 11 height 12
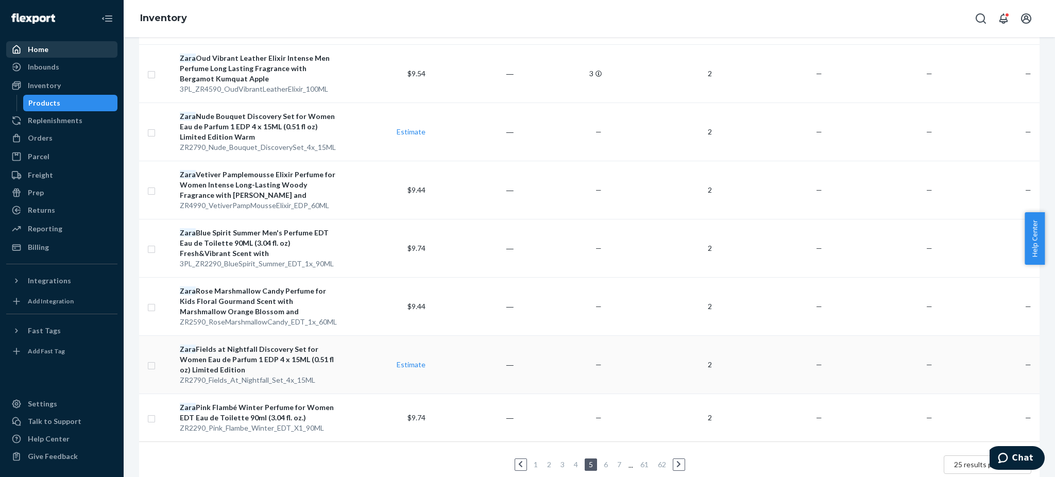
scroll to position [1267, 0]
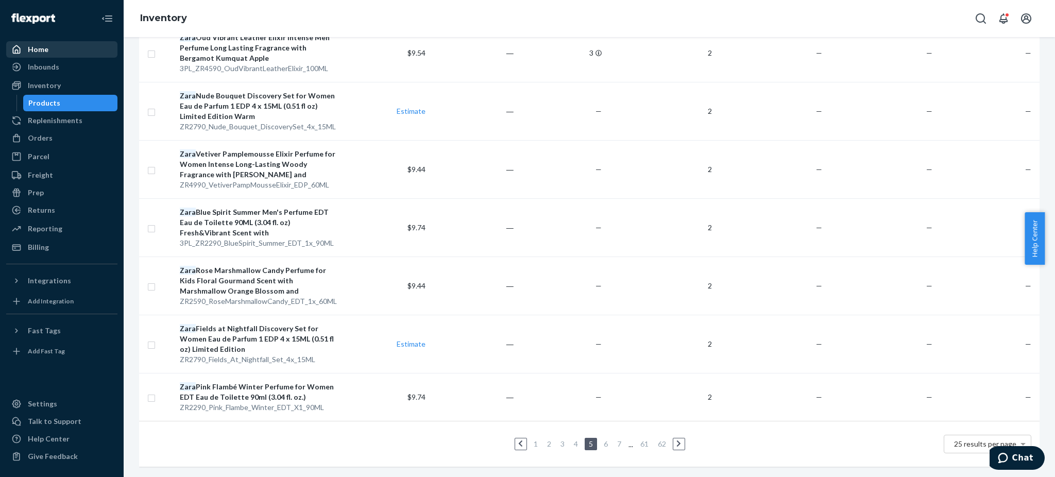
click at [532, 439] on link "1" at bounding box center [536, 443] width 8 height 9
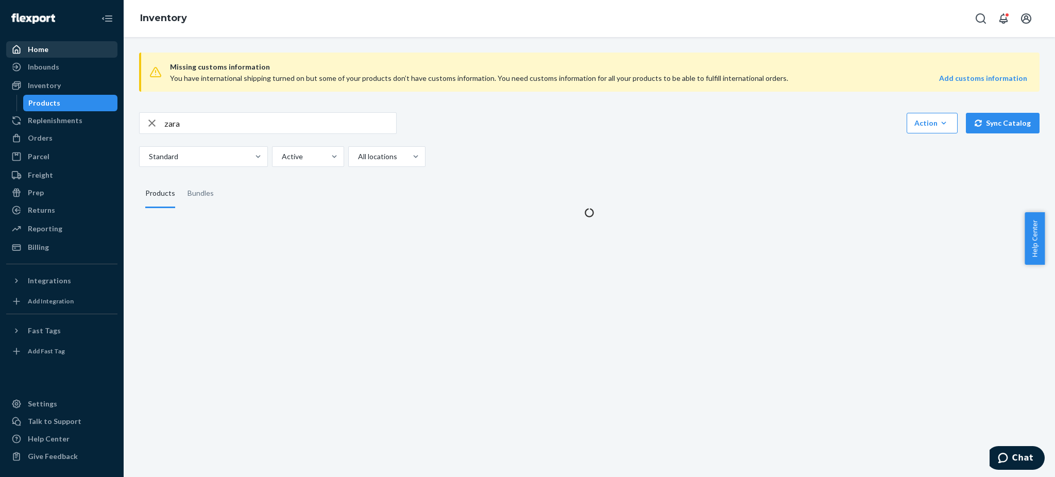
scroll to position [0, 0]
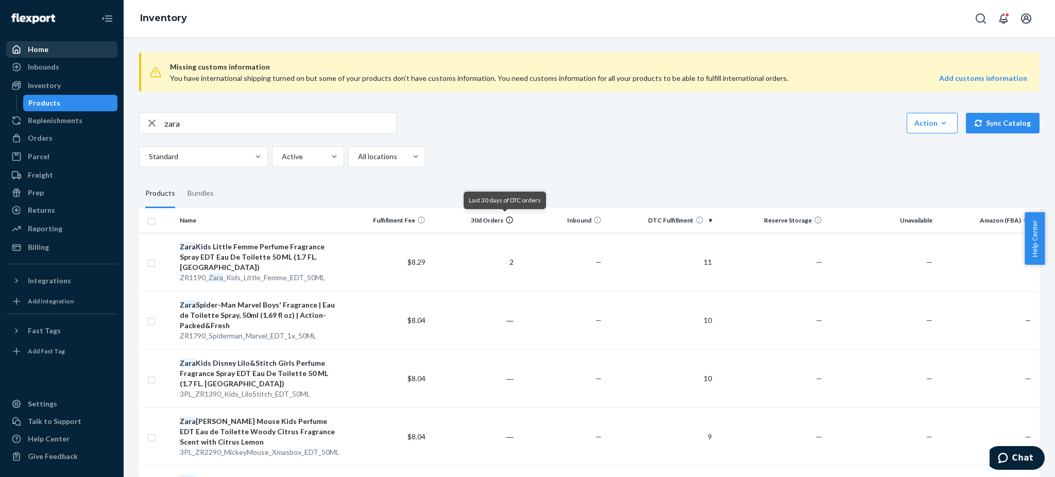
click at [506, 218] on icon at bounding box center [509, 220] width 7 height 7
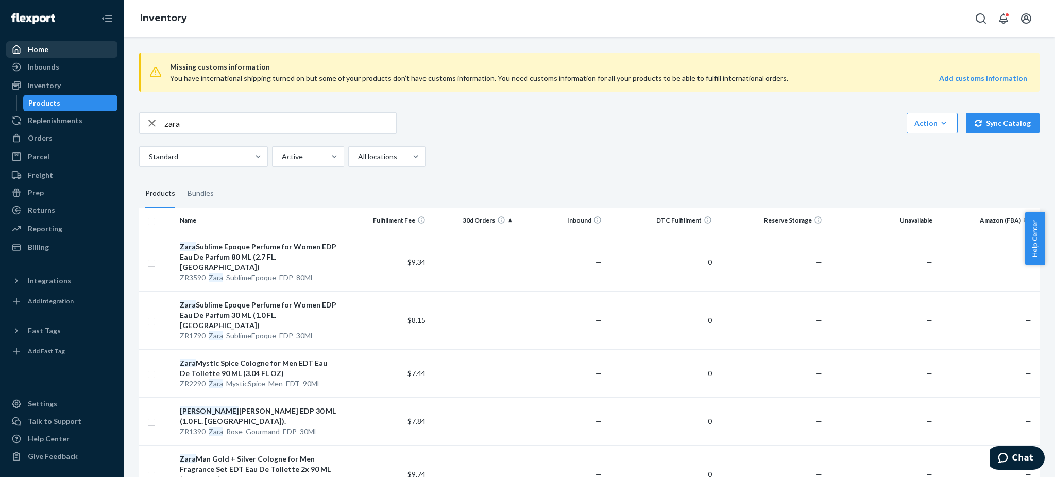
click at [503, 218] on th "30d Orders" at bounding box center [474, 220] width 88 height 25
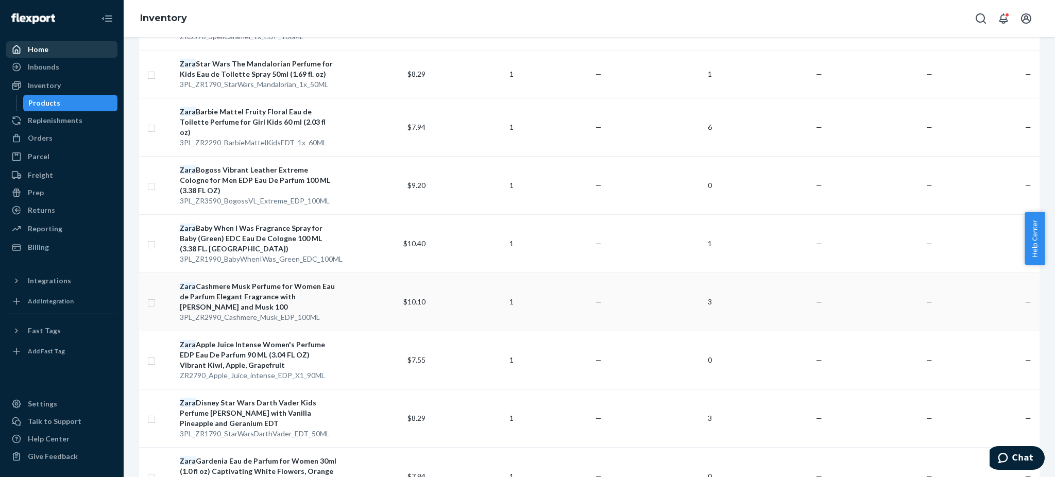
scroll to position [1164, 0]
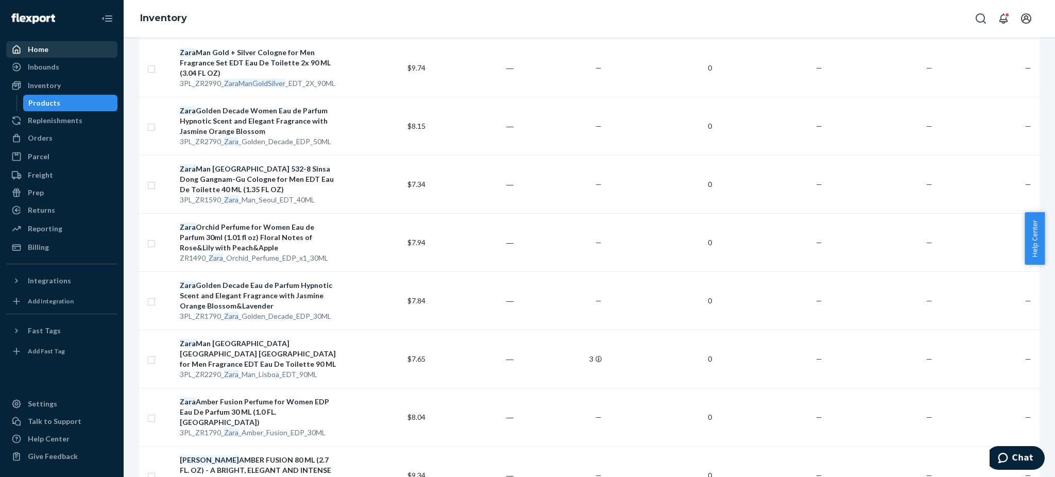
scroll to position [1154, 0]
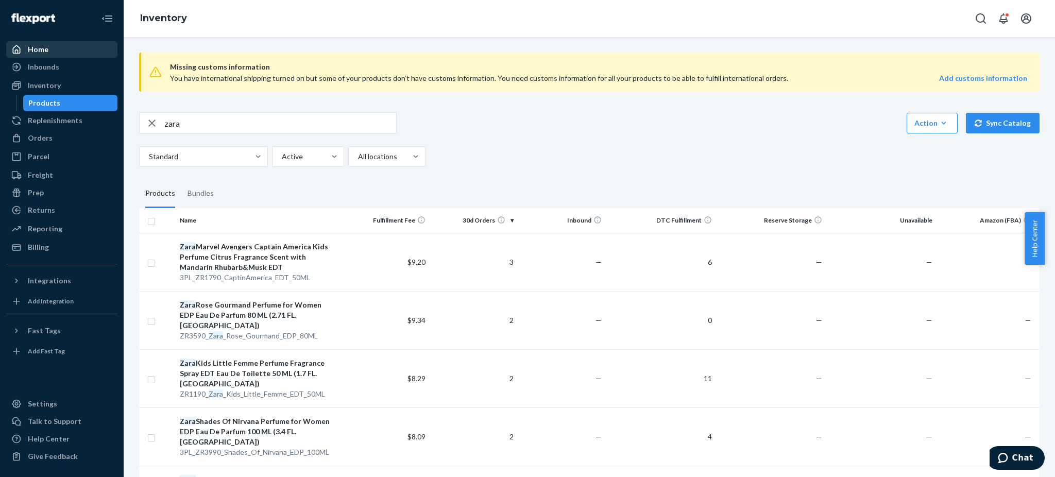
click at [619, 219] on th "DTC Fulfillment" at bounding box center [661, 220] width 110 height 25
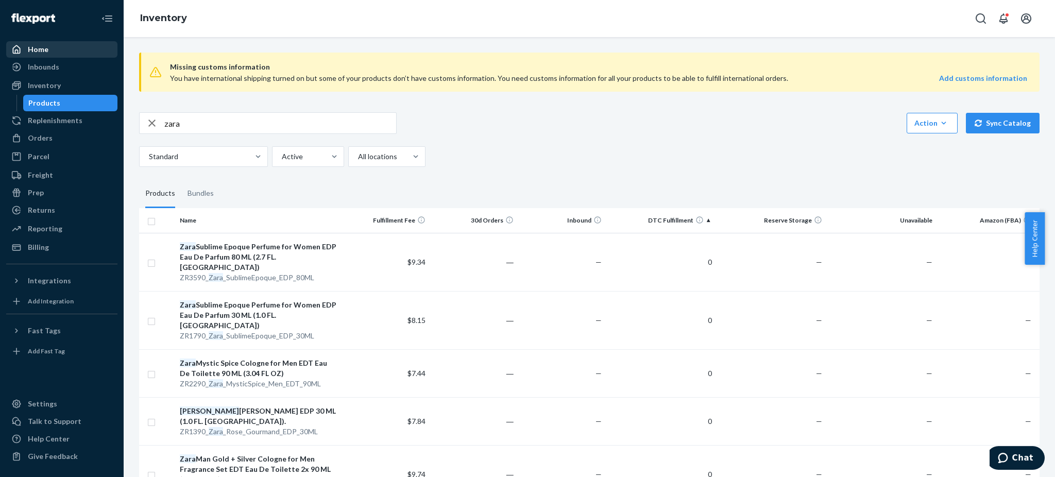
click at [619, 219] on th "DTC Fulfillment" at bounding box center [661, 220] width 110 height 25
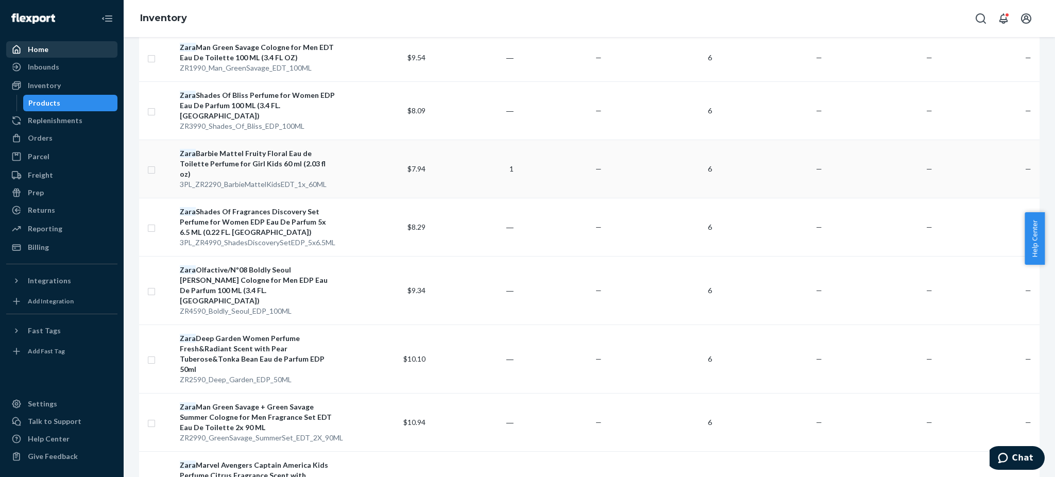
scroll to position [1174, 0]
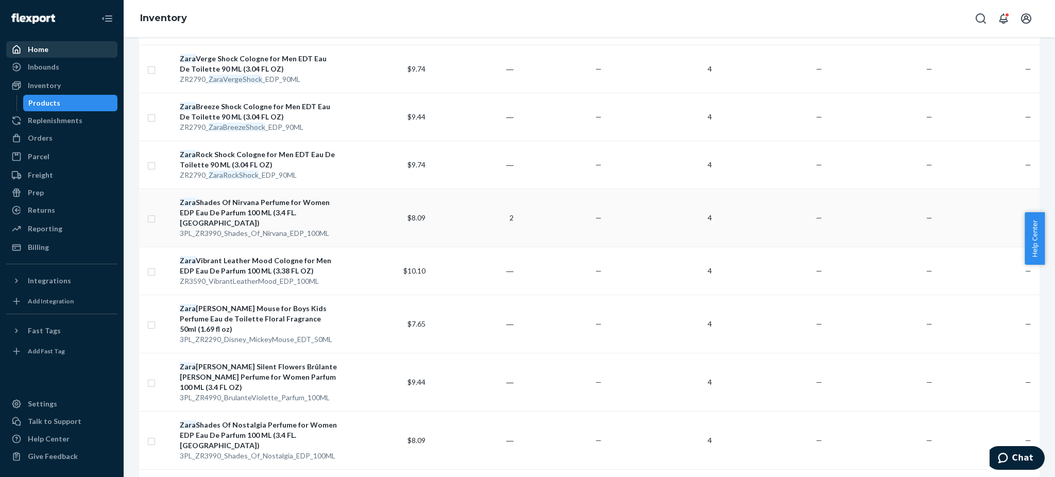
scroll to position [1113, 0]
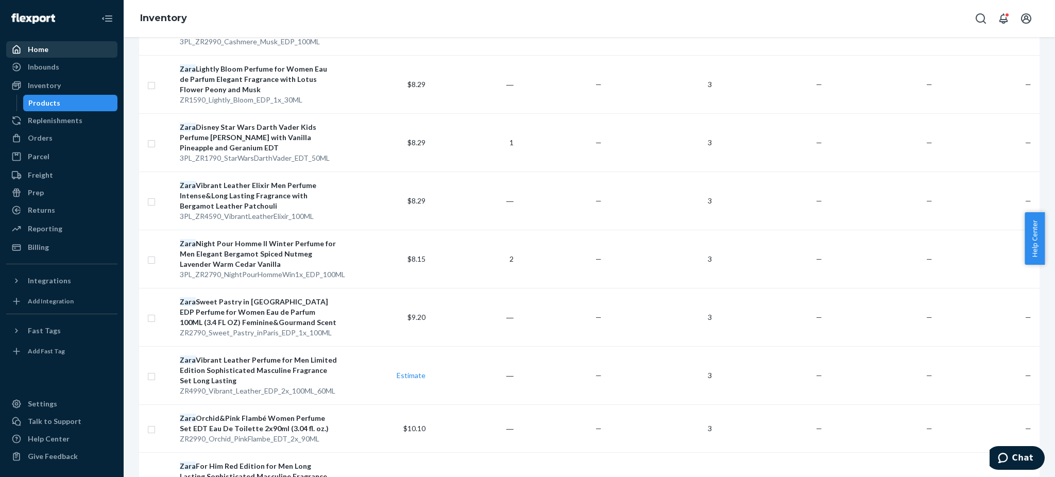
scroll to position [1216, 0]
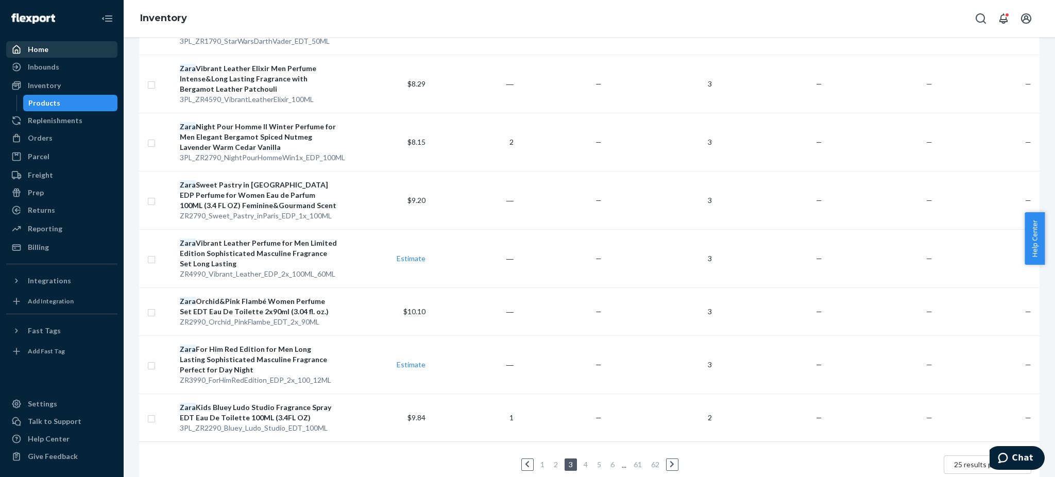
click at [670, 458] on link at bounding box center [671, 464] width 11 height 12
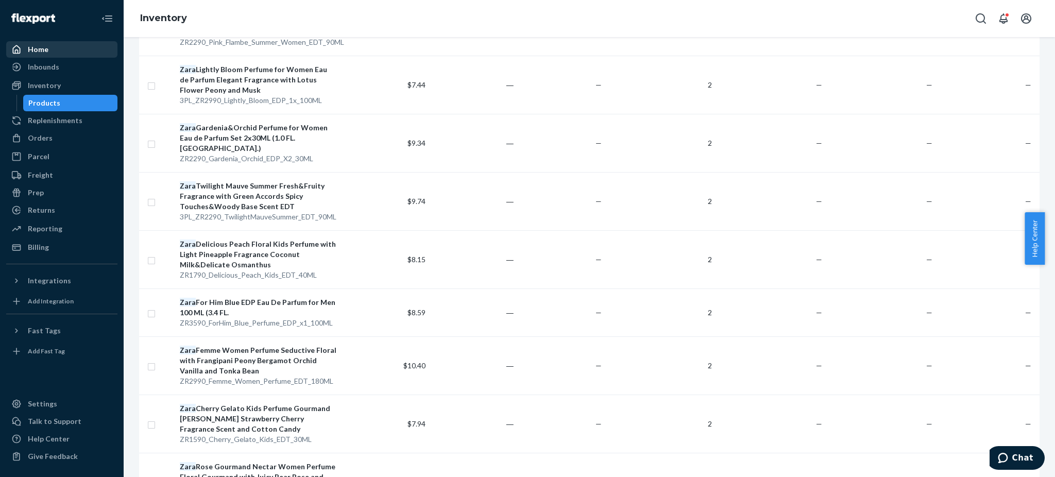
scroll to position [1154, 0]
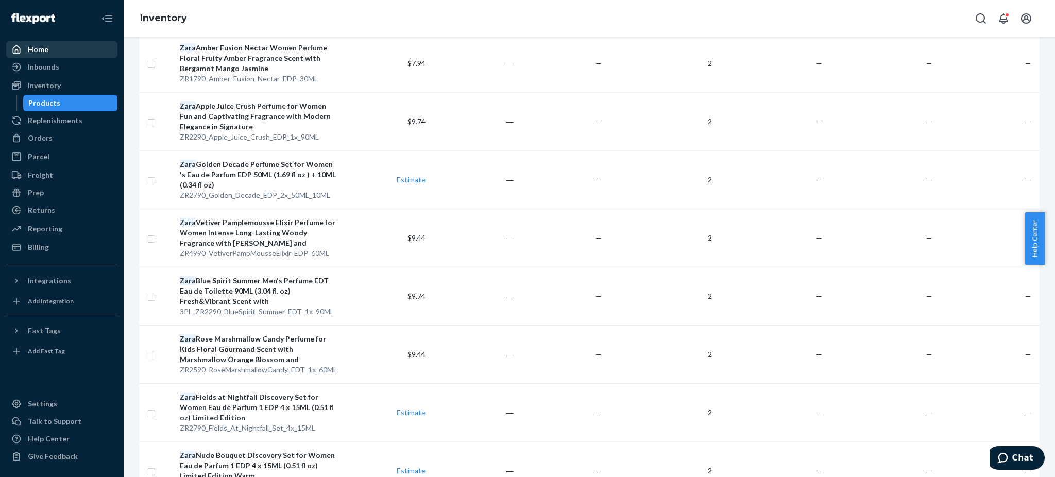
scroll to position [1277, 0]
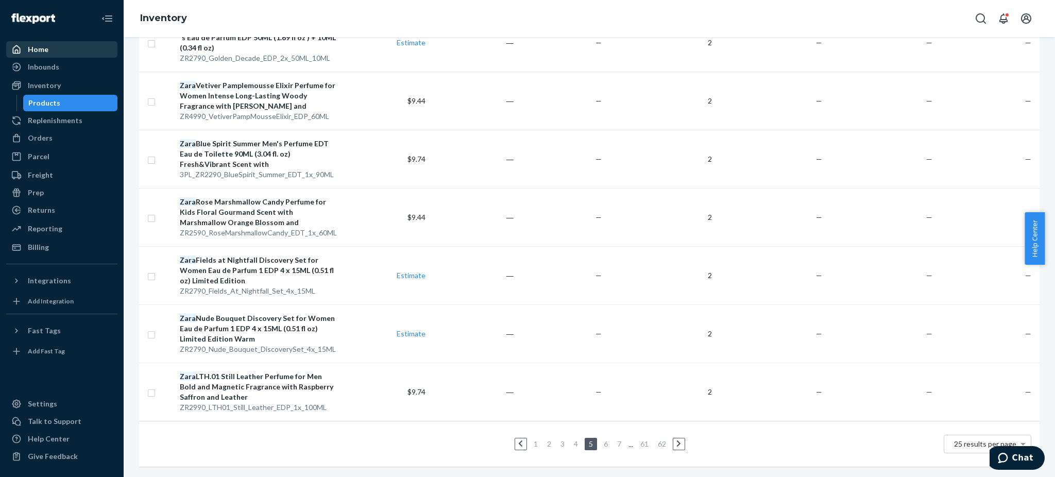
click at [676, 440] on icon at bounding box center [678, 443] width 5 height 7
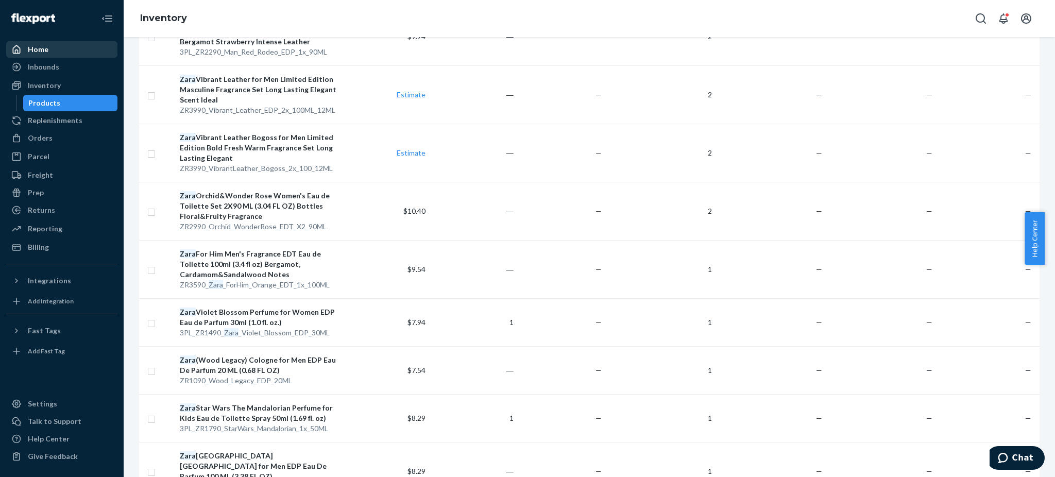
scroll to position [1225, 0]
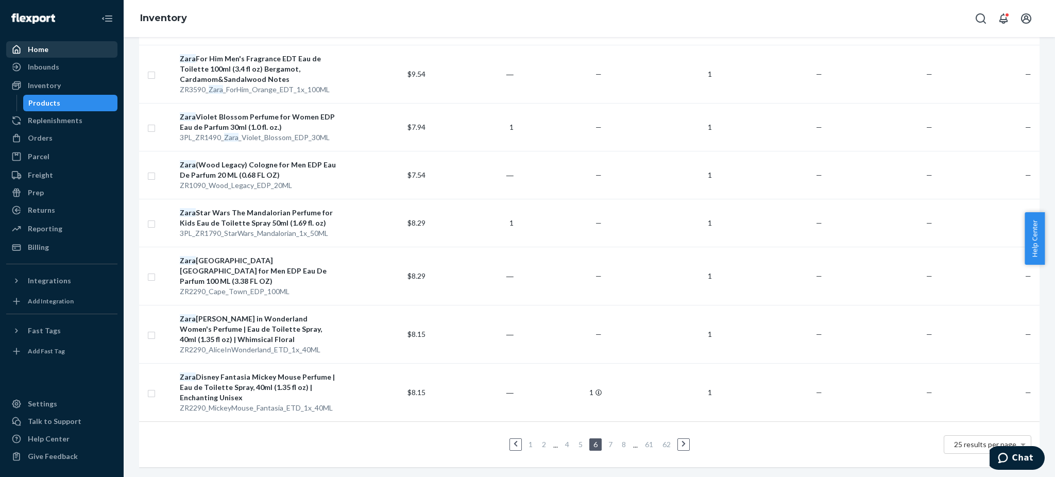
click at [681, 440] on icon at bounding box center [683, 443] width 5 height 7
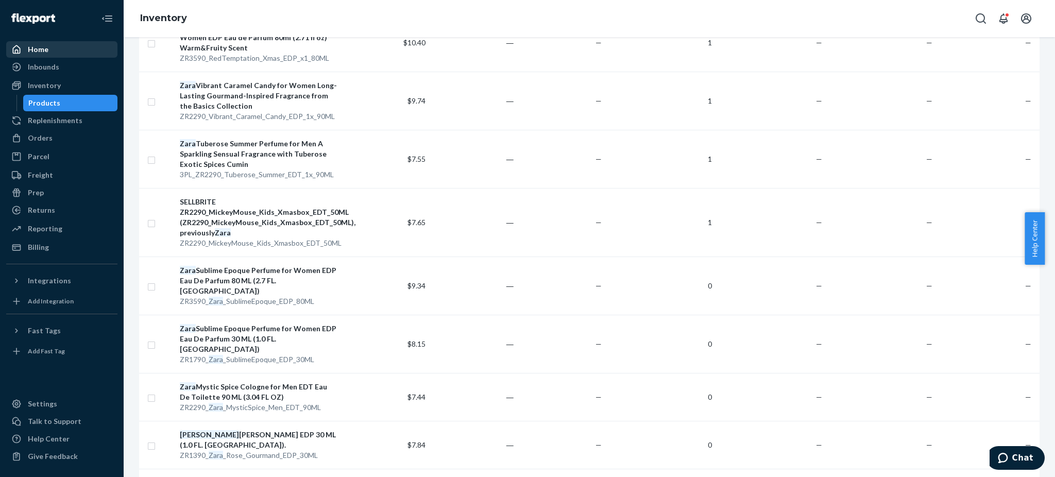
scroll to position [1236, 0]
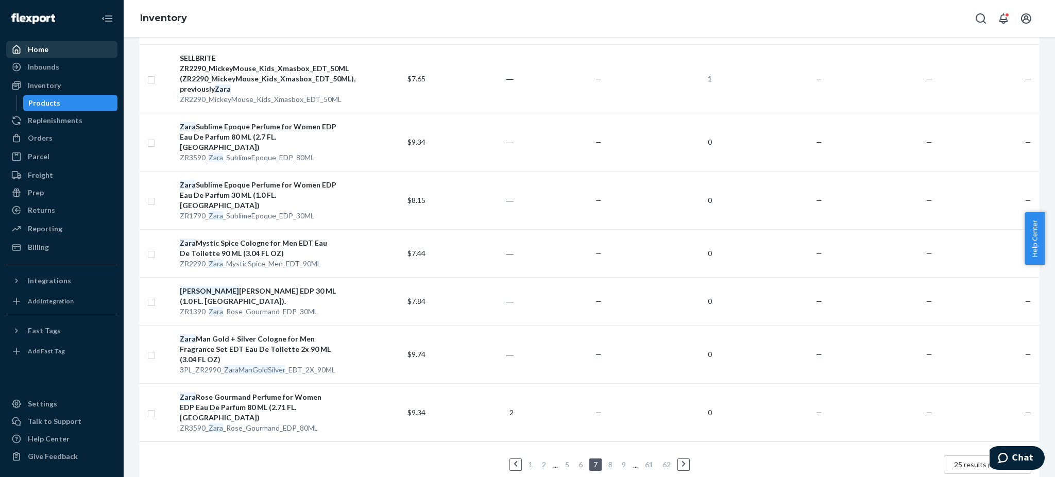
click at [673, 448] on div "1 2 ... 5 6 7 8 9 ... 61 62 25 results per page" at bounding box center [589, 464] width 884 height 33
click at [682, 458] on link at bounding box center [683, 464] width 11 height 12
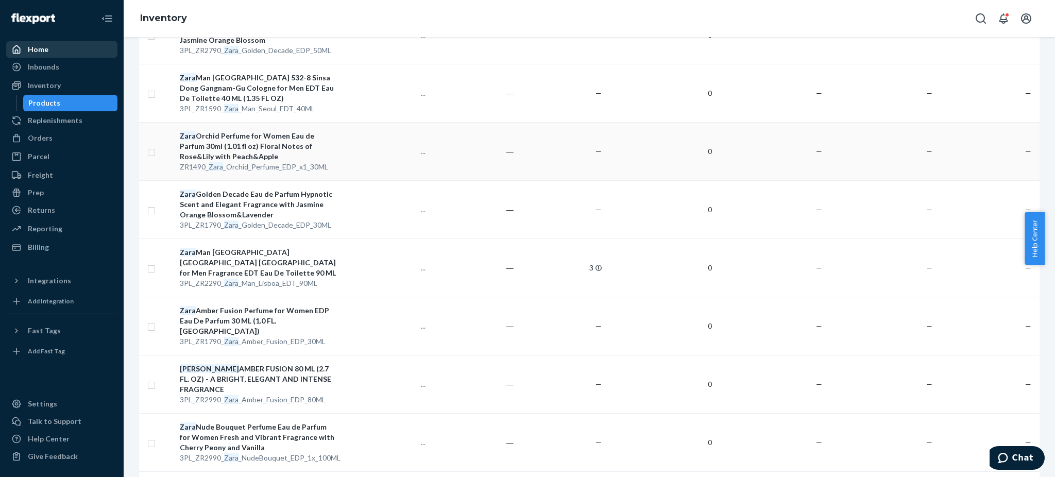
scroll to position [343, 0]
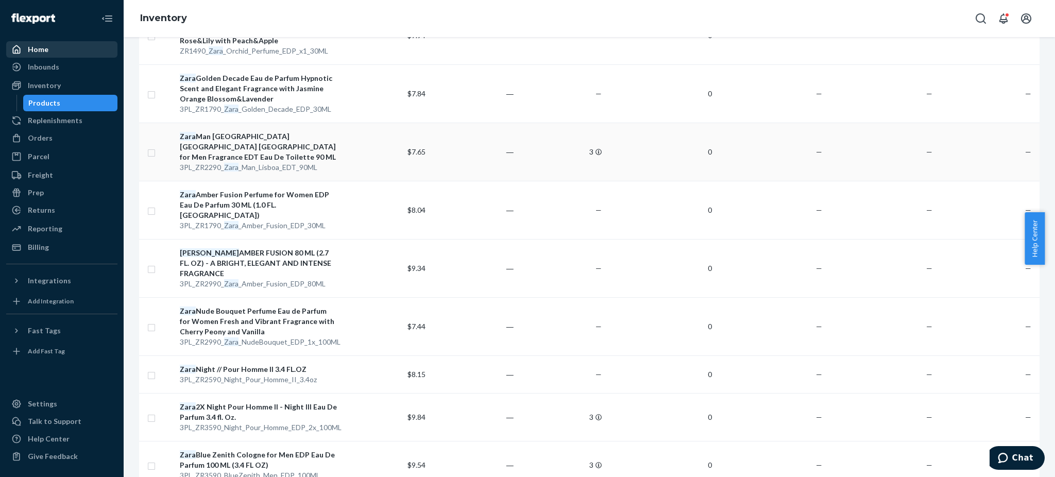
click at [249, 142] on div "Zara Man Lisboa Colombo Avenida Do Colegio Militar Cologne for Men Fragrance ED…" at bounding box center [258, 146] width 157 height 31
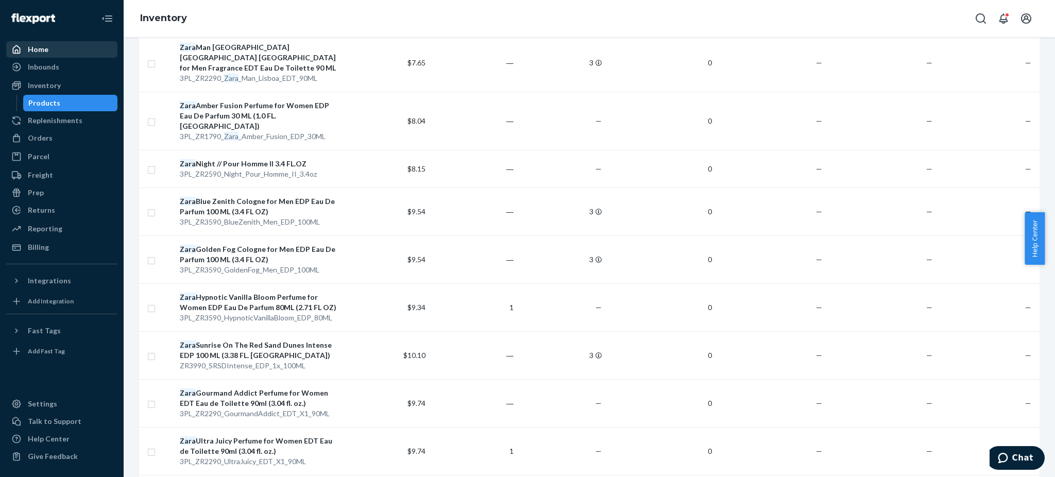
scroll to position [549, 0]
click at [242, 196] on div "Zara Blue Zenith Cologne for Men EDP Eau De Parfum 100 ML (3.4 FL OZ)" at bounding box center [258, 206] width 157 height 21
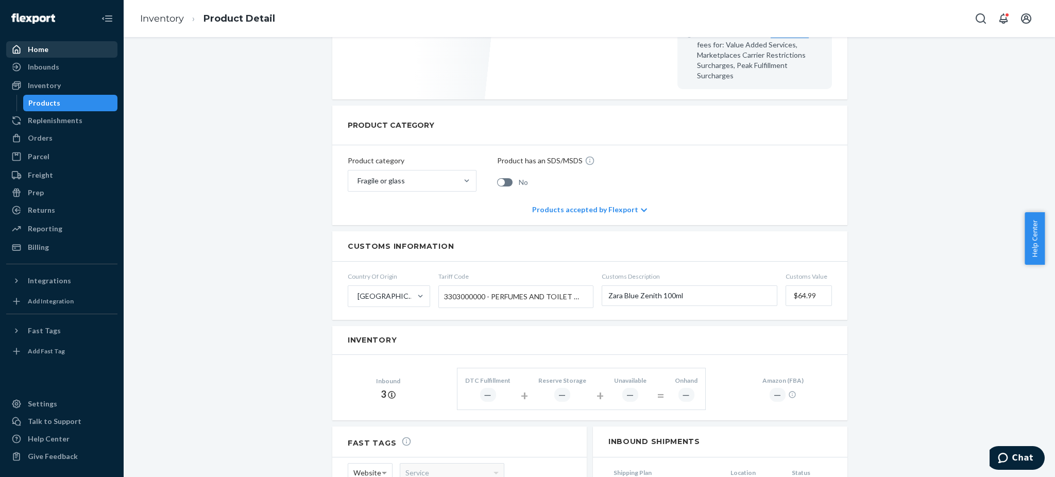
scroll to position [69, 0]
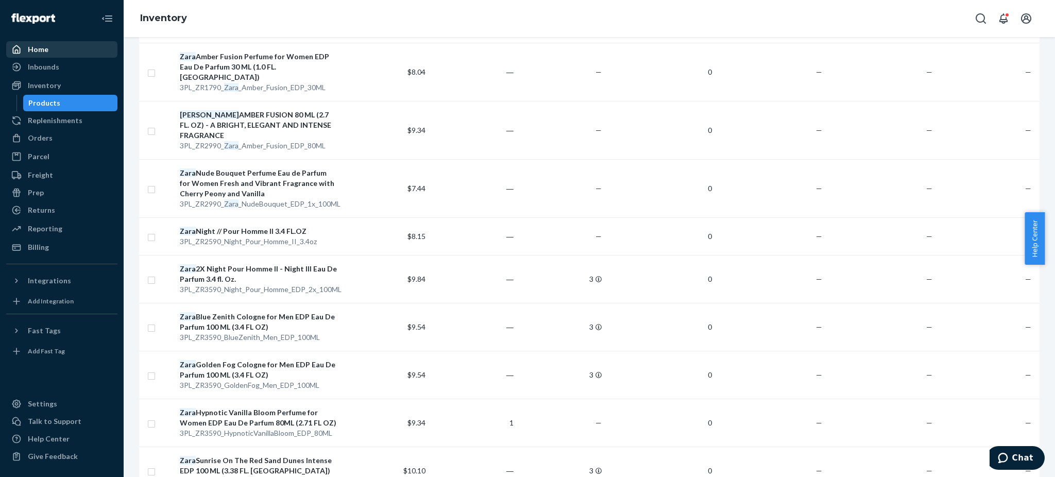
scroll to position [618, 0]
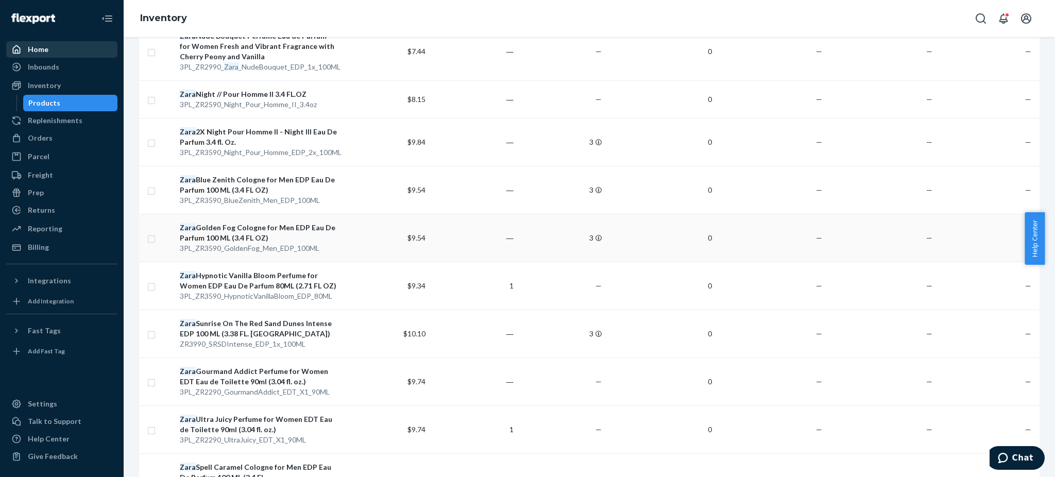
click at [233, 223] on div "Zara Golden Fog Cologne for Men EDP Eau De Parfum 100 ML (3.4 FL OZ)" at bounding box center [258, 233] width 157 height 21
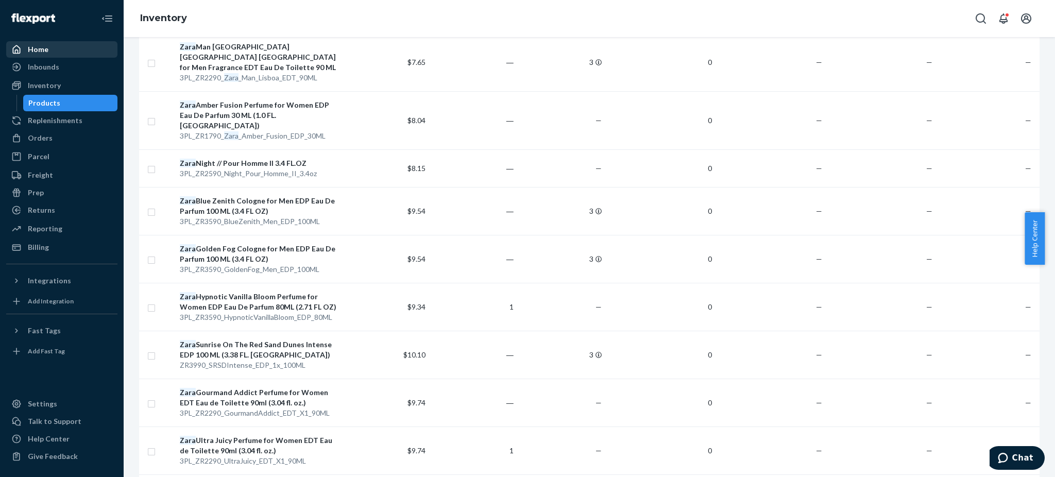
scroll to position [824, 0]
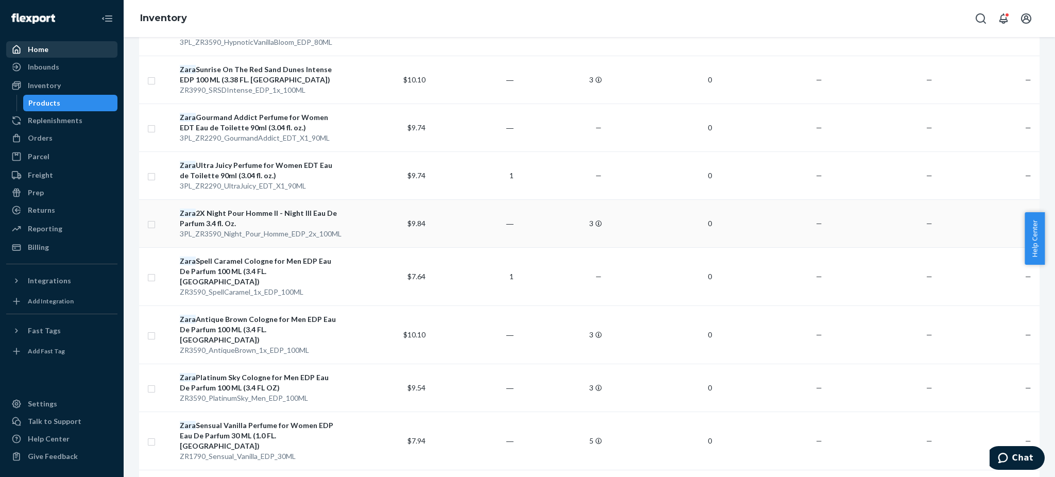
click at [258, 208] on div "Zara 2X Night Pour Homme II - Night III Eau De Parfum 3.4 fl. Oz." at bounding box center [258, 218] width 157 height 21
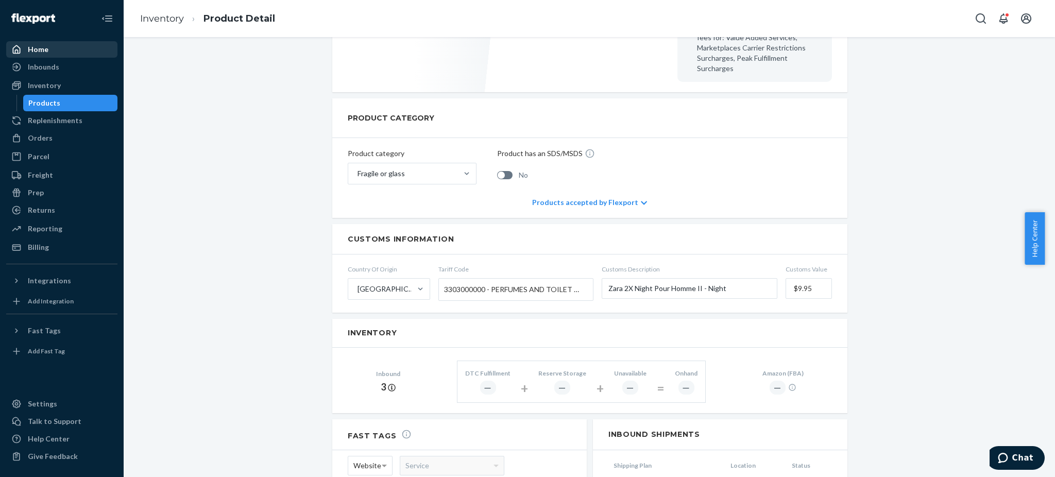
scroll to position [69, 0]
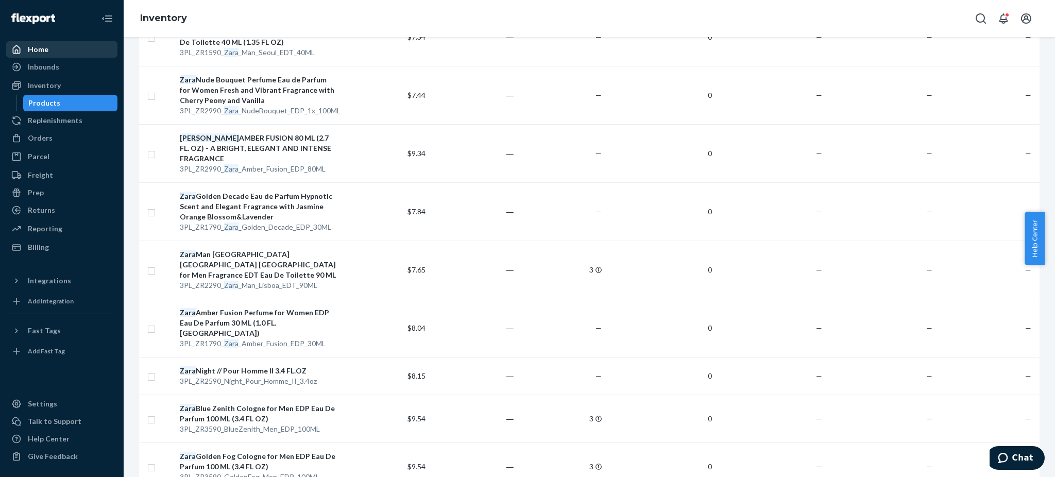
scroll to position [343, 0]
click at [246, 248] on div "Zara Man Lisboa Colombo Avenida Do Colegio Militar Cologne for Men Fragrance ED…" at bounding box center [258, 263] width 157 height 31
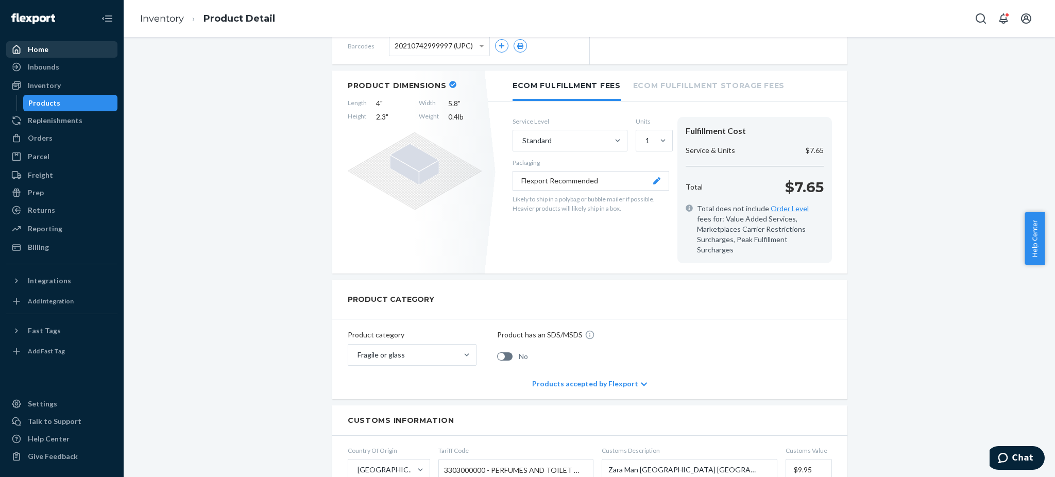
scroll to position [69, 0]
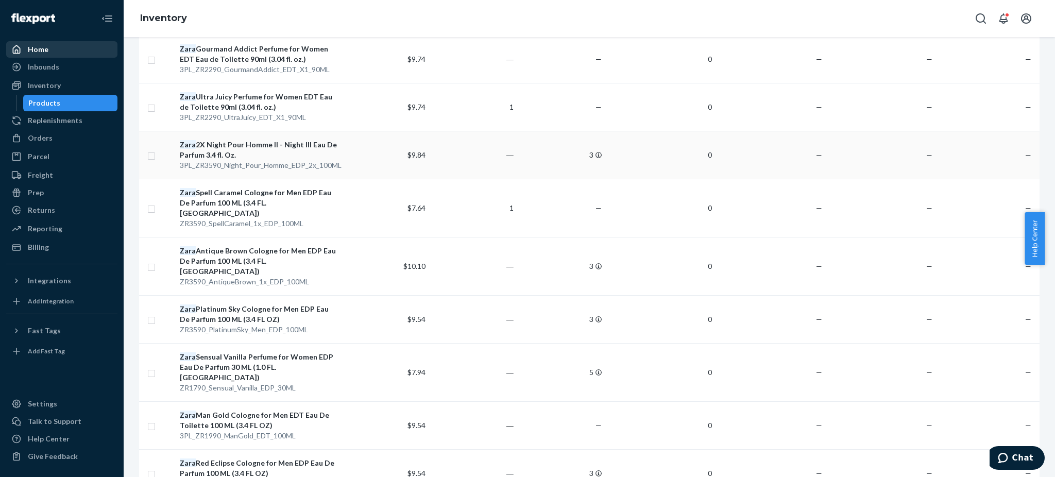
scroll to position [961, 0]
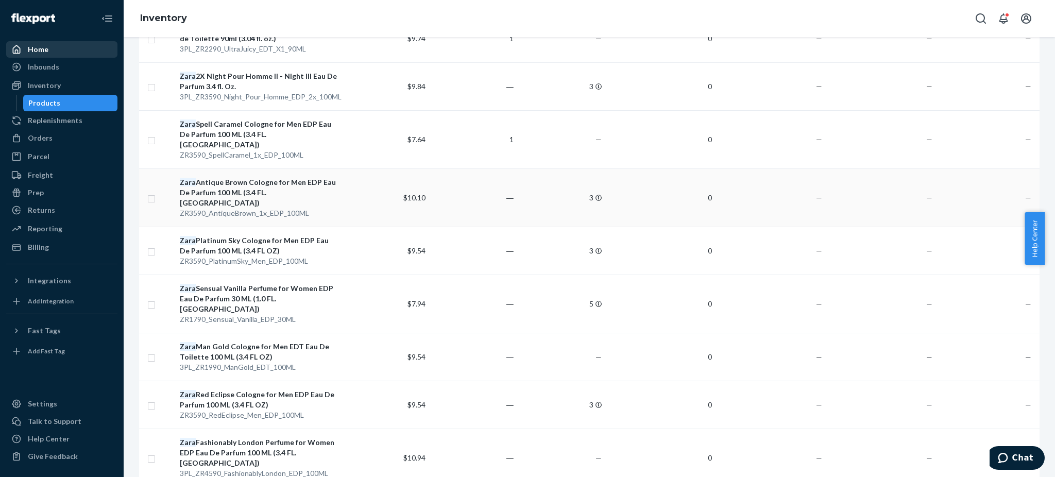
click at [237, 177] on div "Zara Antique Brown Cologne for Men EDP Eau De Parfum 100 ML (3.4 FL. OZ)" at bounding box center [258, 192] width 157 height 31
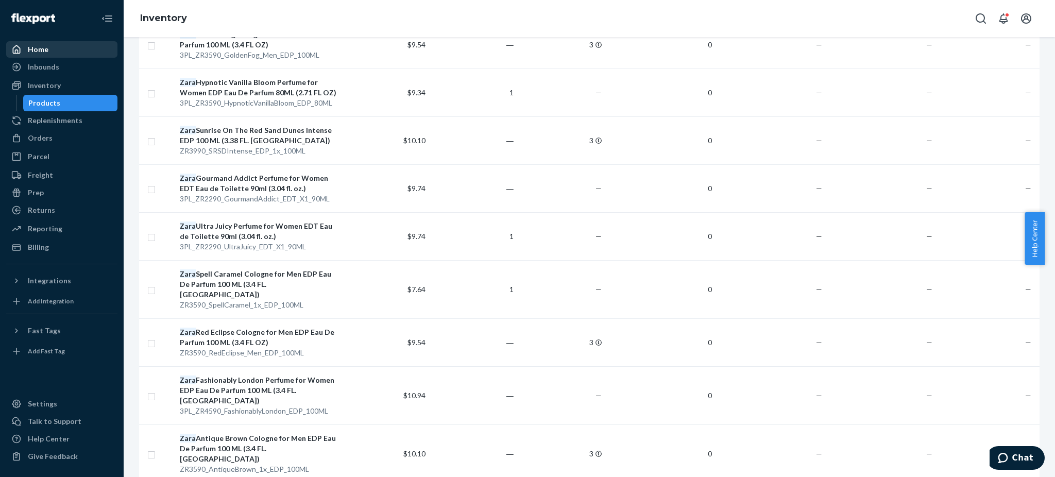
scroll to position [961, 0]
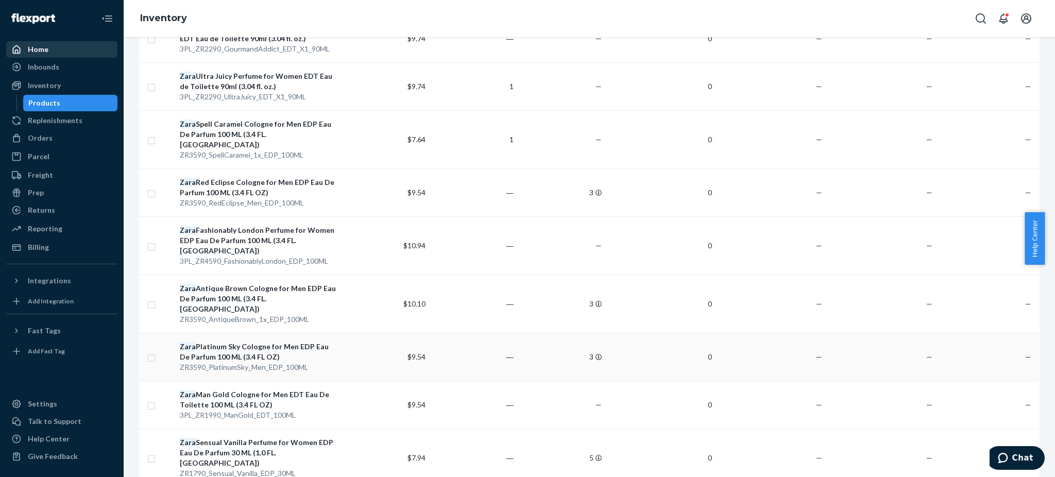
click at [231, 341] on div "Zara Platinum Sky Cologne for Men EDP Eau De Parfum 100 ML (3.4 FL OZ)" at bounding box center [258, 351] width 157 height 21
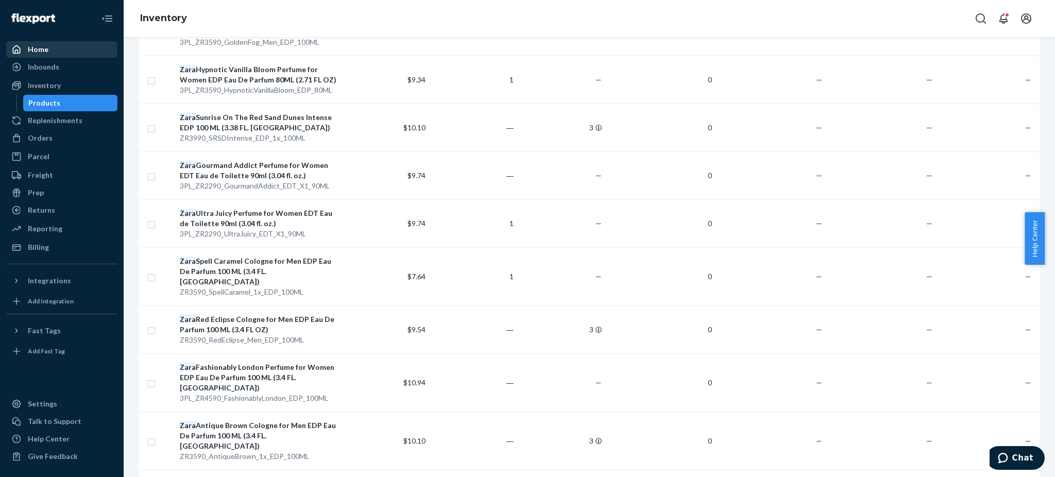
scroll to position [1082, 0]
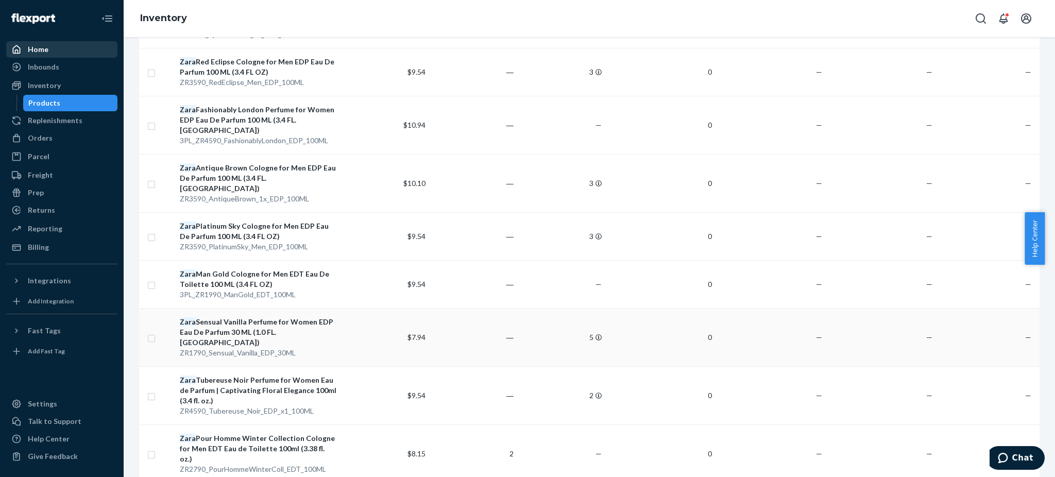
click at [265, 317] on div "Zara Sensual Vanilla Perfume for Women EDP Eau De Parfum 30 ML (1.0 FL. OZ)" at bounding box center [258, 332] width 157 height 31
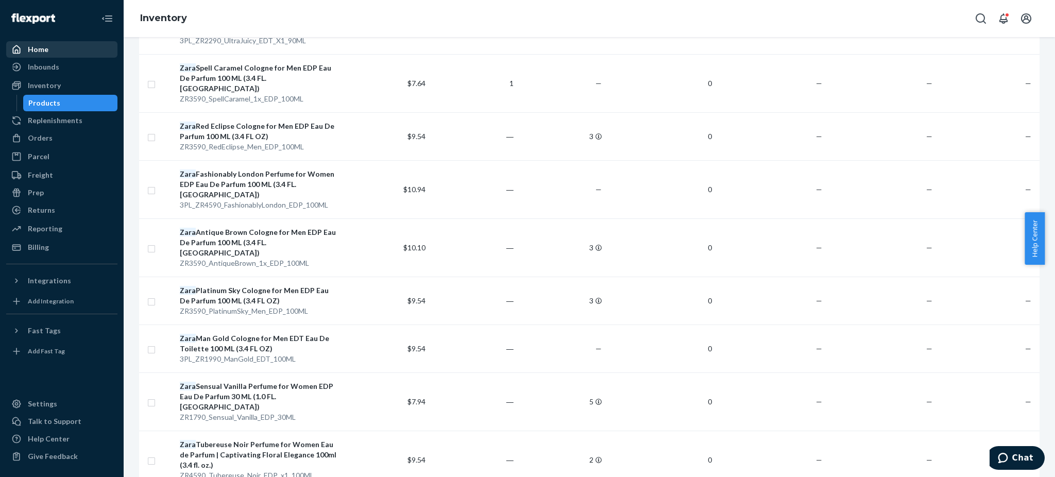
scroll to position [1082, 0]
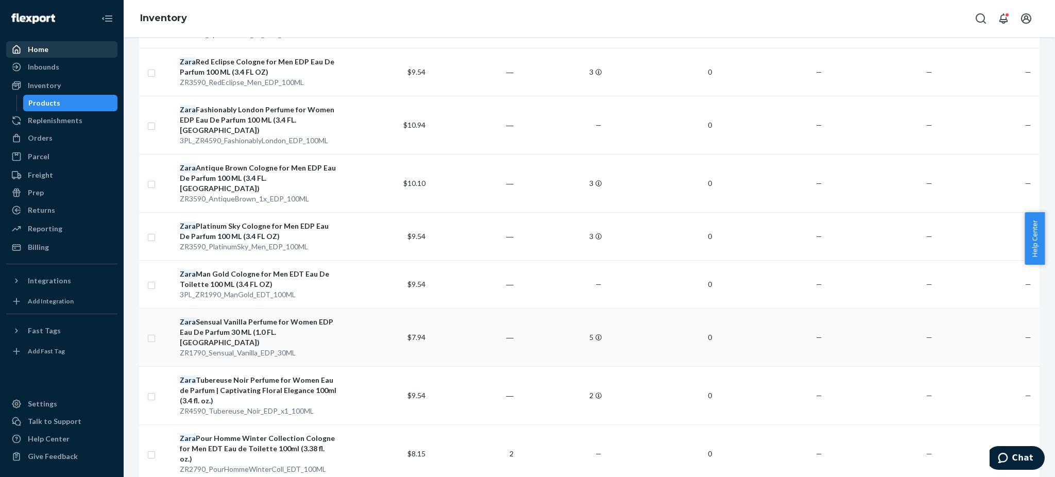
click at [245, 317] on div "Zara Sensual Vanilla Perfume for Women EDP Eau De Parfum 30 ML (1.0 FL. OZ)" at bounding box center [258, 332] width 157 height 31
